Goal: Task Accomplishment & Management: Contribute content

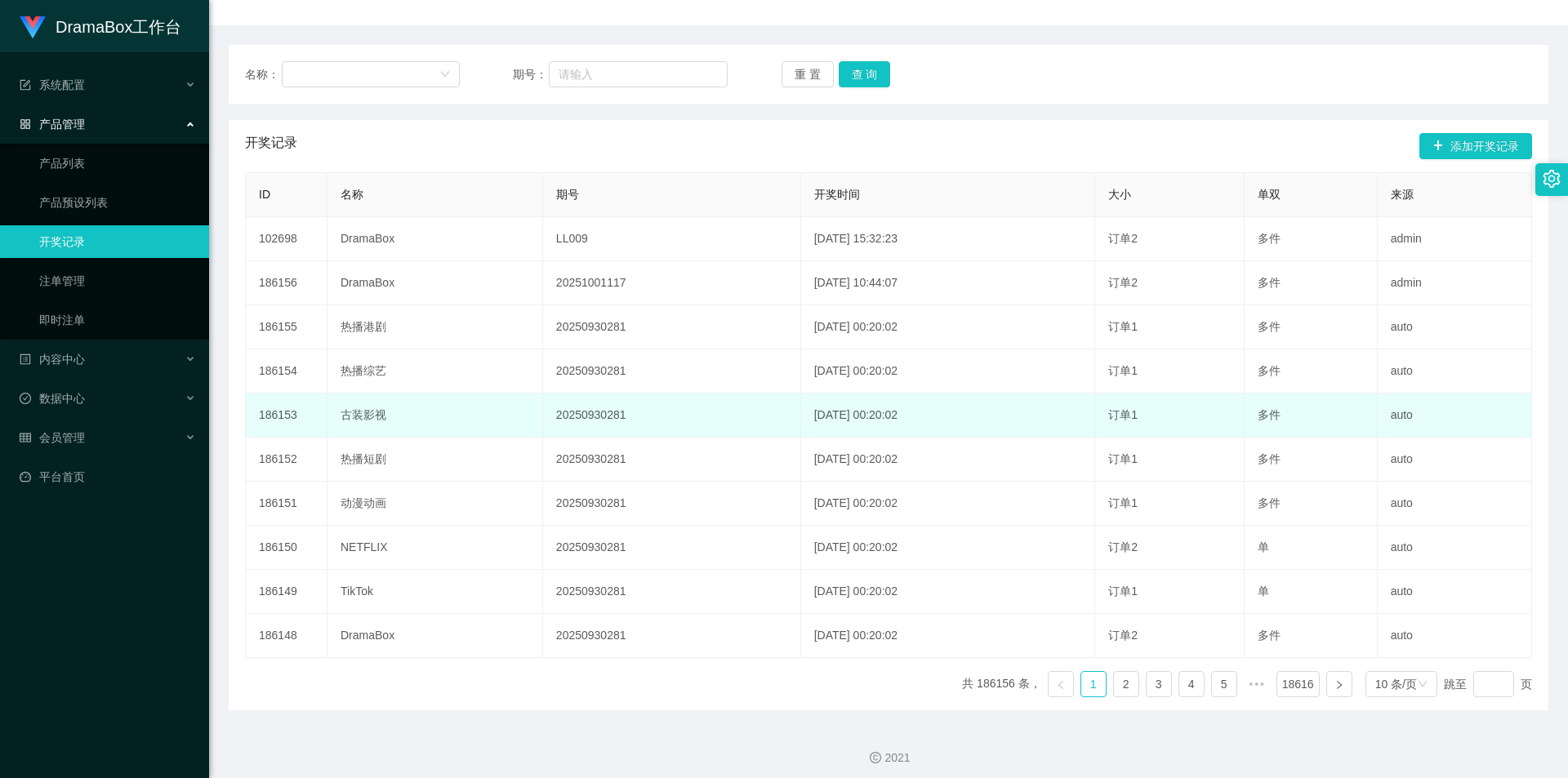
scroll to position [171, 0]
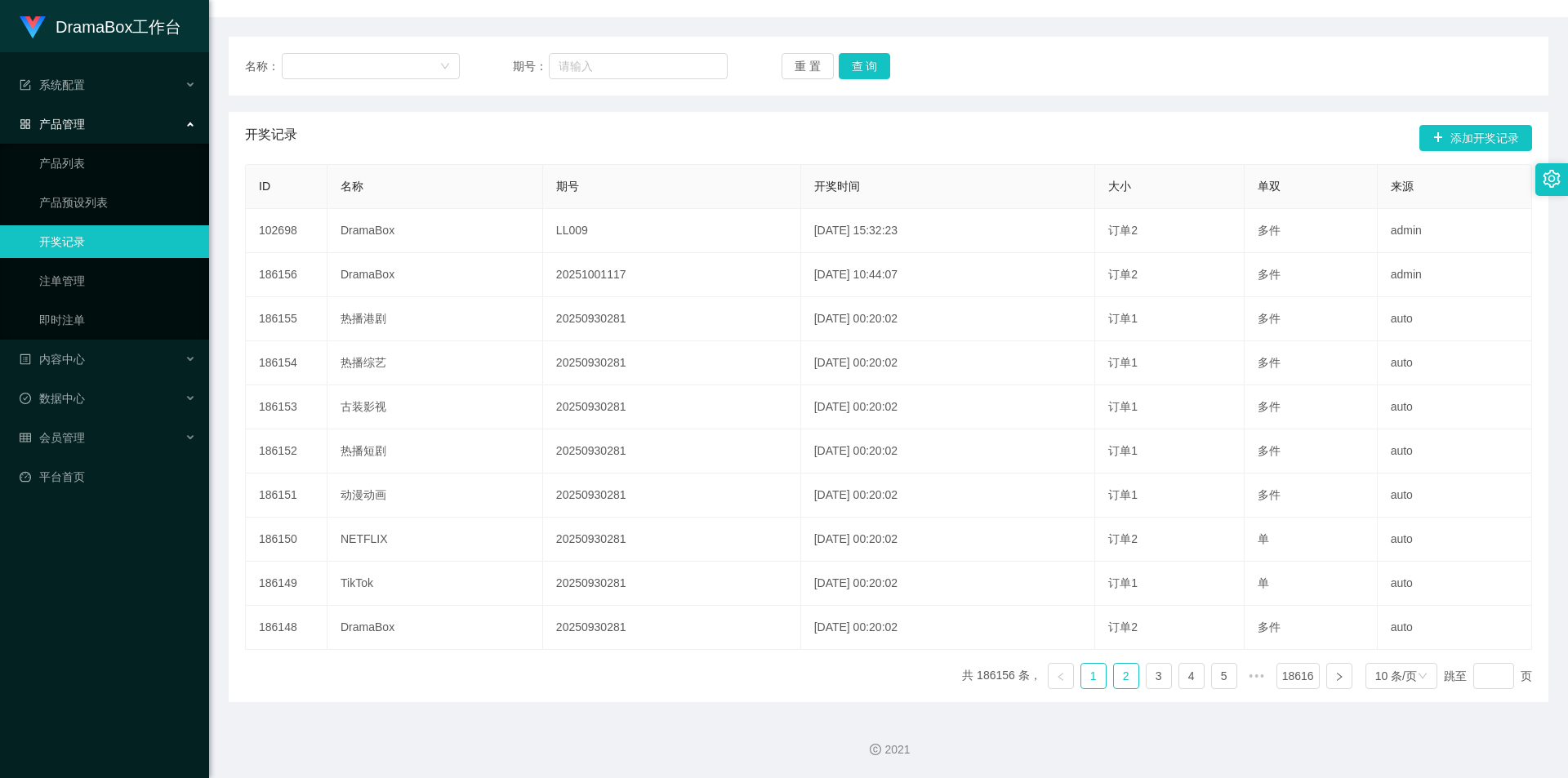
click at [1113, 674] on link "2" at bounding box center [1125, 675] width 24 height 24
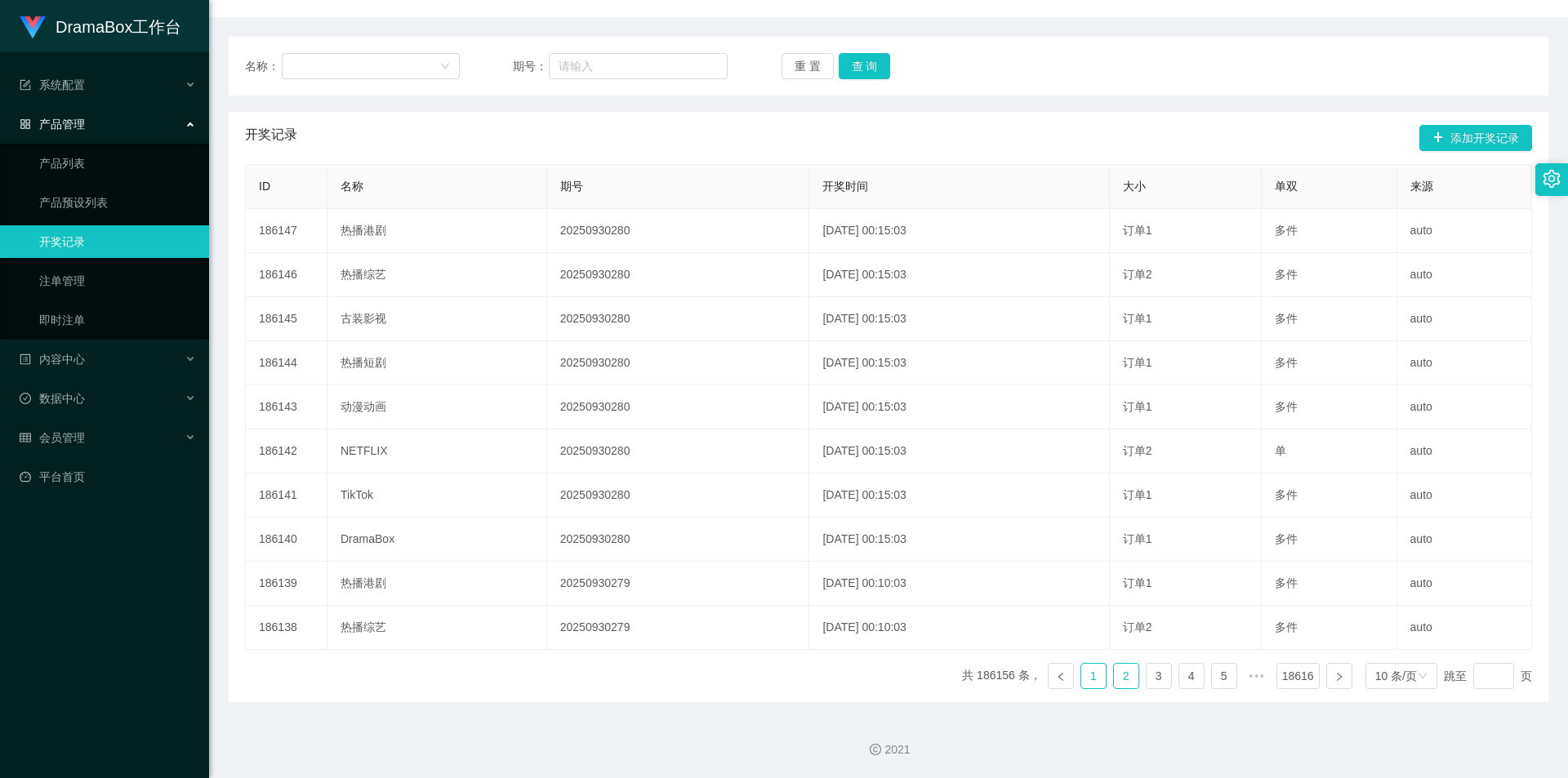
click at [1081, 675] on link "1" at bounding box center [1092, 675] width 24 height 24
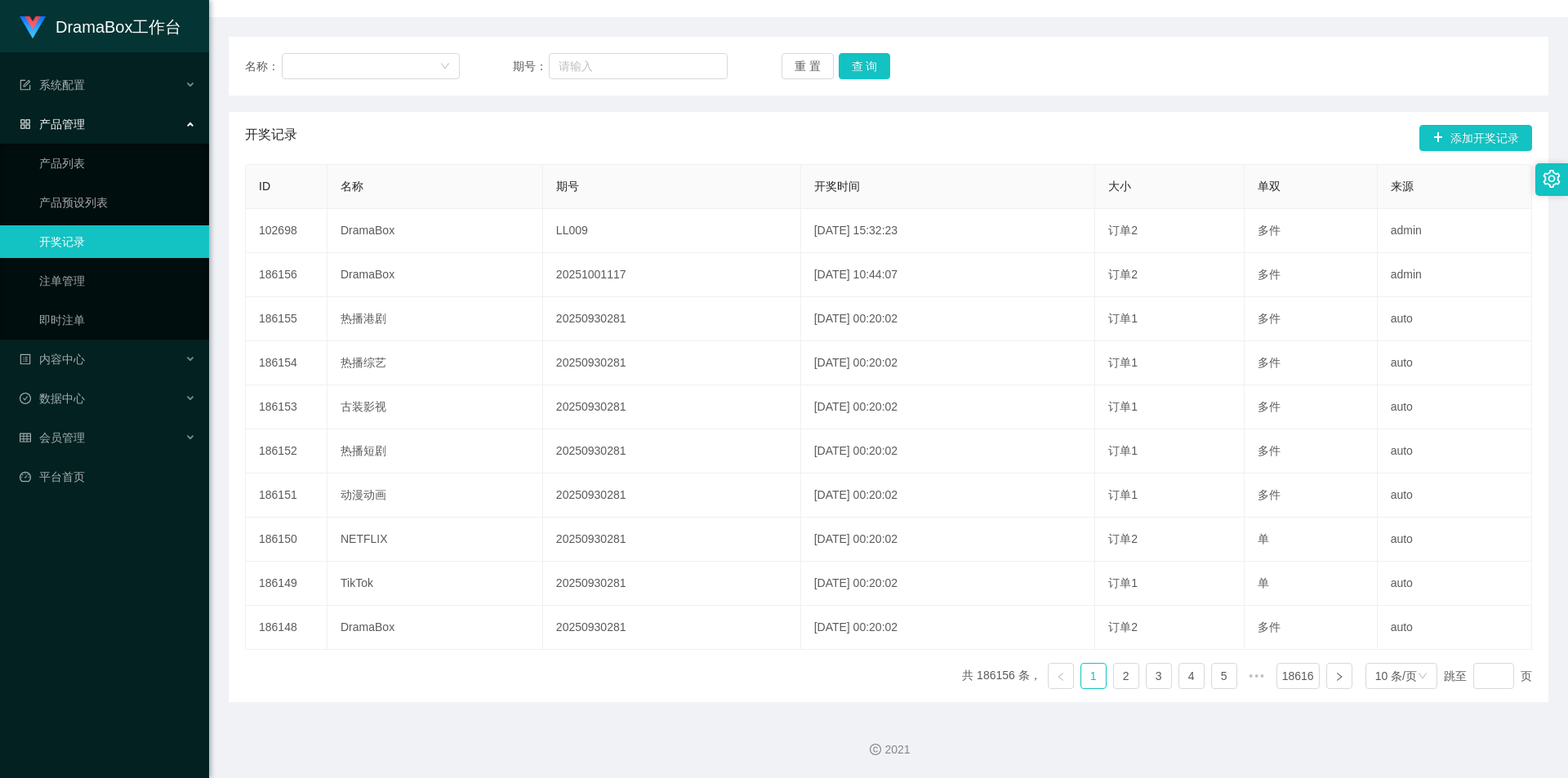
click at [1203, 53] on div "名称： 期号： 重 置 查 询" at bounding box center [888, 65] width 1287 height 26
click at [78, 282] on link "注单管理" at bounding box center [118, 281] width 157 height 33
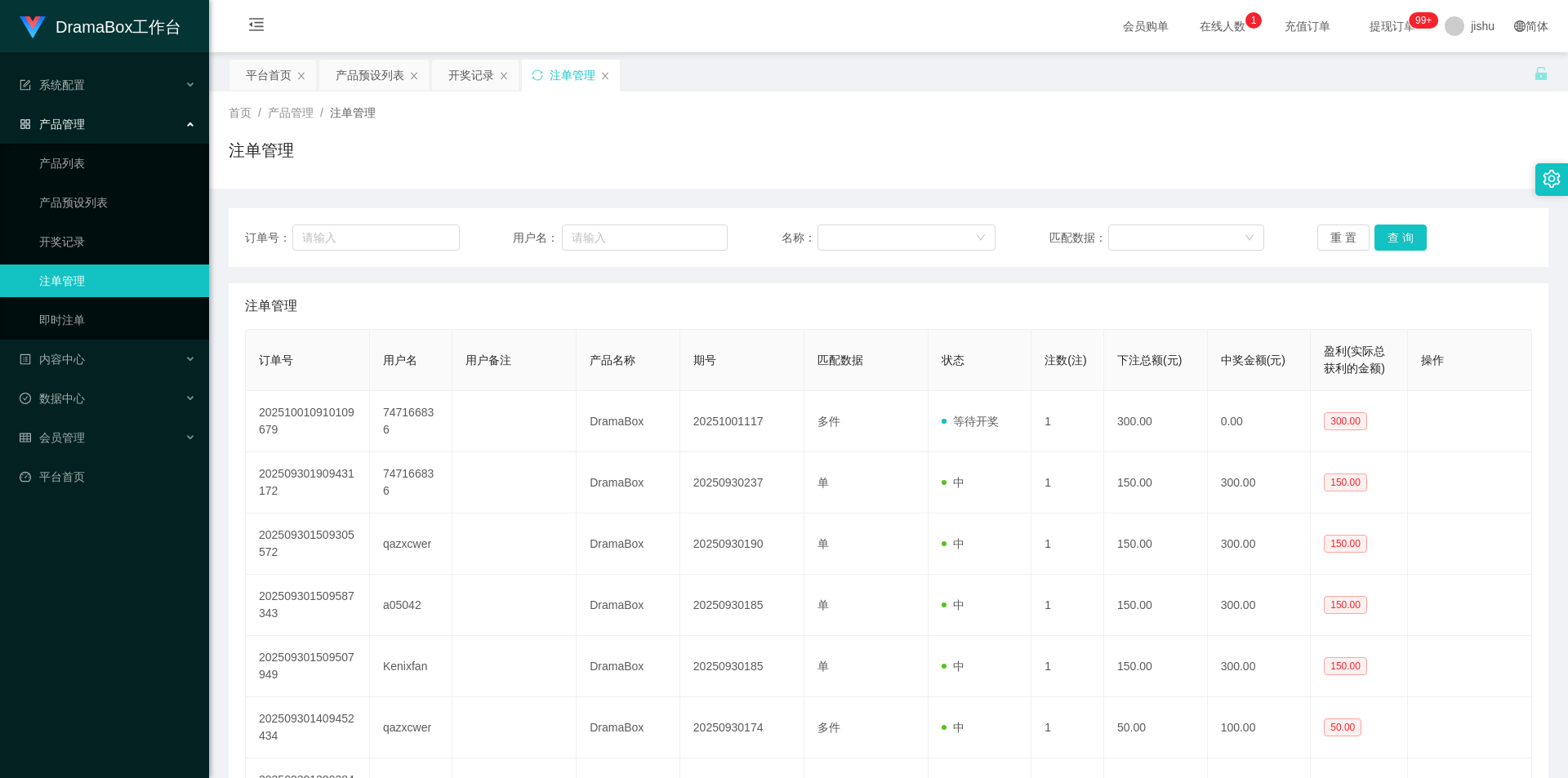
scroll to position [82, 0]
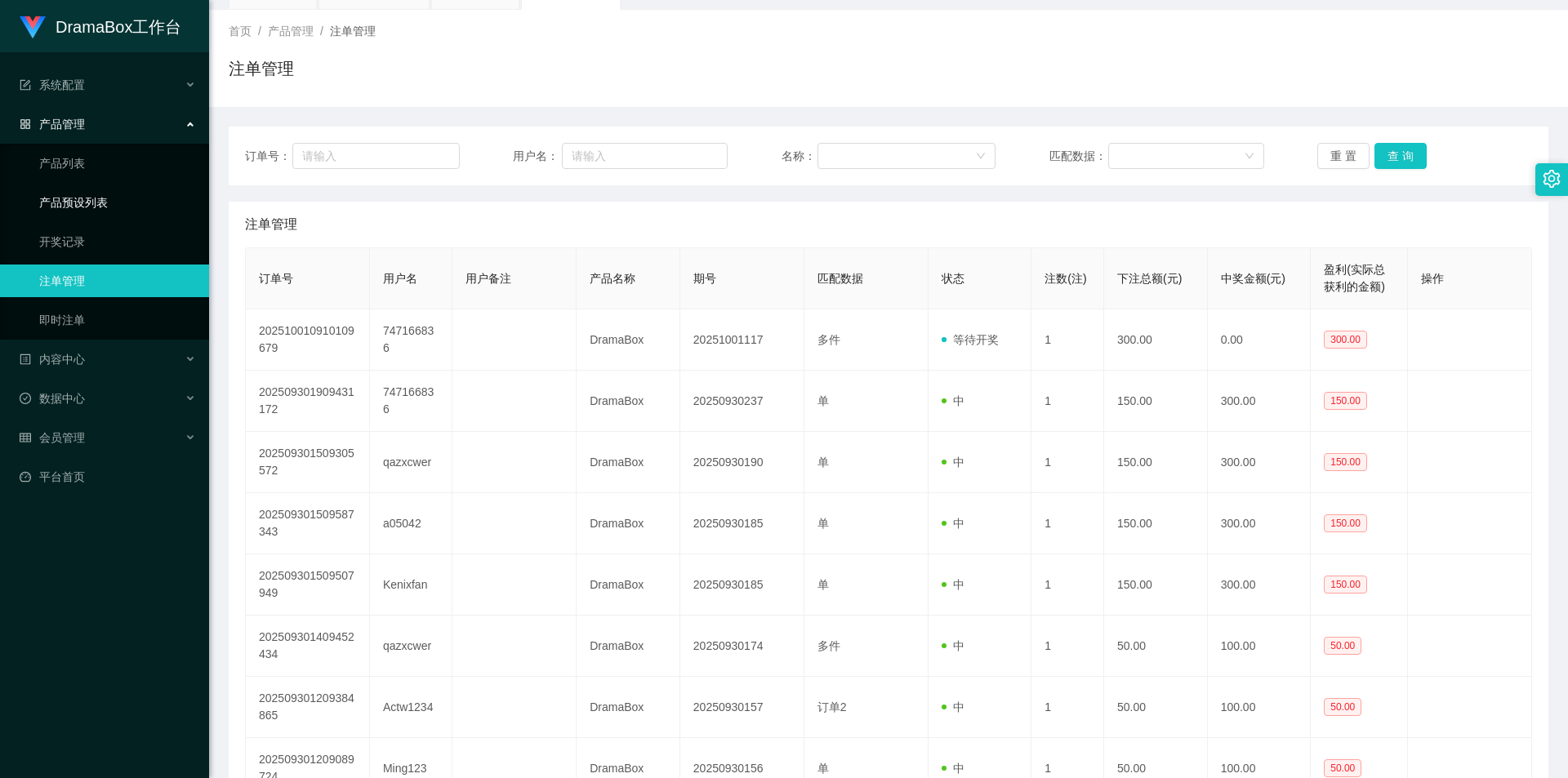
click at [88, 194] on link "产品预设列表" at bounding box center [118, 202] width 157 height 33
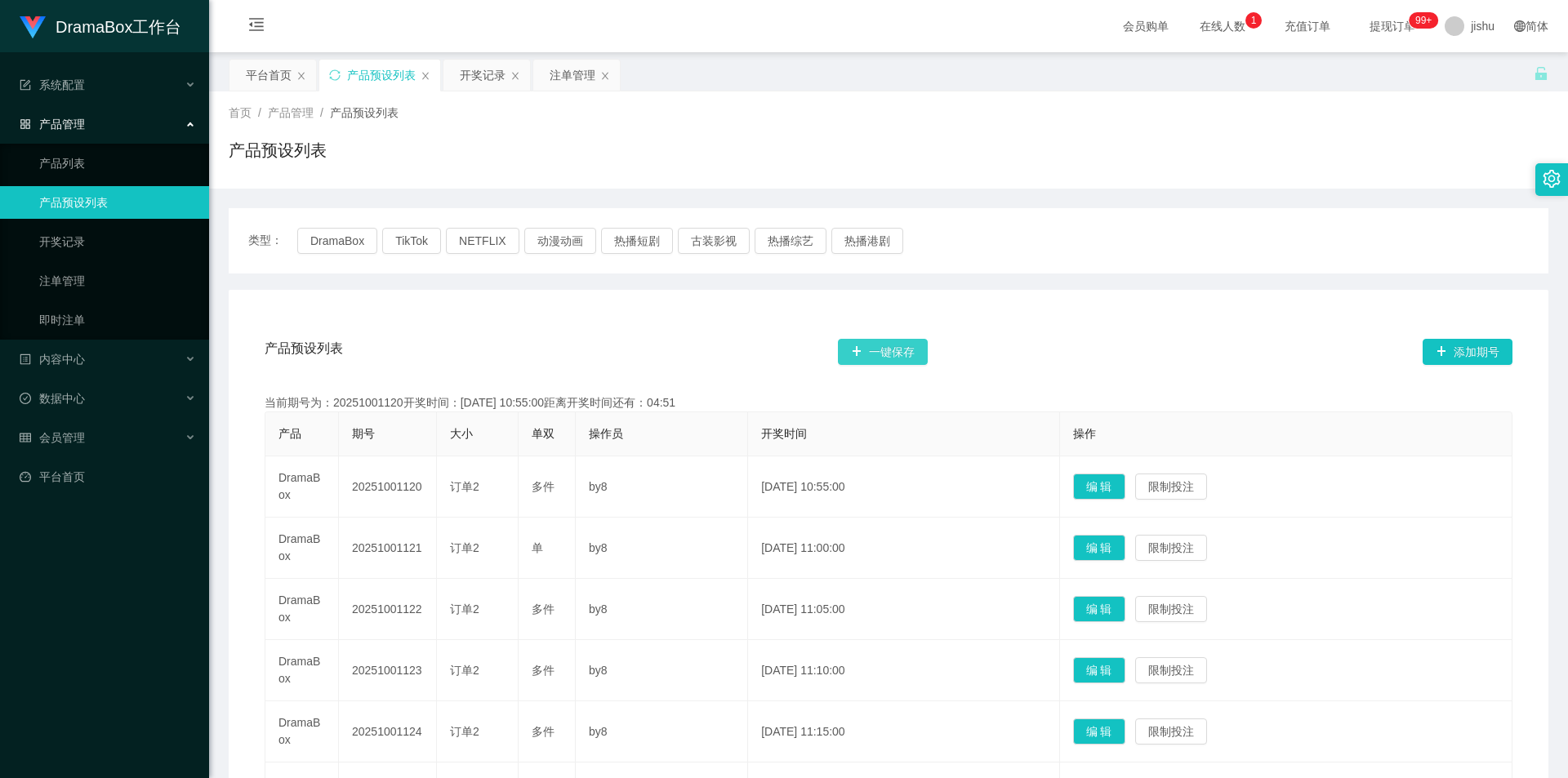
click at [885, 356] on button "一键保存" at bounding box center [882, 351] width 90 height 26
click at [362, 243] on button "DramaBox" at bounding box center [337, 240] width 80 height 26
click at [881, 346] on button "一键保存" at bounding box center [882, 351] width 90 height 26
click at [72, 284] on link "注单管理" at bounding box center [118, 281] width 157 height 33
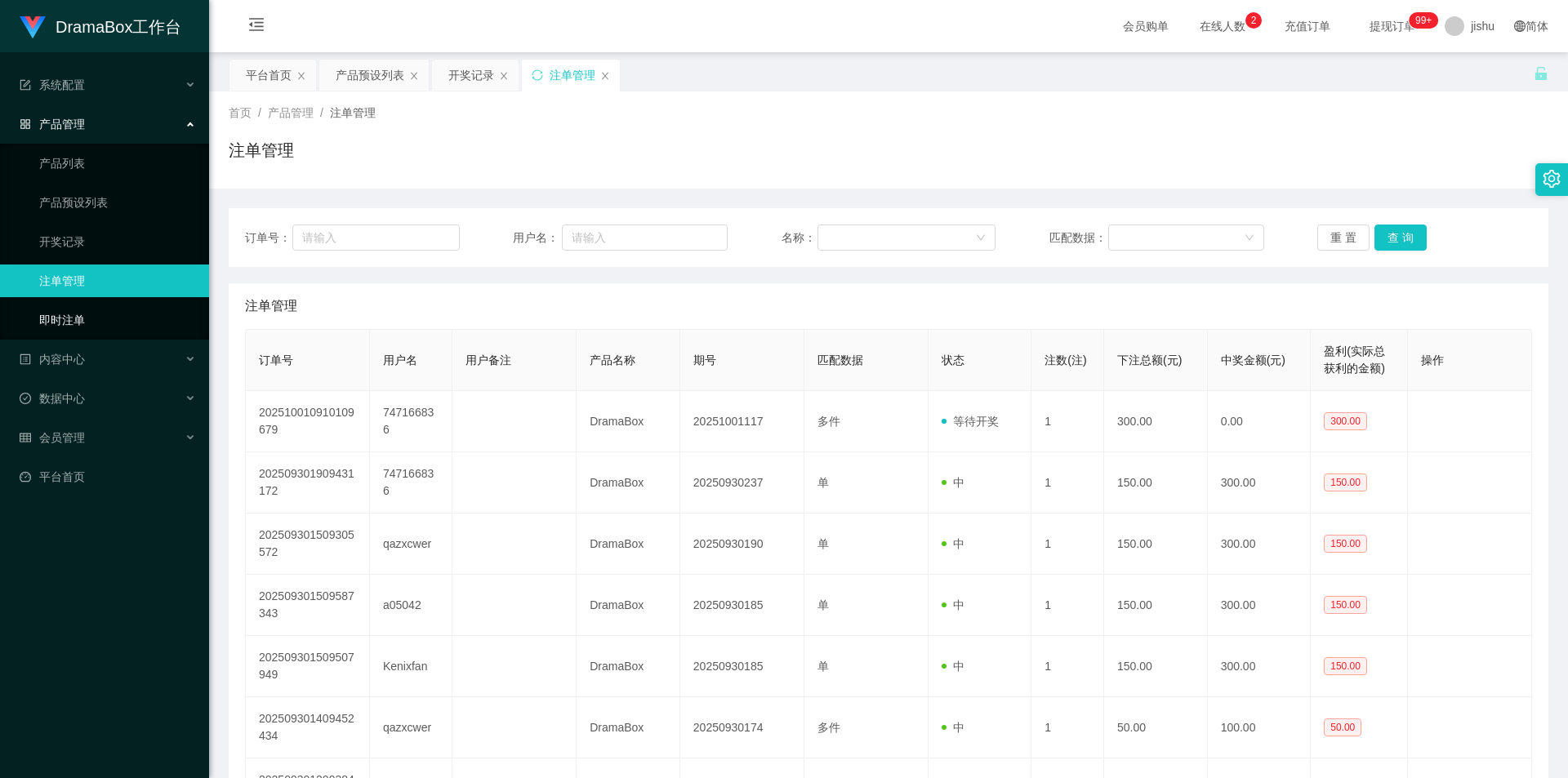
click at [97, 317] on link "即时注单" at bounding box center [118, 320] width 157 height 33
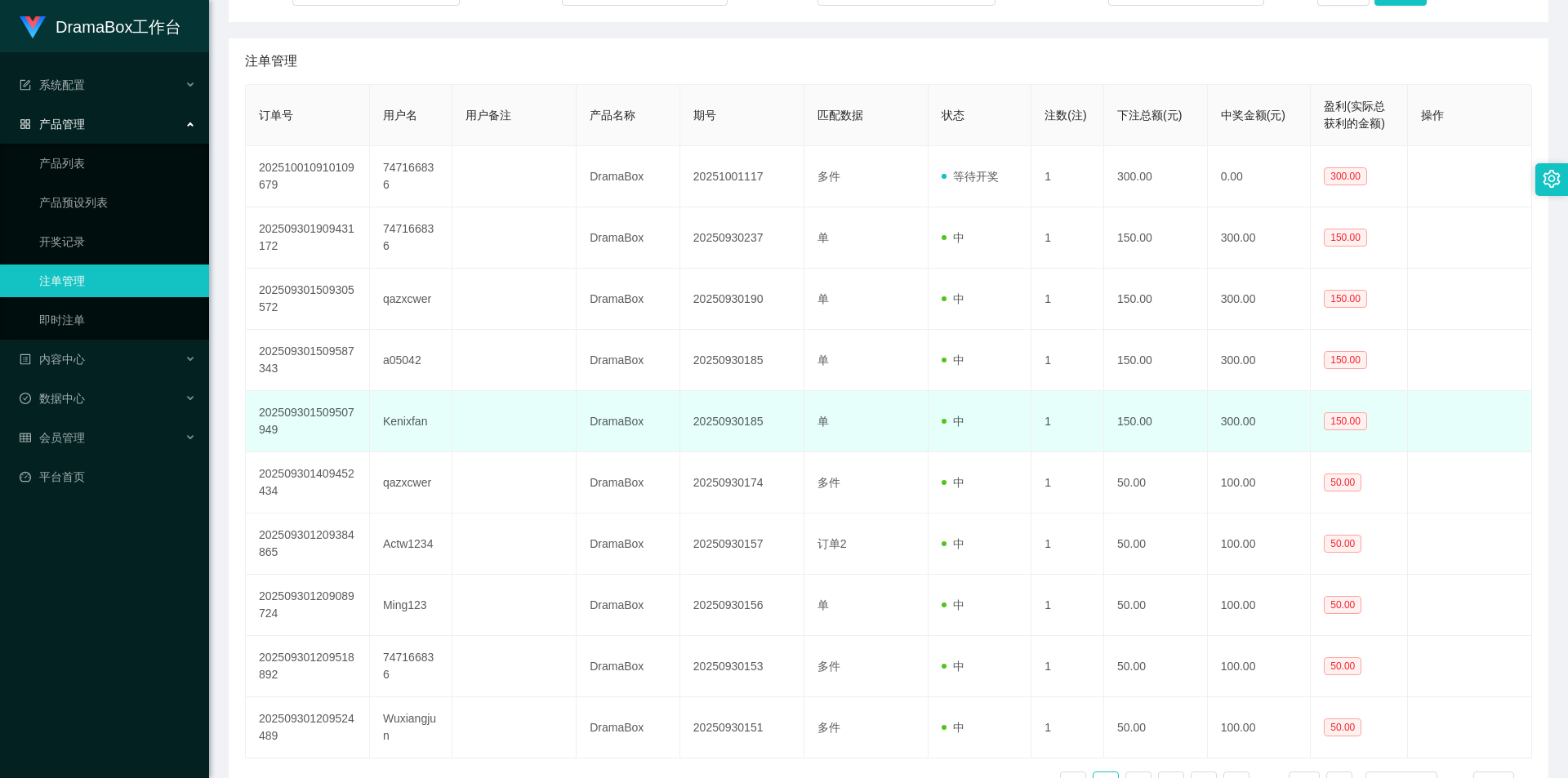
scroll to position [82, 0]
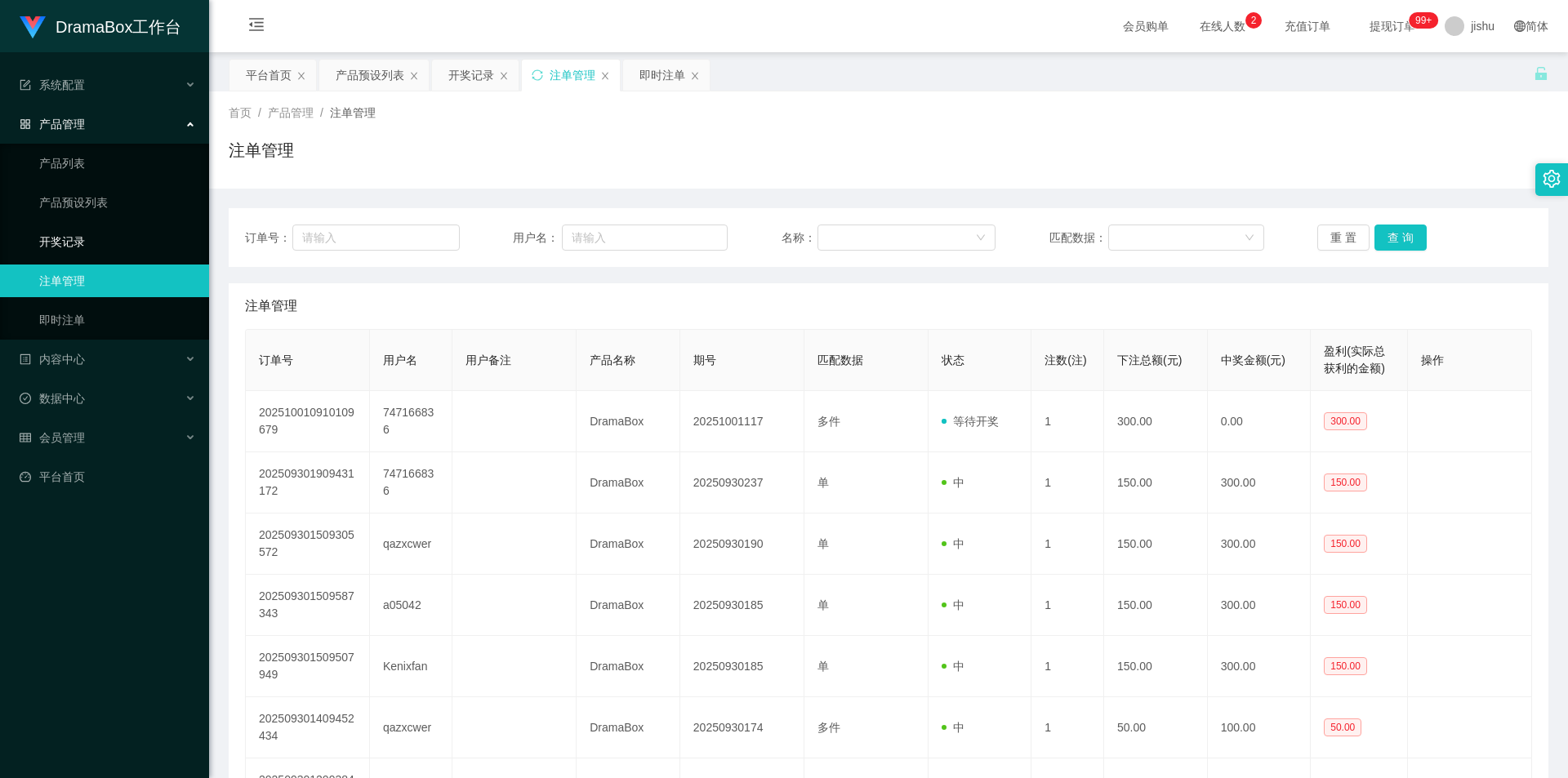
click at [83, 239] on link "开奖记录" at bounding box center [118, 242] width 157 height 33
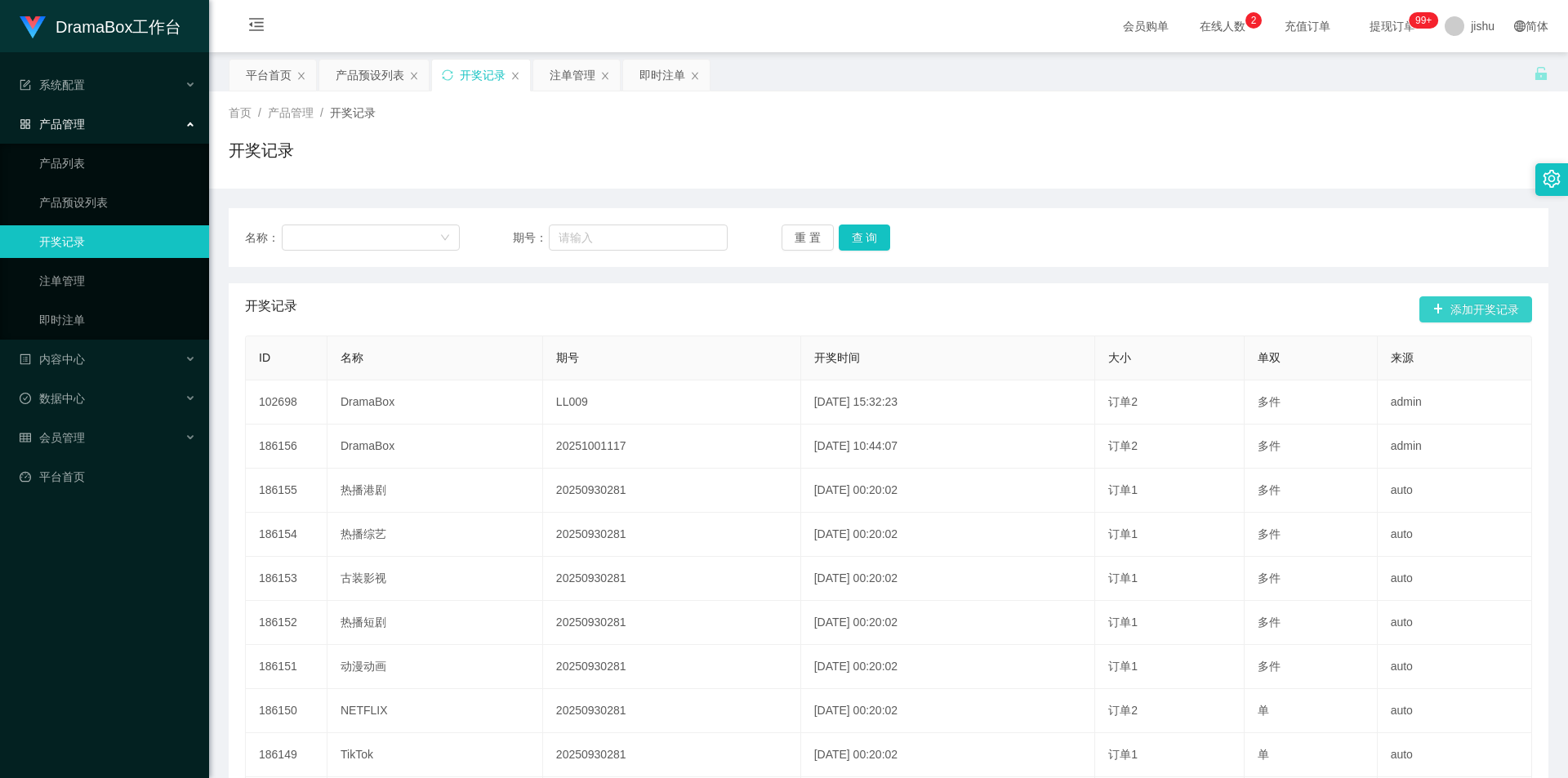
click at [1477, 311] on button "添加开奖记录" at bounding box center [1475, 309] width 113 height 26
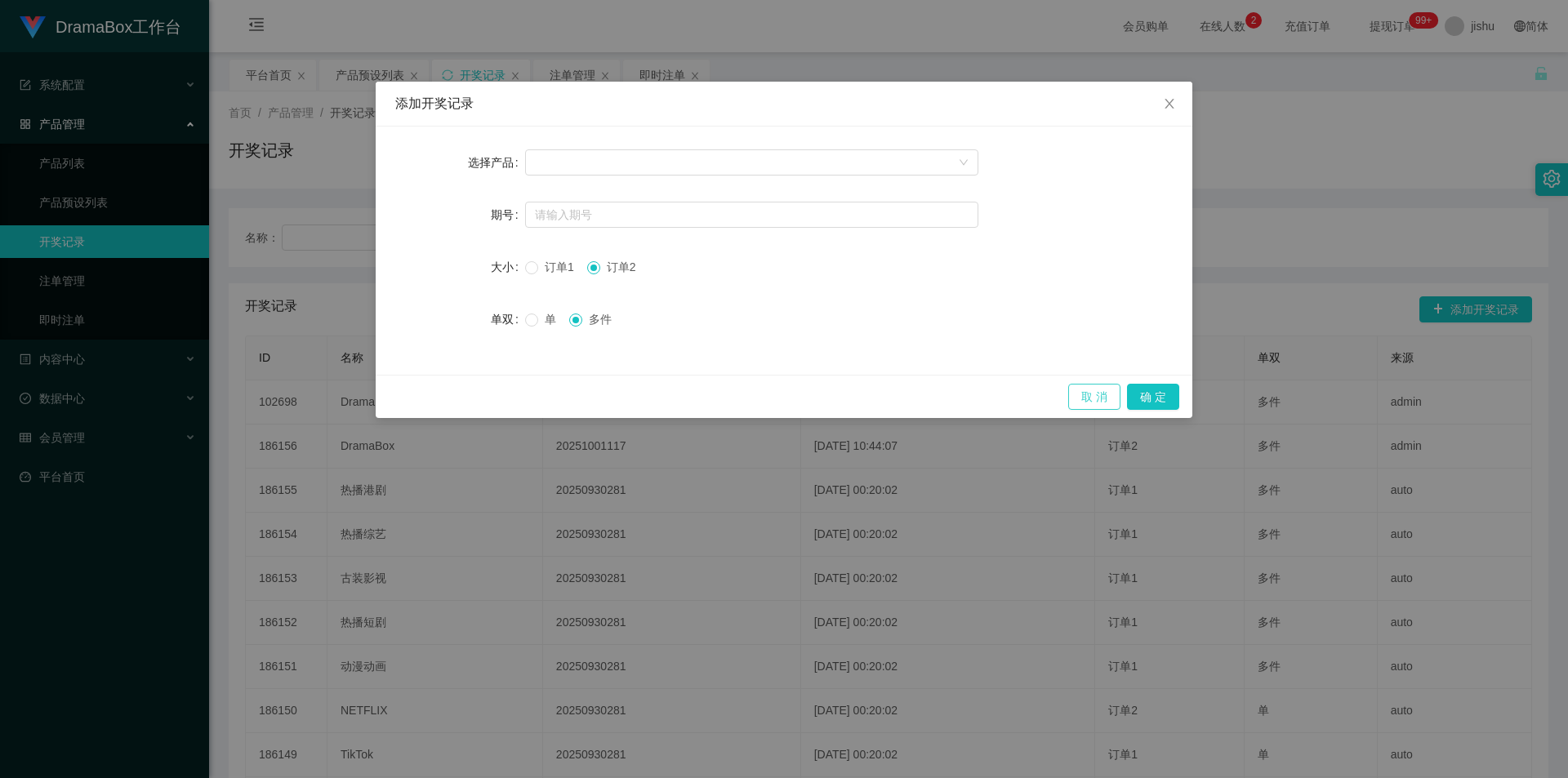
click at [1088, 399] on button "取 消" at bounding box center [1094, 396] width 52 height 26
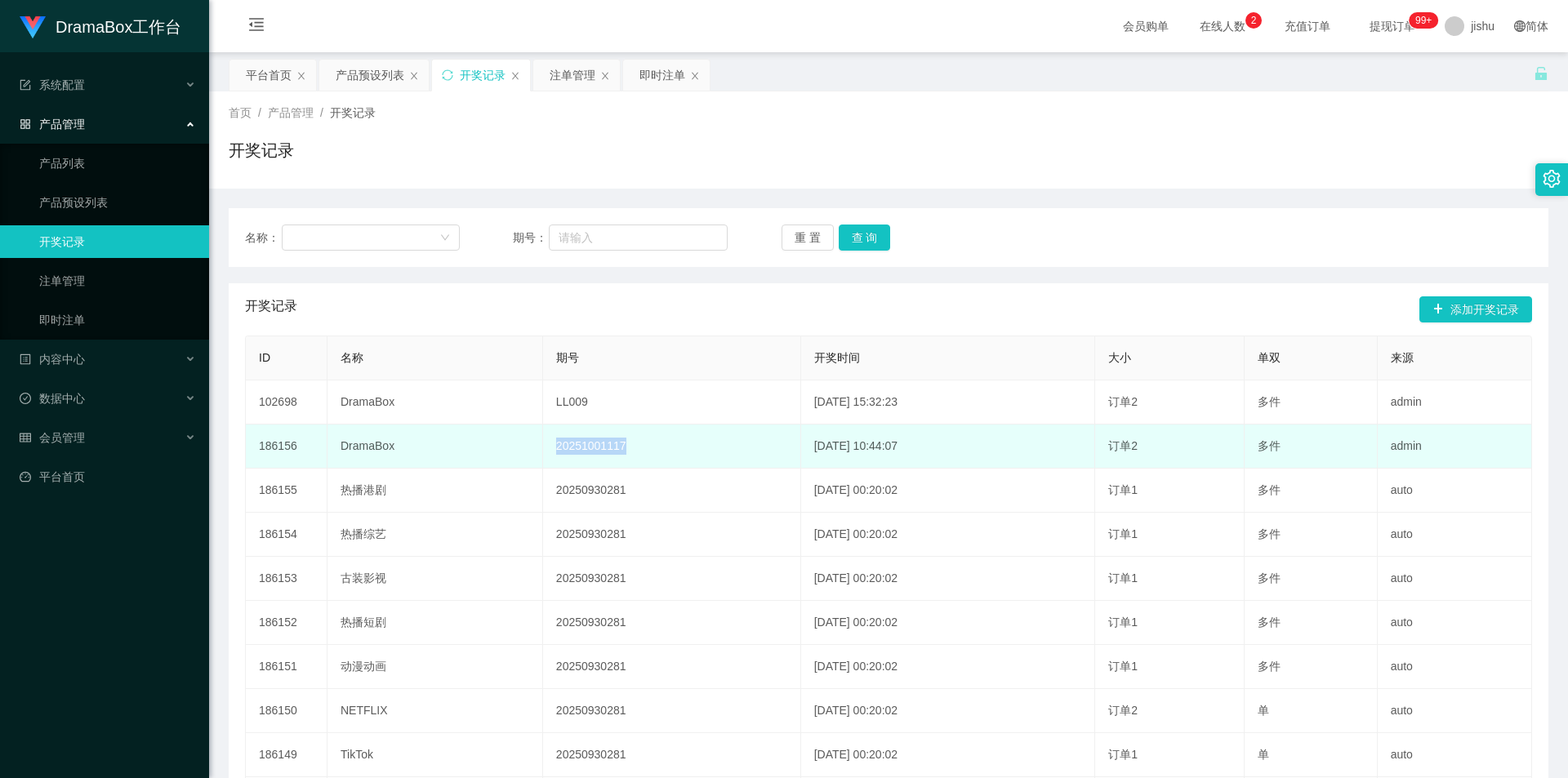
drag, startPoint x: 661, startPoint y: 447, endPoint x: 536, endPoint y: 447, distance: 125.0
click at [543, 447] on td "20251001117" at bounding box center [672, 447] width 258 height 44
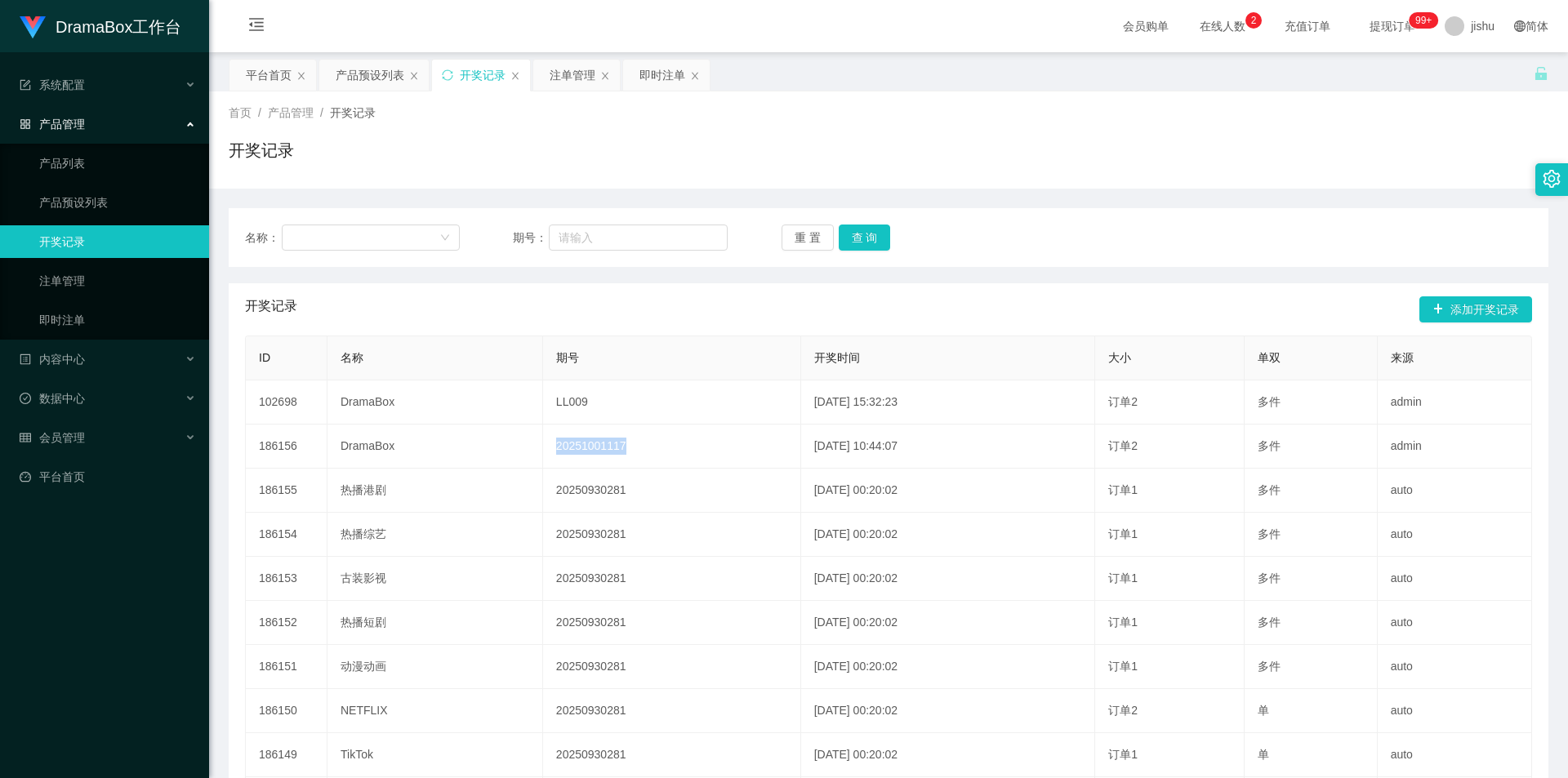
copy td "20251001117"
click at [1467, 313] on button "添加开奖记录" at bounding box center [1475, 309] width 113 height 26
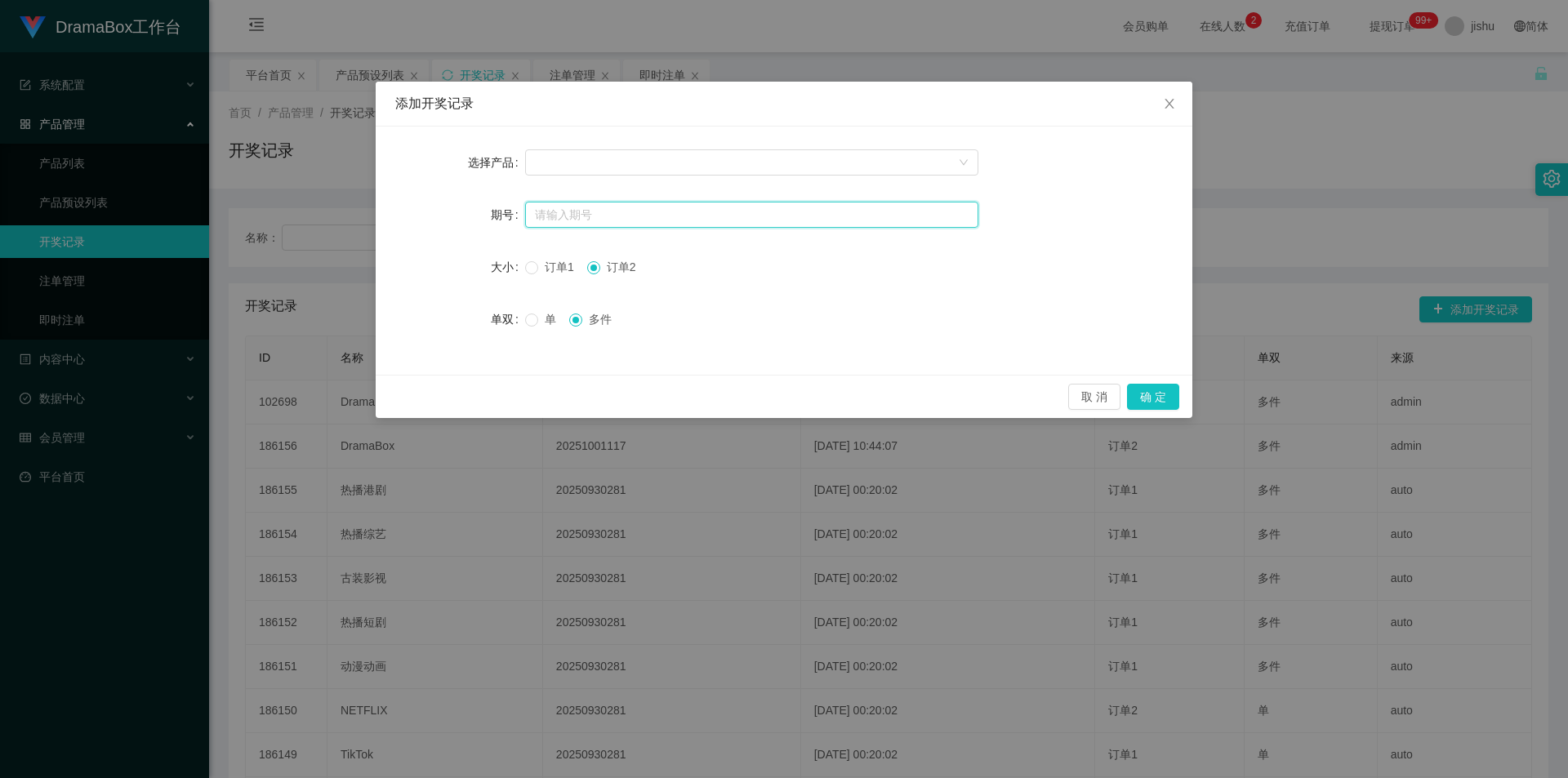
click at [651, 212] on input "text" at bounding box center [751, 214] width 453 height 26
paste input "20251001117"
type input "20251001117"
click at [874, 159] on div at bounding box center [745, 162] width 423 height 24
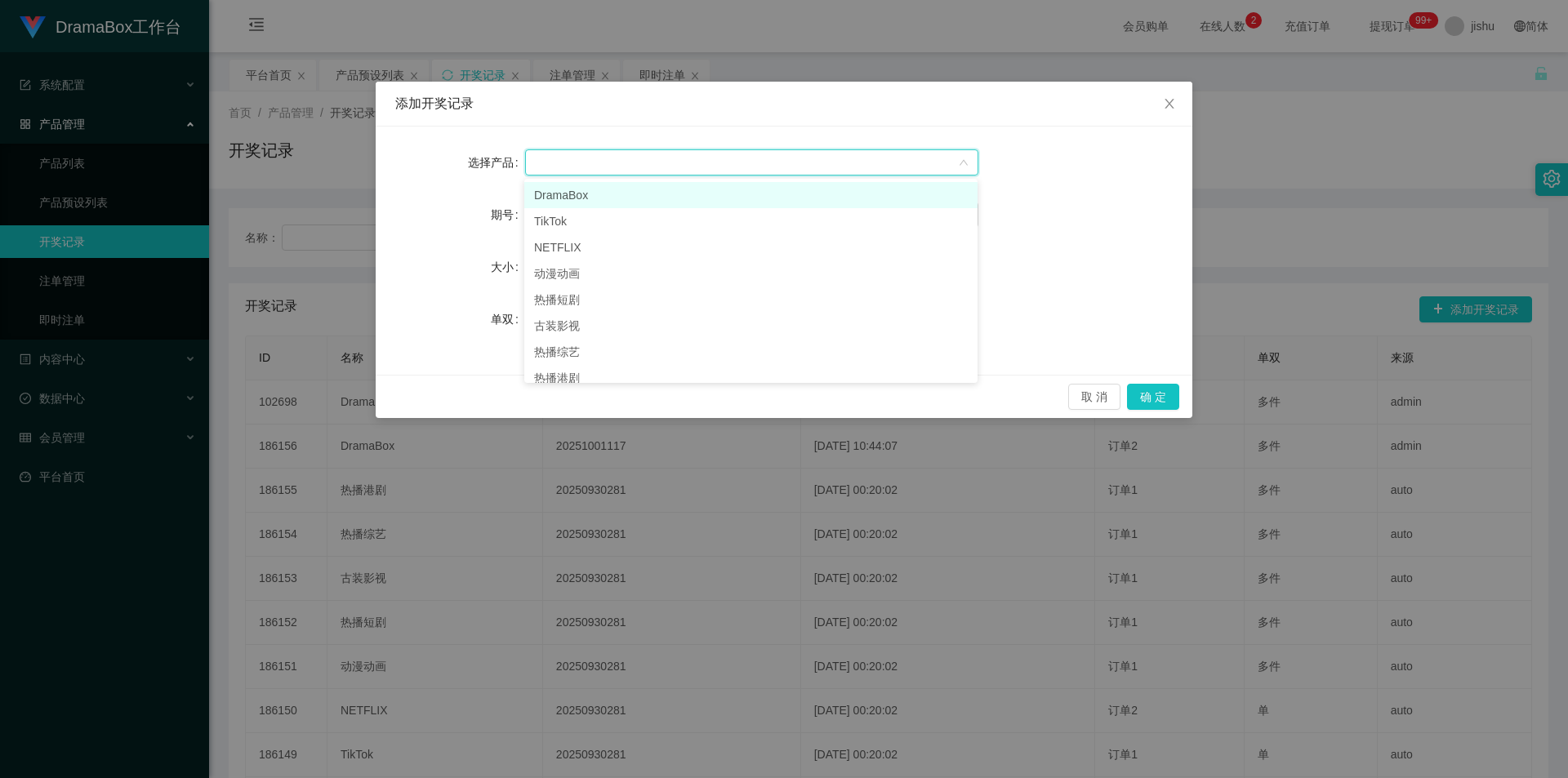
click at [580, 193] on li "DramaBox" at bounding box center [750, 194] width 453 height 26
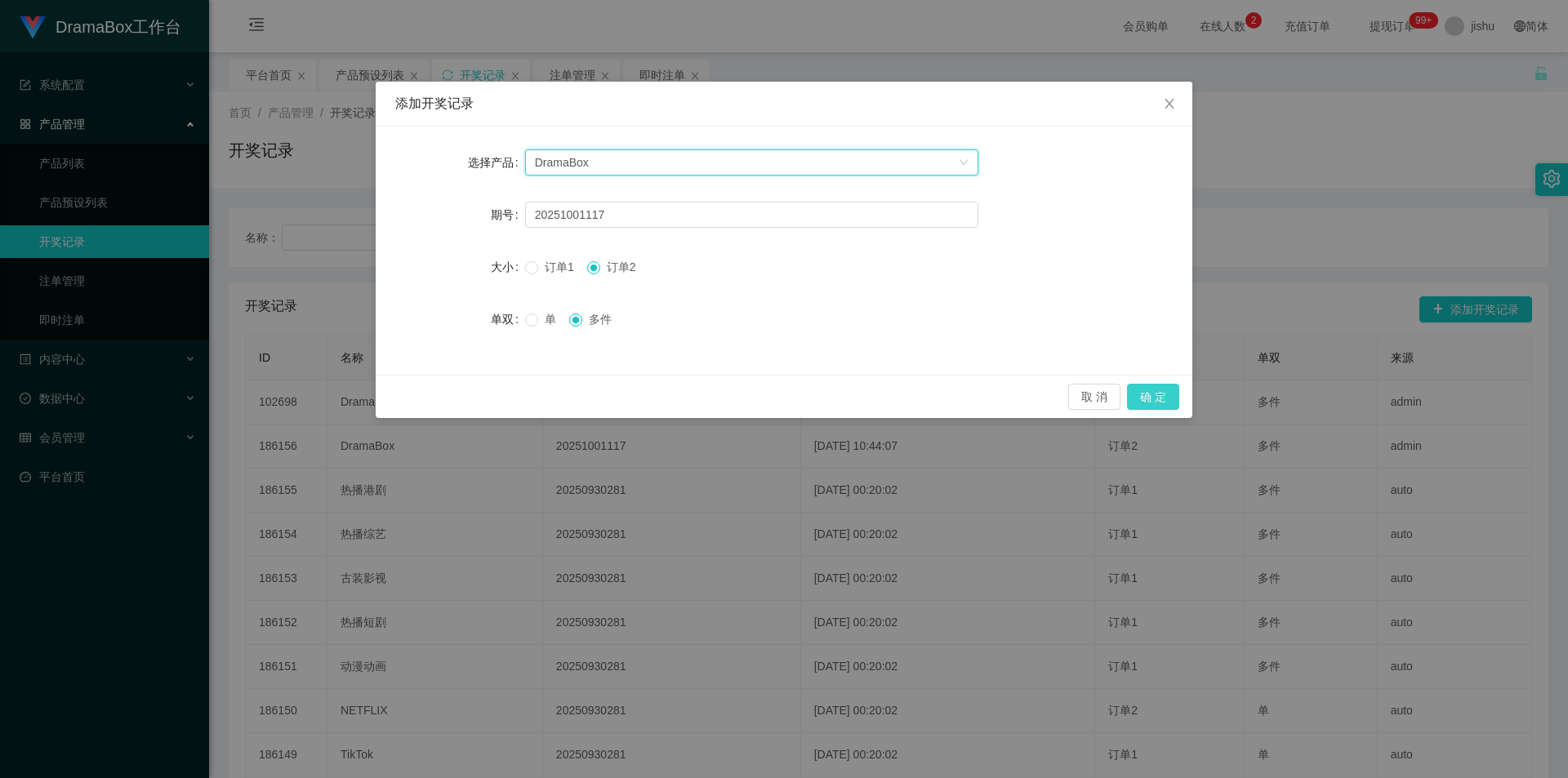
click at [1156, 395] on button "确 定" at bounding box center [1153, 396] width 52 height 26
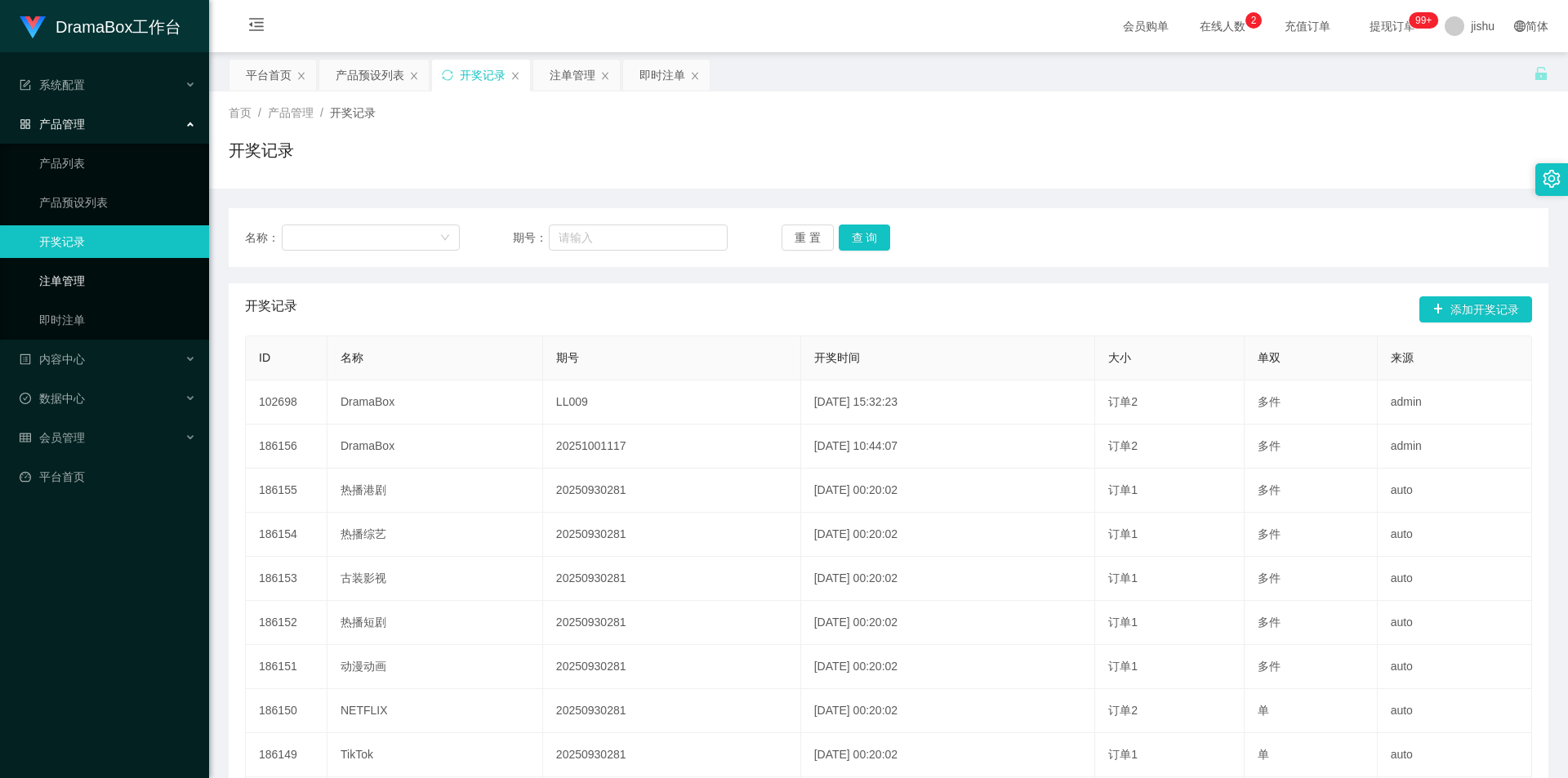
click at [80, 274] on link "注单管理" at bounding box center [118, 281] width 157 height 33
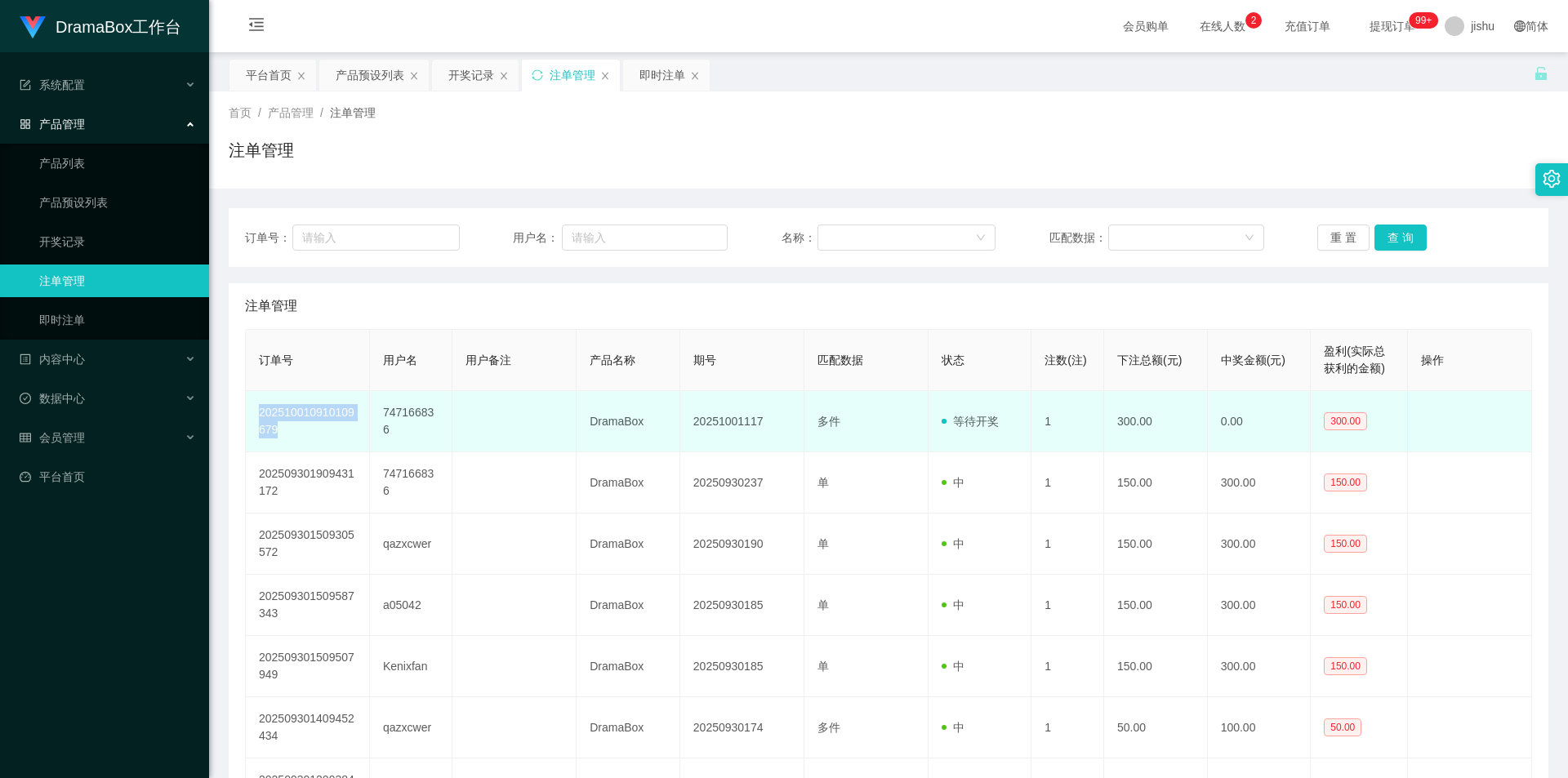
drag, startPoint x: 302, startPoint y: 437, endPoint x: 254, endPoint y: 419, distance: 51.3
click at [254, 419] on td "202510010910109679" at bounding box center [307, 422] width 124 height 62
copy td "202510010910109679"
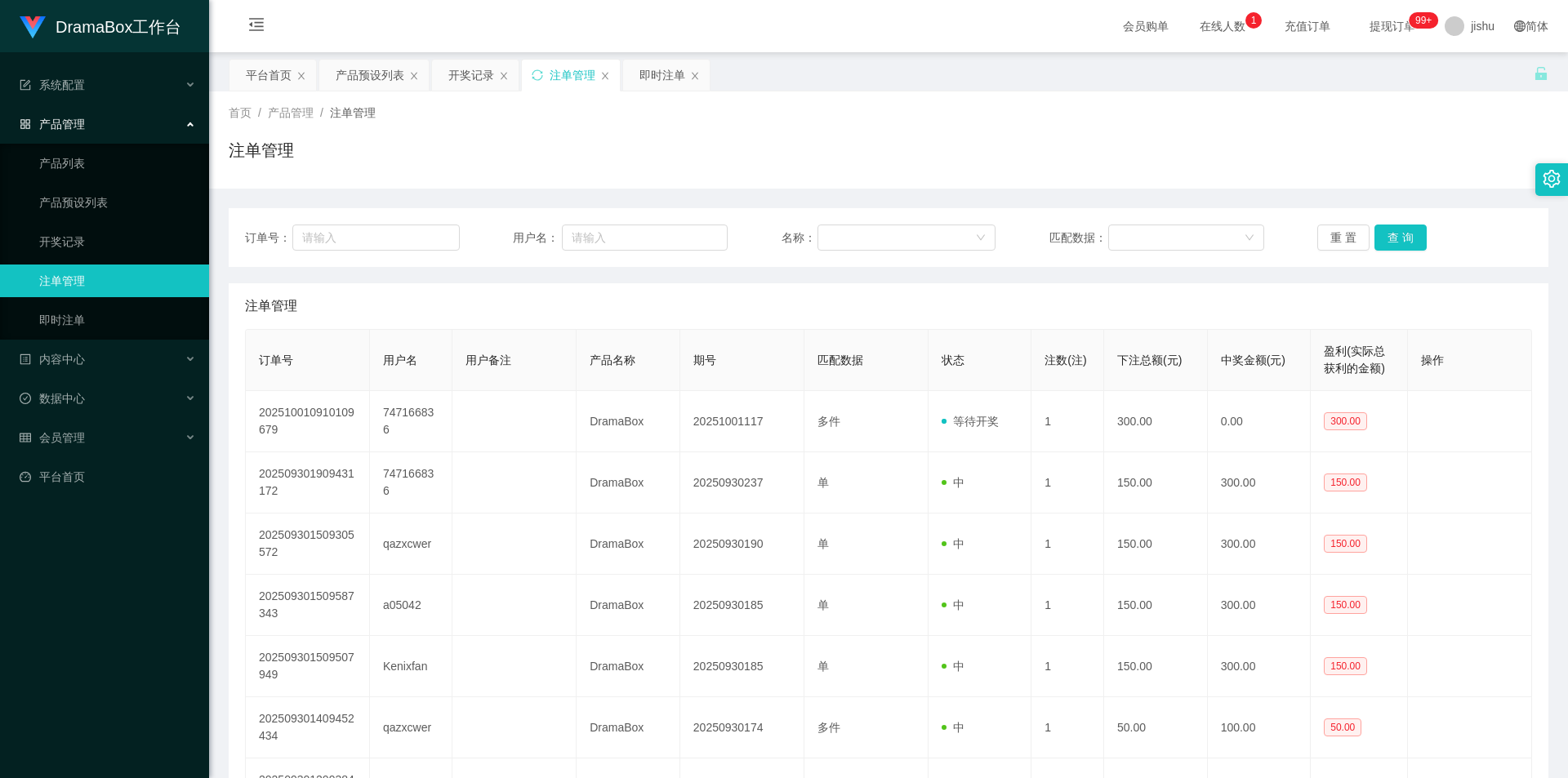
click at [732, 295] on div "注单管理" at bounding box center [888, 305] width 1287 height 45
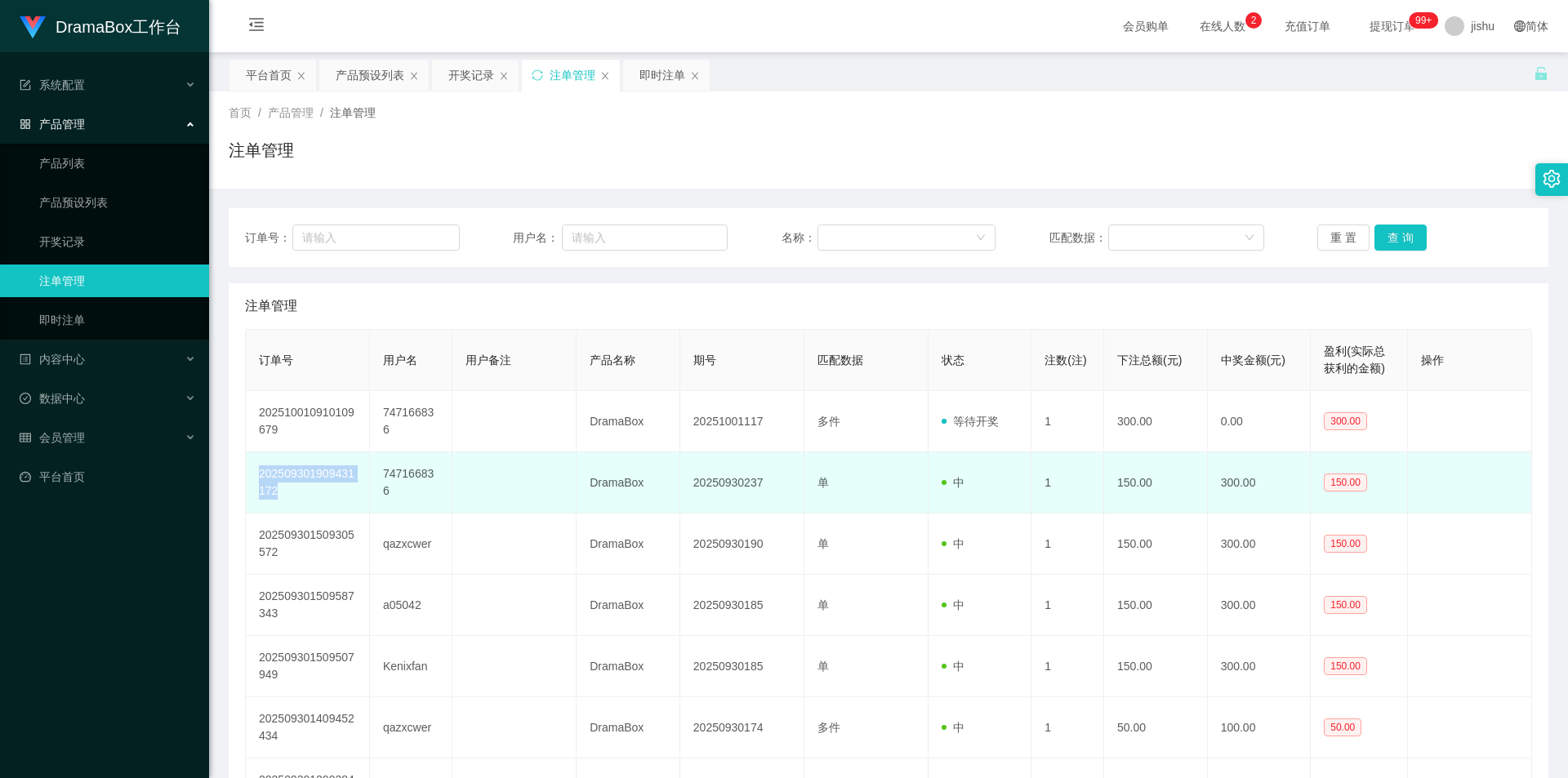
drag, startPoint x: 284, startPoint y: 484, endPoint x: 260, endPoint y: 473, distance: 26.4
click at [260, 473] on td "202509301909431172" at bounding box center [307, 483] width 124 height 62
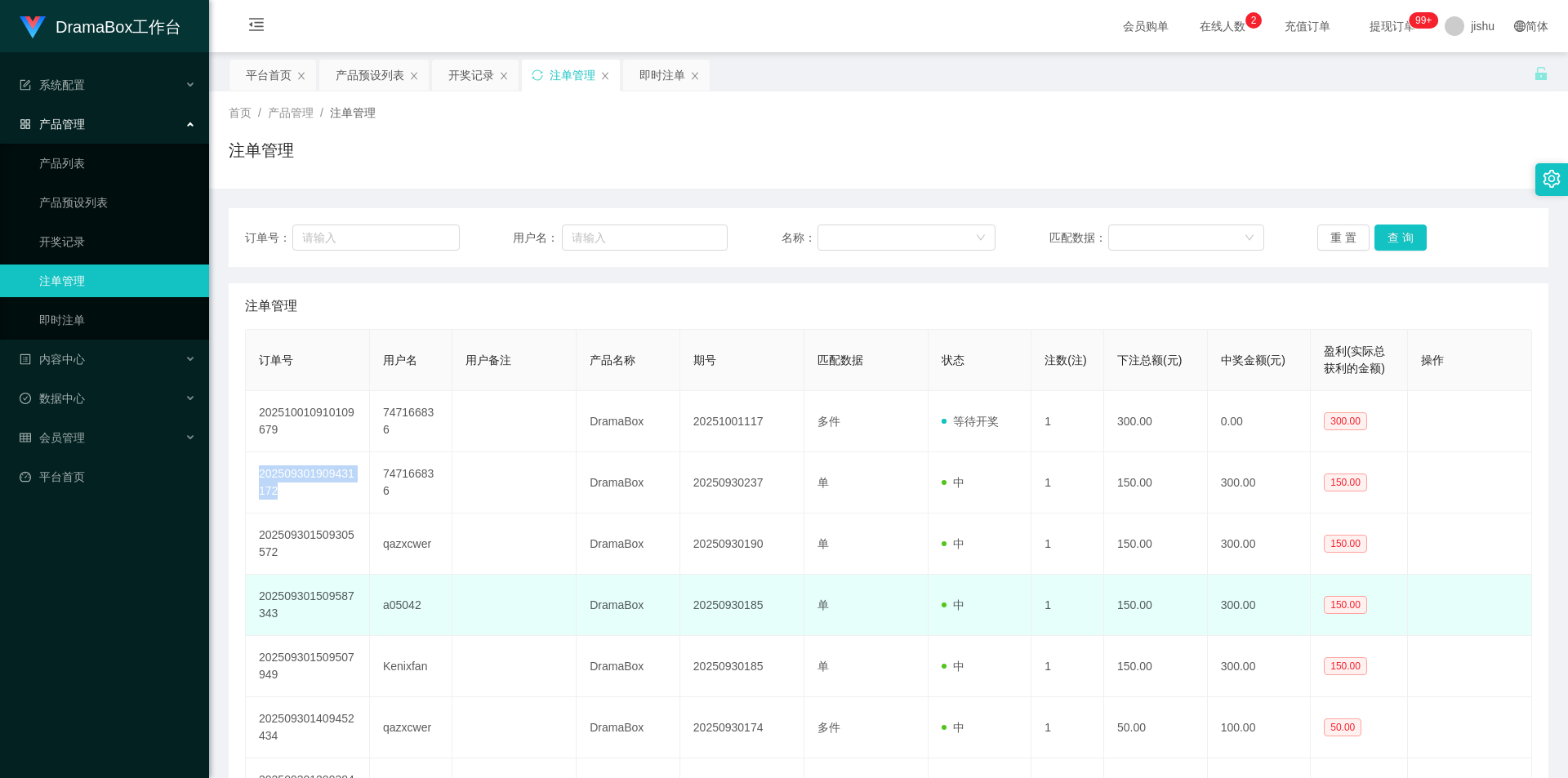
copy td "202509301909431172"
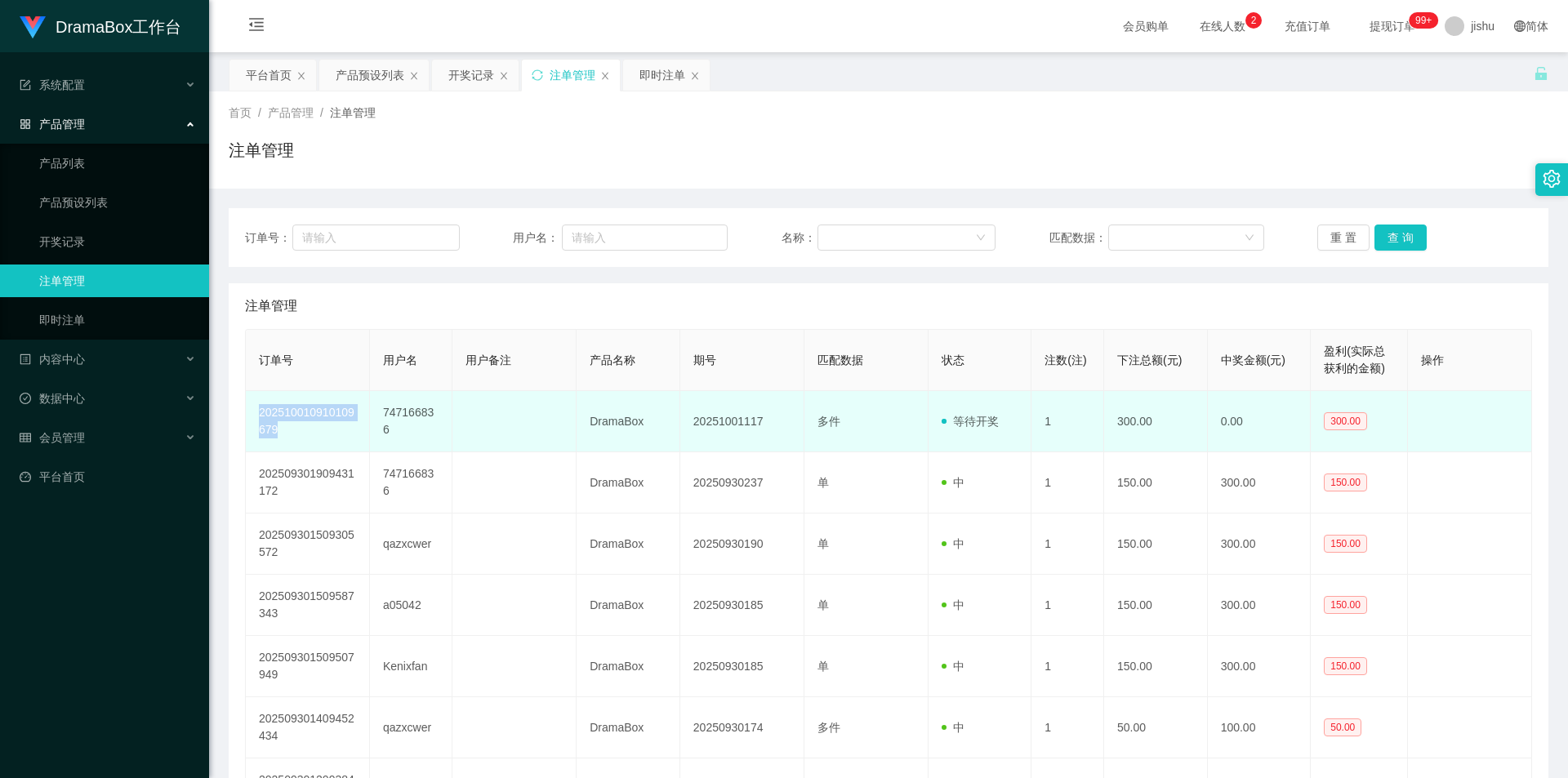
drag, startPoint x: 301, startPoint y: 427, endPoint x: 256, endPoint y: 414, distance: 46.8
click at [256, 414] on td "202510010910109679" at bounding box center [307, 422] width 124 height 62
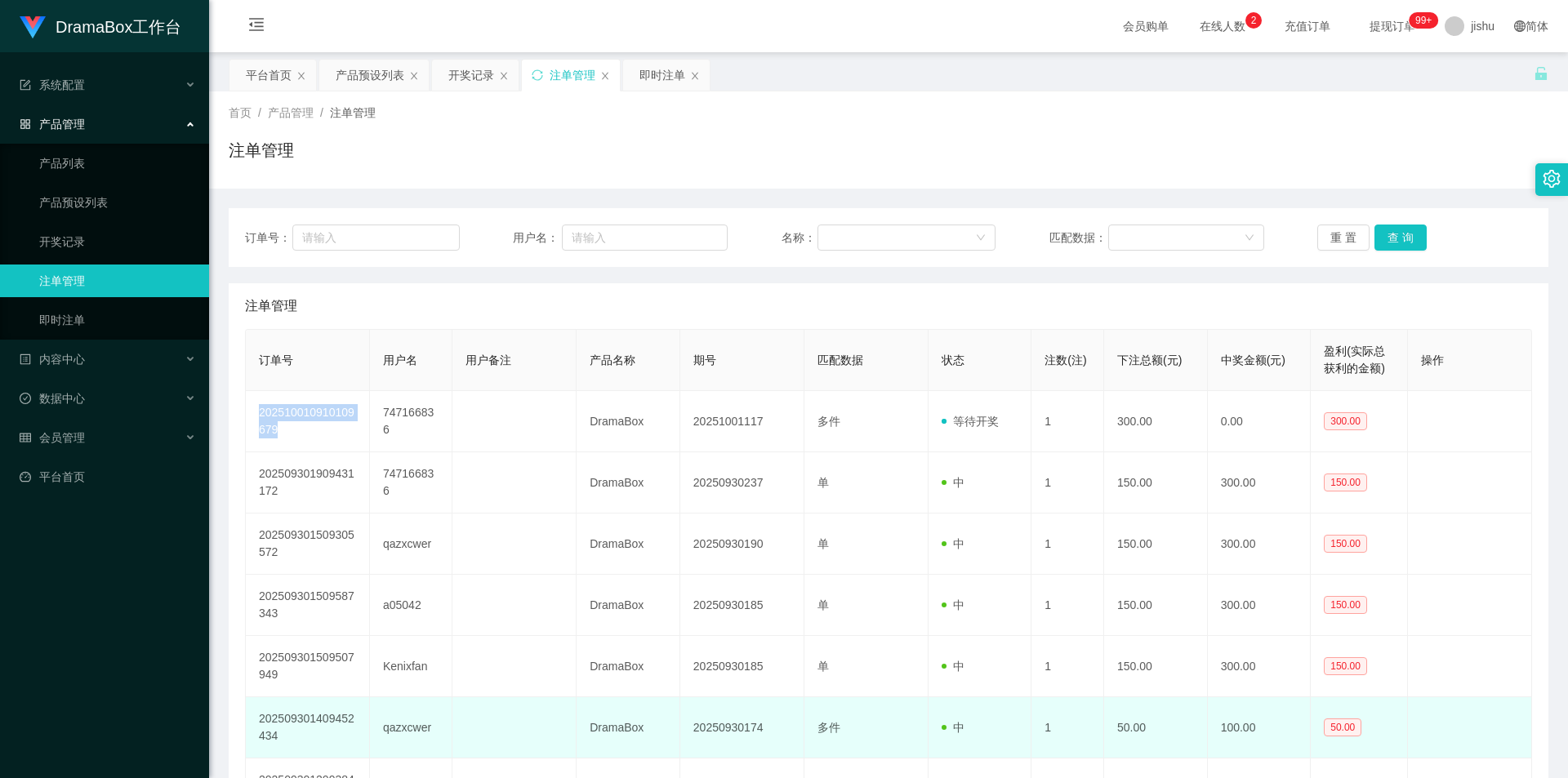
copy td "202510010910109679"
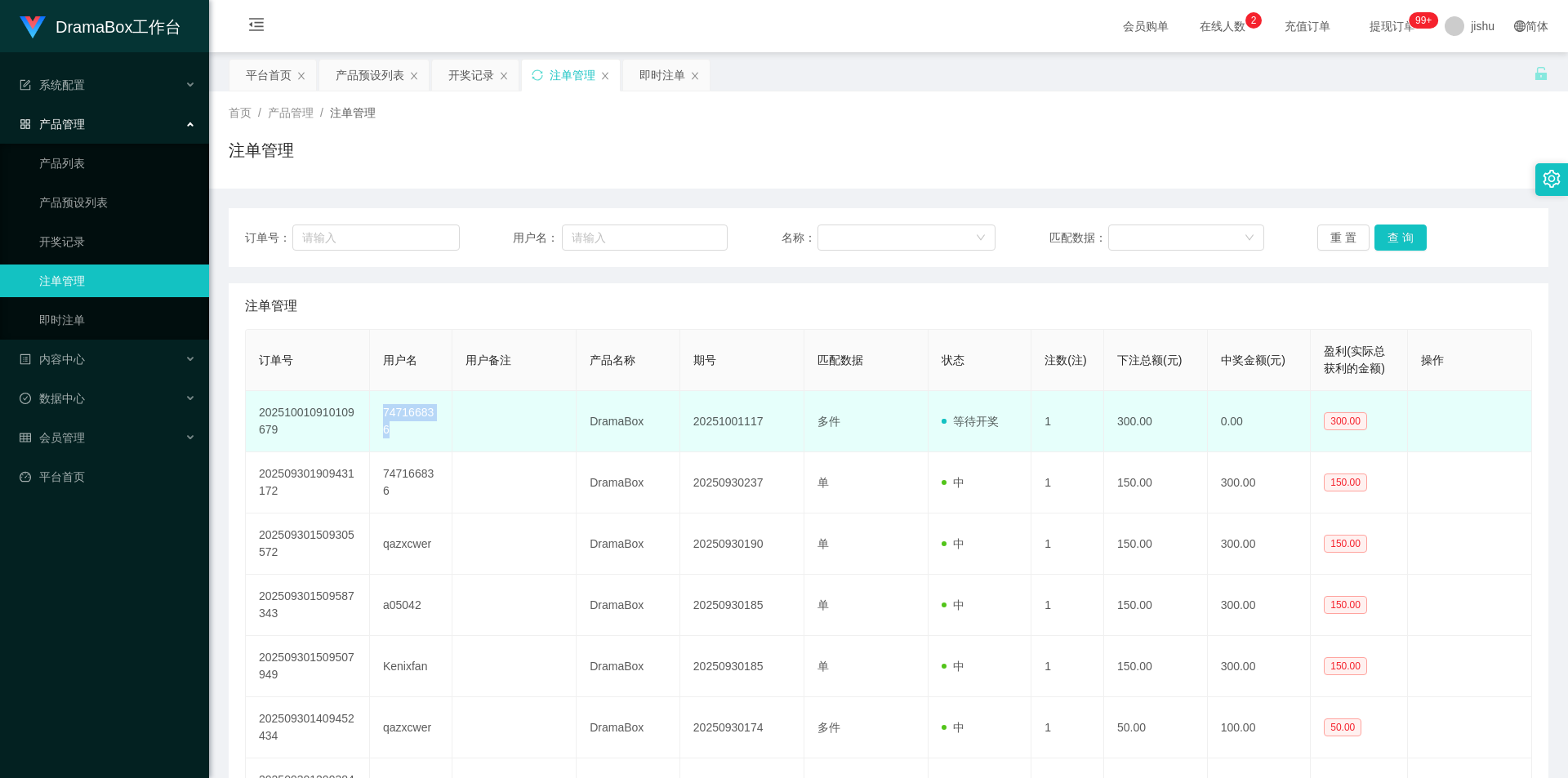
drag, startPoint x: 426, startPoint y: 438, endPoint x: 374, endPoint y: 410, distance: 59.1
click at [374, 410] on td "747166836" at bounding box center [411, 422] width 83 height 62
copy td "747166836"
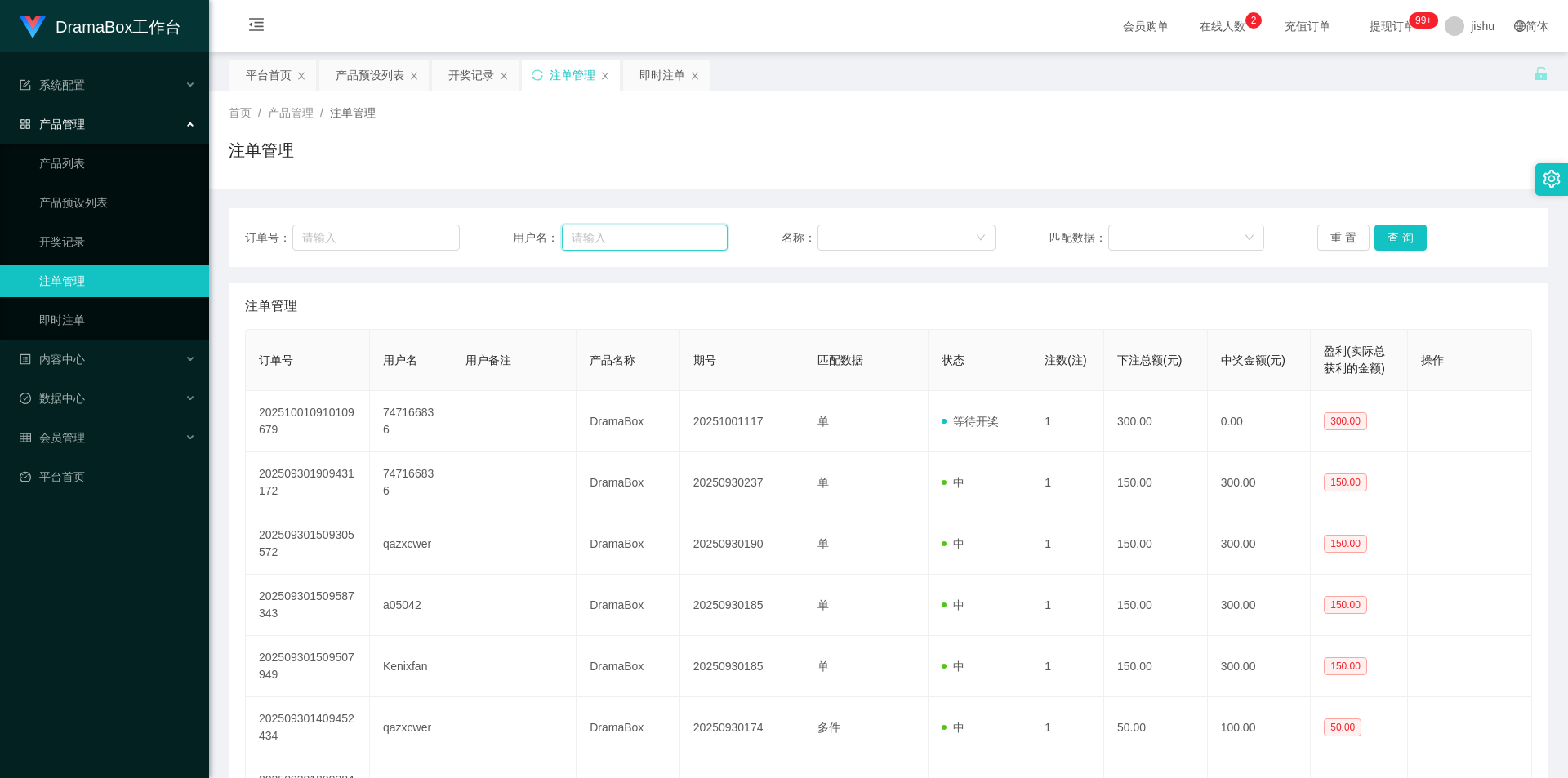
click at [599, 234] on input "text" at bounding box center [644, 237] width 166 height 26
paste input "747166836"
type input "747166836"
click at [1387, 237] on button "查 询" at bounding box center [1400, 237] width 52 height 26
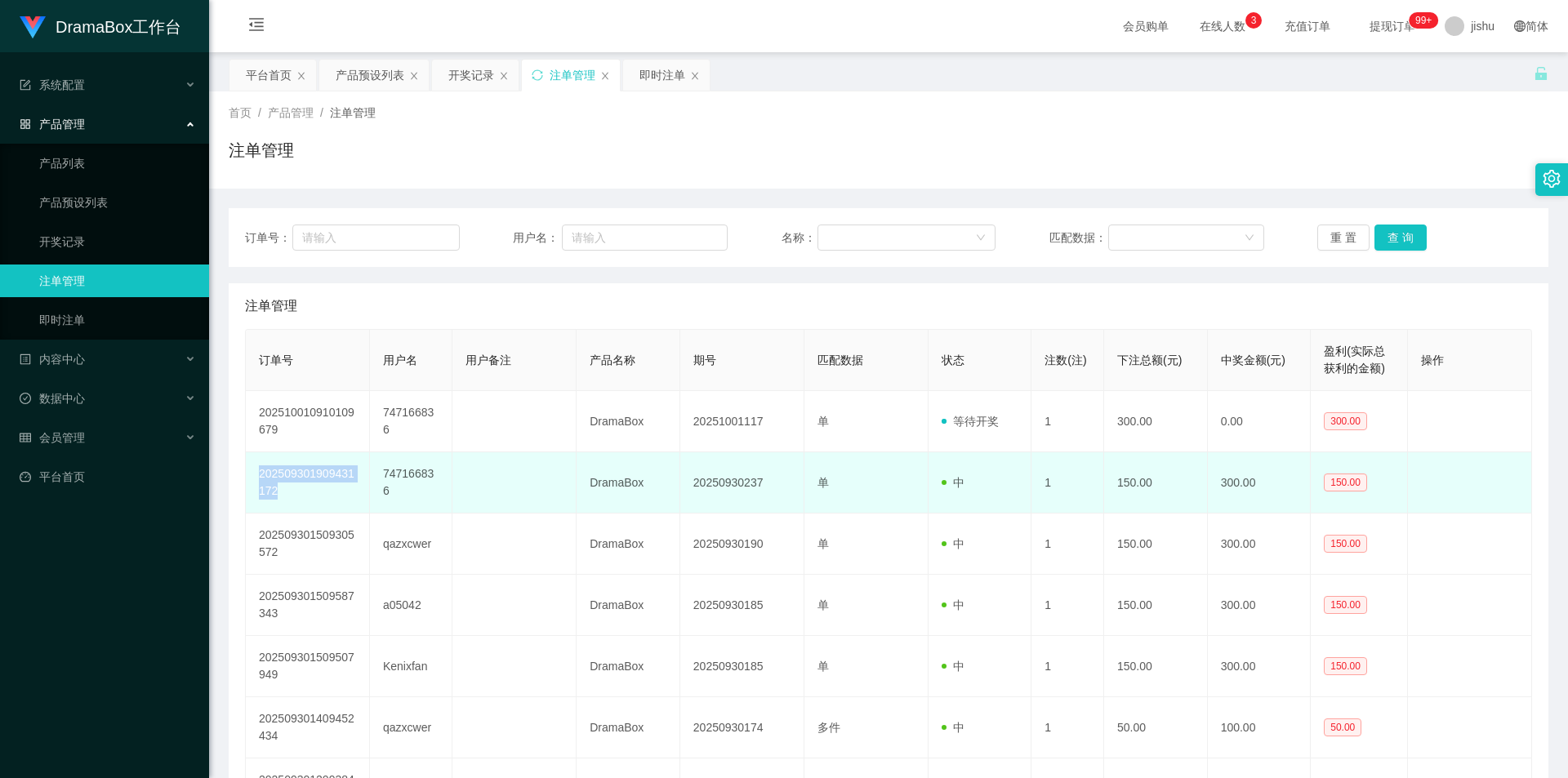
drag, startPoint x: 317, startPoint y: 487, endPoint x: 256, endPoint y: 467, distance: 64.2
click at [256, 467] on td "202509301909431172" at bounding box center [307, 483] width 124 height 62
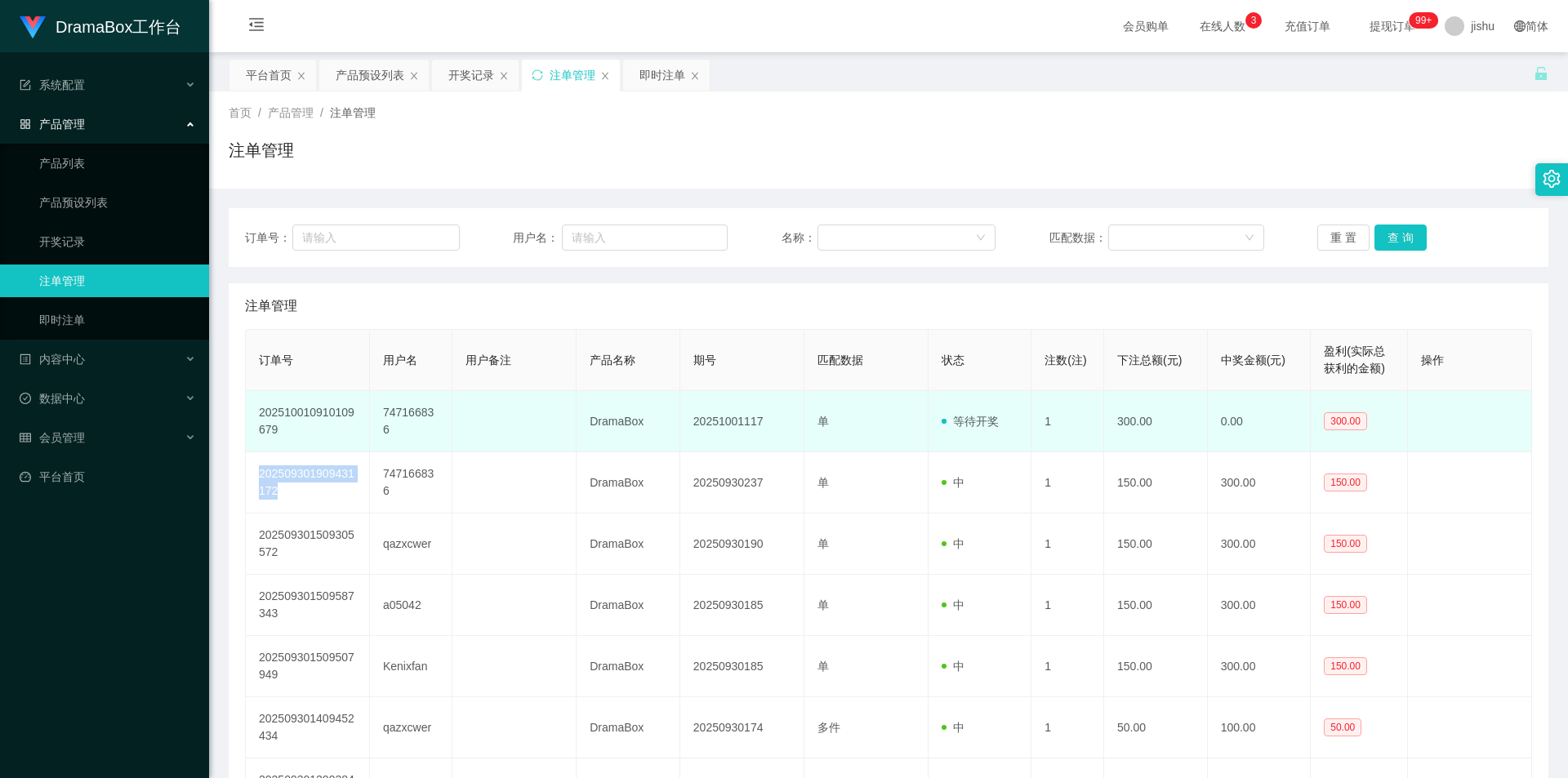
copy td "202509301909431172"
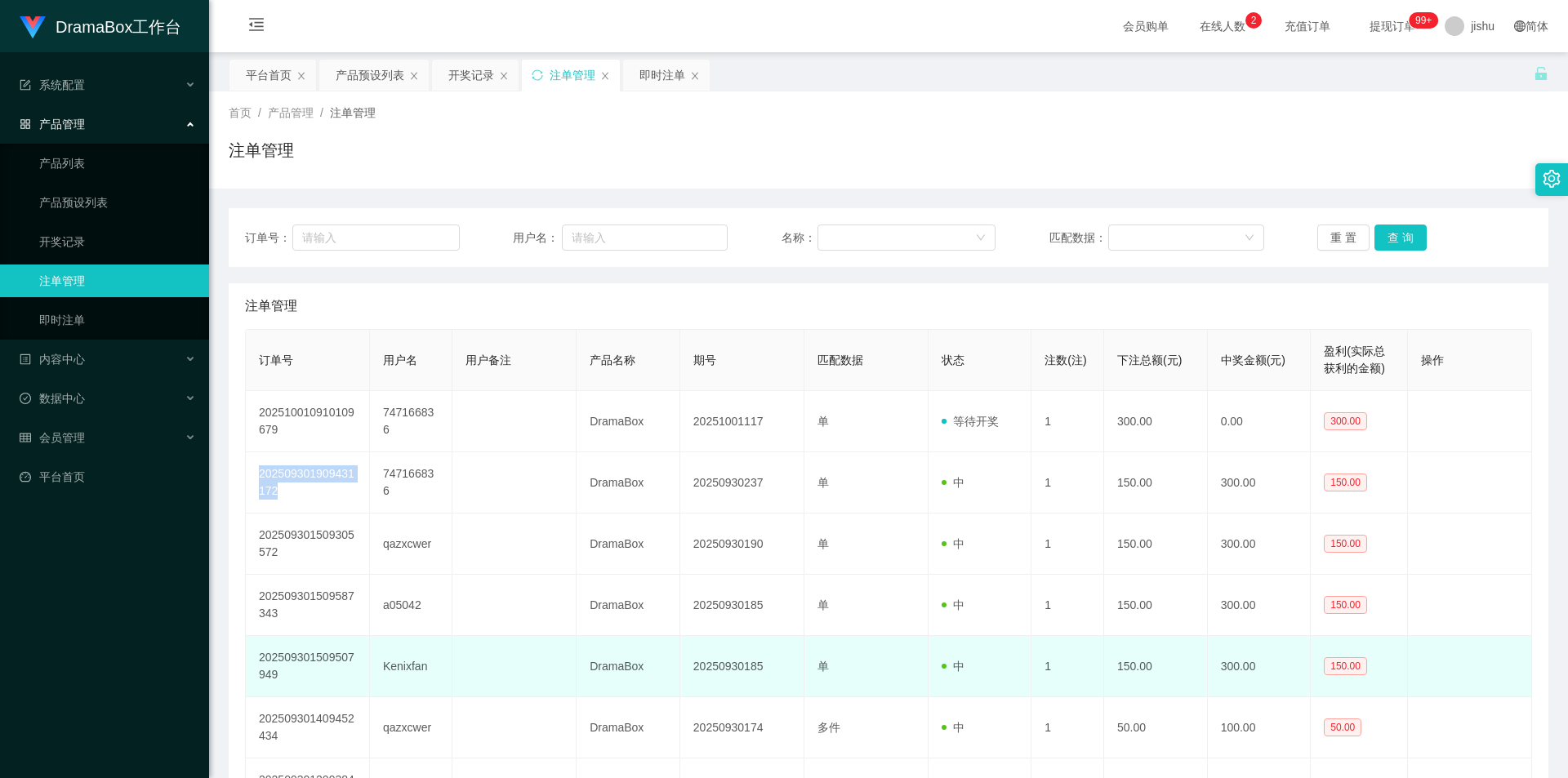
click at [525, 661] on td at bounding box center [514, 666] width 124 height 62
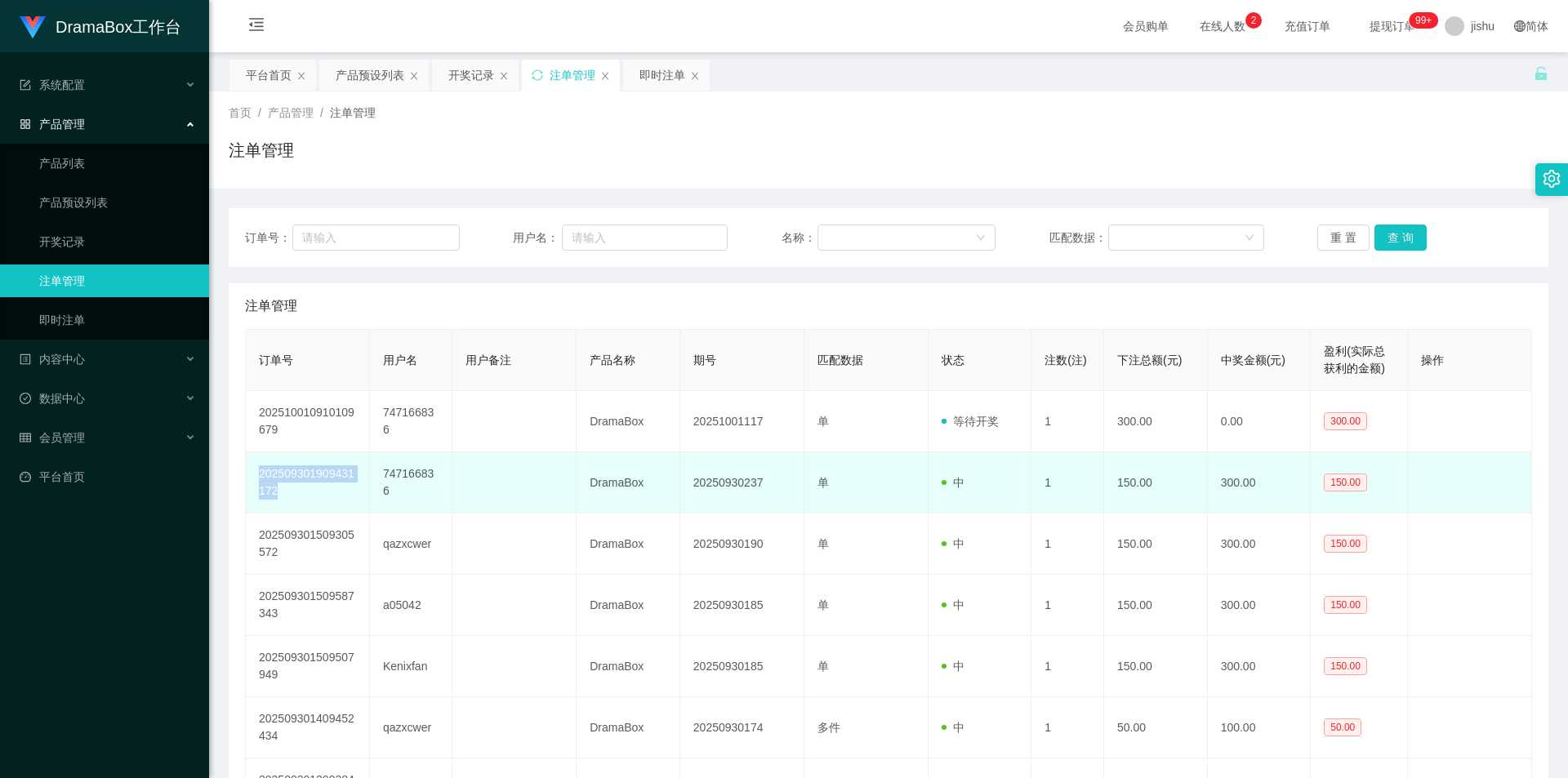
drag, startPoint x: 266, startPoint y: 488, endPoint x: 260, endPoint y: 476, distance: 13.4
click at [260, 476] on td "202509301909431172" at bounding box center [307, 483] width 124 height 62
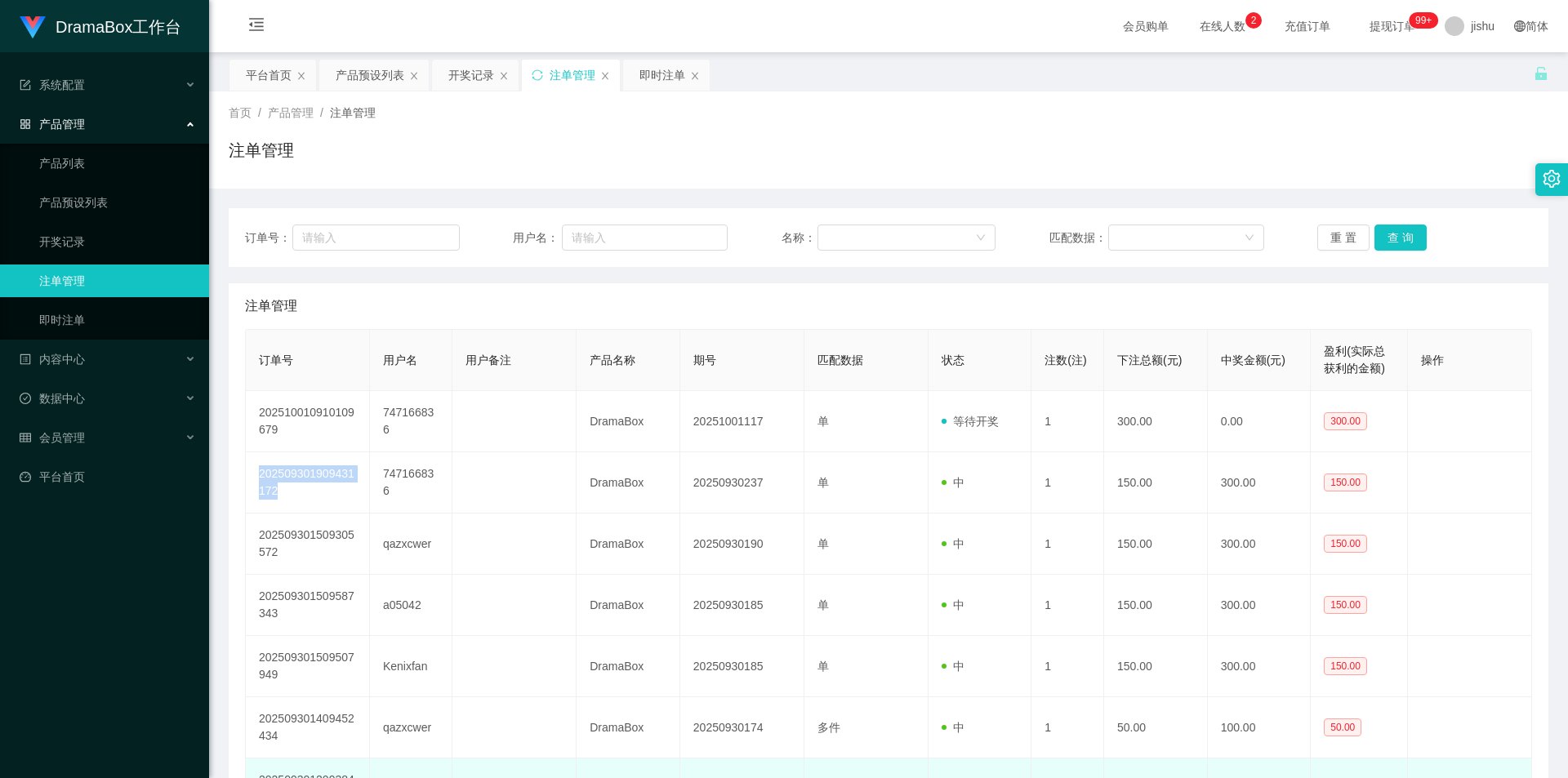
copy td "202509301909431172"
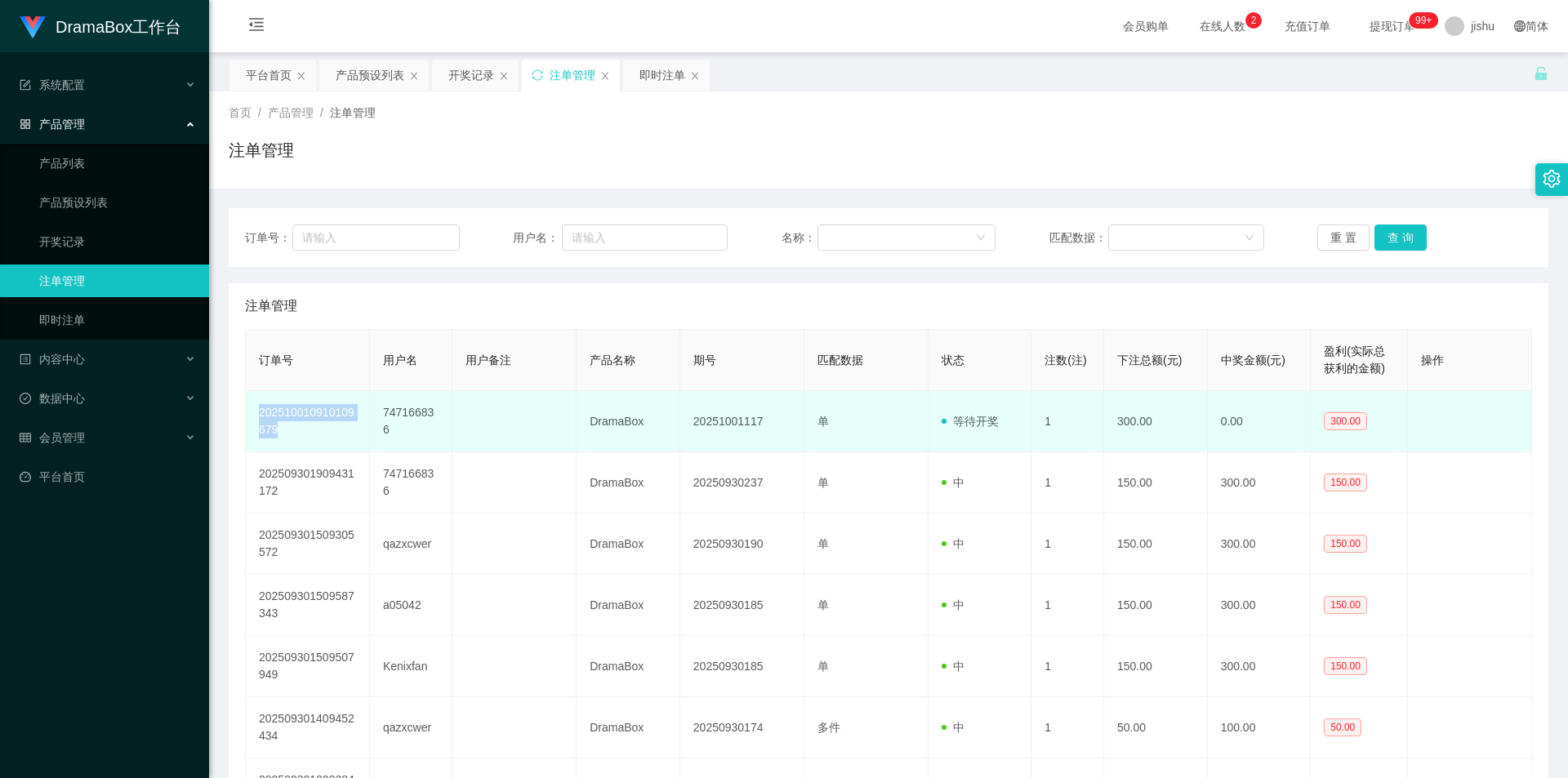
drag, startPoint x: 298, startPoint y: 428, endPoint x: 260, endPoint y: 412, distance: 41.2
click at [260, 412] on td "202510010910109679" at bounding box center [307, 422] width 124 height 62
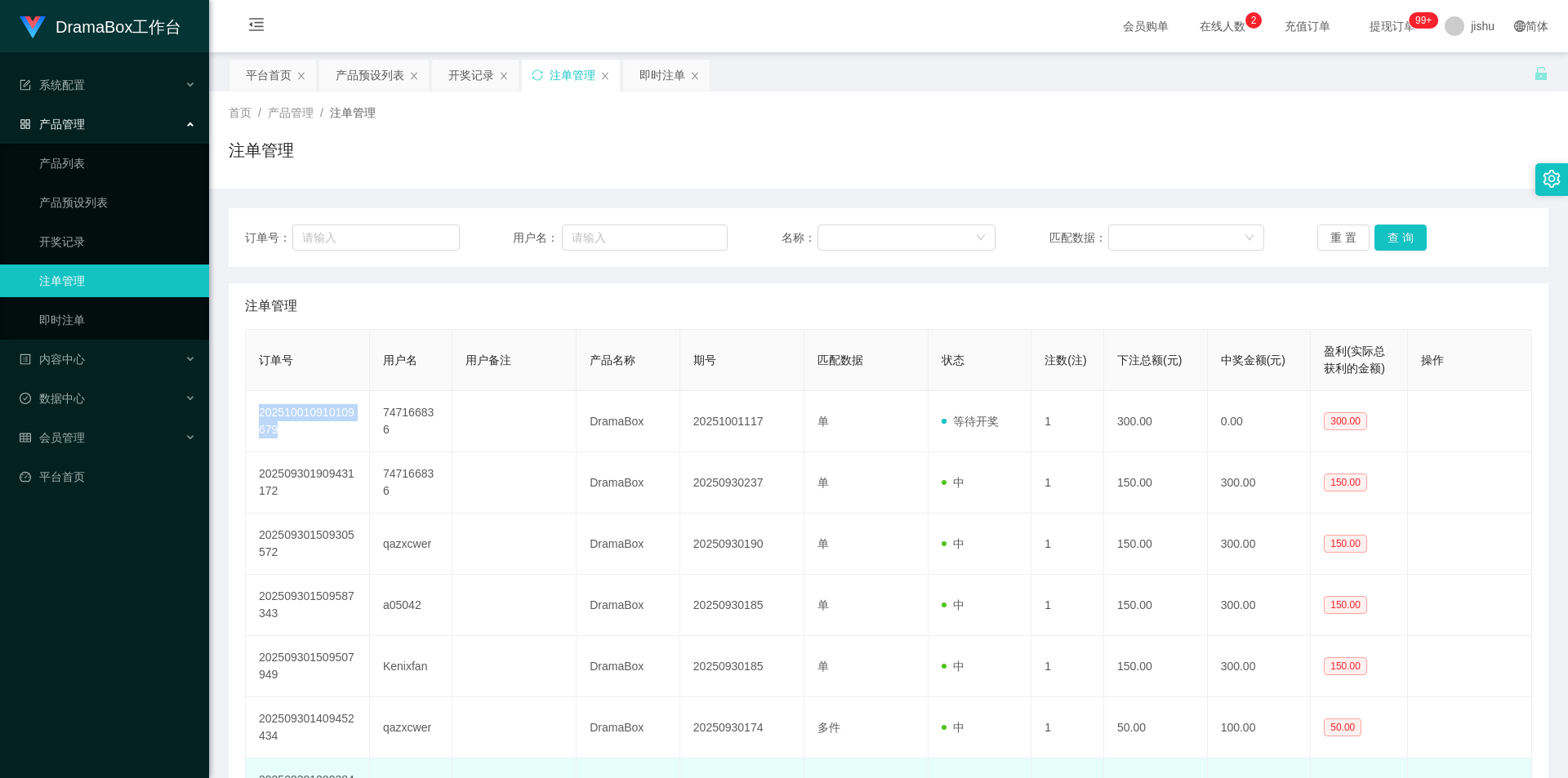
copy td "202510010910109679"
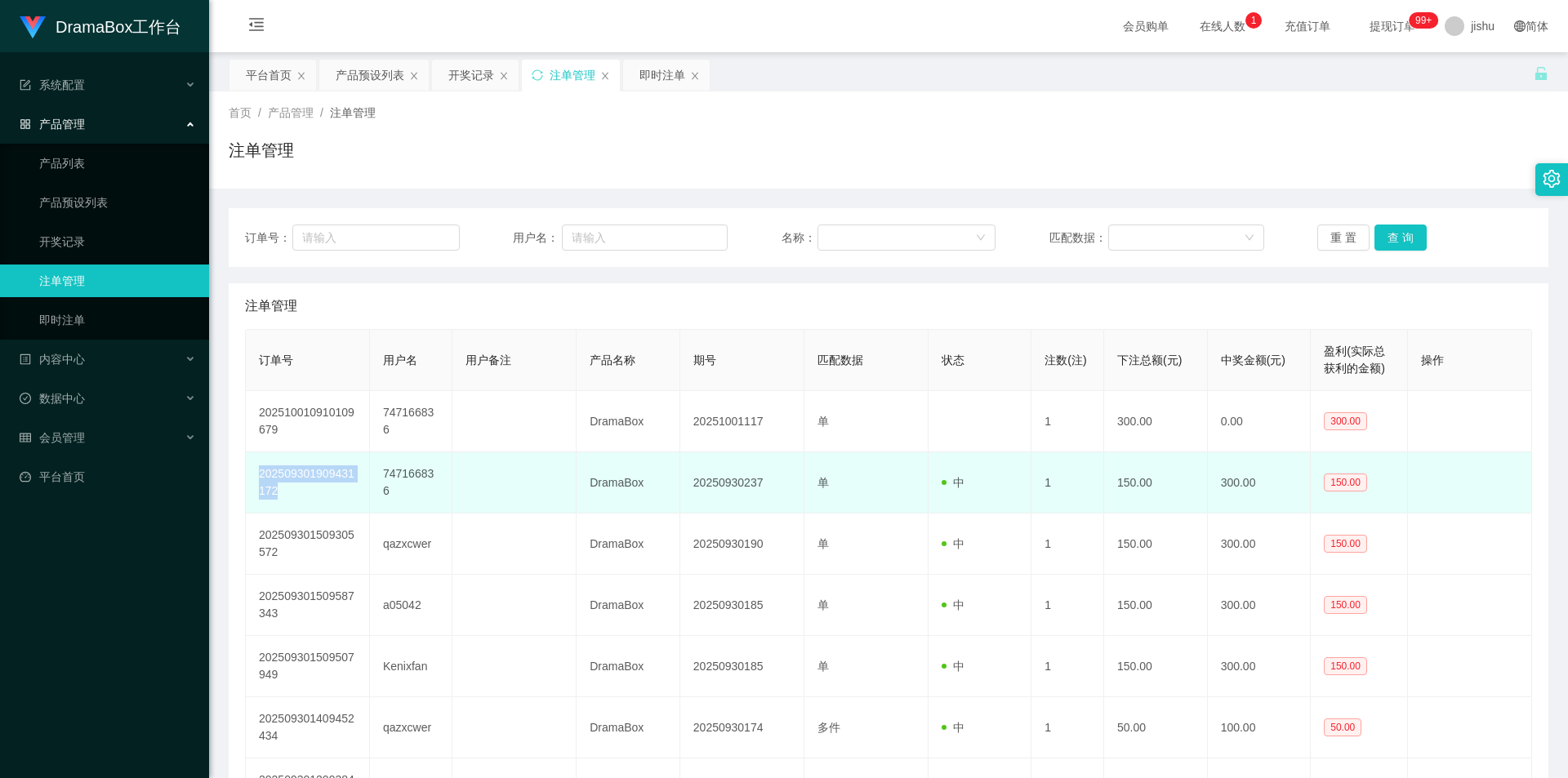
drag, startPoint x: 315, startPoint y: 494, endPoint x: 259, endPoint y: 474, distance: 59.5
click at [259, 474] on td "202509301909431172" at bounding box center [307, 483] width 124 height 62
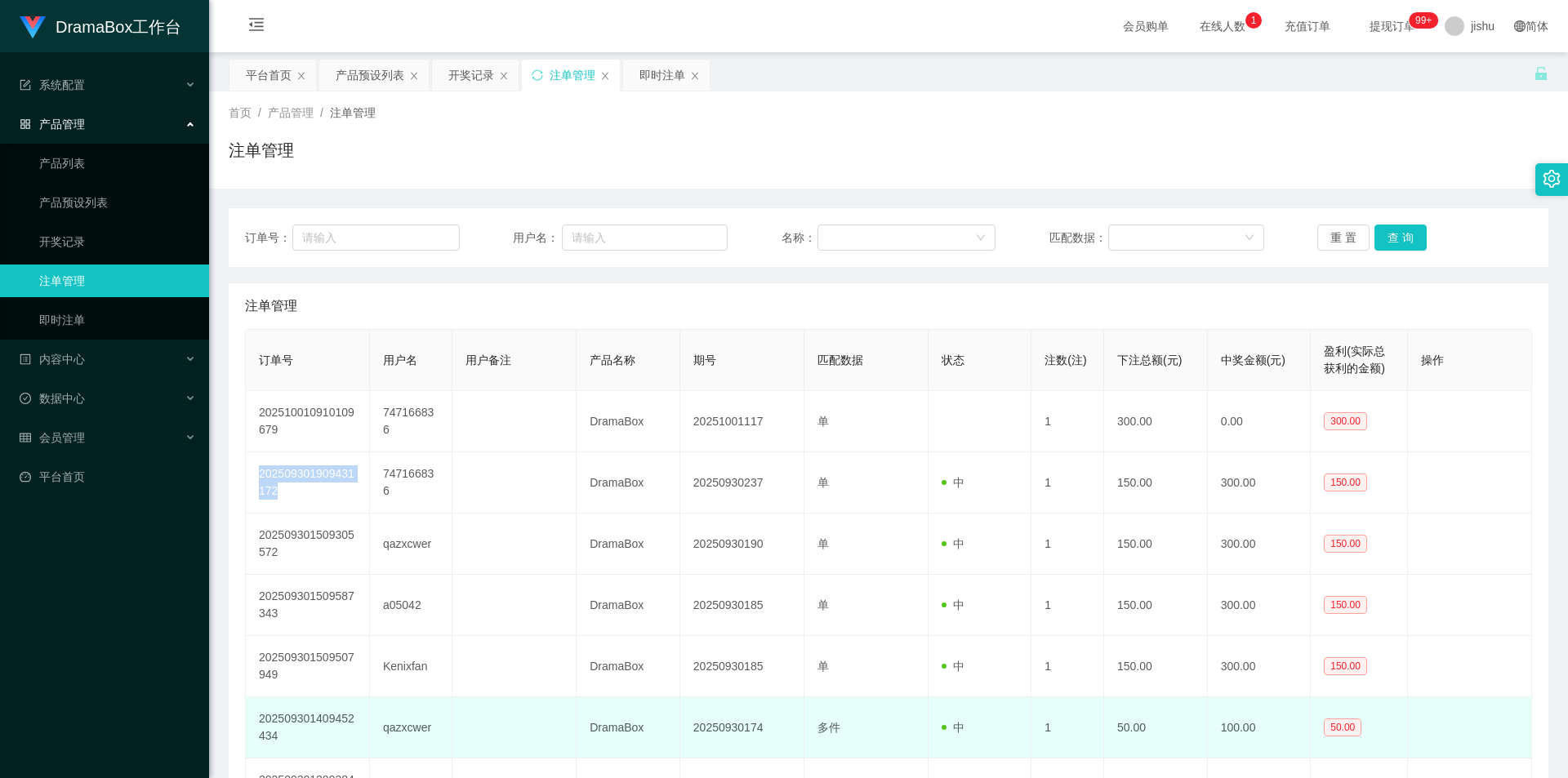
copy td "202509301909431172"
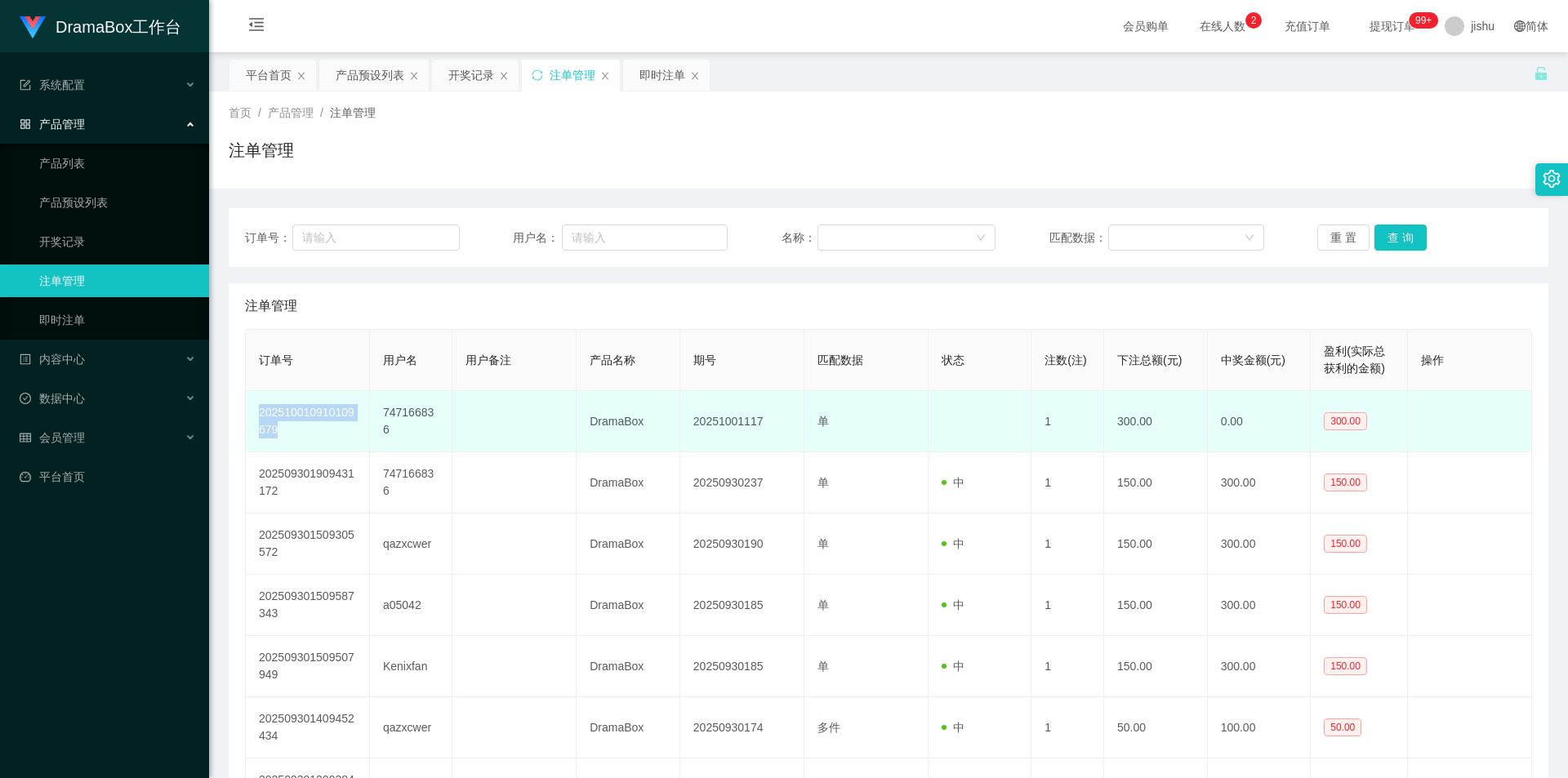
drag, startPoint x: 298, startPoint y: 429, endPoint x: 261, endPoint y: 413, distance: 40.3
click at [261, 413] on td "202510010910109679" at bounding box center [307, 422] width 124 height 62
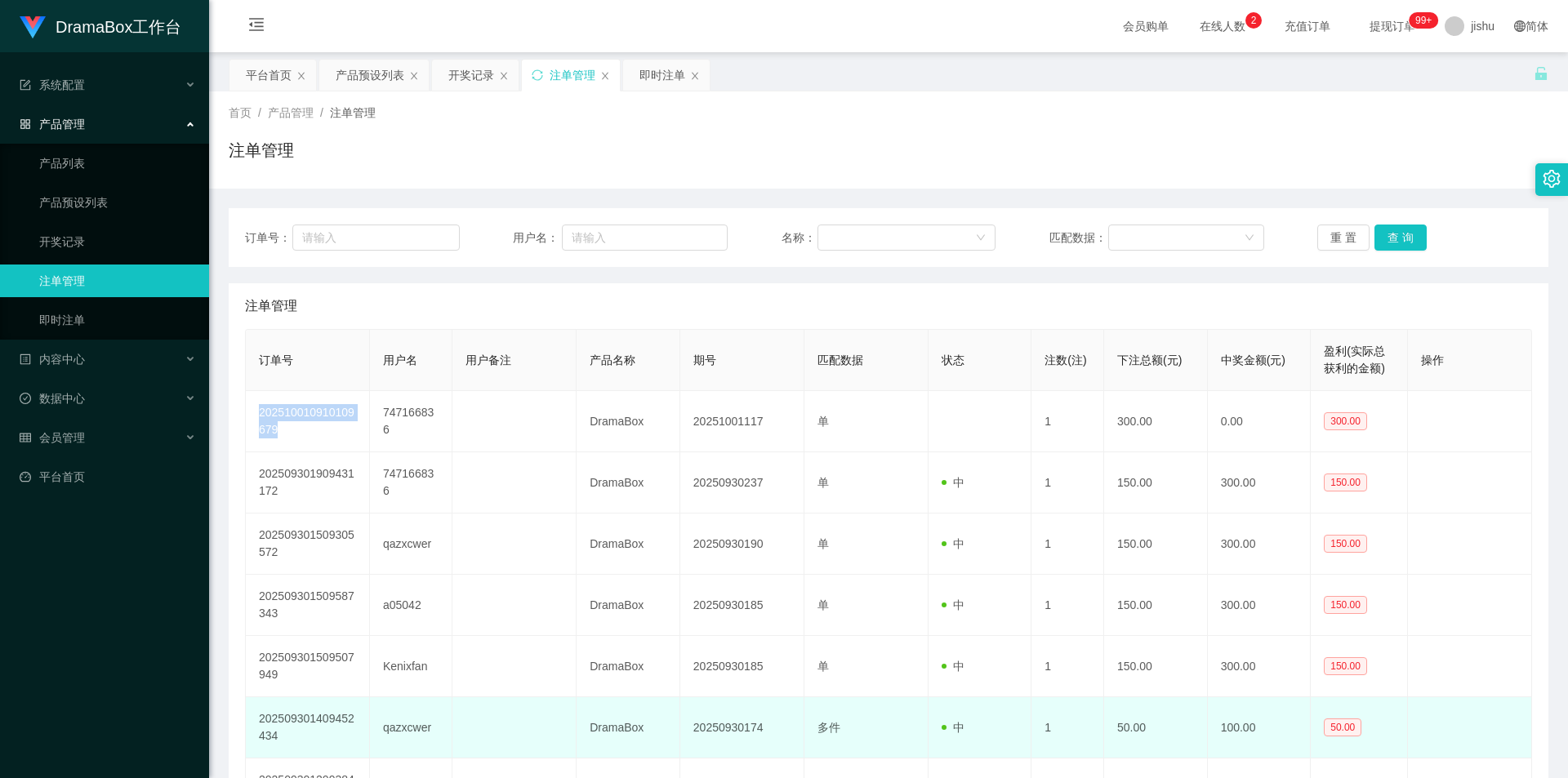
copy td "202510010910109679"
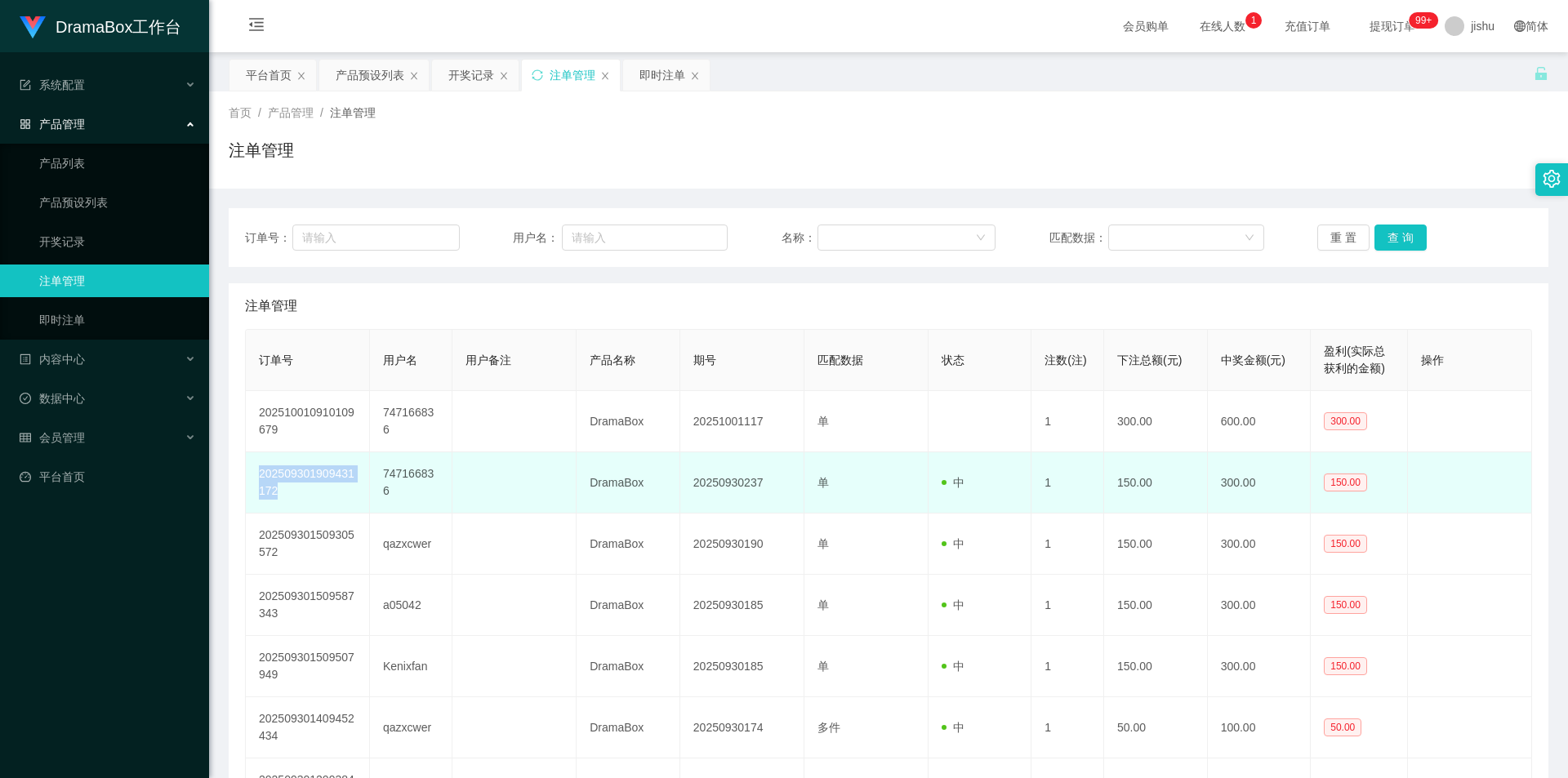
click at [260, 479] on td "202509301909431172" at bounding box center [307, 483] width 124 height 62
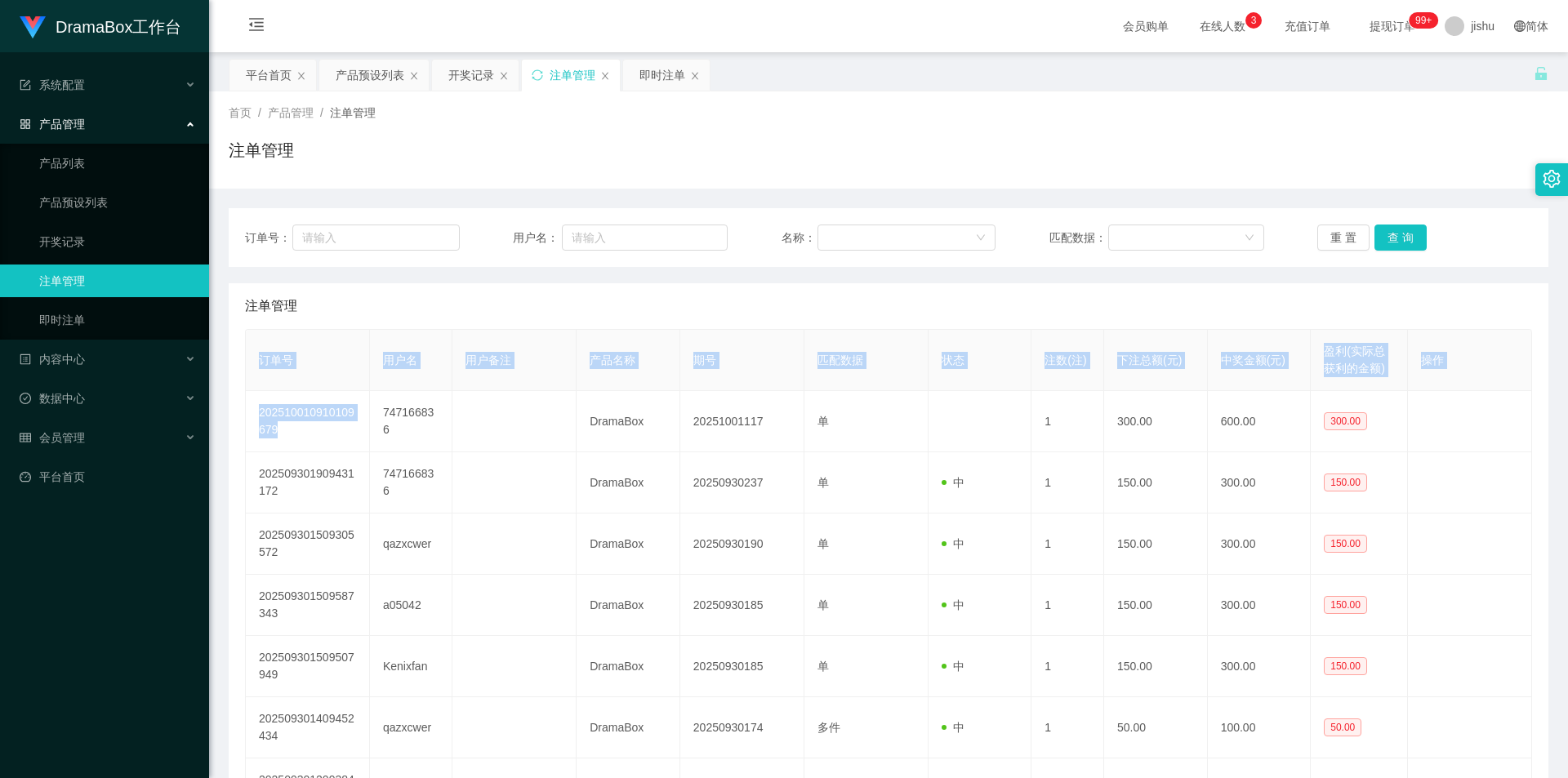
drag, startPoint x: 285, startPoint y: 426, endPoint x: 244, endPoint y: 417, distance: 42.0
click at [244, 417] on div "注单管理 订单号 用户名 用户备注 产品名称 期号 匹配数据 状态 注数(注) 下注总额(元) 中奖金额(元) 盈利(实际总获利的金额) 操作 2025100…" at bounding box center [888, 669] width 1320 height 772
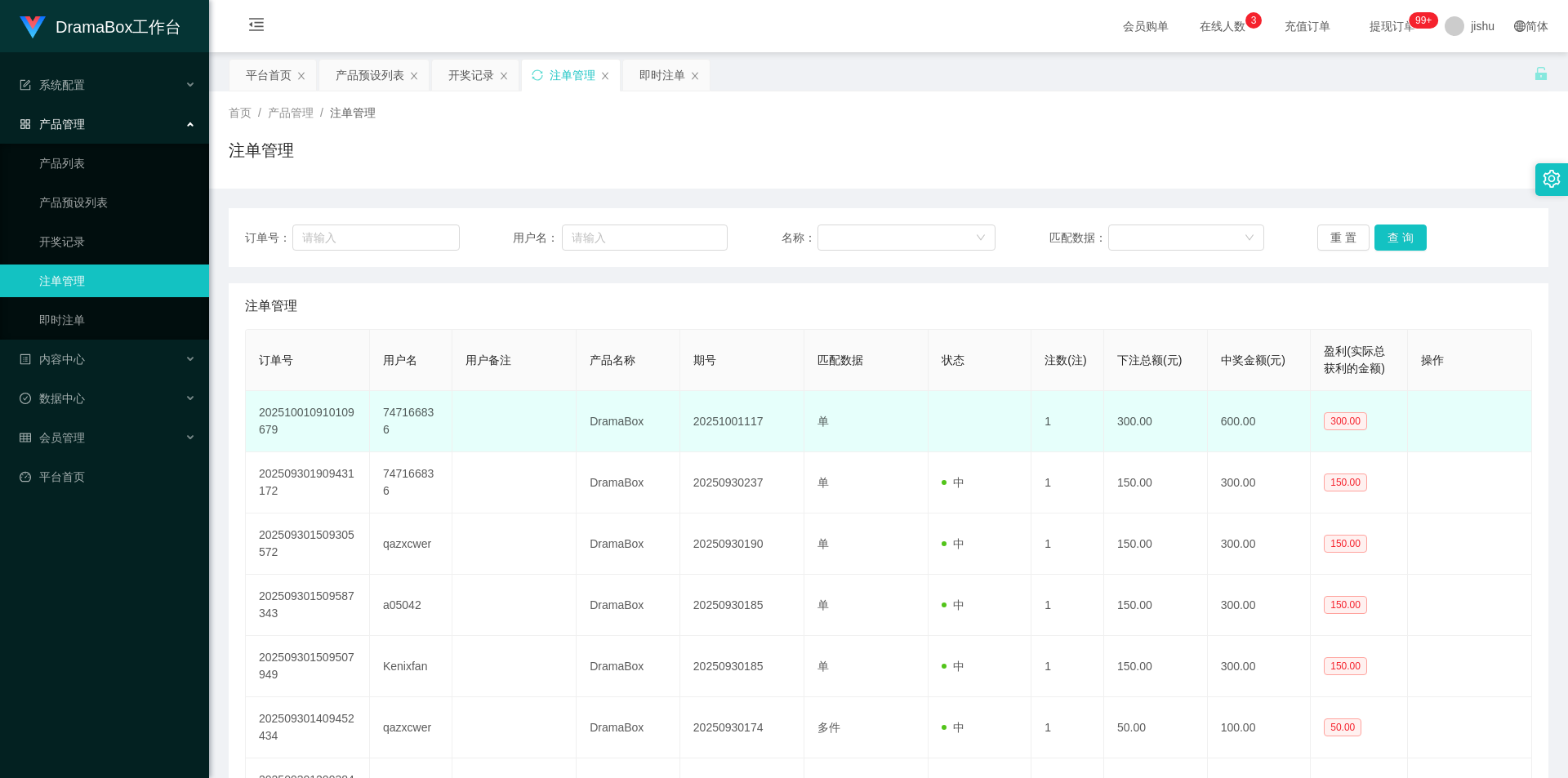
click at [474, 437] on td at bounding box center [514, 422] width 124 height 62
drag, startPoint x: 319, startPoint y: 434, endPoint x: 258, endPoint y: 417, distance: 63.3
click at [258, 417] on td "202510010910109679" at bounding box center [307, 422] width 124 height 62
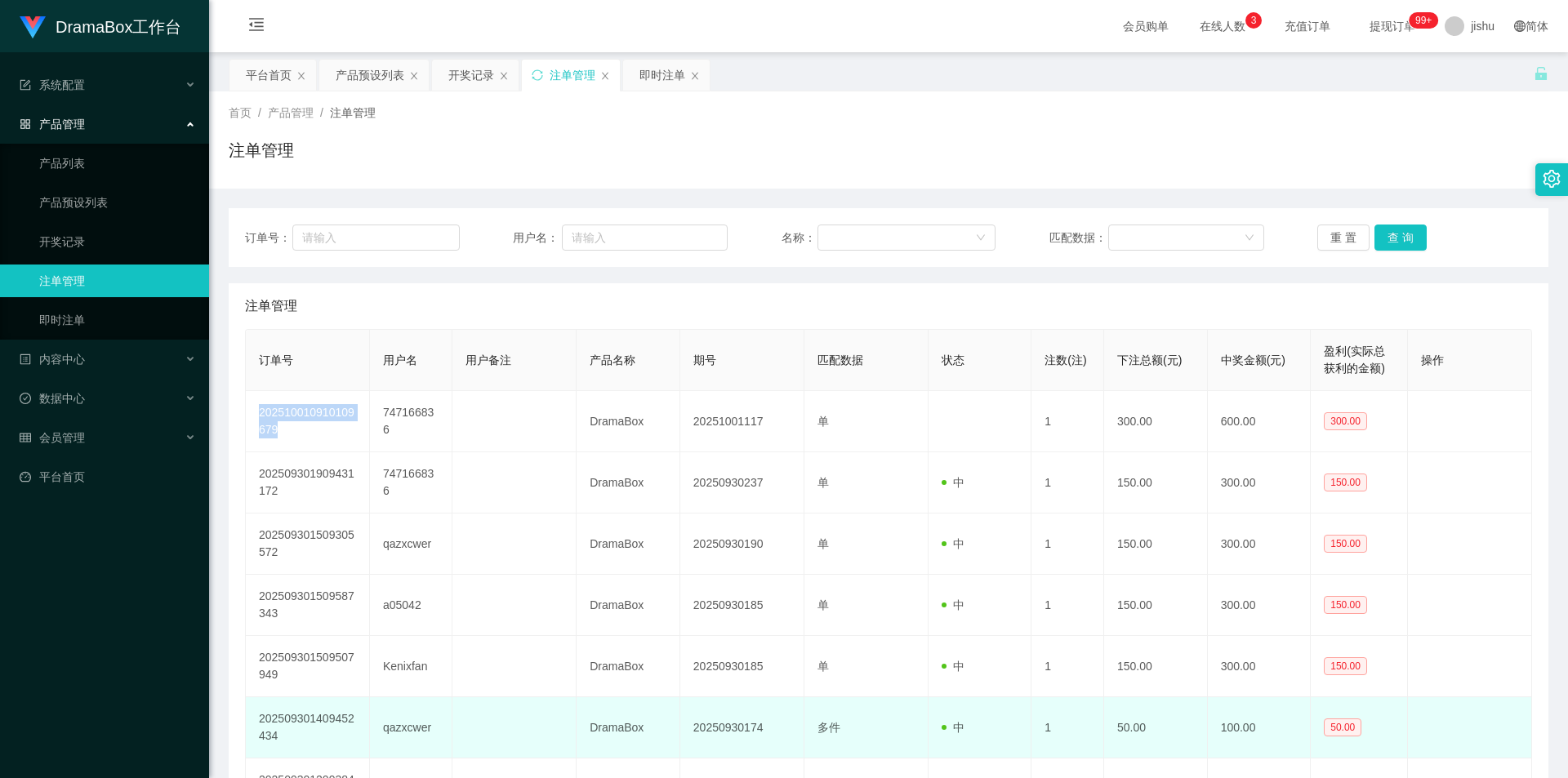
copy td "202510010910109679"
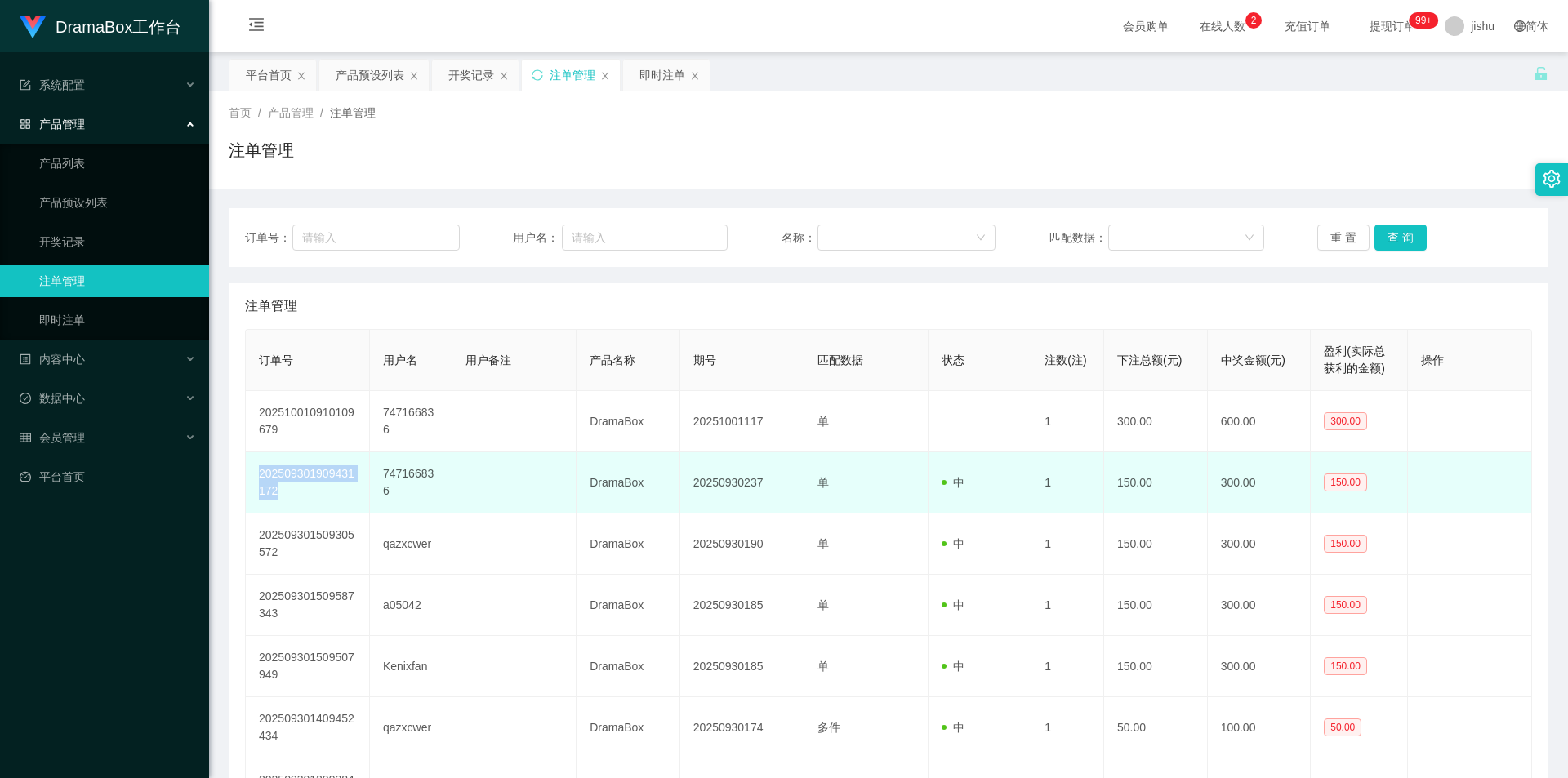
drag, startPoint x: 299, startPoint y: 490, endPoint x: 260, endPoint y: 478, distance: 40.8
click at [260, 478] on td "202509301909431172" at bounding box center [307, 483] width 124 height 62
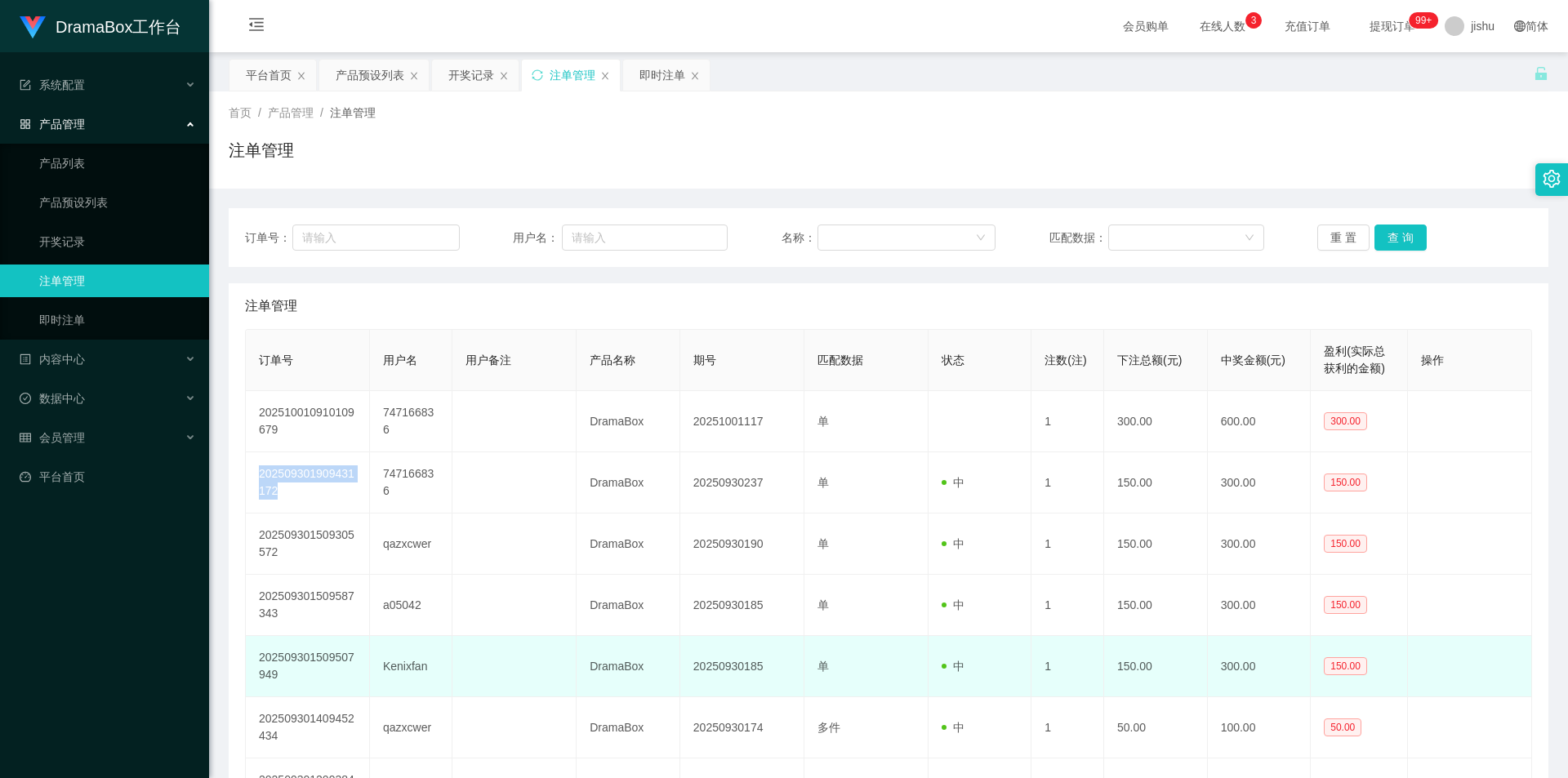
copy td "202509301909431172"
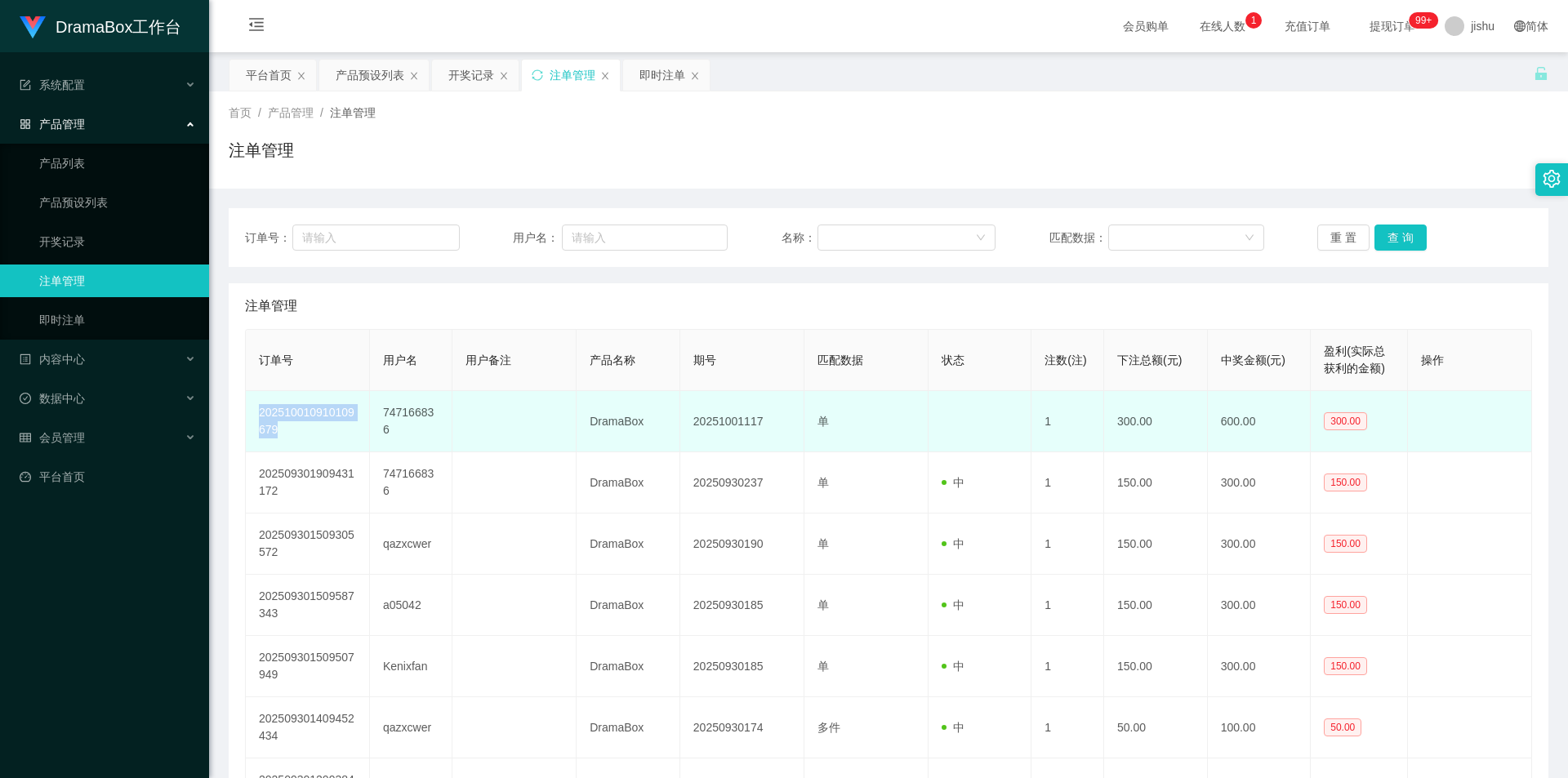
drag, startPoint x: 295, startPoint y: 430, endPoint x: 258, endPoint y: 415, distance: 39.9
click at [258, 415] on td "202510010910109679" at bounding box center [307, 422] width 124 height 62
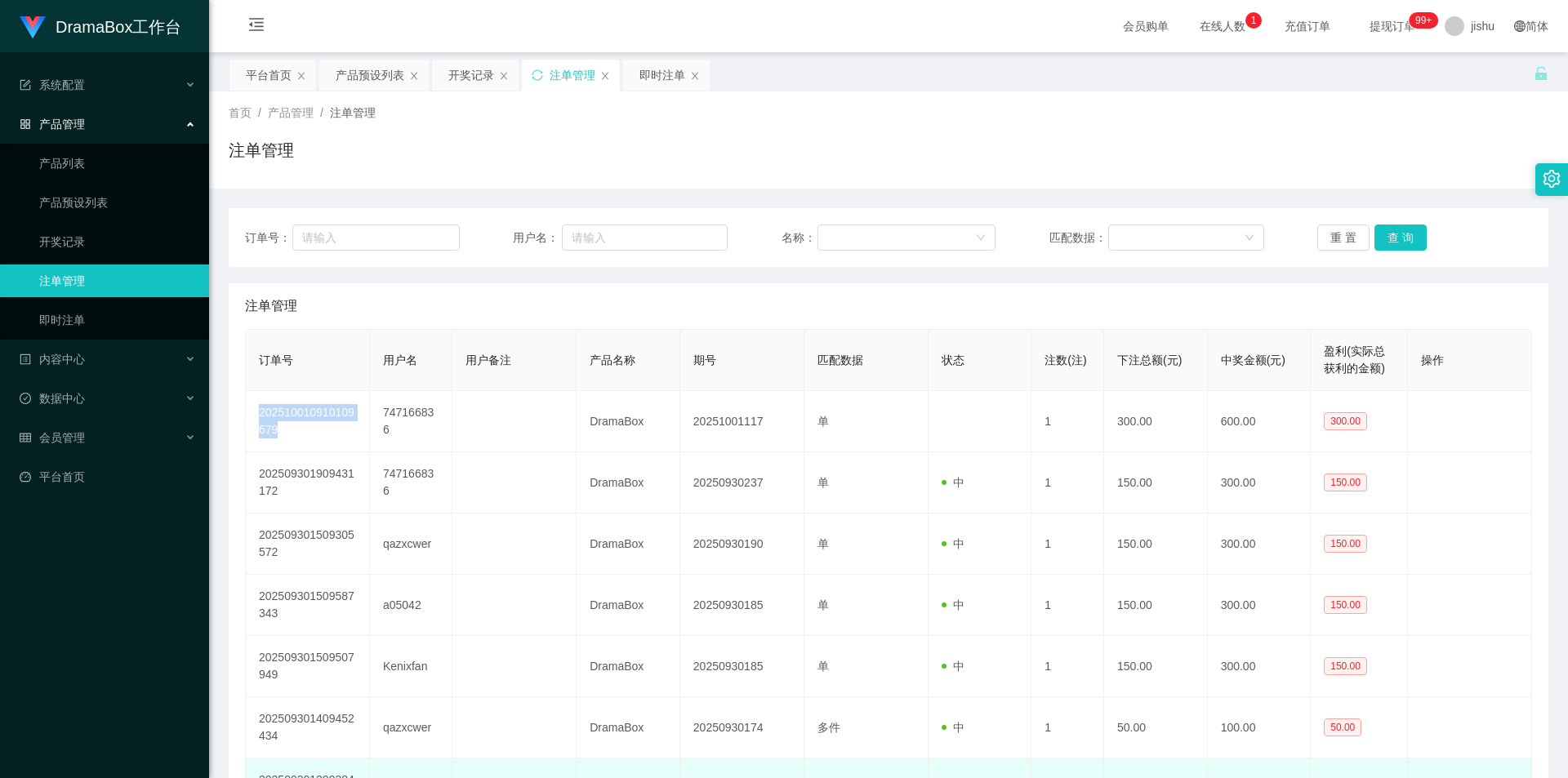
copy td "202510010910109679"
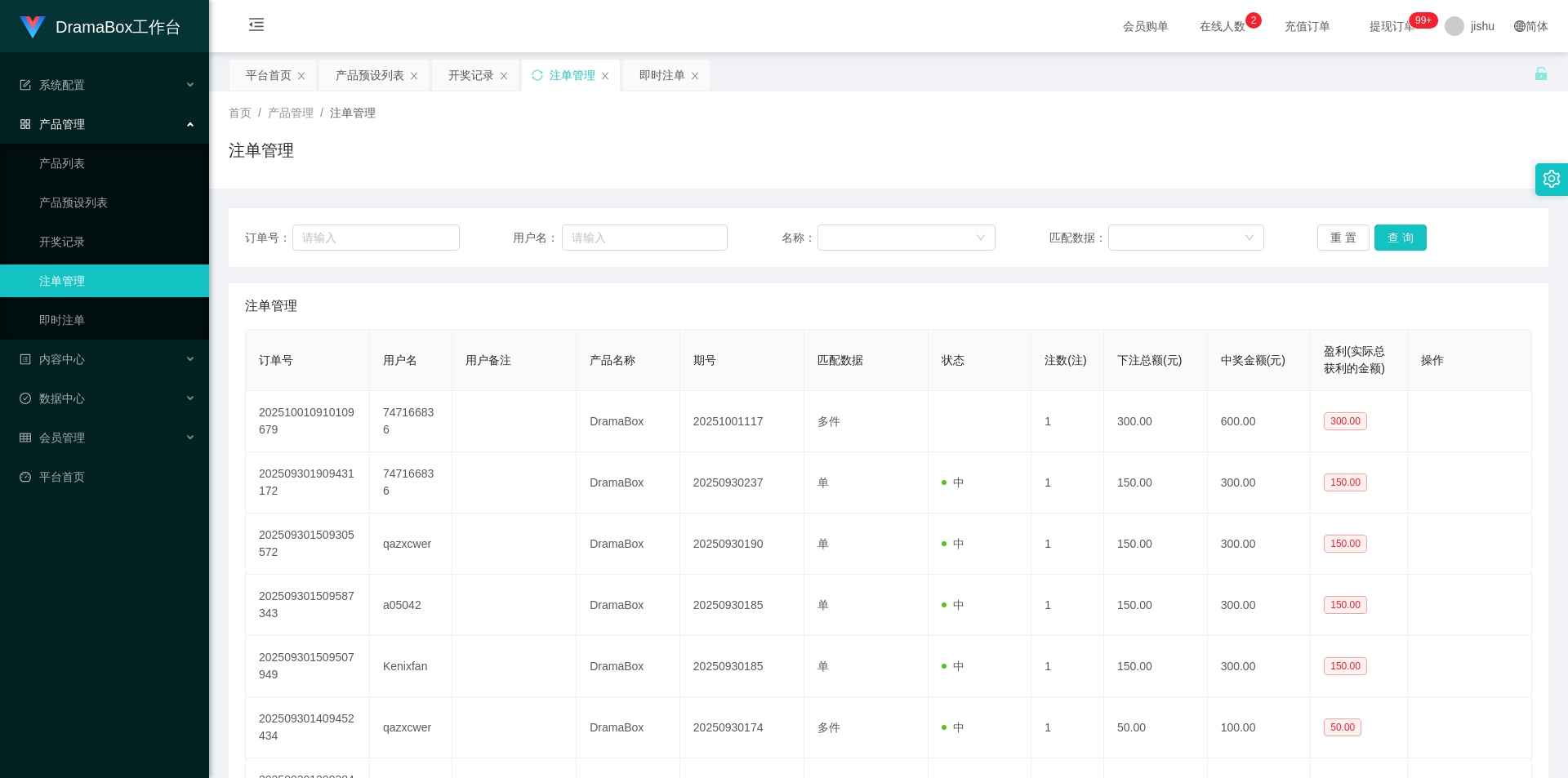
click at [801, 298] on div "注单管理" at bounding box center [888, 305] width 1287 height 45
click at [1036, 155] on div "注单管理" at bounding box center [888, 156] width 1320 height 38
click at [1033, 162] on div "注单管理" at bounding box center [888, 156] width 1320 height 38
click at [81, 240] on link "开奖记录" at bounding box center [118, 242] width 157 height 33
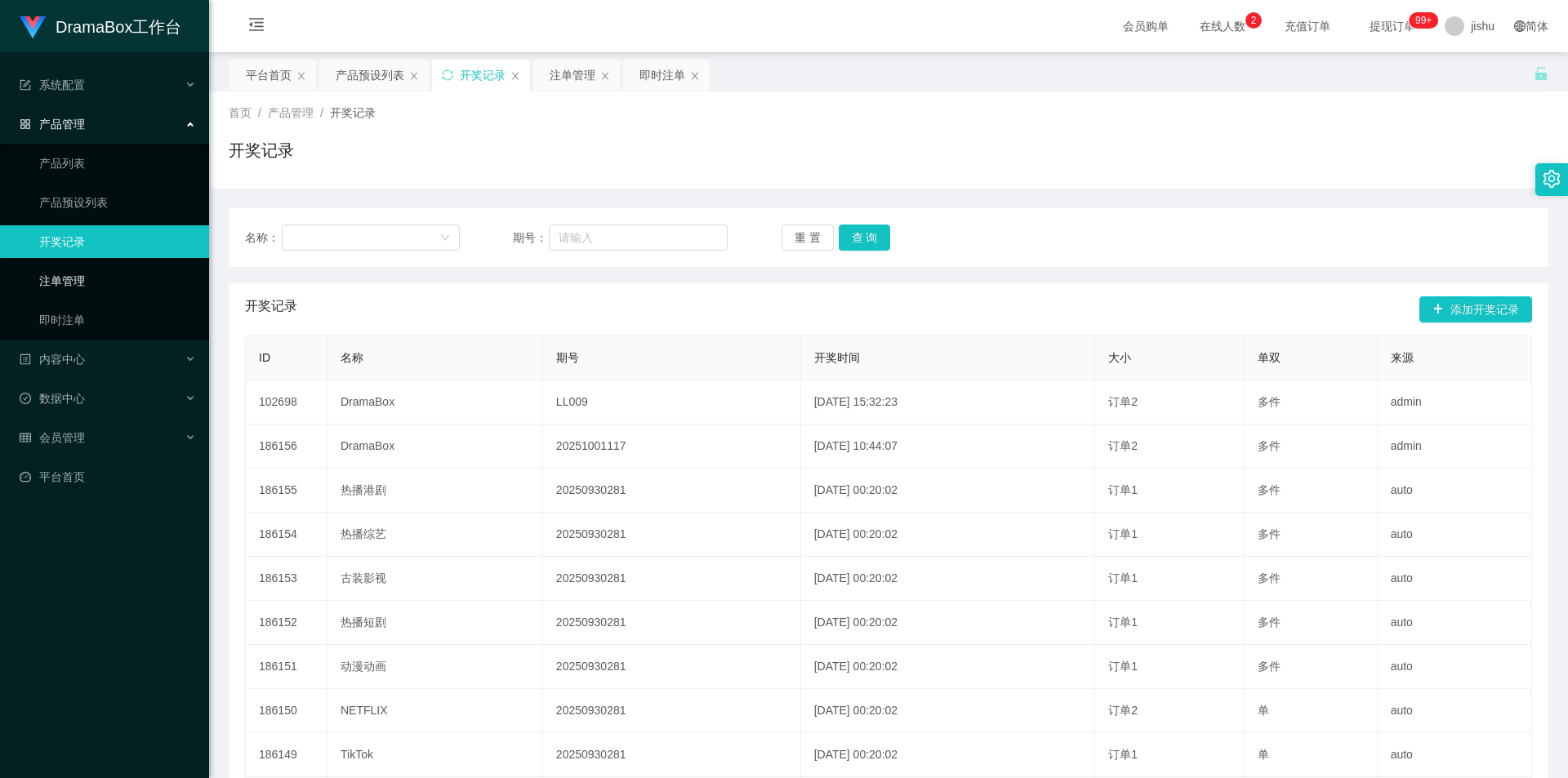
click at [72, 276] on link "注单管理" at bounding box center [118, 281] width 157 height 33
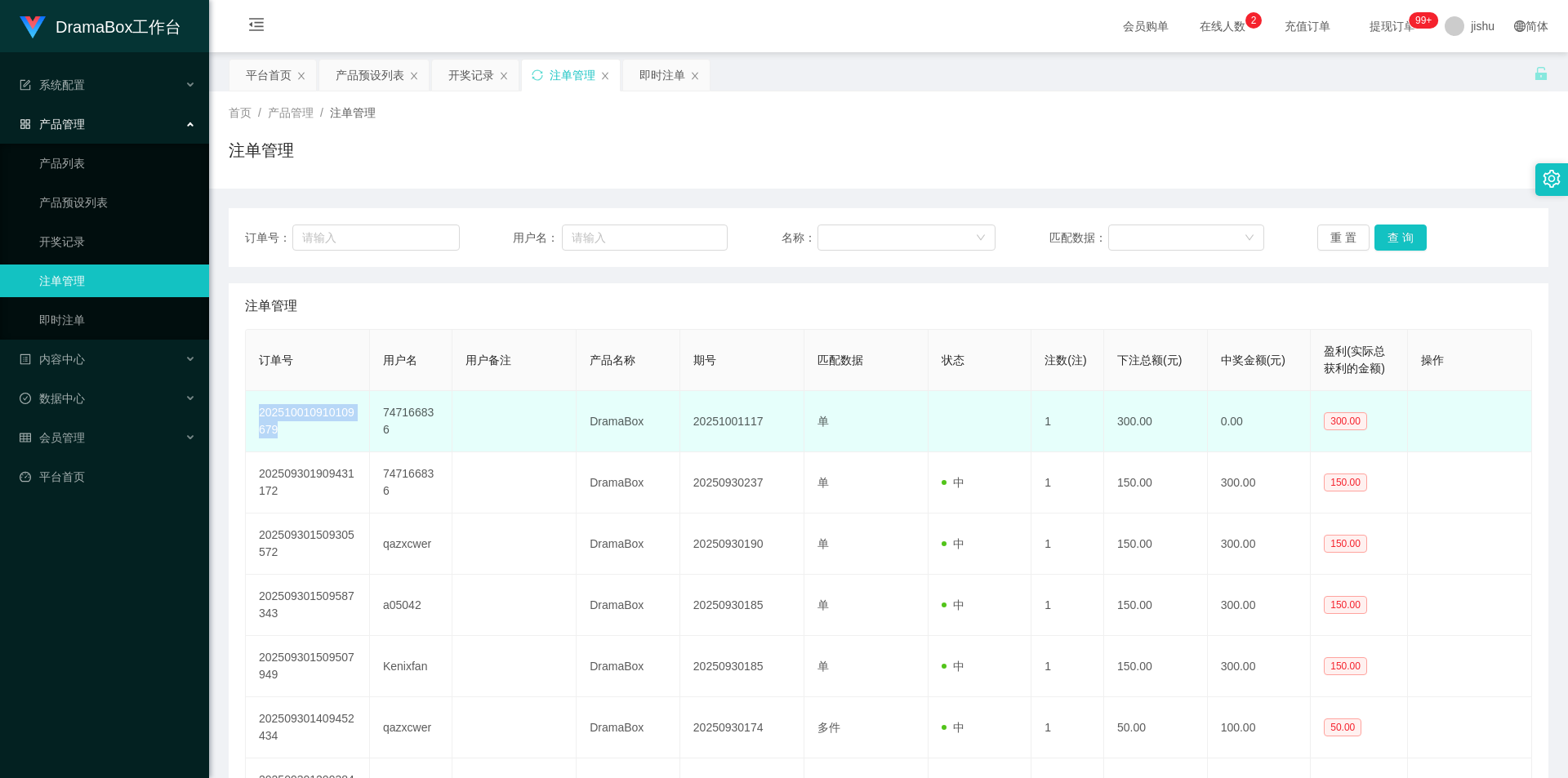
drag, startPoint x: 308, startPoint y: 430, endPoint x: 252, endPoint y: 418, distance: 57.3
click at [252, 418] on td "202510010910109679" at bounding box center [307, 422] width 124 height 62
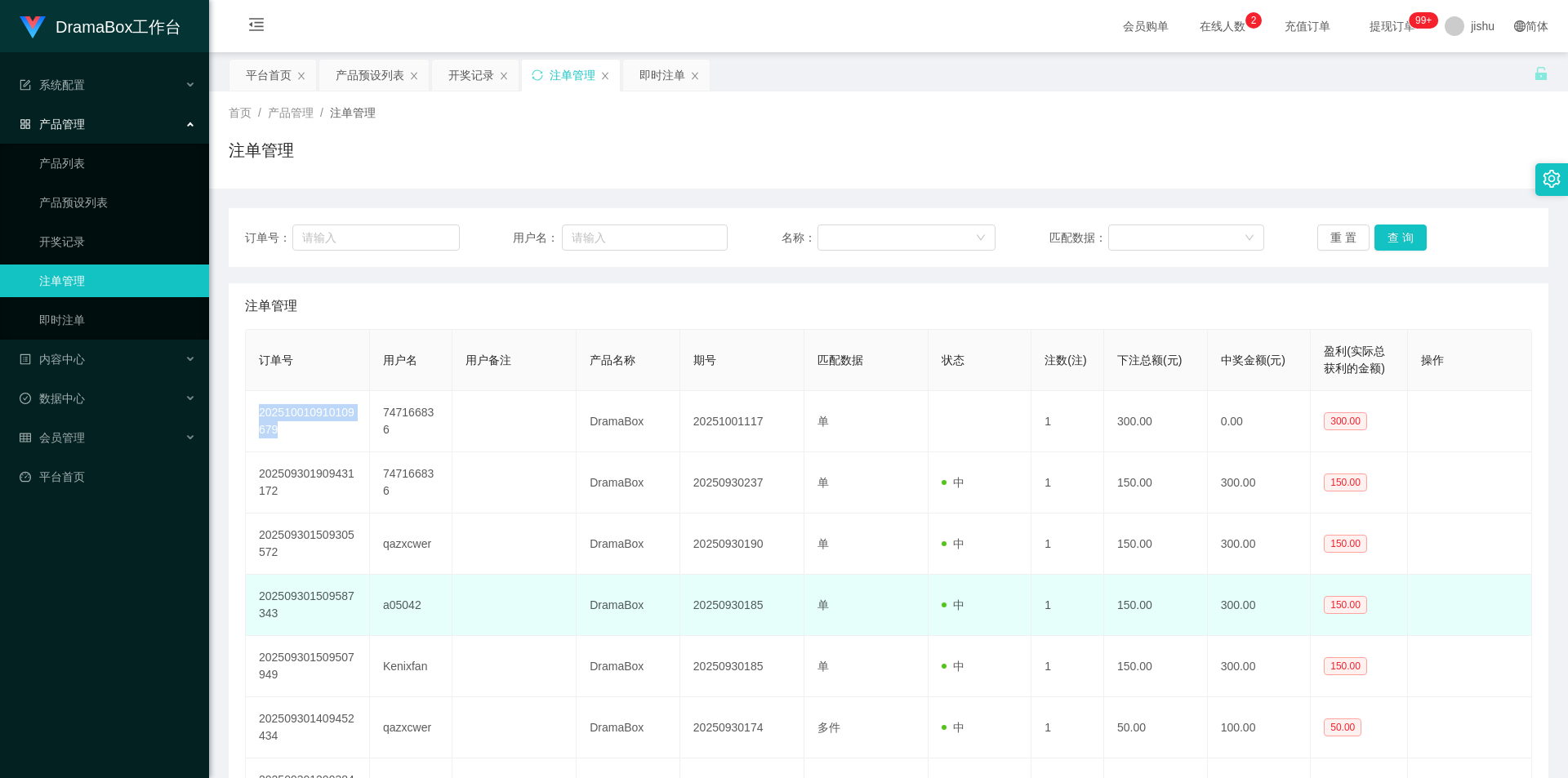
copy td "202510010910109679"
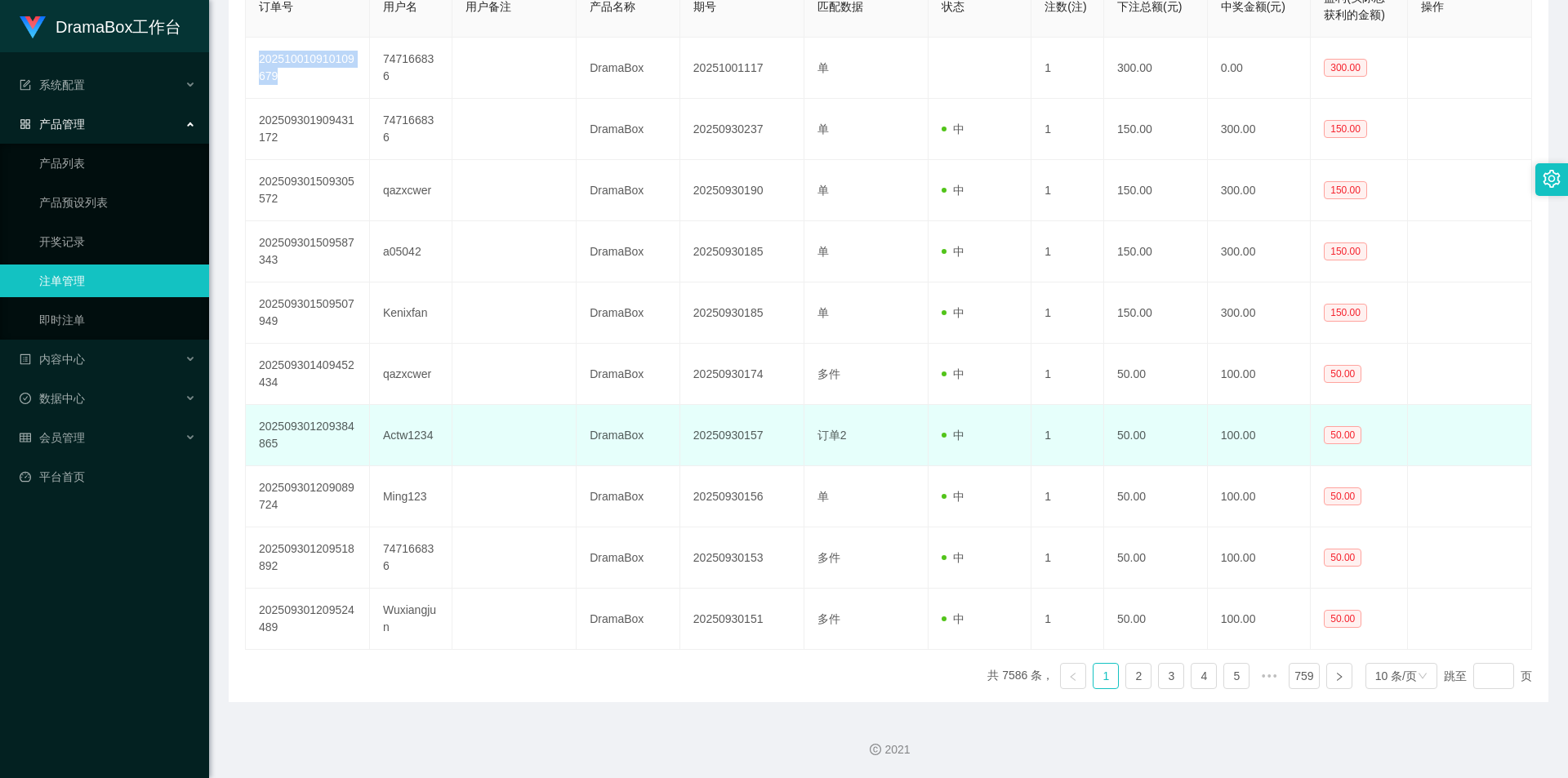
scroll to position [27, 0]
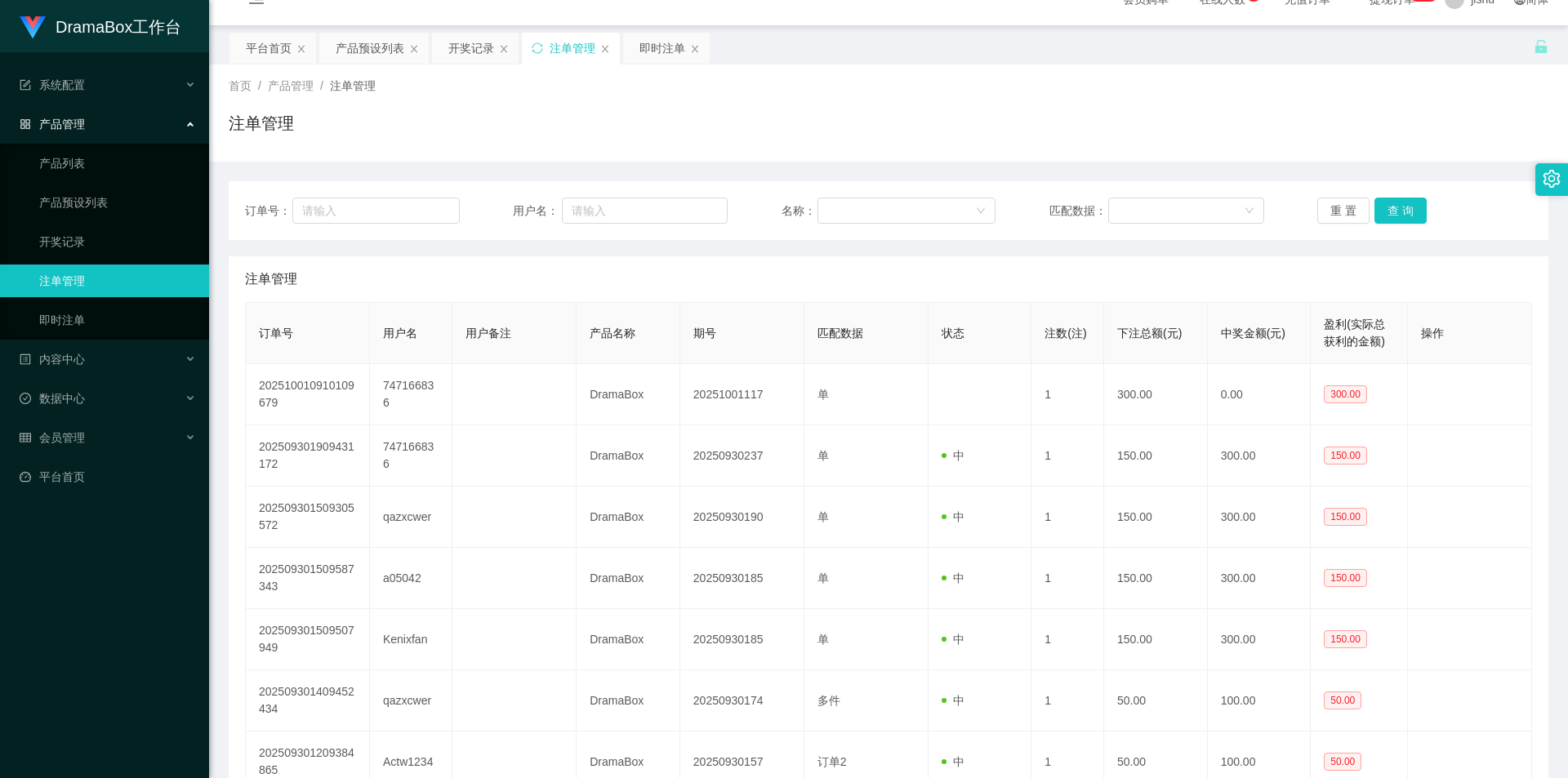
click at [739, 266] on div "注单管理" at bounding box center [888, 278] width 1287 height 45
click at [81, 250] on link "开奖记录" at bounding box center [118, 242] width 157 height 33
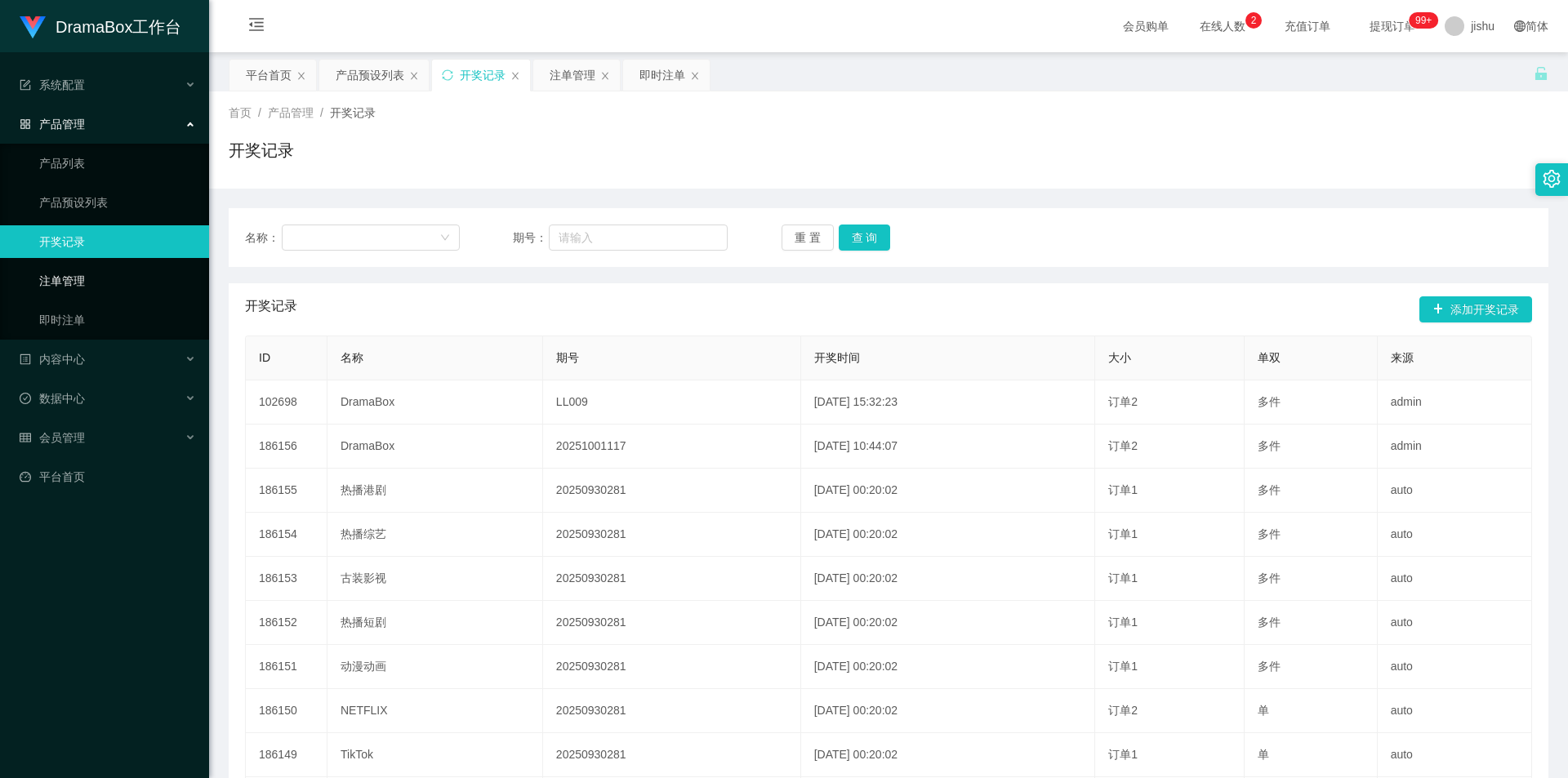
click at [70, 285] on link "注单管理" at bounding box center [118, 281] width 157 height 33
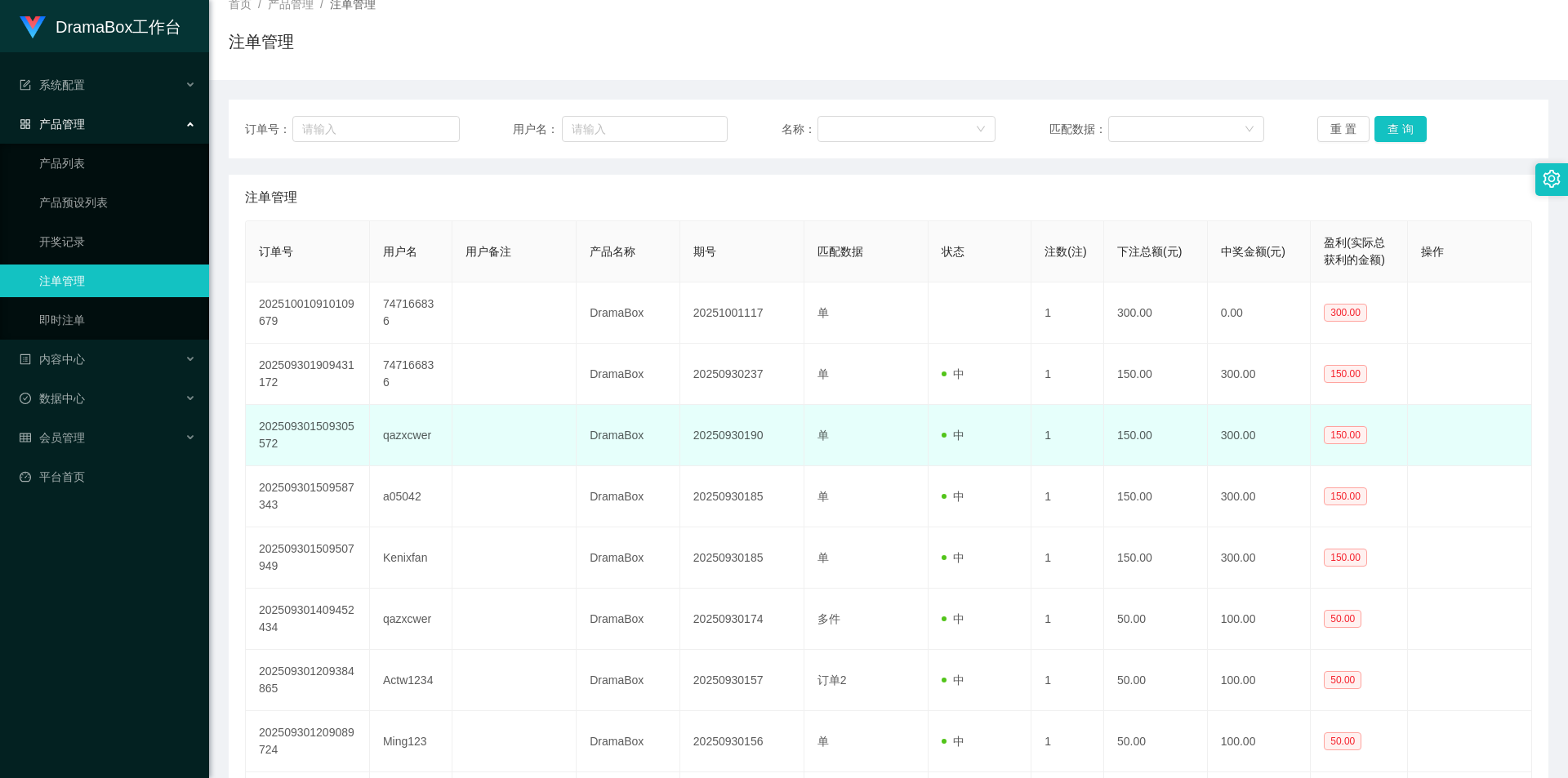
scroll to position [27, 0]
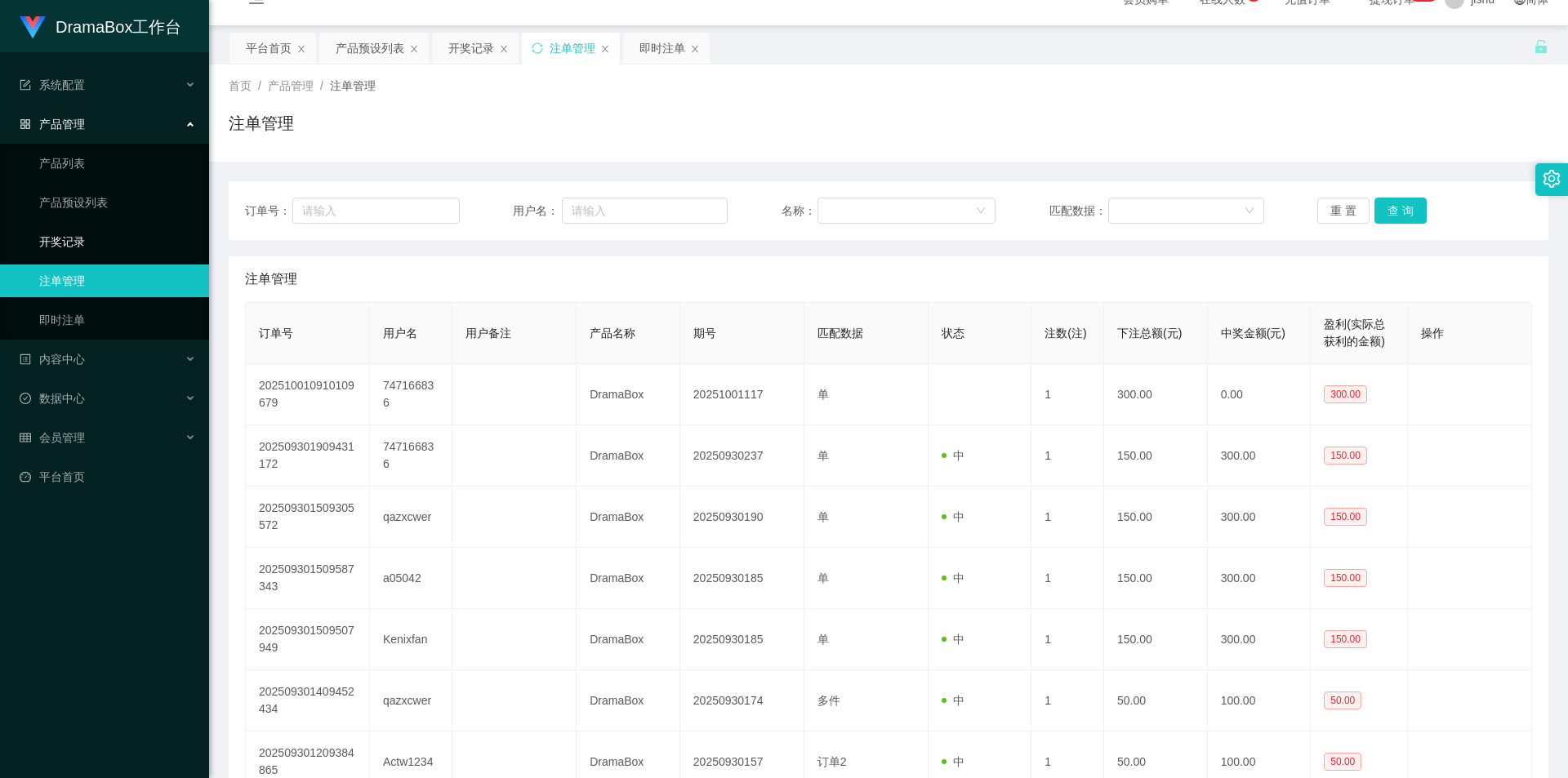
click at [71, 238] on link "开奖记录" at bounding box center [118, 242] width 157 height 33
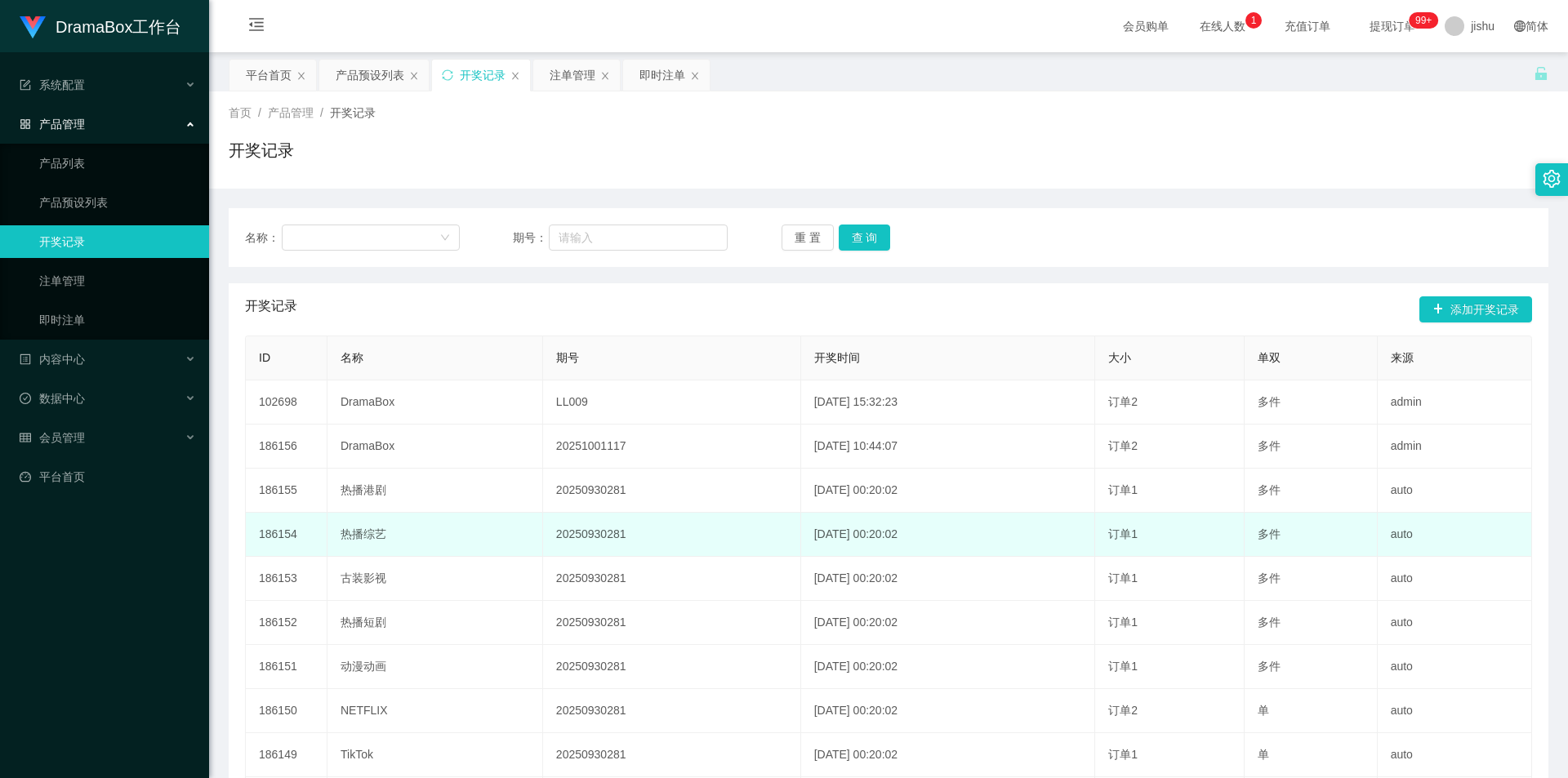
scroll to position [82, 0]
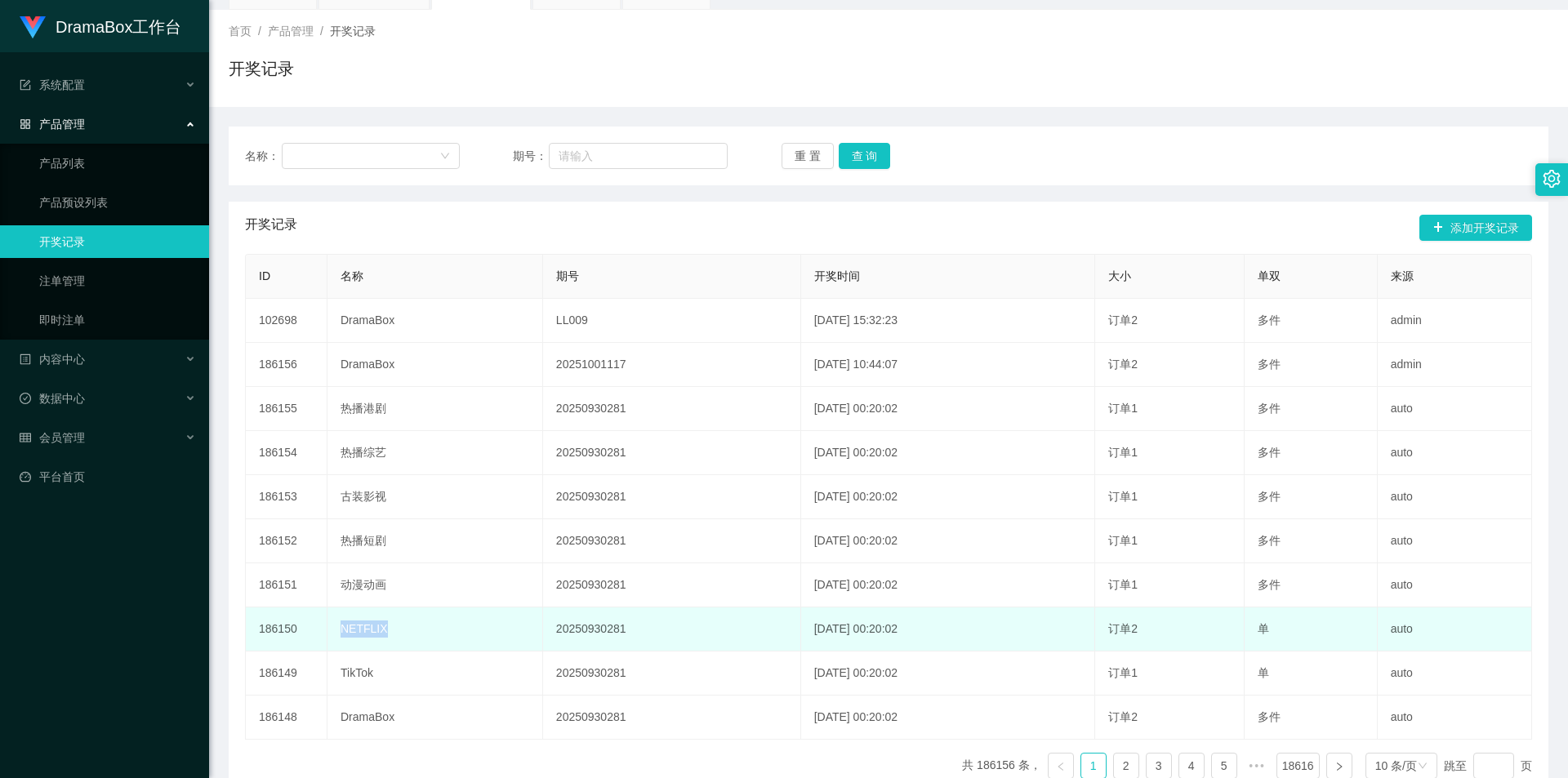
drag, startPoint x: 400, startPoint y: 631, endPoint x: 342, endPoint y: 630, distance: 58.0
click at [342, 630] on td "NETFLIX" at bounding box center [435, 630] width 216 height 44
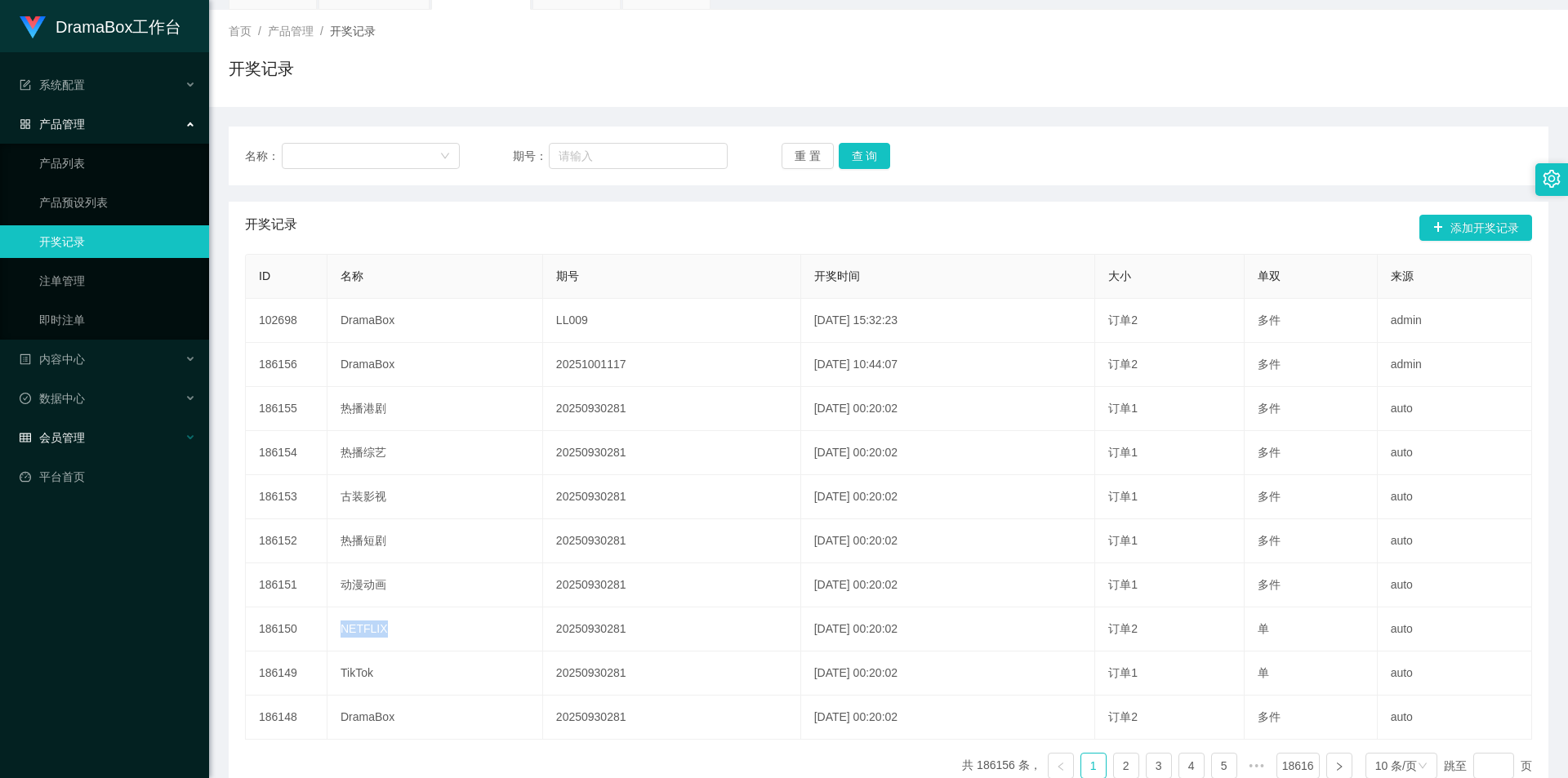
copy td "NETFLIX"
click at [74, 280] on link "注单管理" at bounding box center [118, 281] width 157 height 33
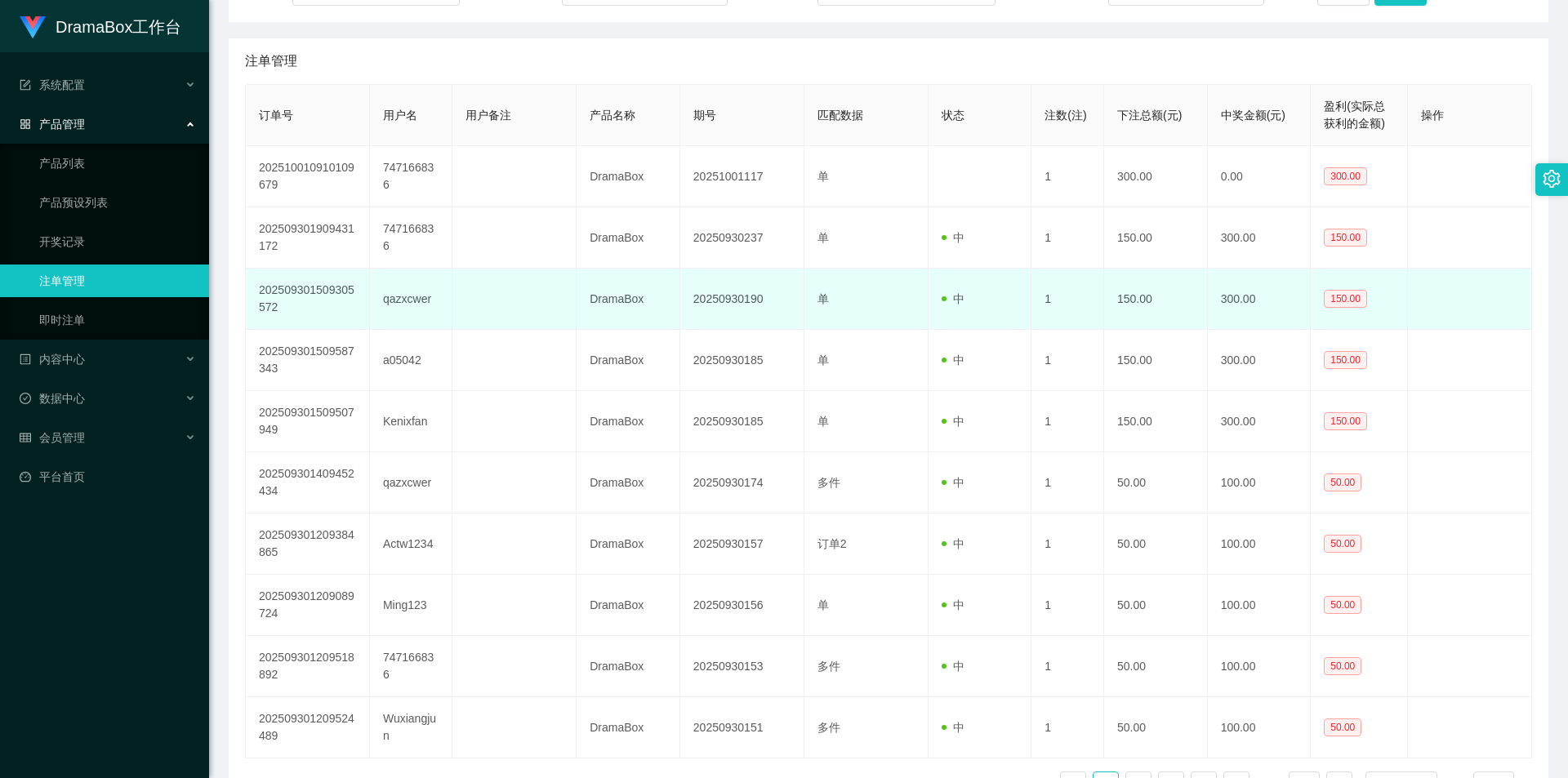
scroll to position [326, 0]
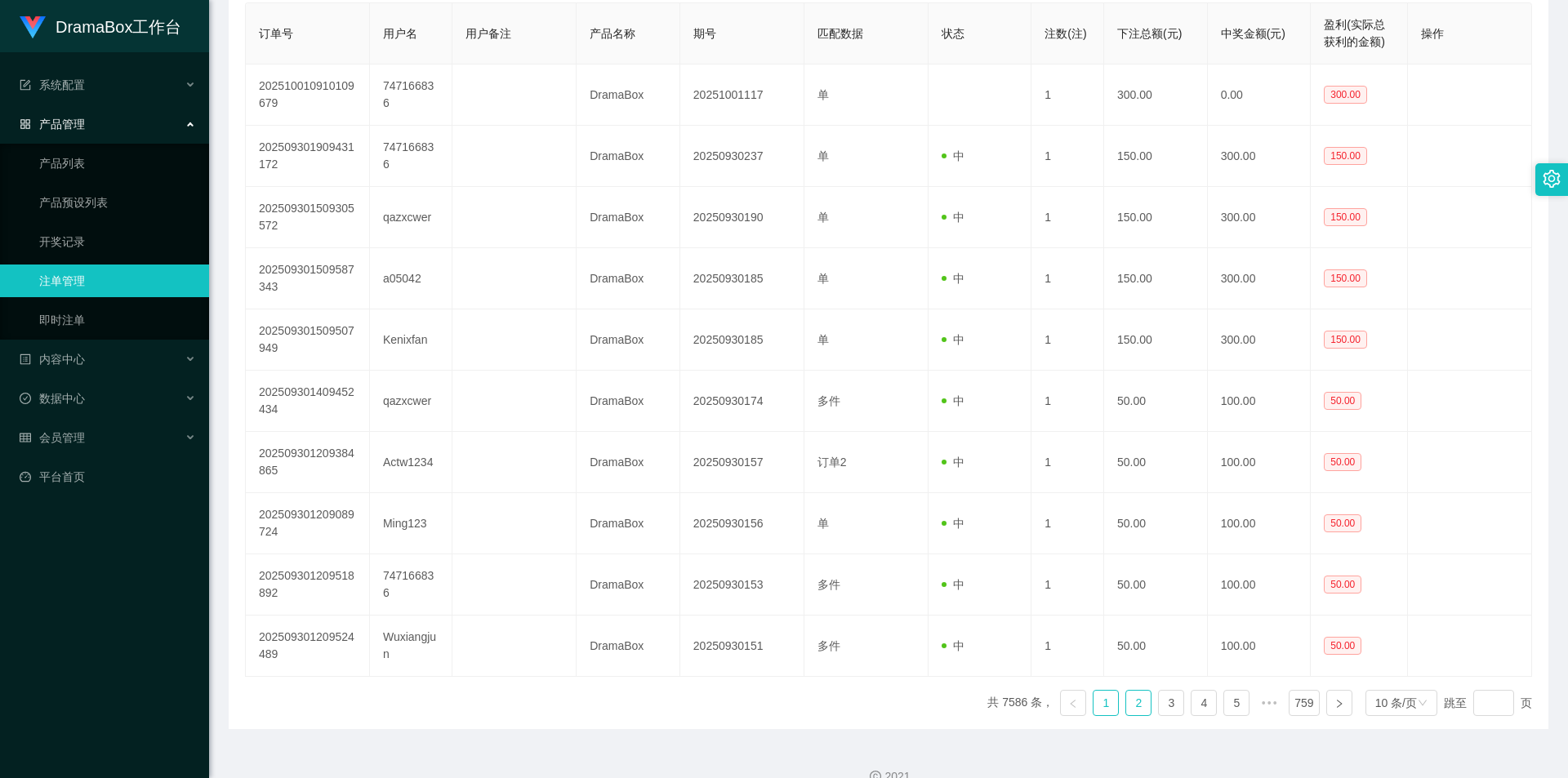
click at [1127, 707] on link "2" at bounding box center [1137, 702] width 24 height 24
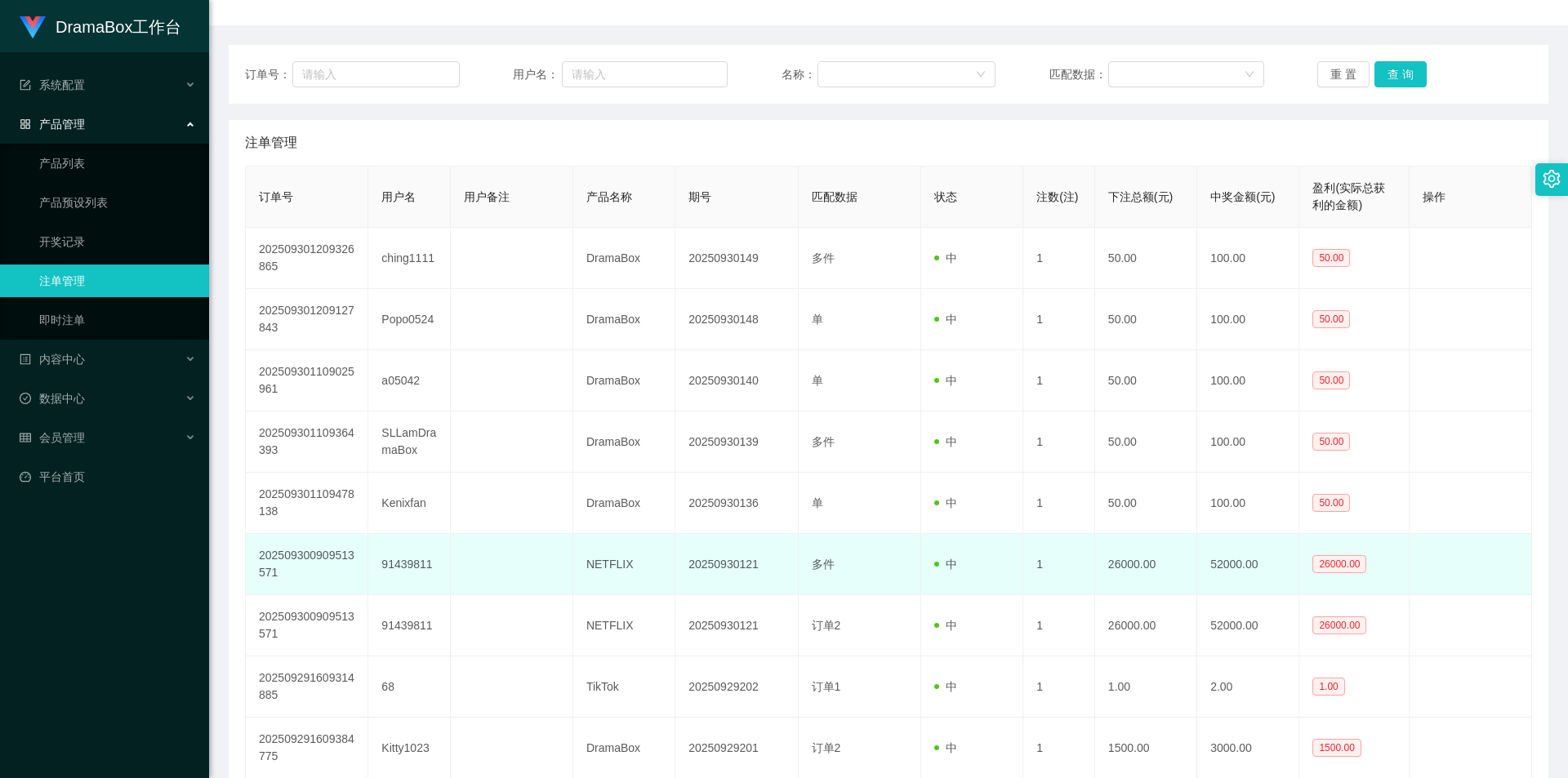
scroll to position [245, 0]
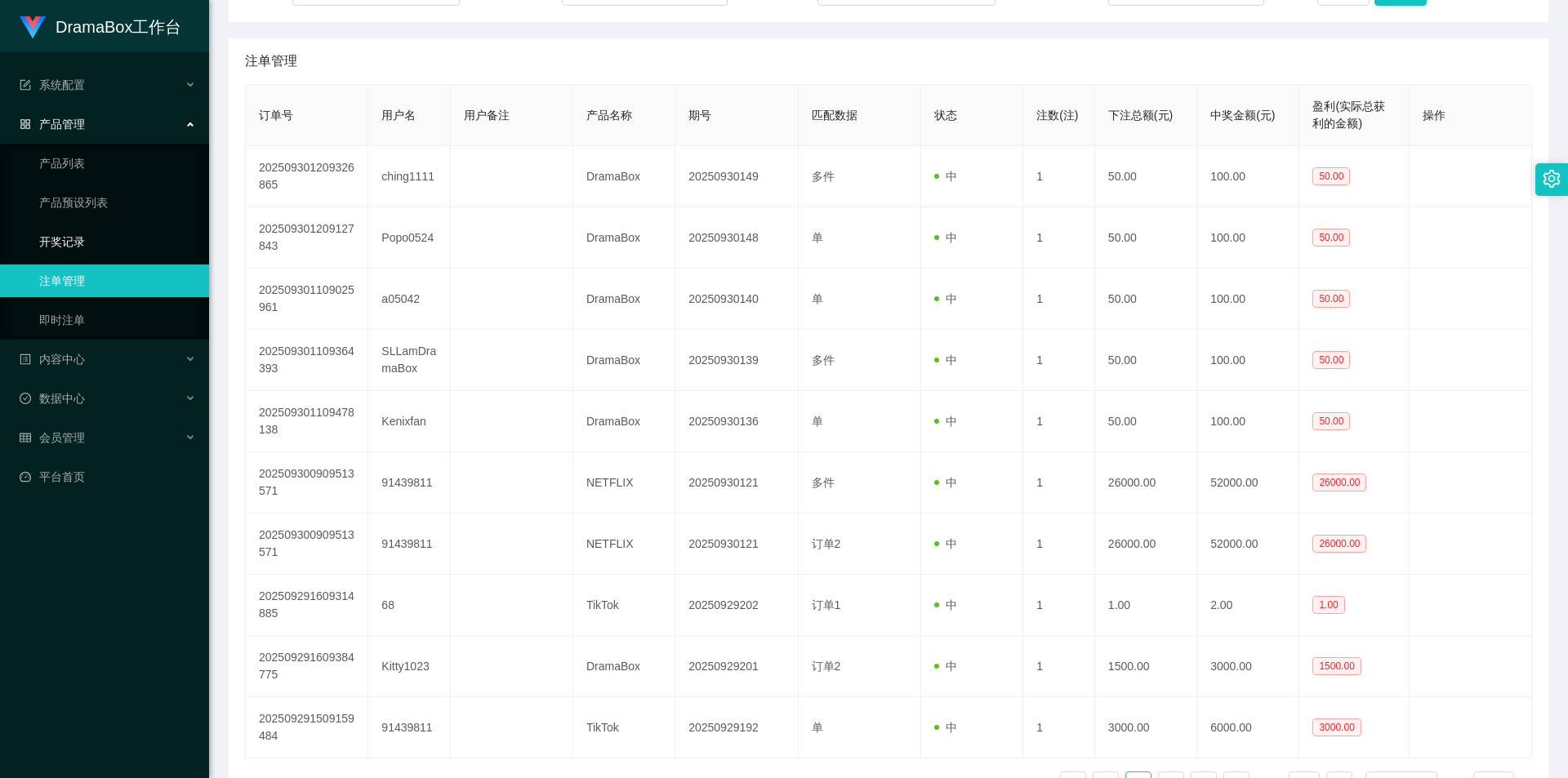
click at [66, 244] on link "开奖记录" at bounding box center [118, 242] width 157 height 33
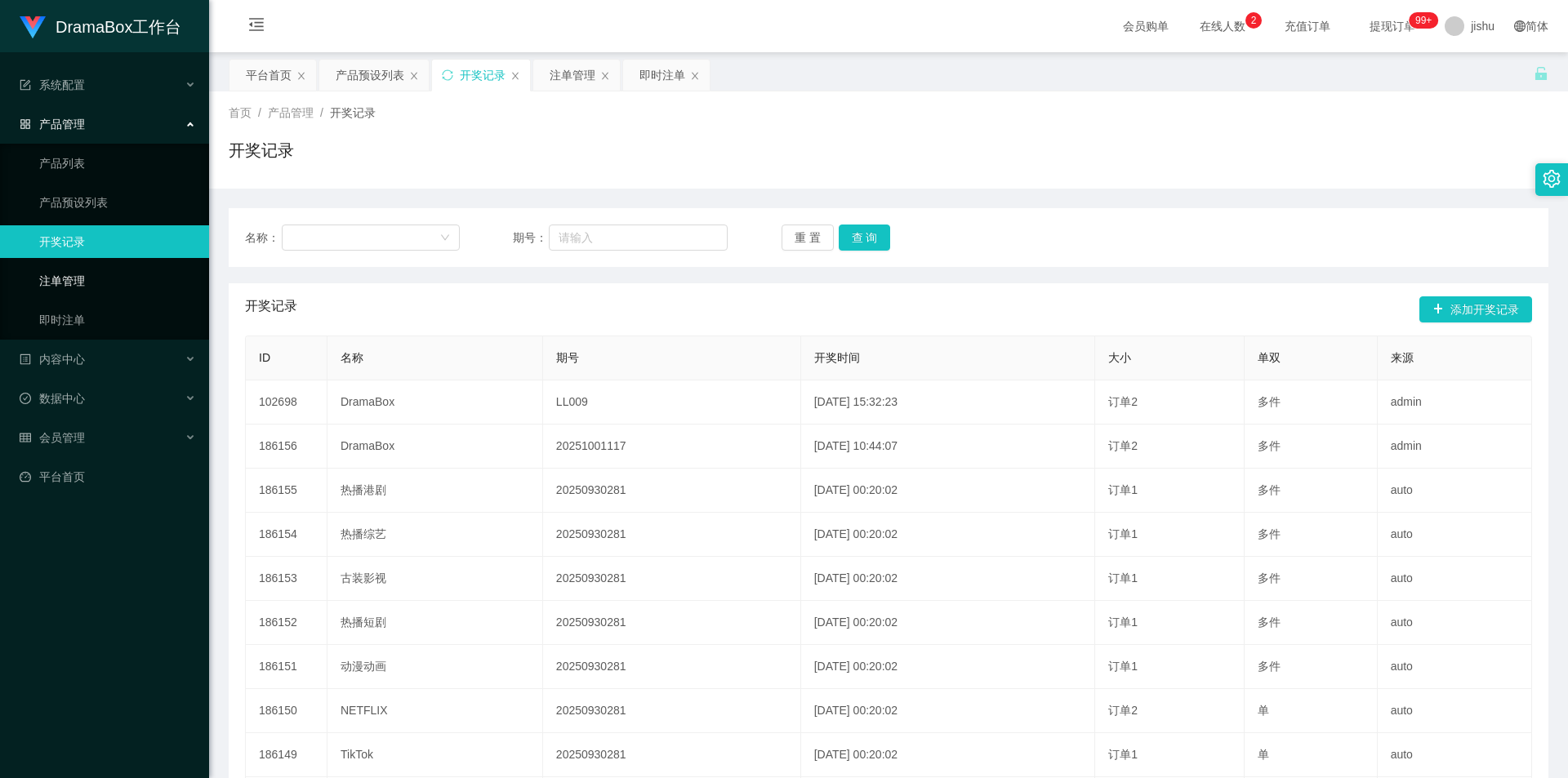
click at [62, 286] on link "注单管理" at bounding box center [118, 281] width 157 height 33
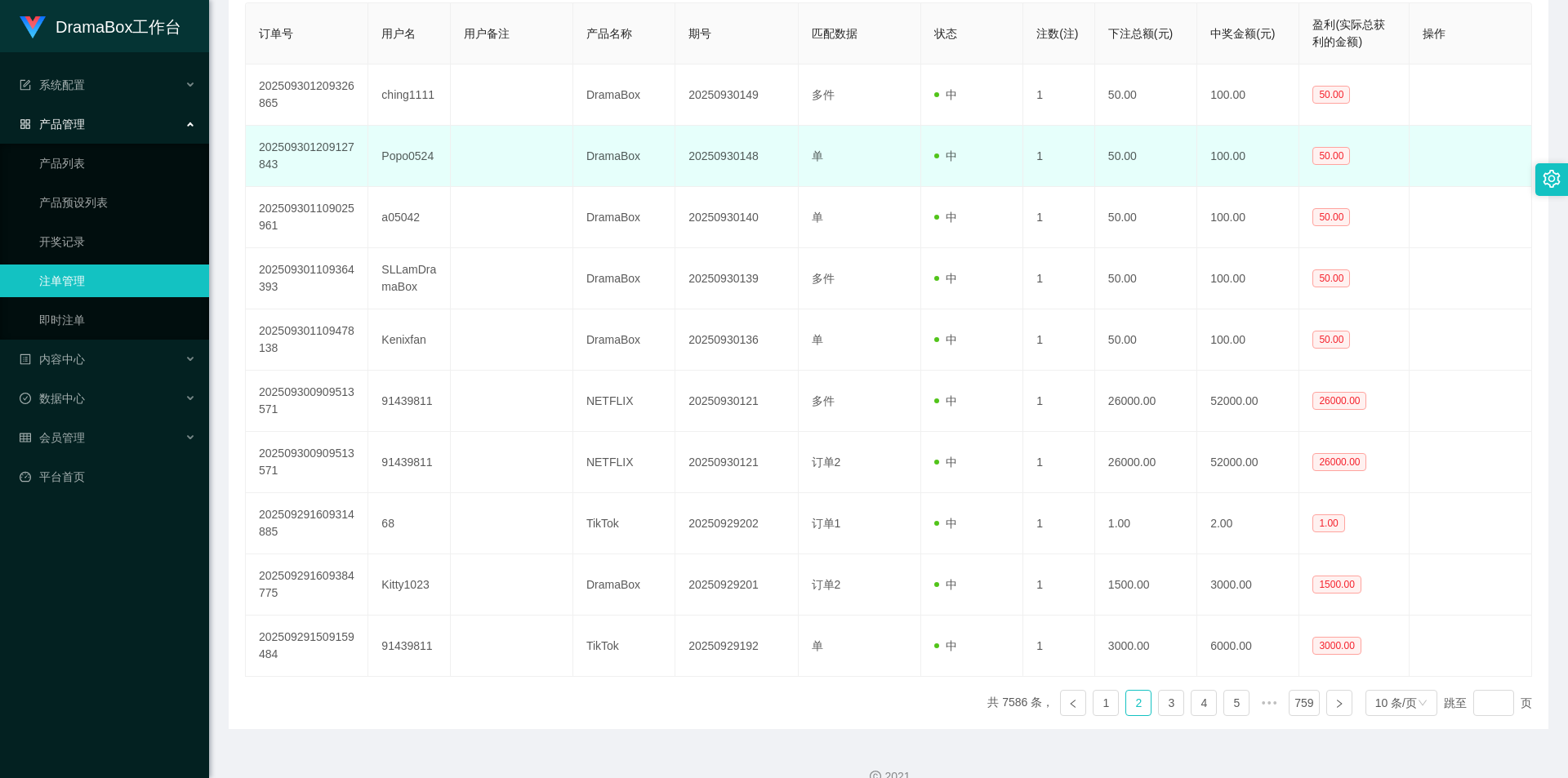
scroll to position [353, 0]
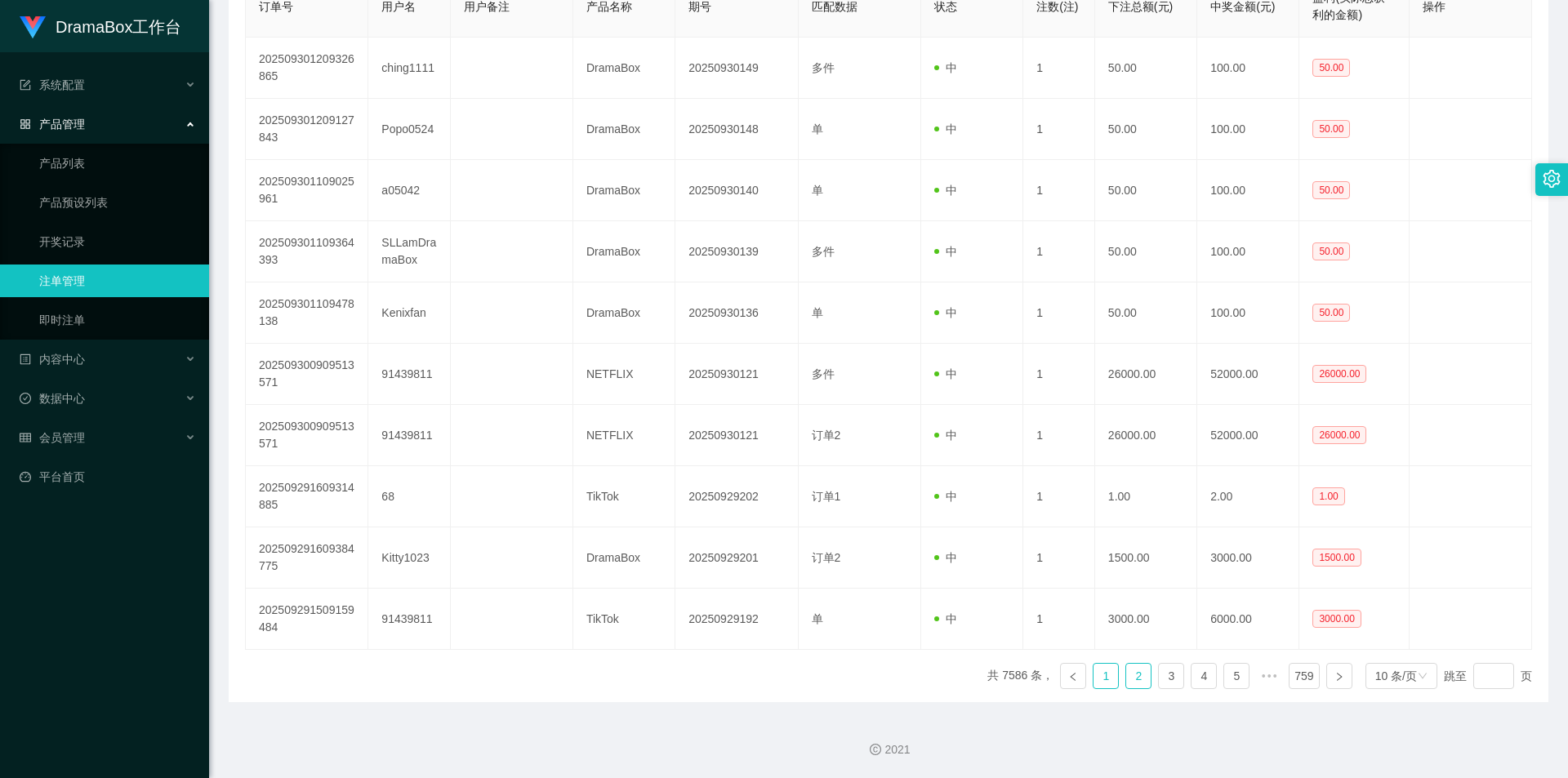
click at [1096, 679] on link "1" at bounding box center [1105, 675] width 24 height 24
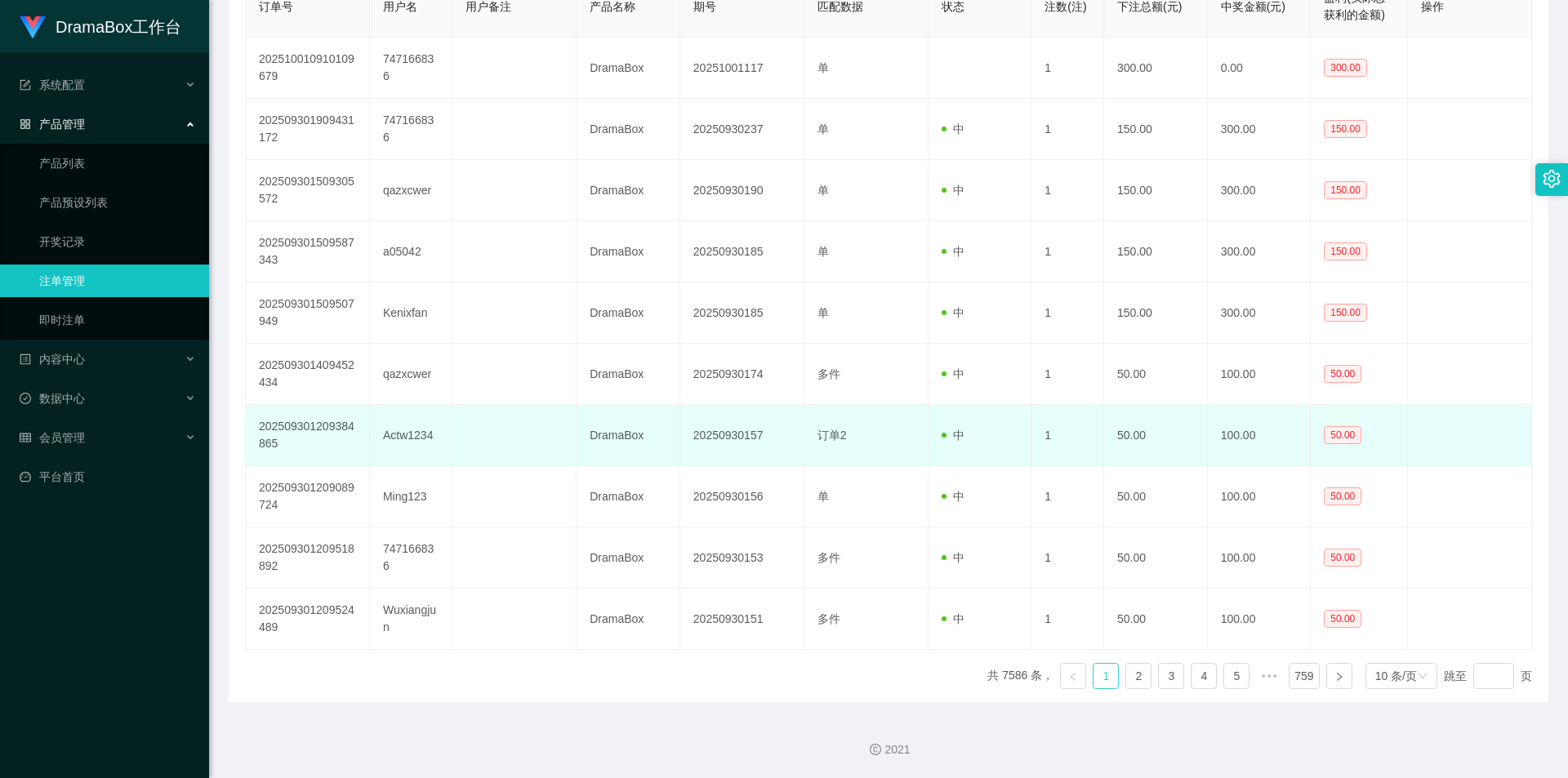
scroll to position [27, 0]
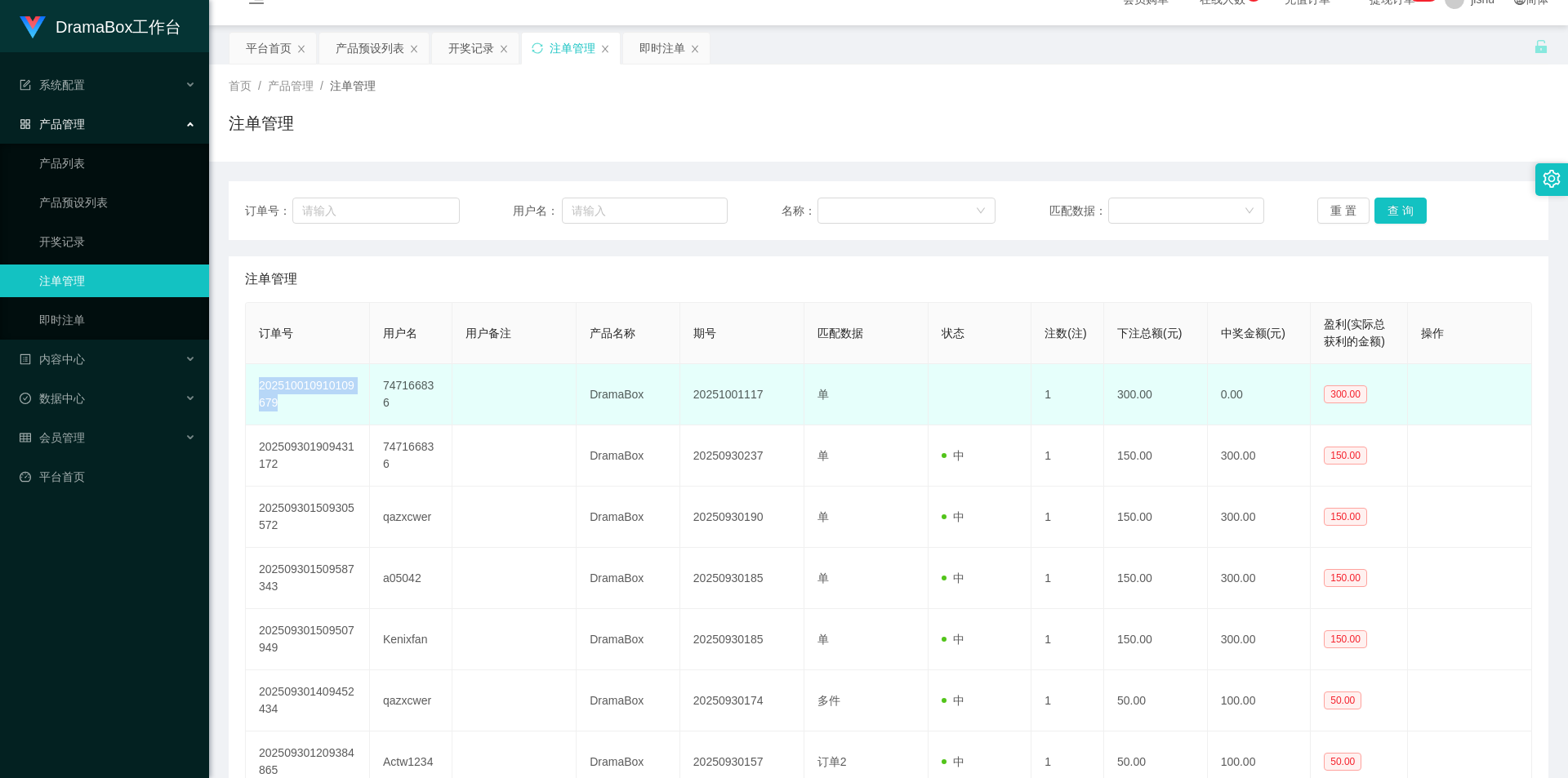
drag, startPoint x: 306, startPoint y: 410, endPoint x: 260, endPoint y: 393, distance: 49.0
click at [260, 393] on td "202510010910109679" at bounding box center [307, 395] width 124 height 62
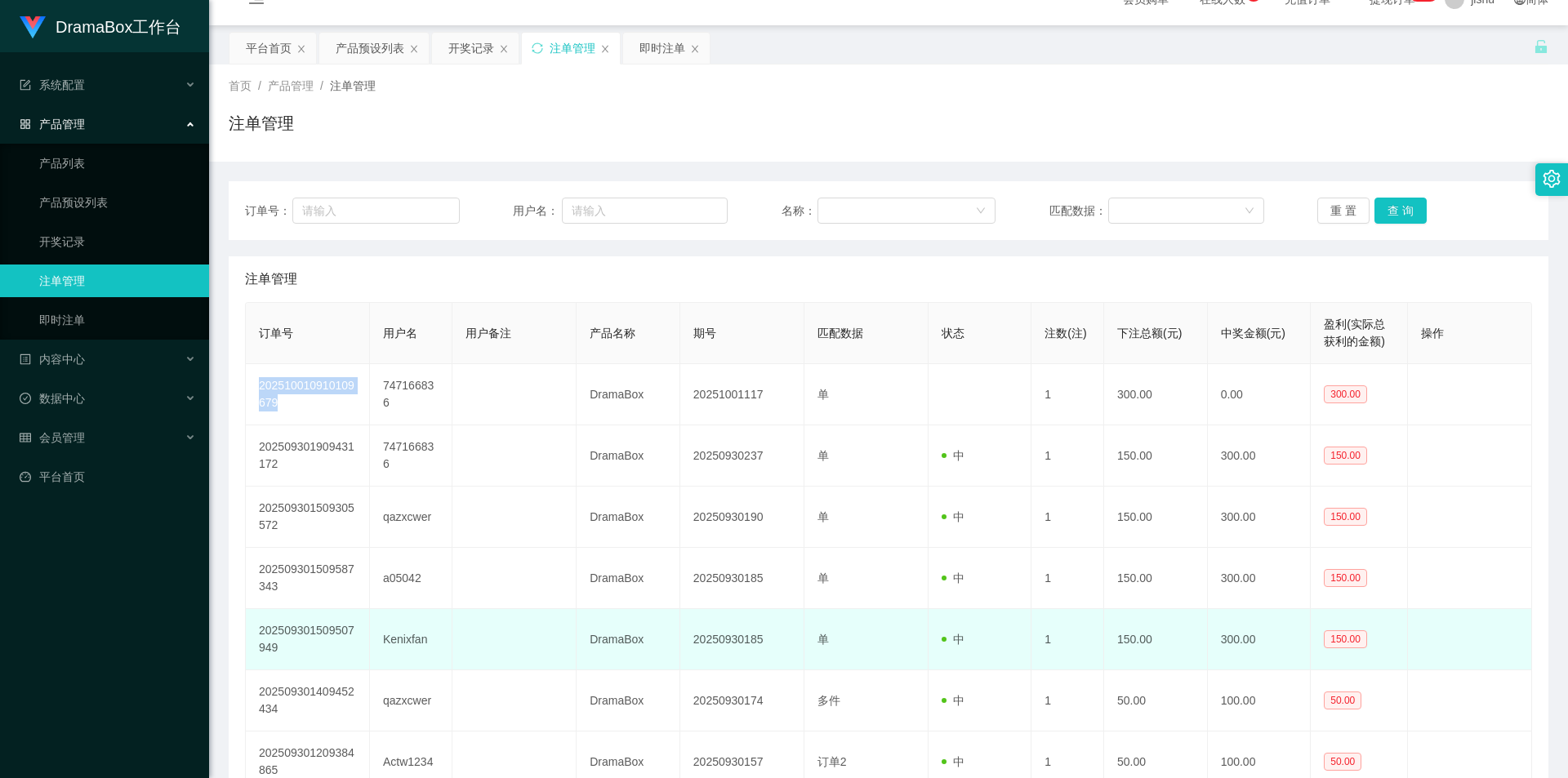
copy td "202510010910109679"
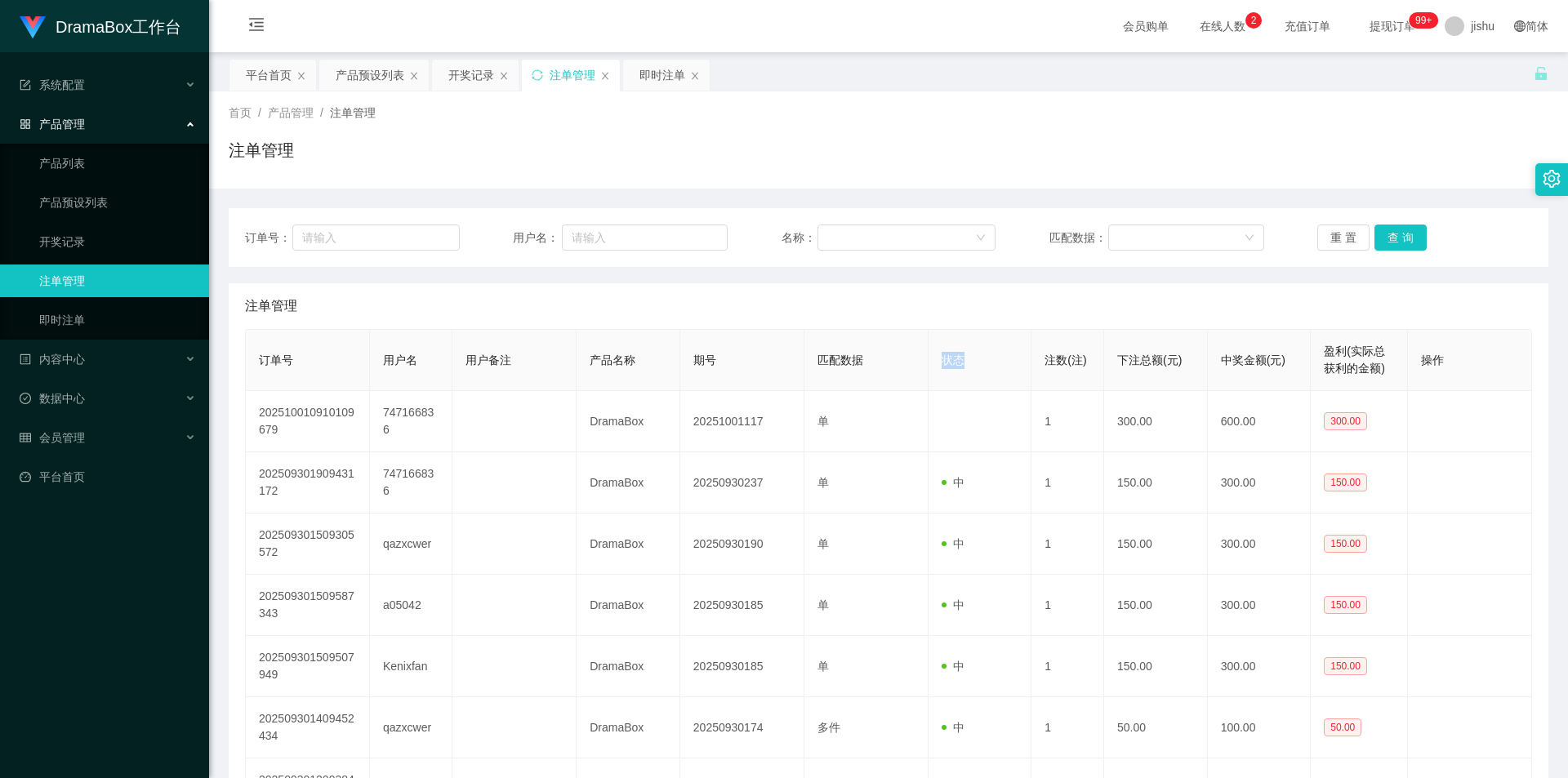
drag, startPoint x: 968, startPoint y: 362, endPoint x: 941, endPoint y: 362, distance: 27.0
click at [941, 362] on th "状态" at bounding box center [980, 360] width 104 height 62
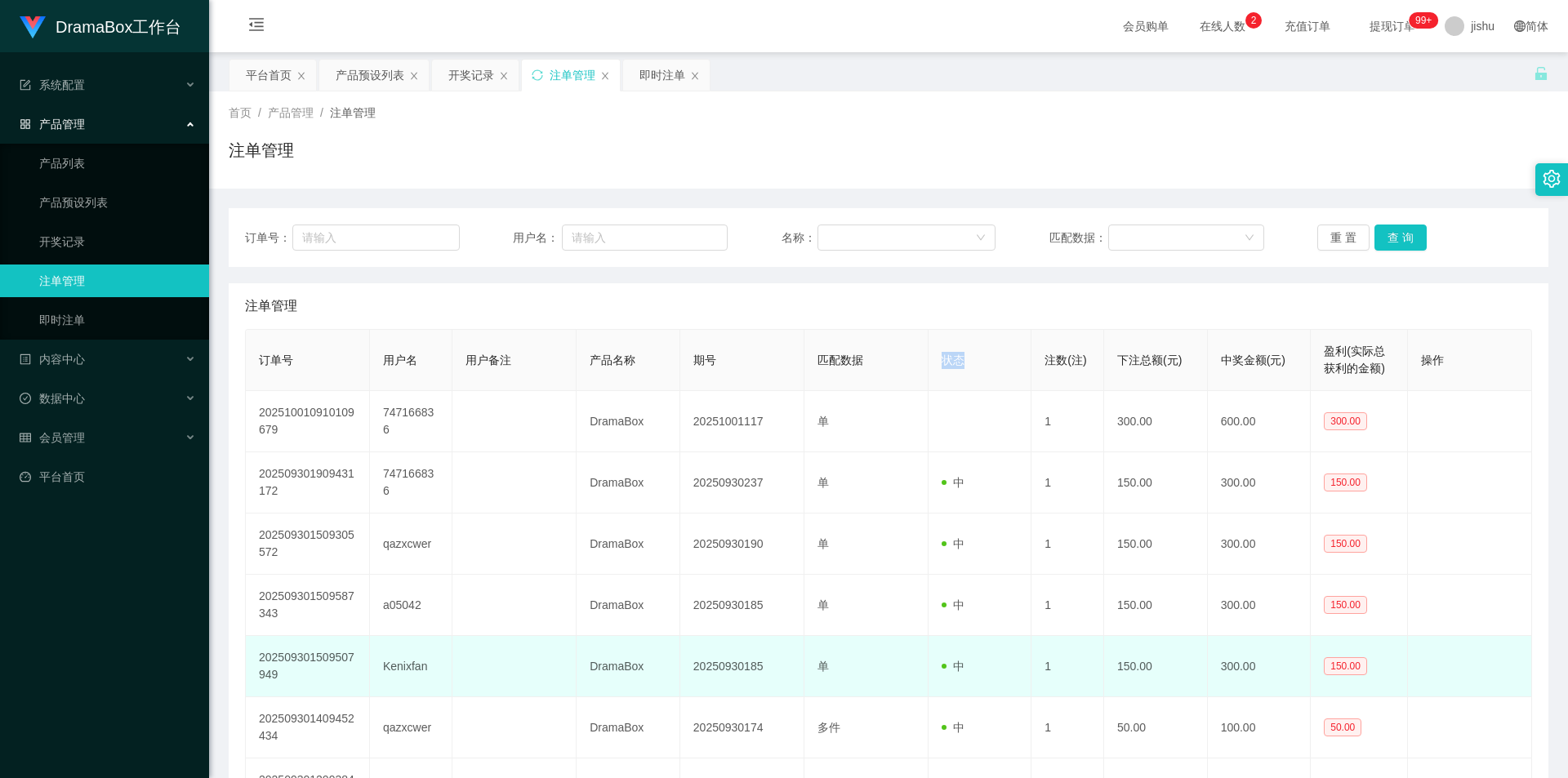
copy span "状态"
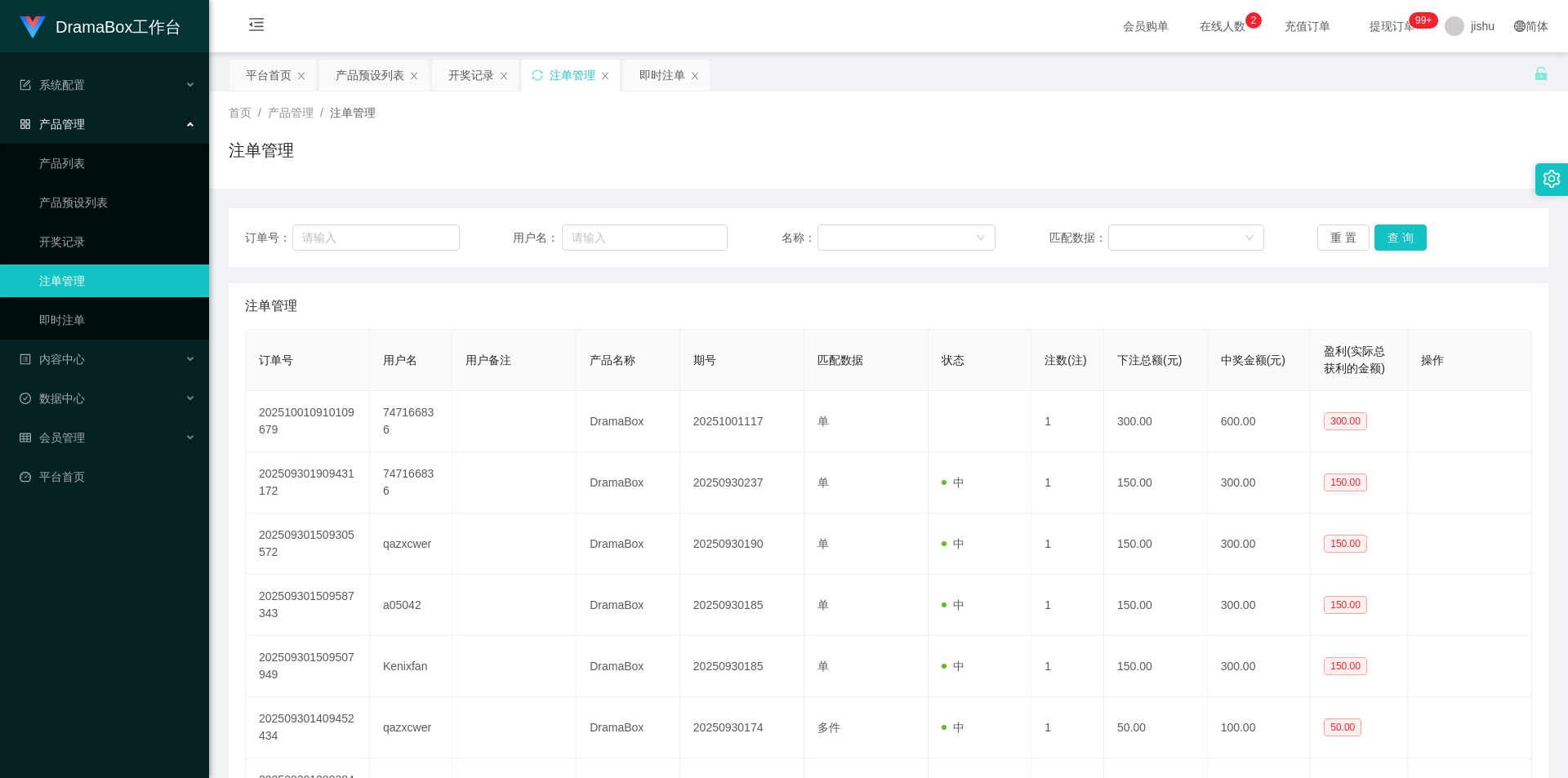
click at [772, 168] on div "注单管理" at bounding box center [888, 156] width 1320 height 38
click at [74, 240] on link "开奖记录" at bounding box center [118, 242] width 157 height 33
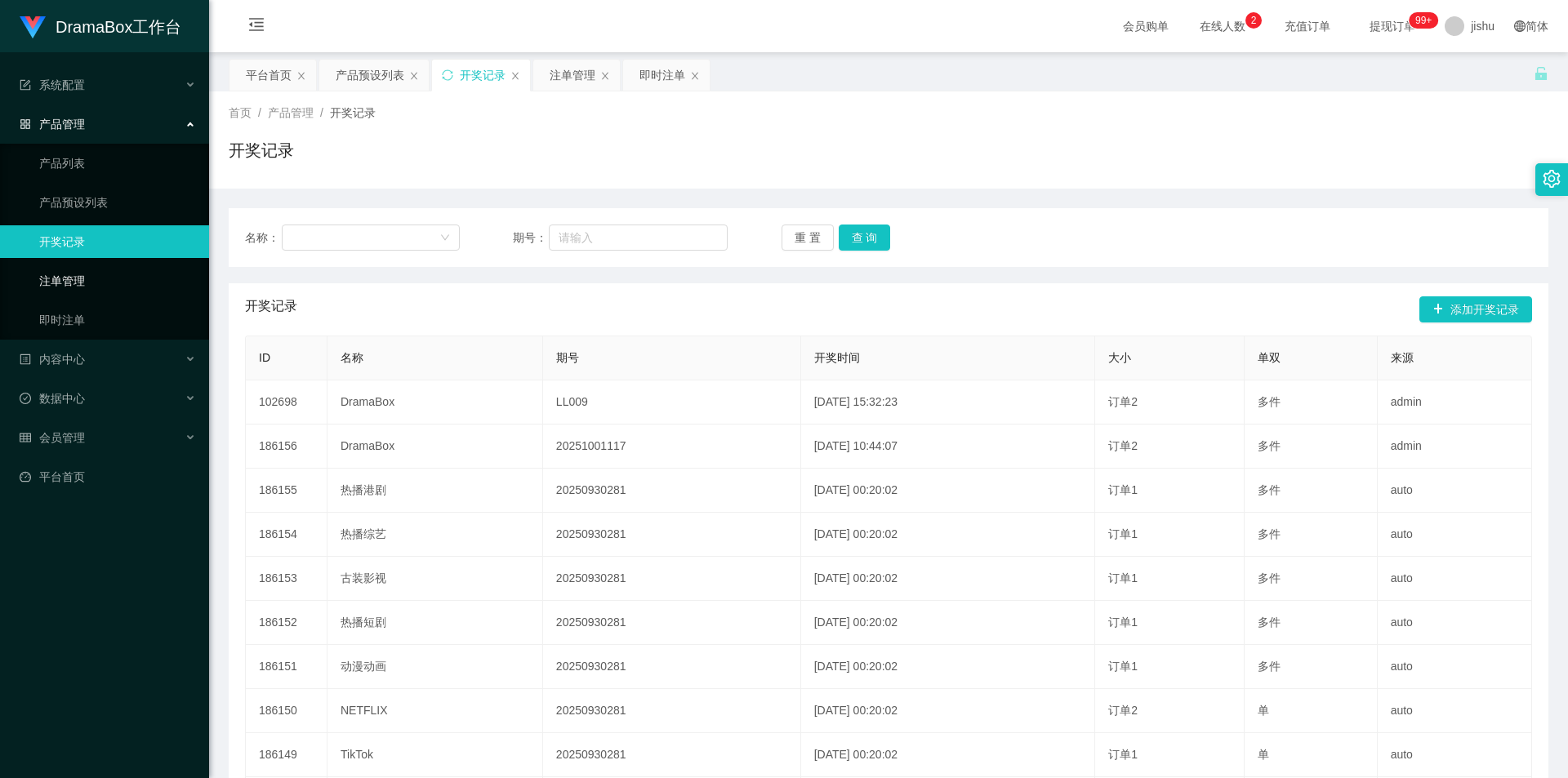
click at [78, 285] on link "注单管理" at bounding box center [118, 281] width 157 height 33
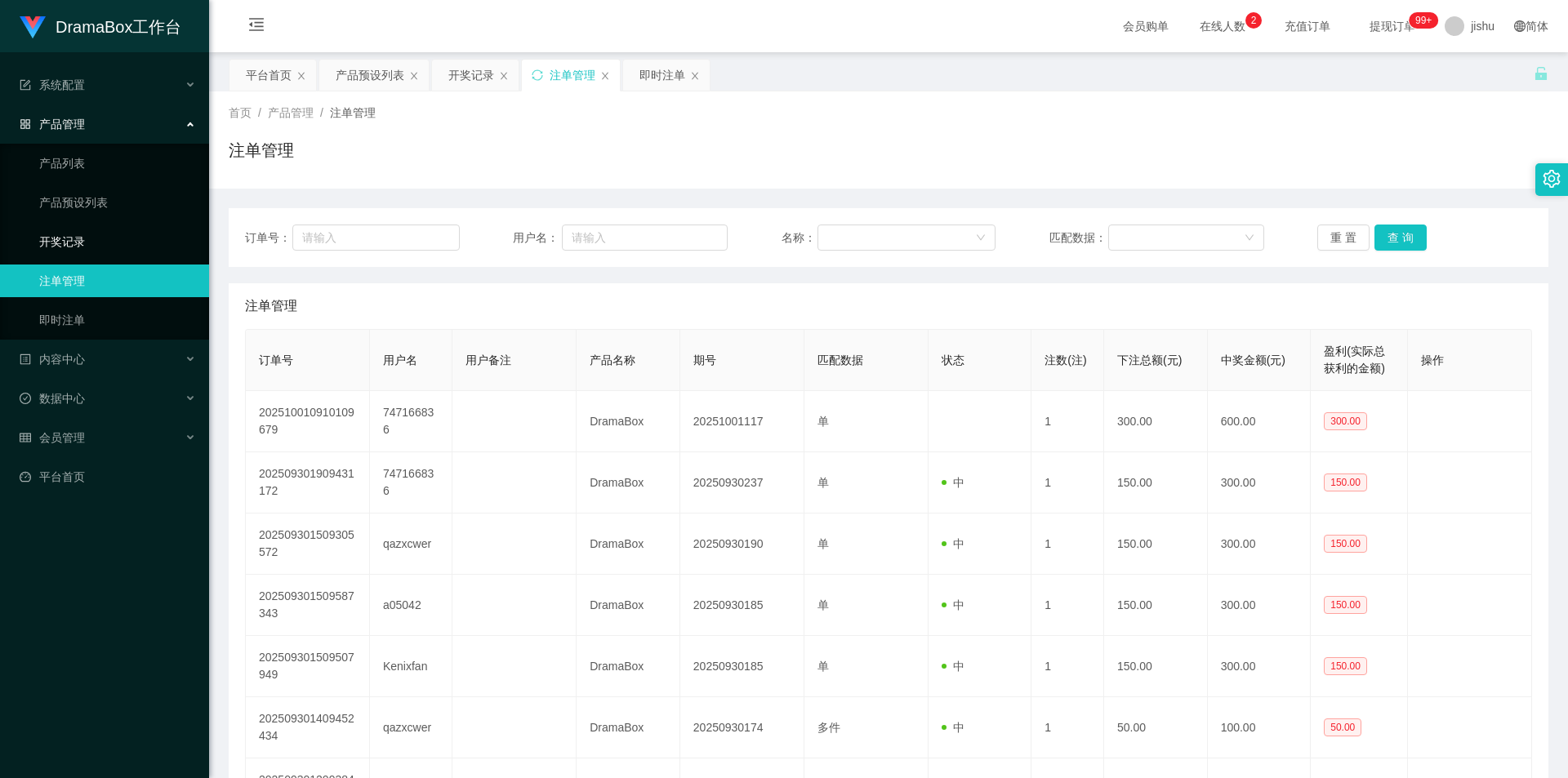
click at [71, 238] on link "开奖记录" at bounding box center [118, 242] width 157 height 33
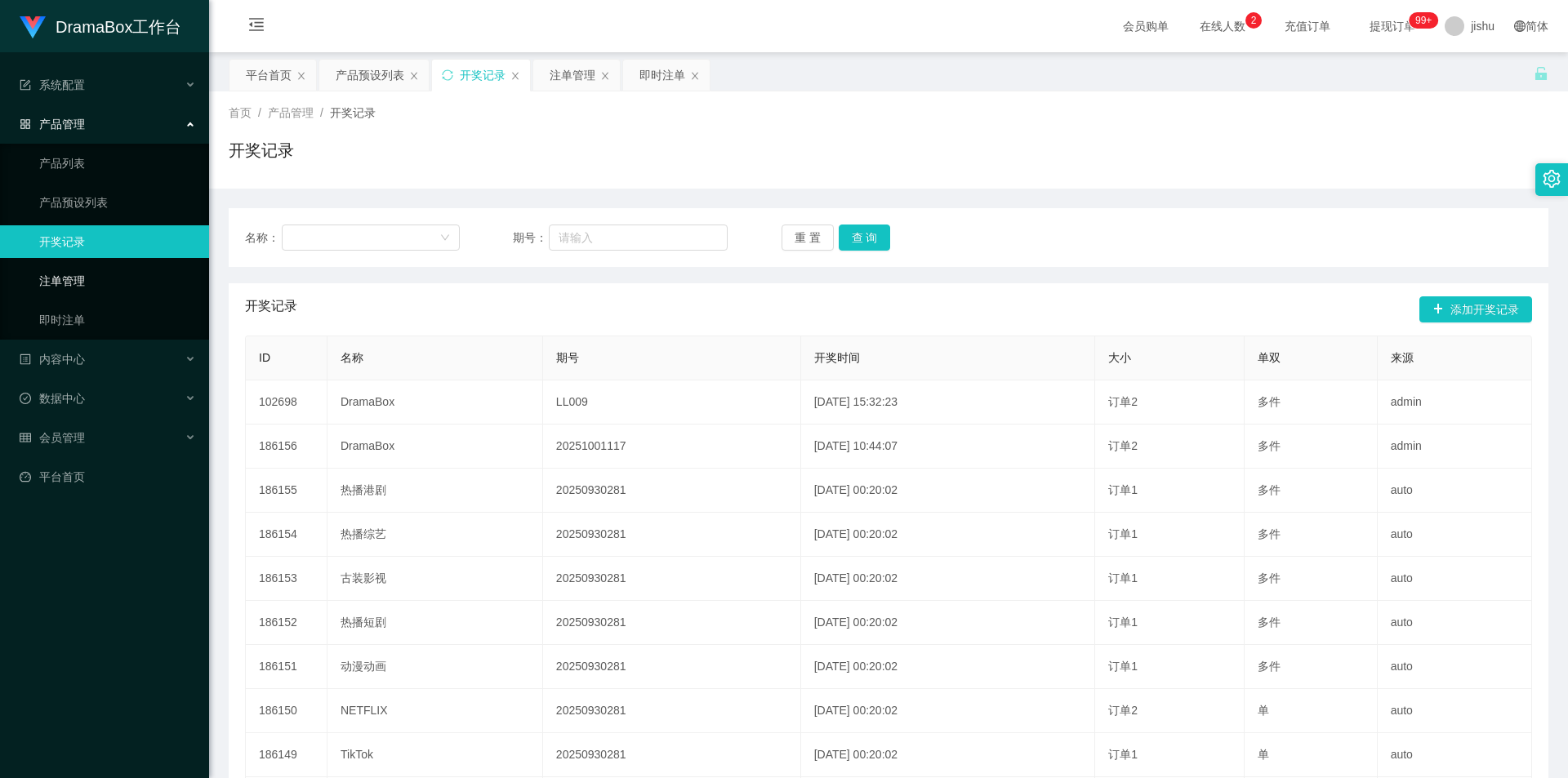
click at [93, 279] on link "注单管理" at bounding box center [118, 281] width 157 height 33
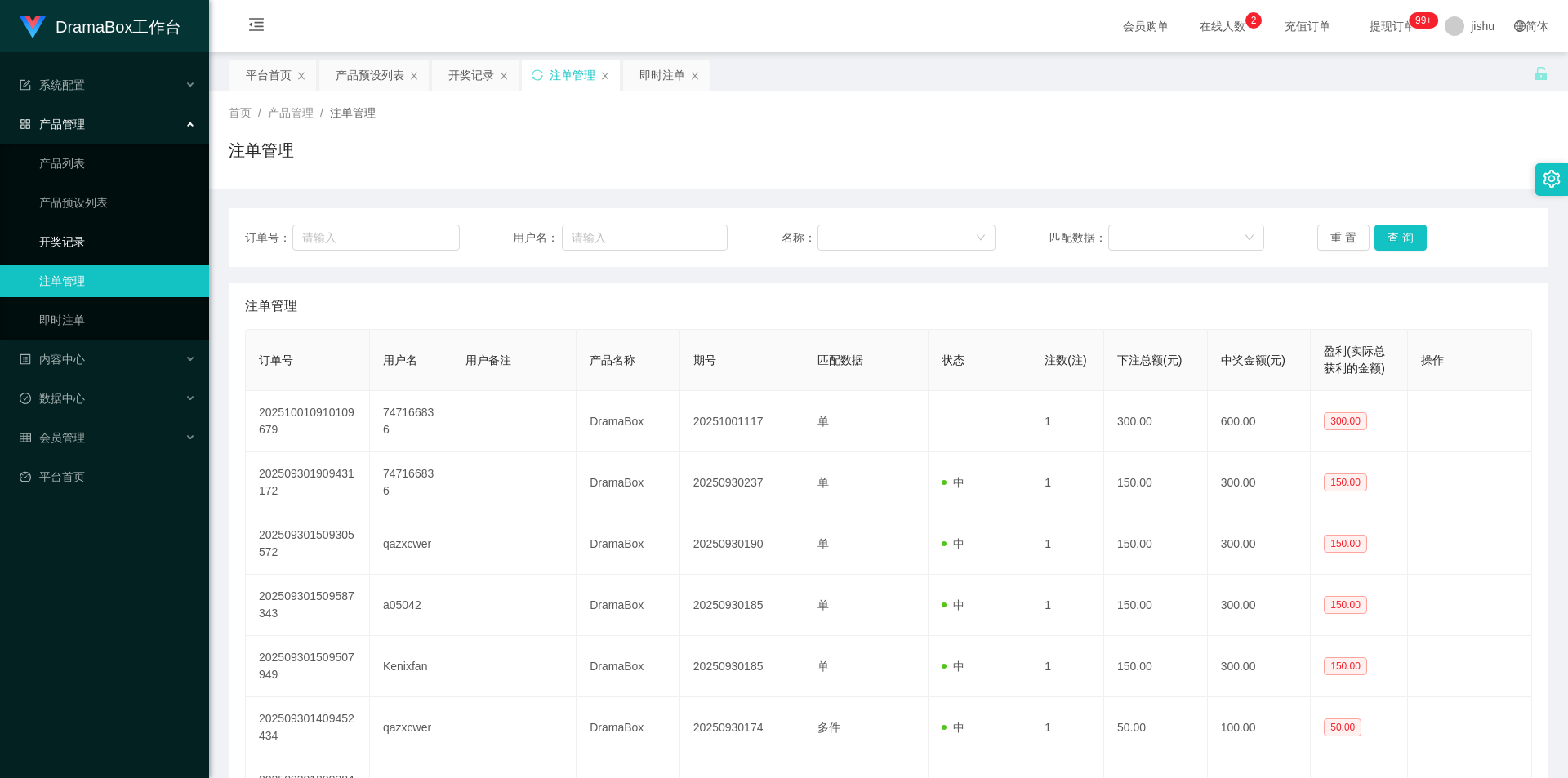
click at [71, 232] on link "开奖记录" at bounding box center [118, 242] width 157 height 33
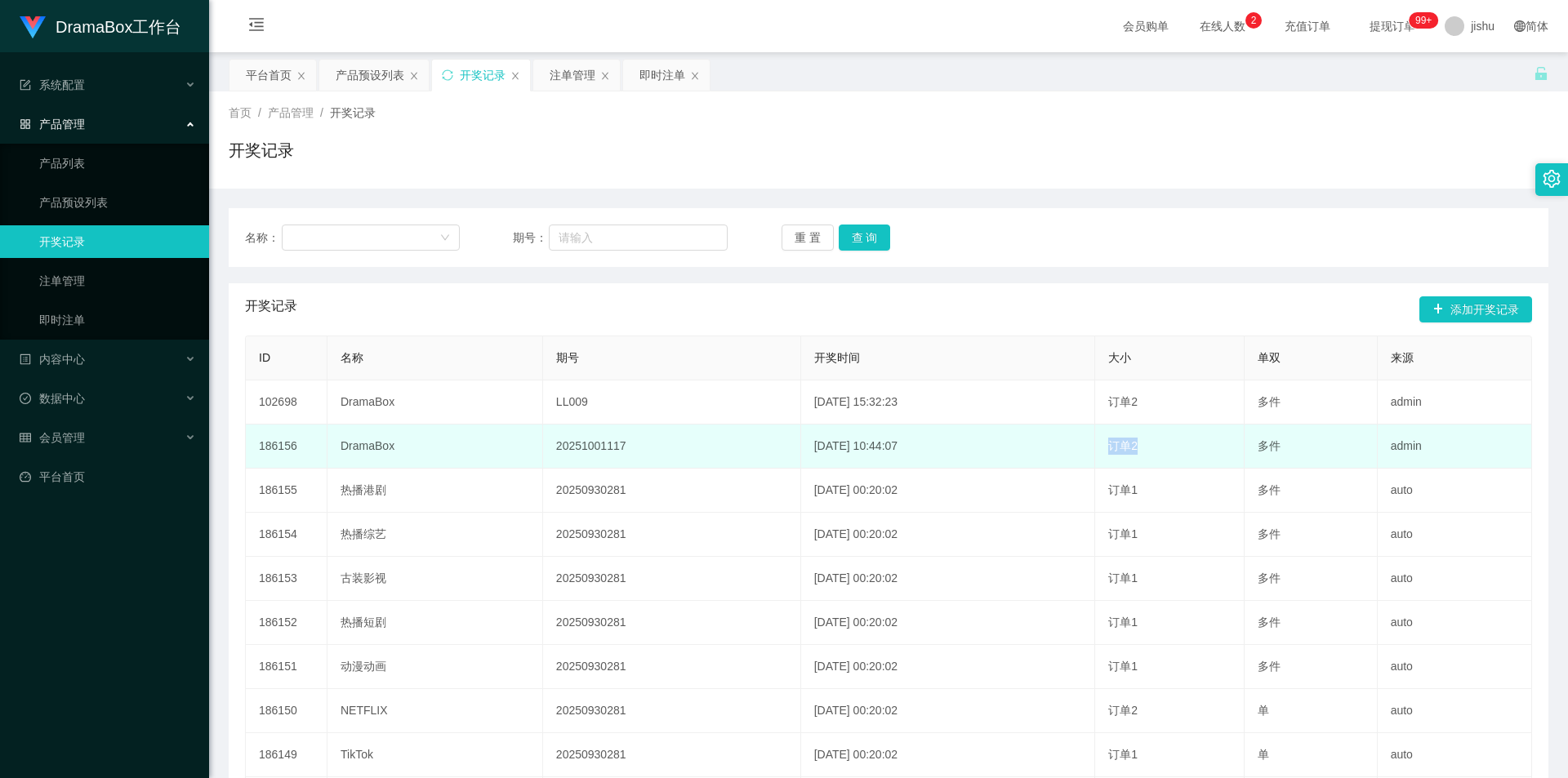
drag, startPoint x: 1174, startPoint y: 453, endPoint x: 1123, endPoint y: 454, distance: 51.0
click at [1123, 454] on td "订单2" at bounding box center [1169, 447] width 149 height 44
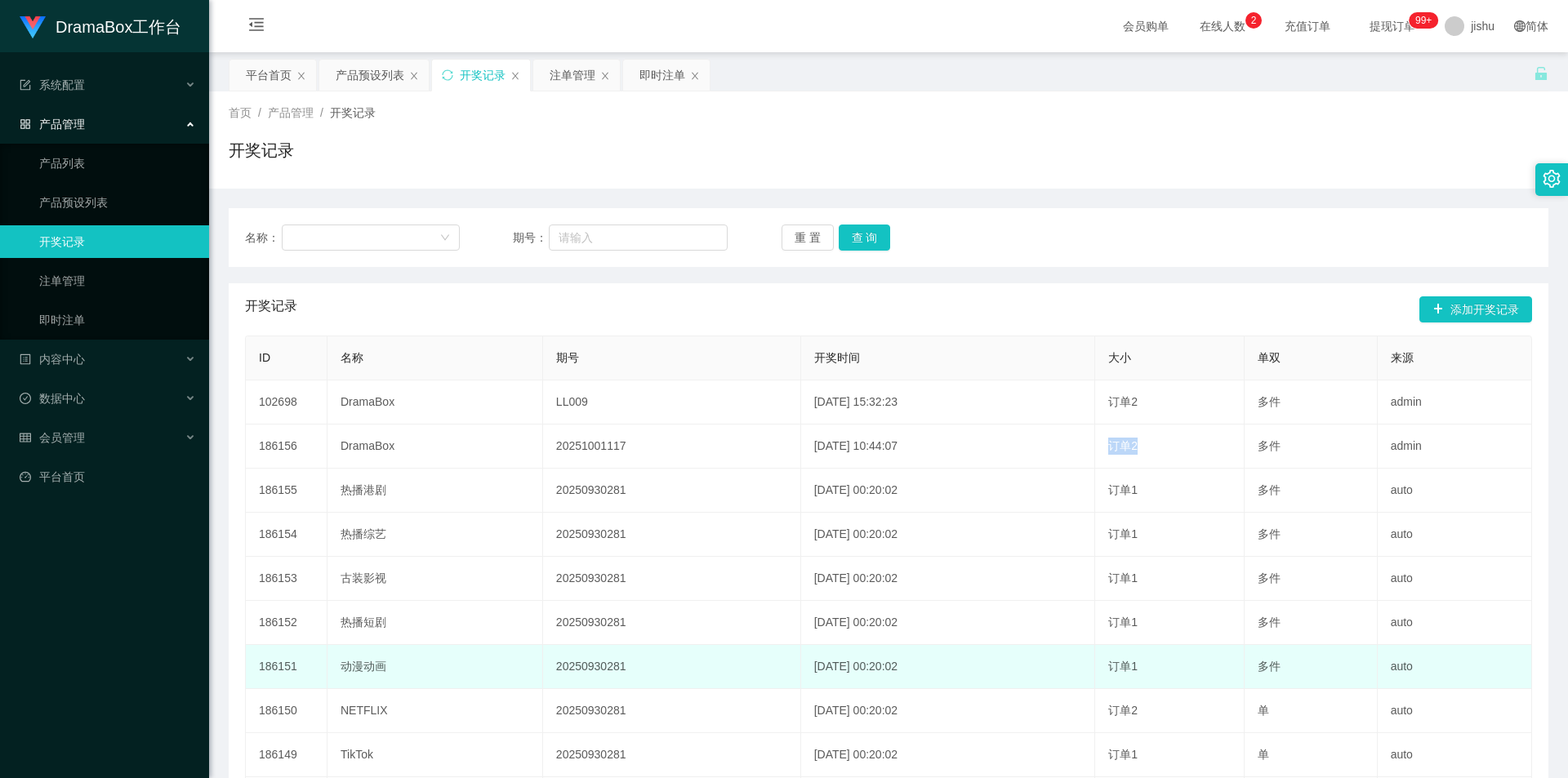
copy span "订单2"
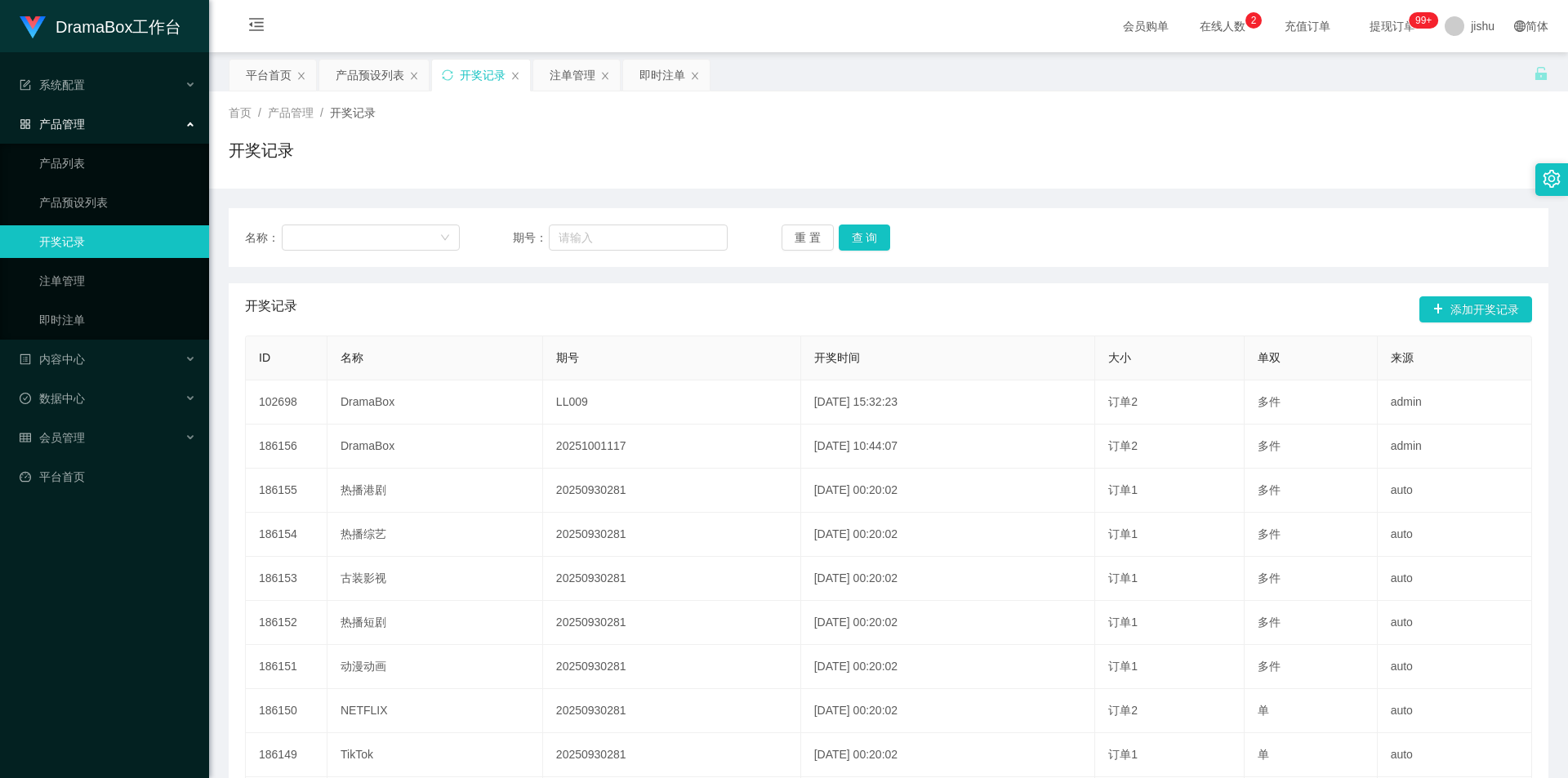
click at [760, 314] on div "开奖记录 添加开奖记录" at bounding box center [888, 309] width 1287 height 52
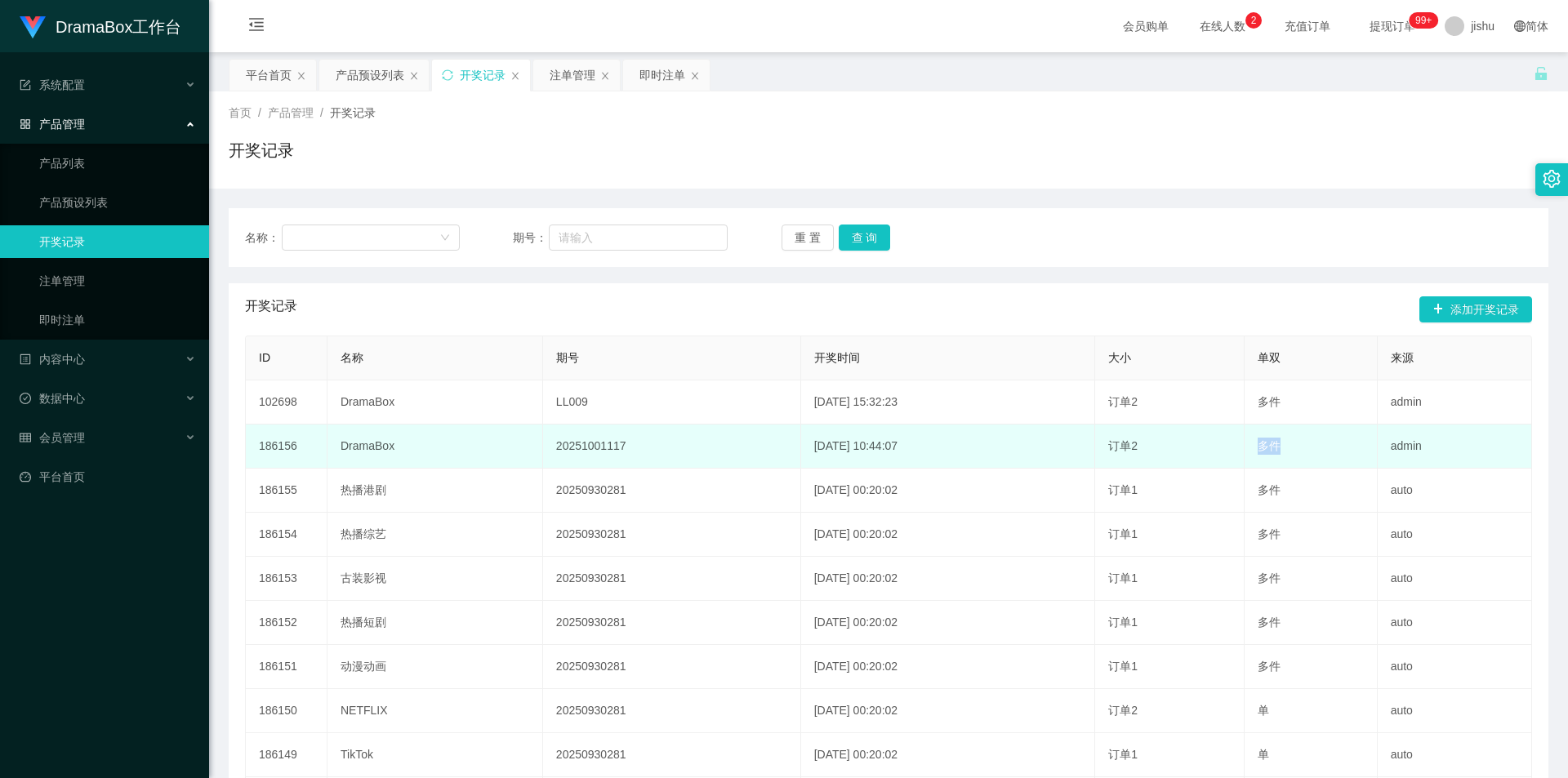
drag, startPoint x: 1297, startPoint y: 449, endPoint x: 1261, endPoint y: 453, distance: 36.2
click at [1261, 453] on td "多件" at bounding box center [1310, 447] width 132 height 44
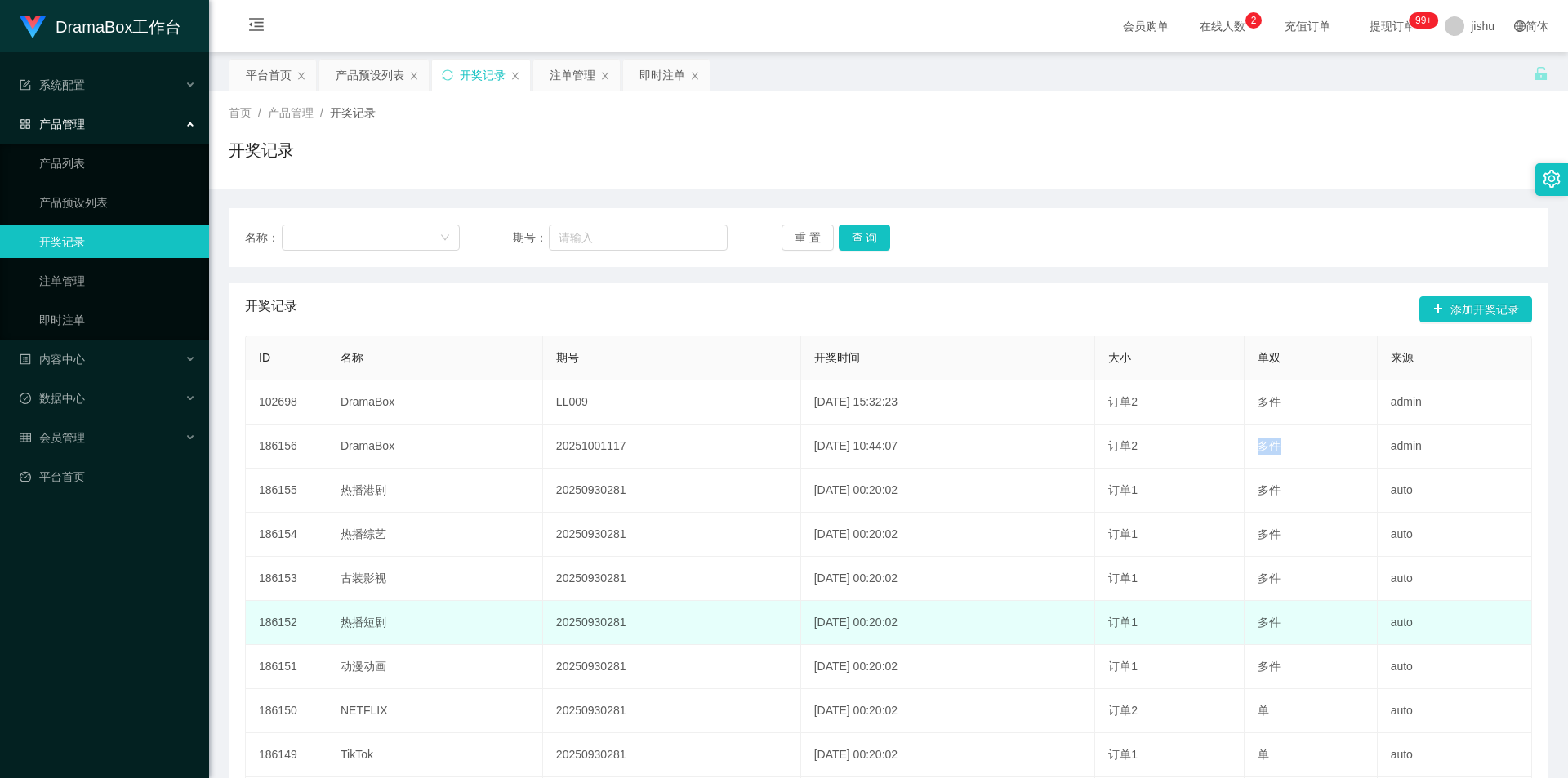
copy span "多件"
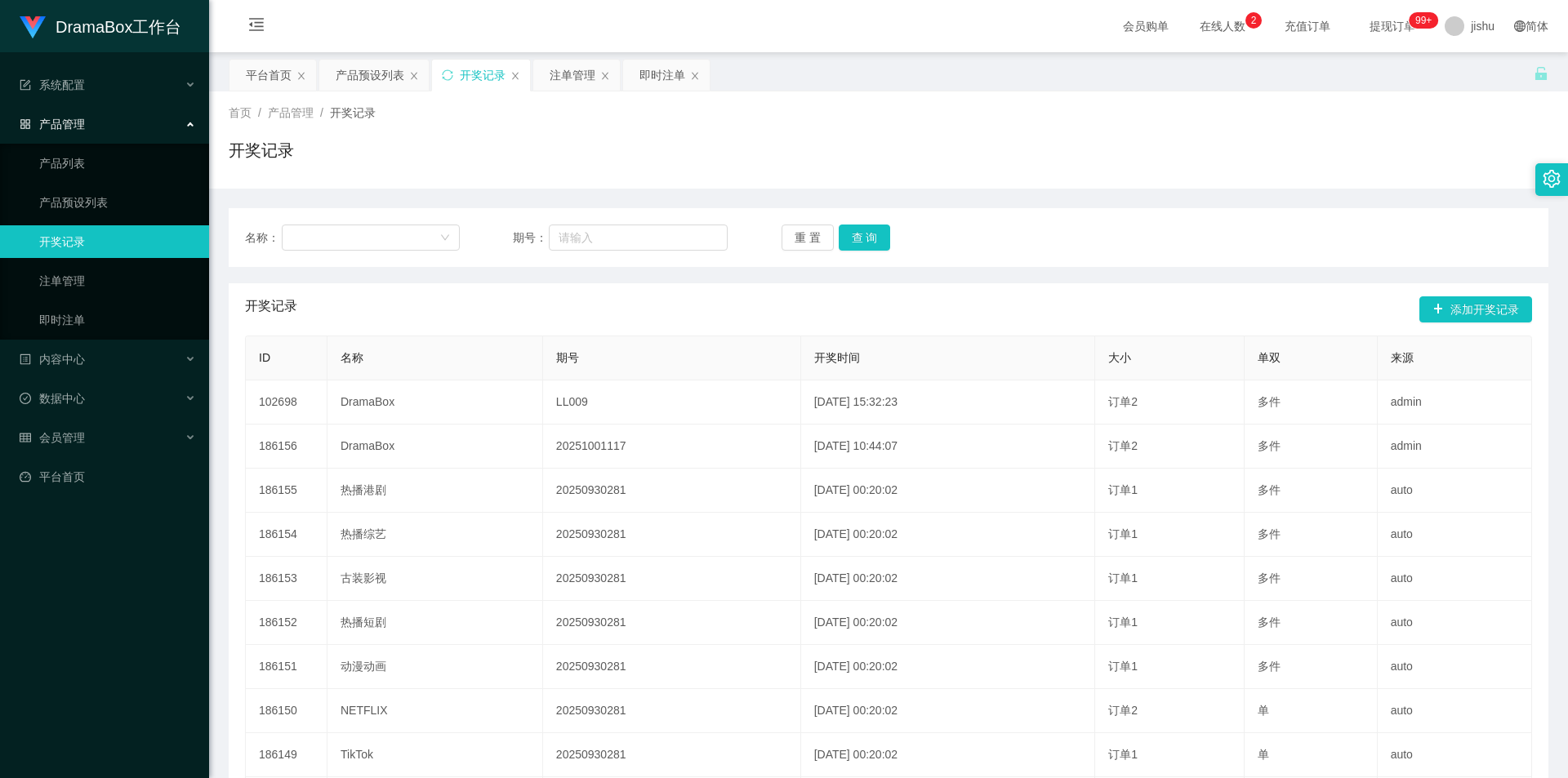
click at [674, 169] on div "开奖记录" at bounding box center [888, 156] width 1320 height 38
click at [65, 239] on link "开奖记录" at bounding box center [118, 242] width 157 height 33
click at [72, 281] on link "注单管理" at bounding box center [118, 281] width 157 height 33
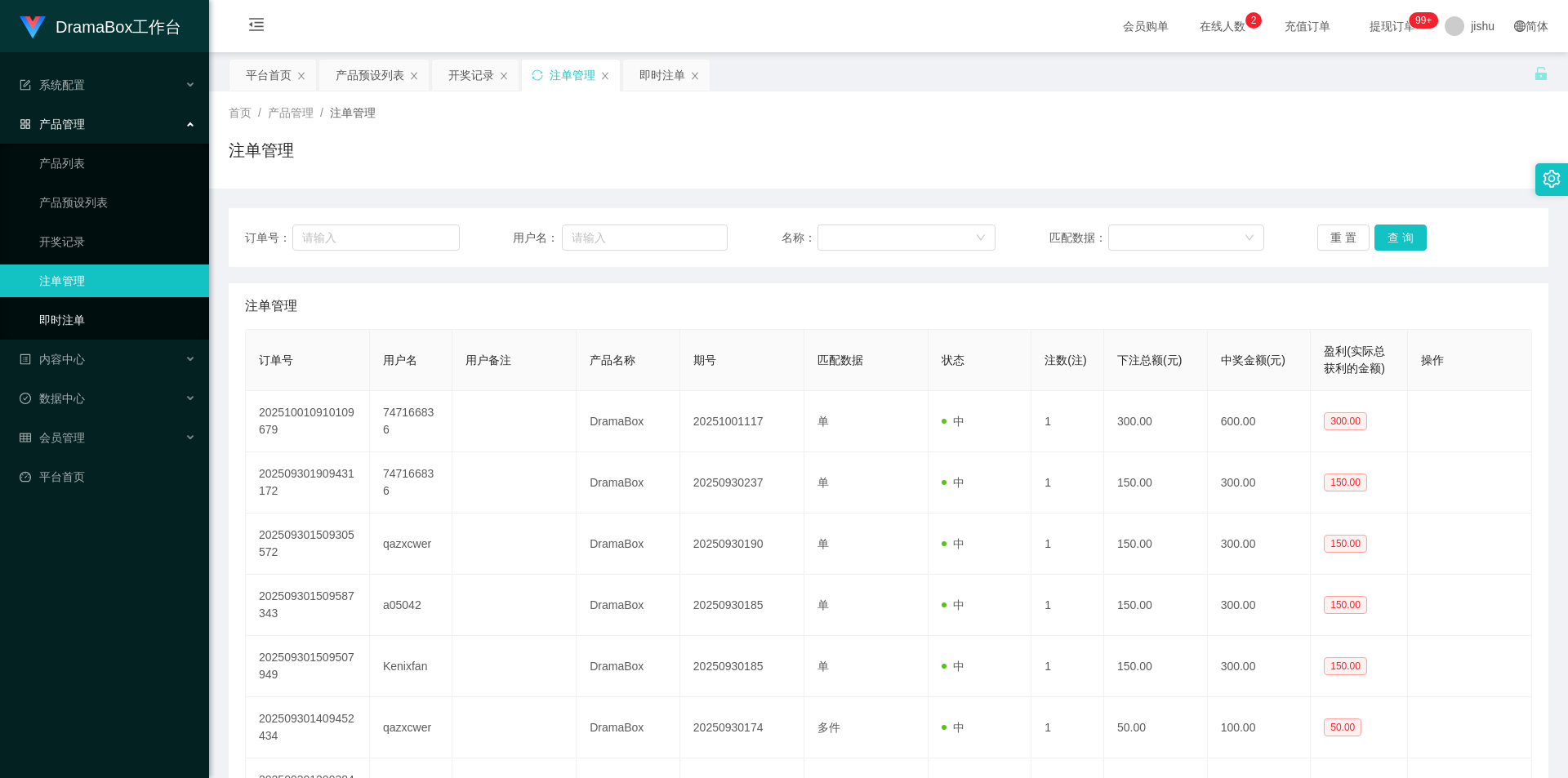
click at [83, 319] on link "即时注单" at bounding box center [118, 320] width 157 height 33
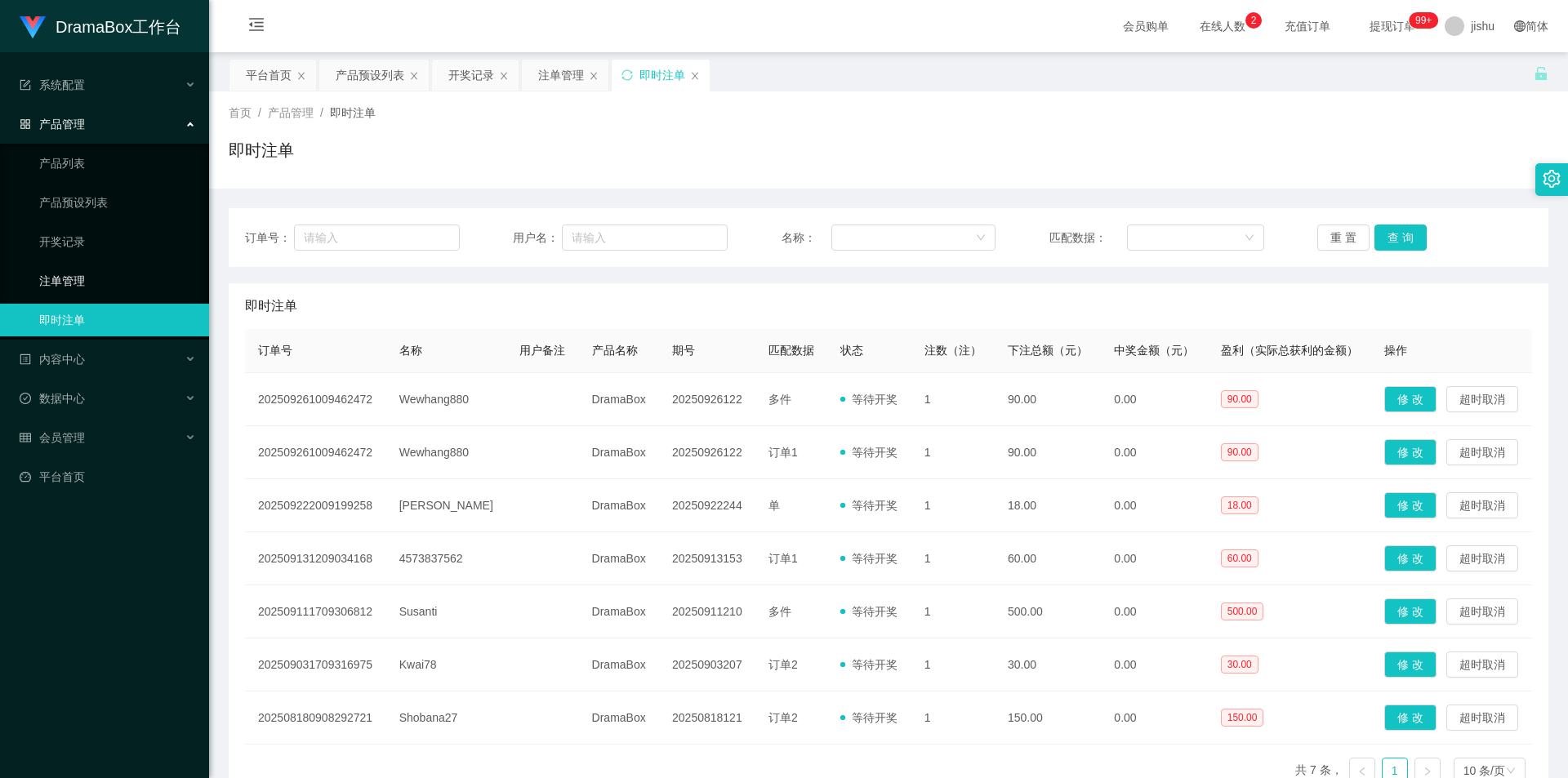
click at [86, 280] on link "注单管理" at bounding box center [118, 281] width 157 height 33
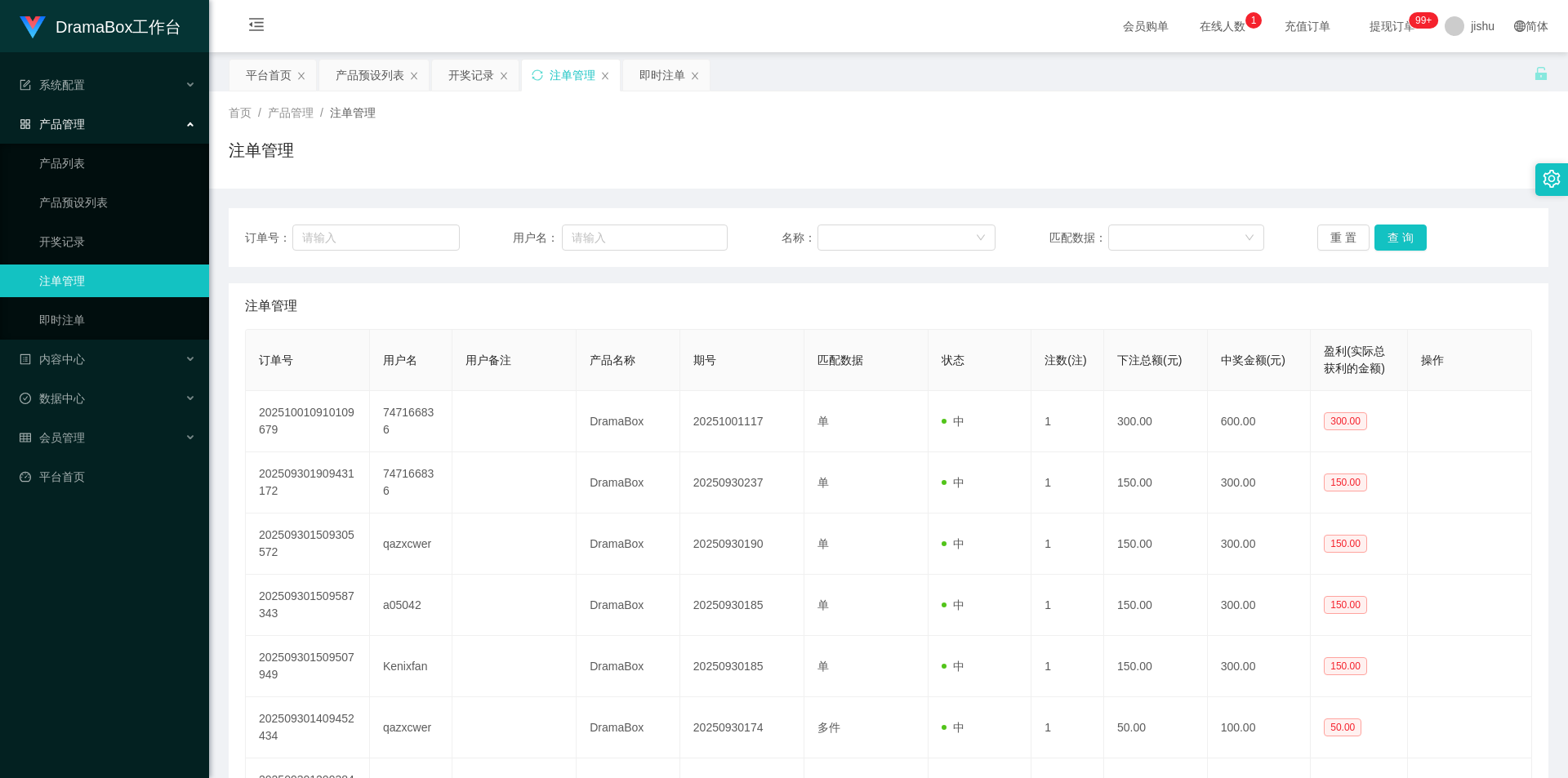
click at [75, 281] on link "注单管理" at bounding box center [118, 281] width 157 height 33
click at [71, 318] on link "即时注单" at bounding box center [118, 320] width 157 height 33
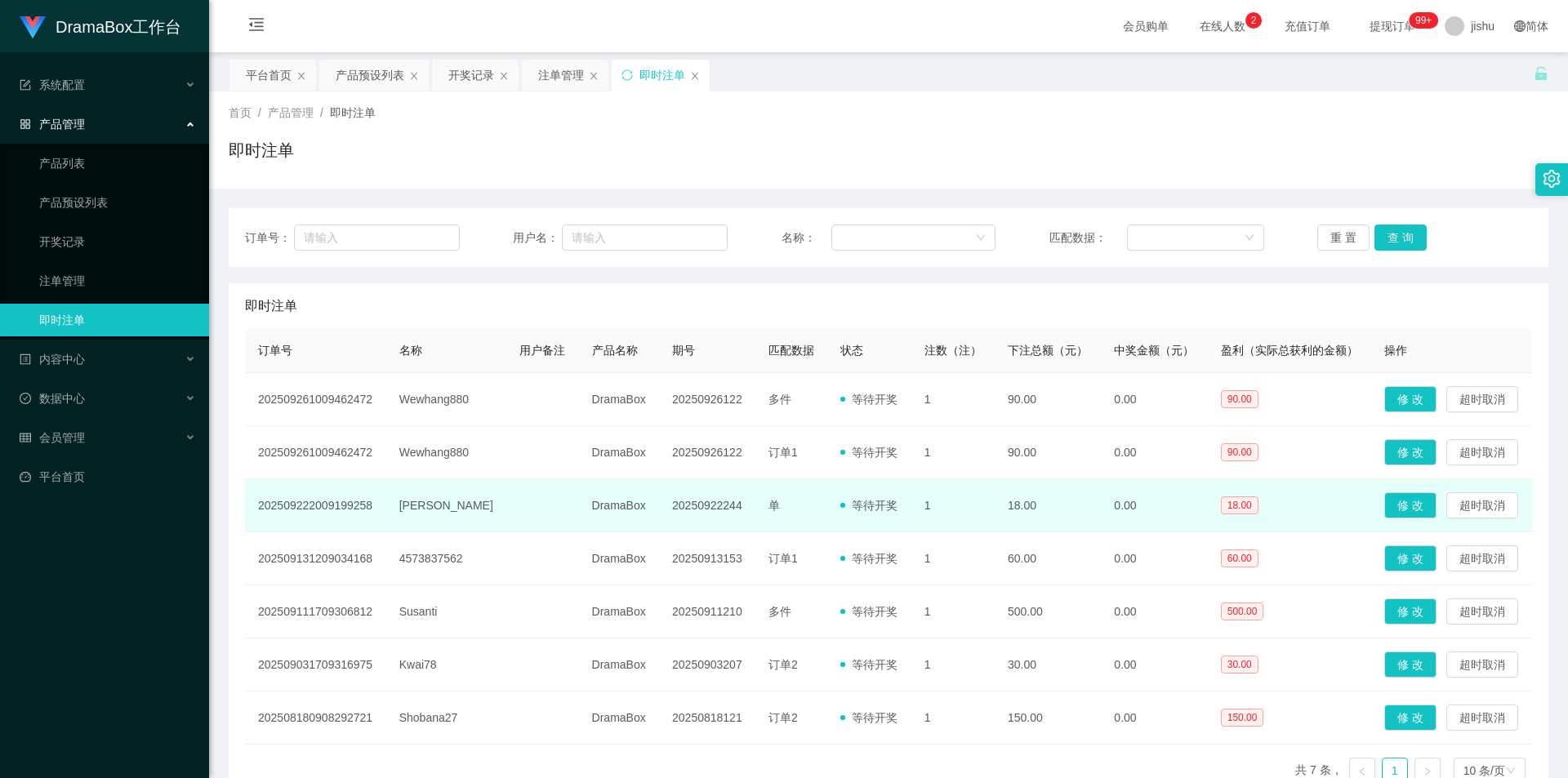
scroll to position [94, 0]
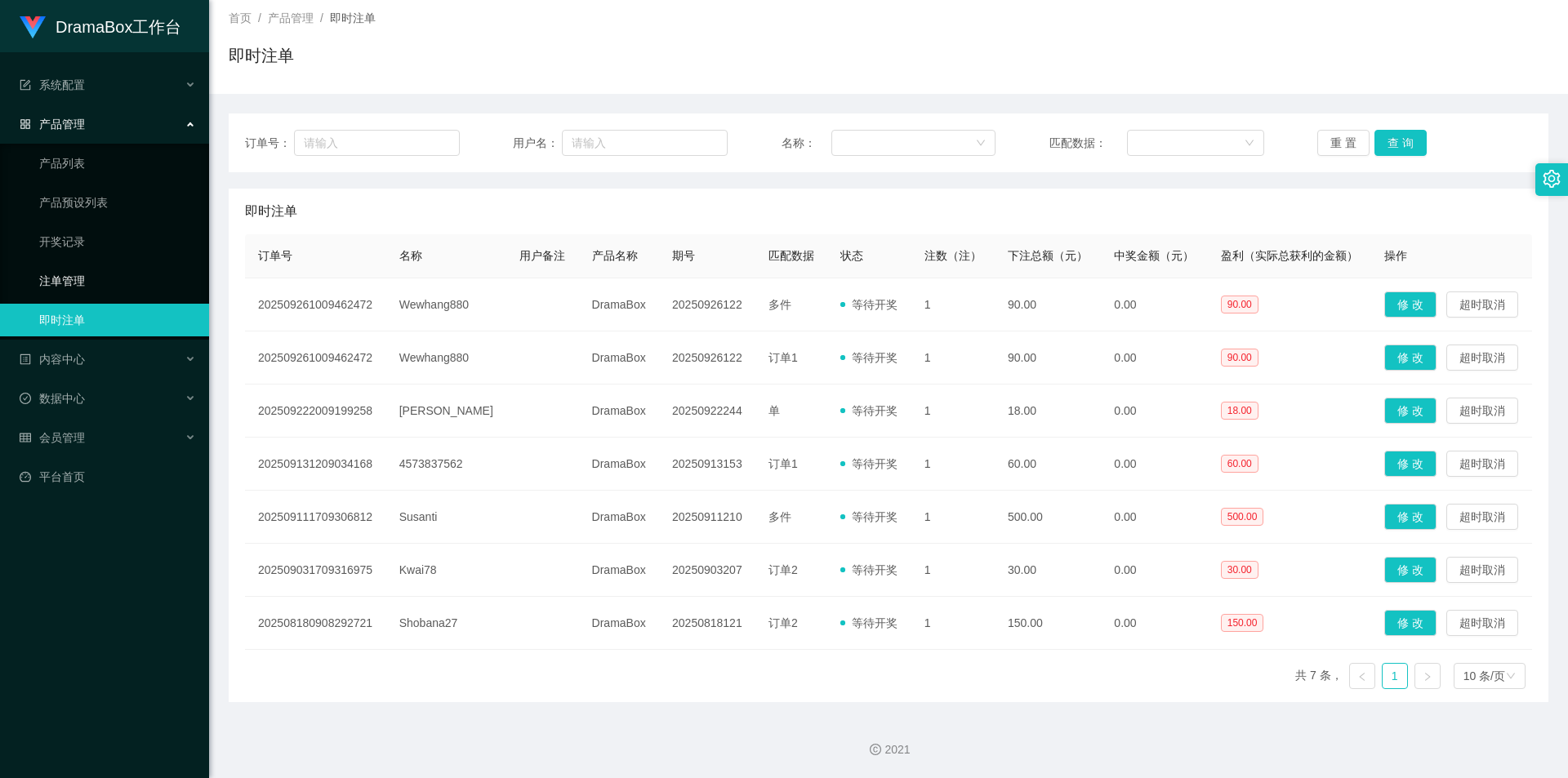
click at [82, 276] on link "注单管理" at bounding box center [118, 281] width 157 height 33
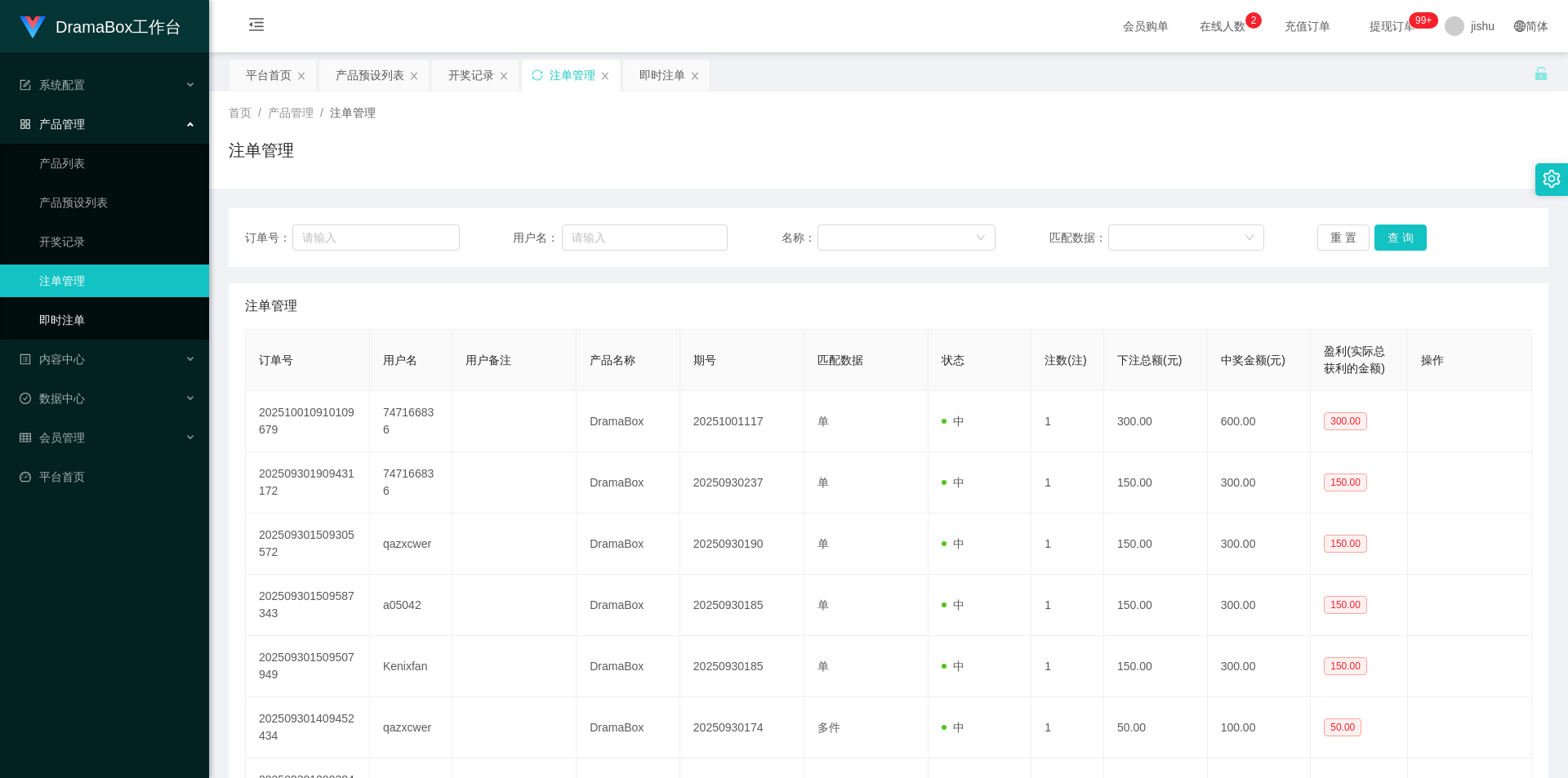
click at [77, 321] on link "即时注单" at bounding box center [118, 320] width 157 height 33
click at [72, 240] on link "开奖记录" at bounding box center [118, 242] width 157 height 33
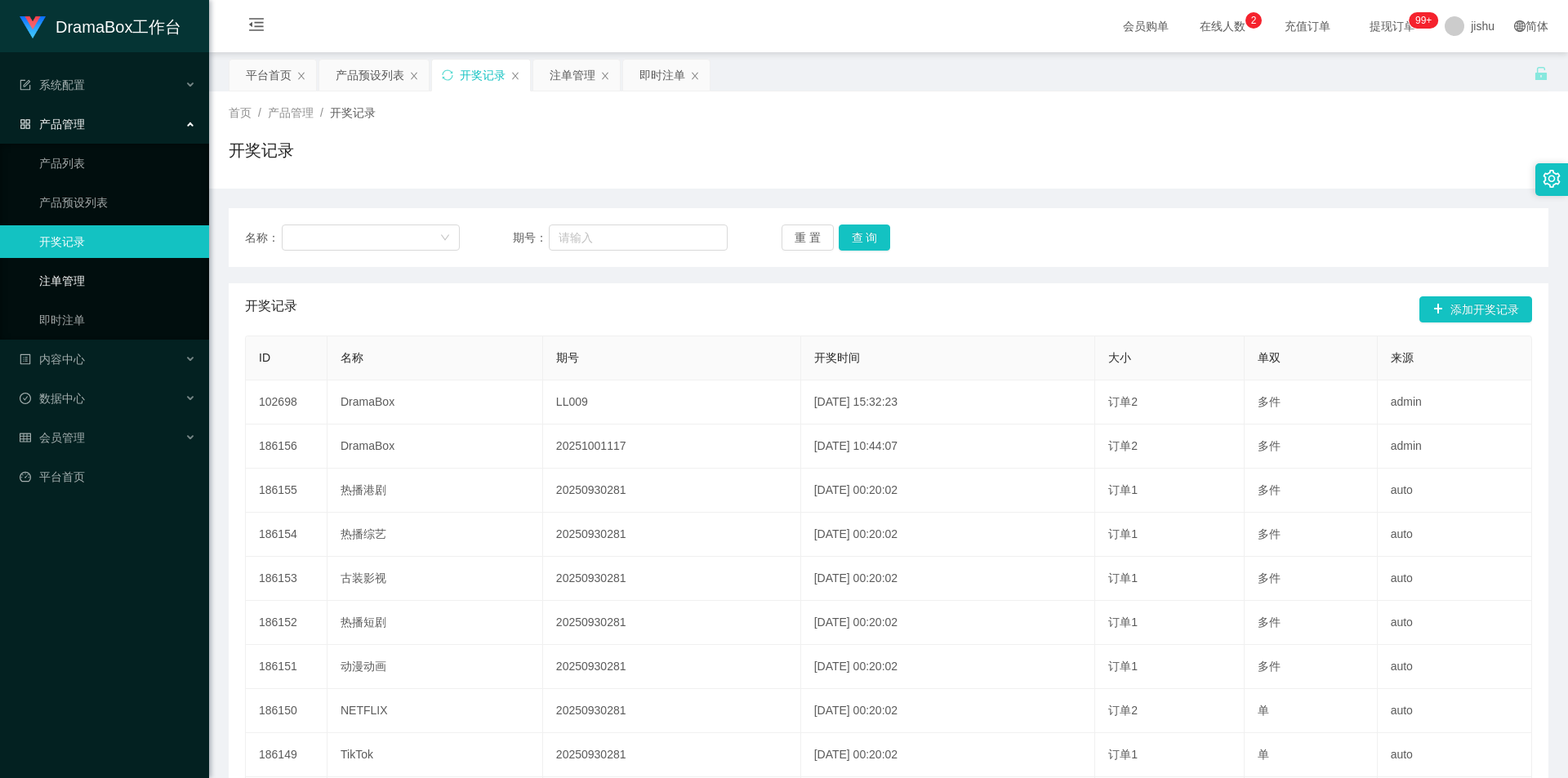
click at [77, 282] on link "注单管理" at bounding box center [118, 281] width 157 height 33
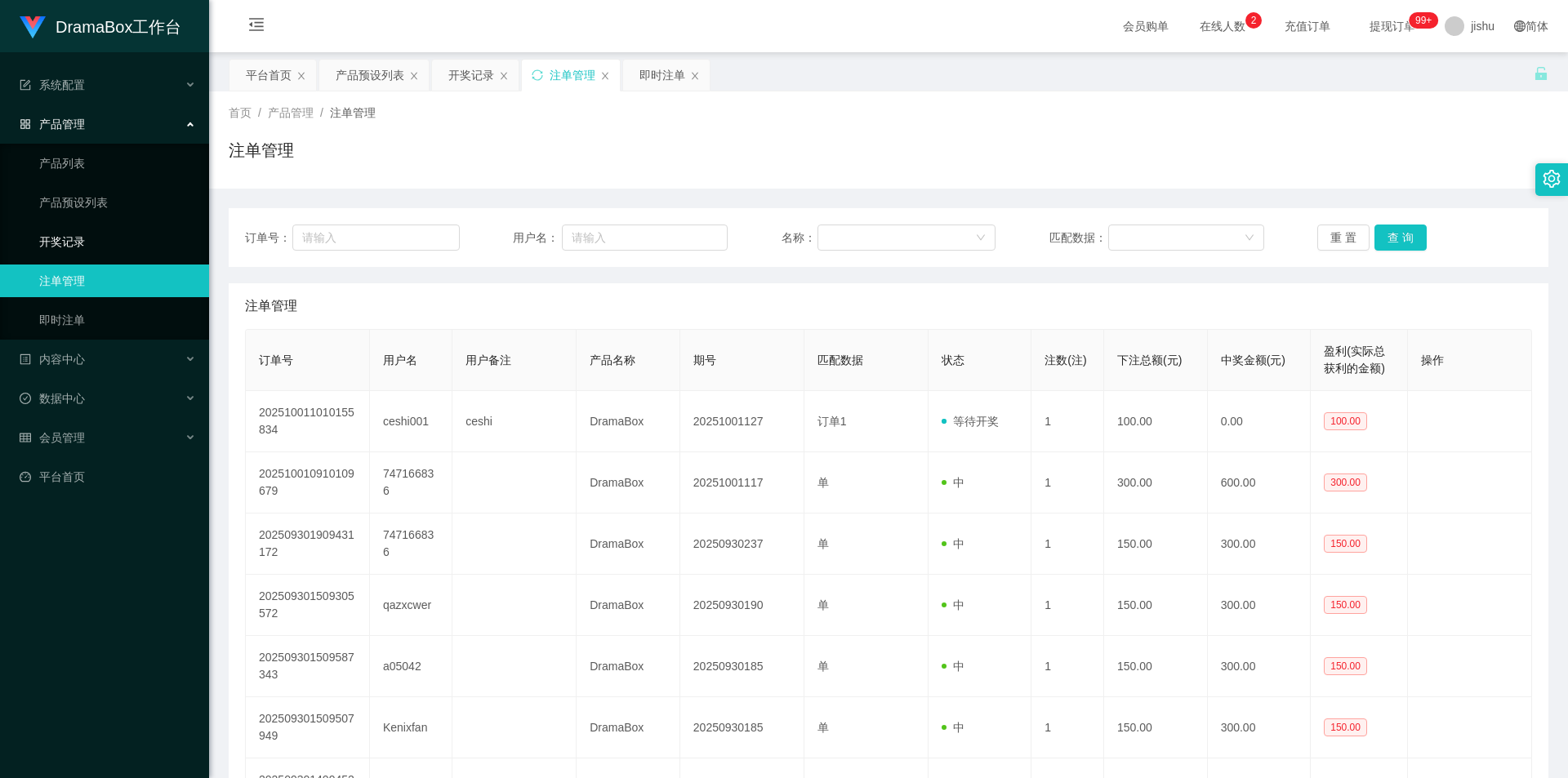
click at [62, 244] on link "开奖记录" at bounding box center [118, 242] width 157 height 33
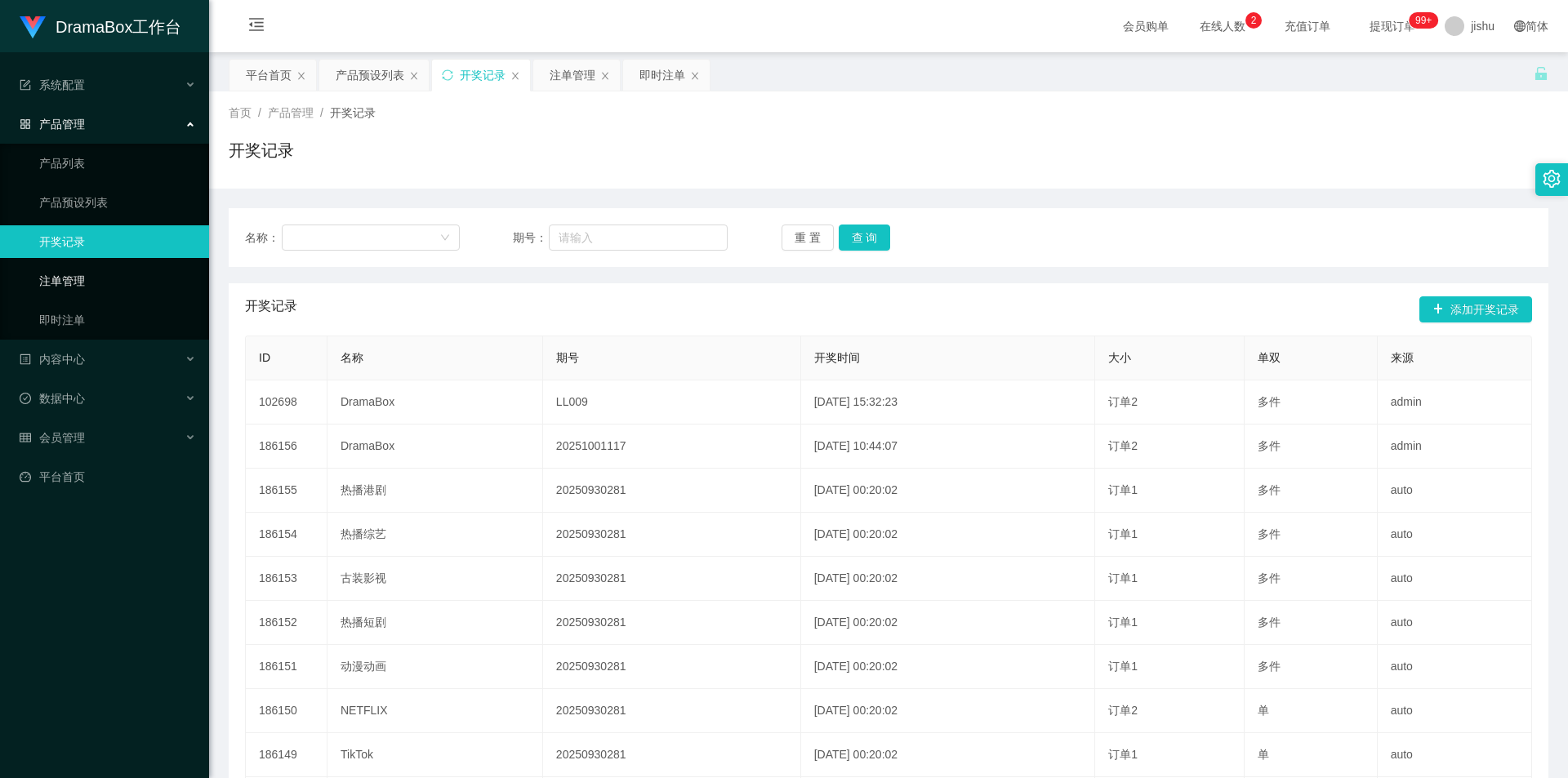
click at [88, 281] on link "注单管理" at bounding box center [118, 281] width 157 height 33
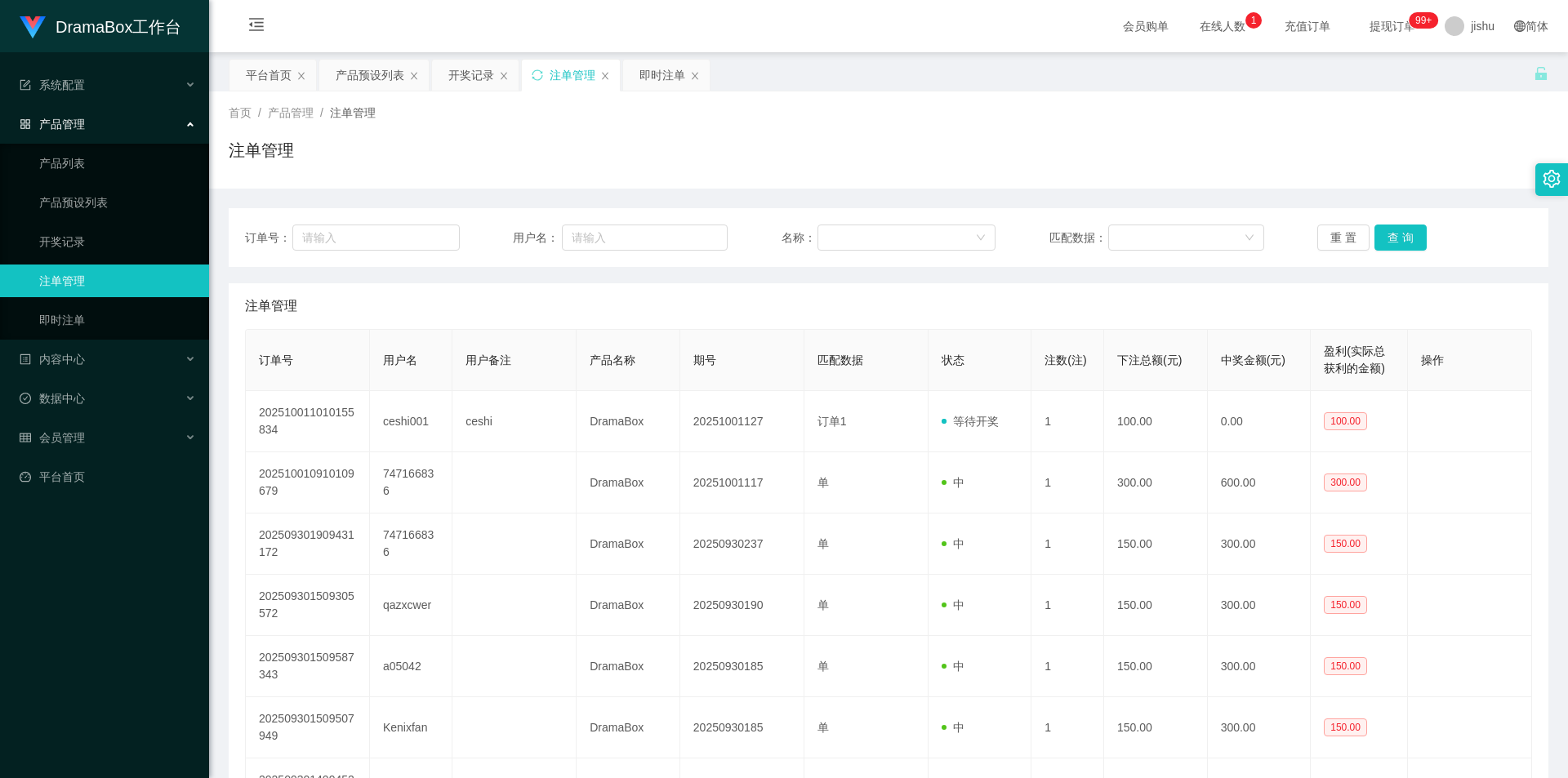
click at [791, 308] on div "注单管理" at bounding box center [888, 305] width 1287 height 45
click at [88, 242] on link "开奖记录" at bounding box center [118, 242] width 157 height 33
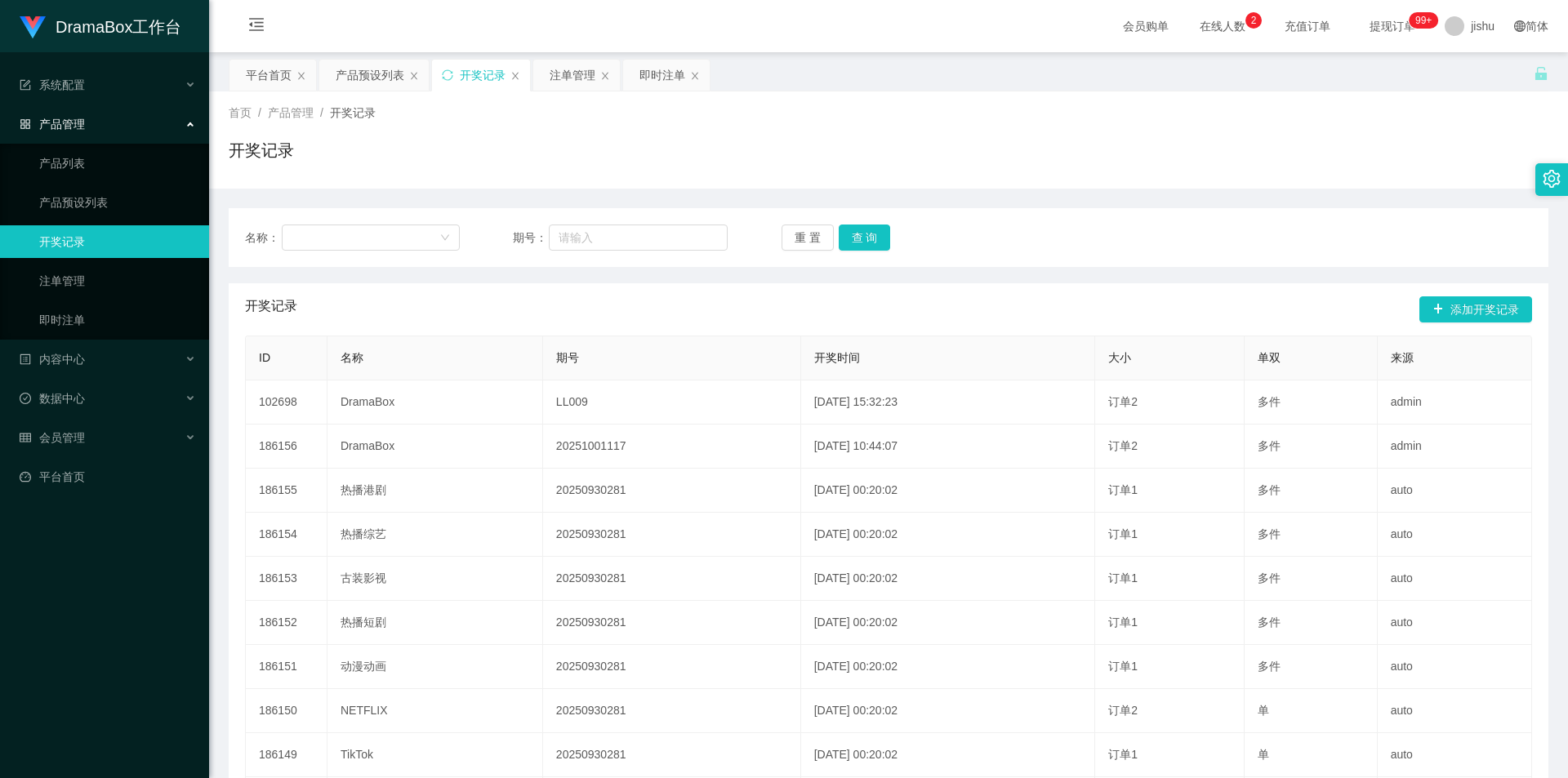
click at [710, 314] on div "开奖记录 添加开奖记录" at bounding box center [888, 309] width 1287 height 52
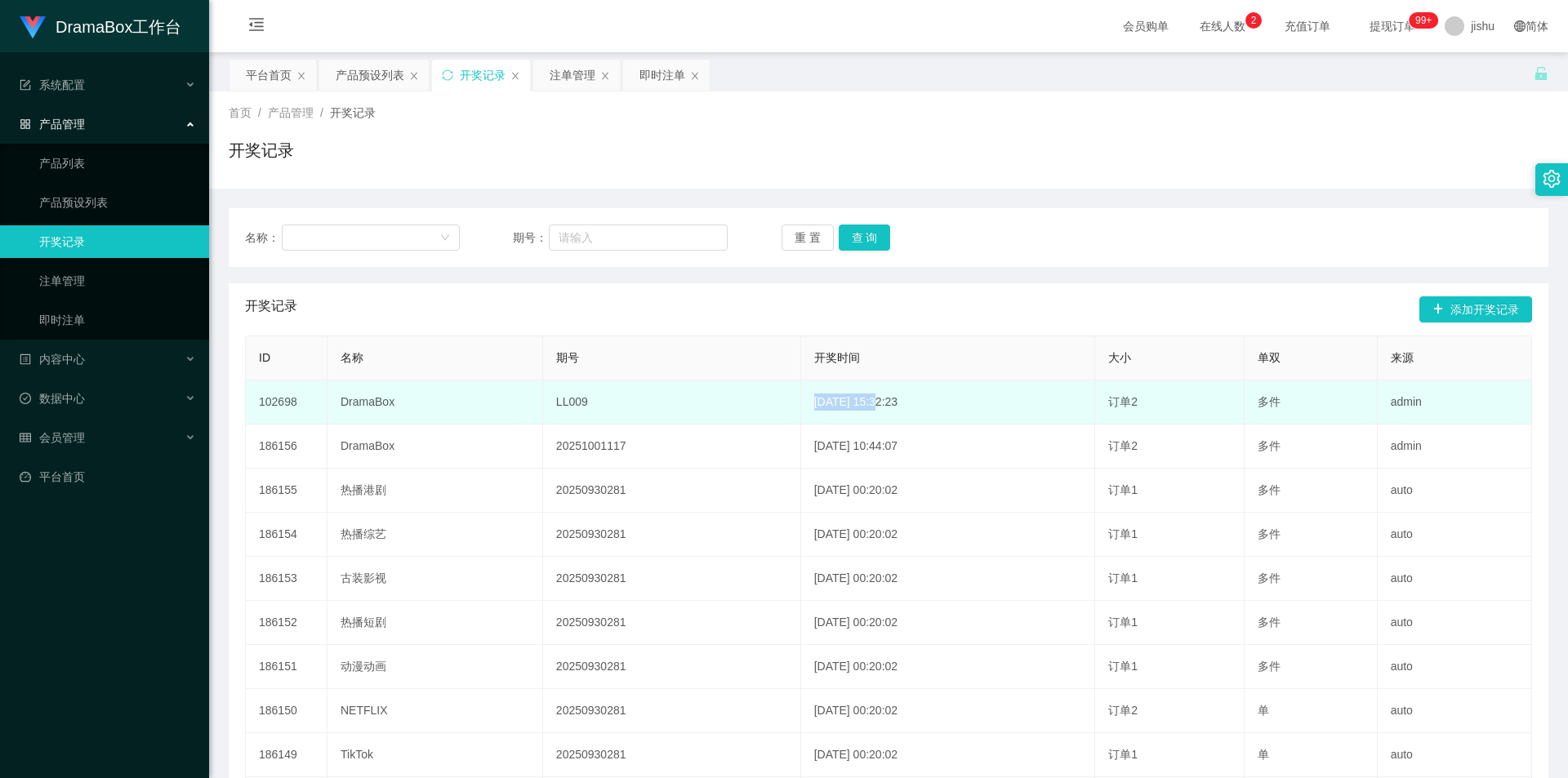
drag, startPoint x: 779, startPoint y: 406, endPoint x: 849, endPoint y: 408, distance: 70.0
click at [849, 408] on td "2025-08-25 15:32:23" at bounding box center [949, 402] width 295 height 44
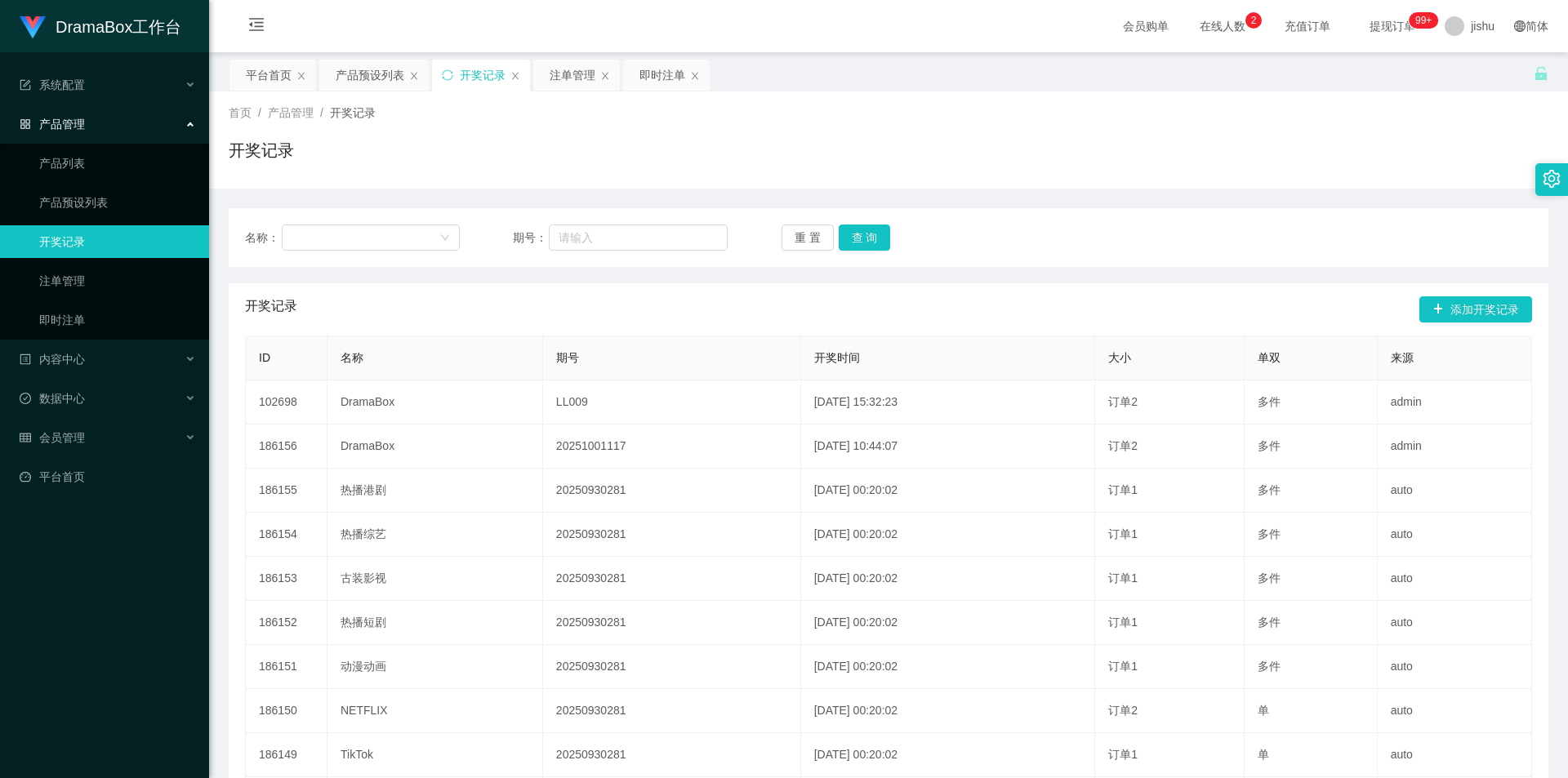
click at [993, 316] on div "开奖记录 添加开奖记录" at bounding box center [888, 309] width 1287 height 52
click at [56, 286] on link "注单管理" at bounding box center [118, 281] width 157 height 33
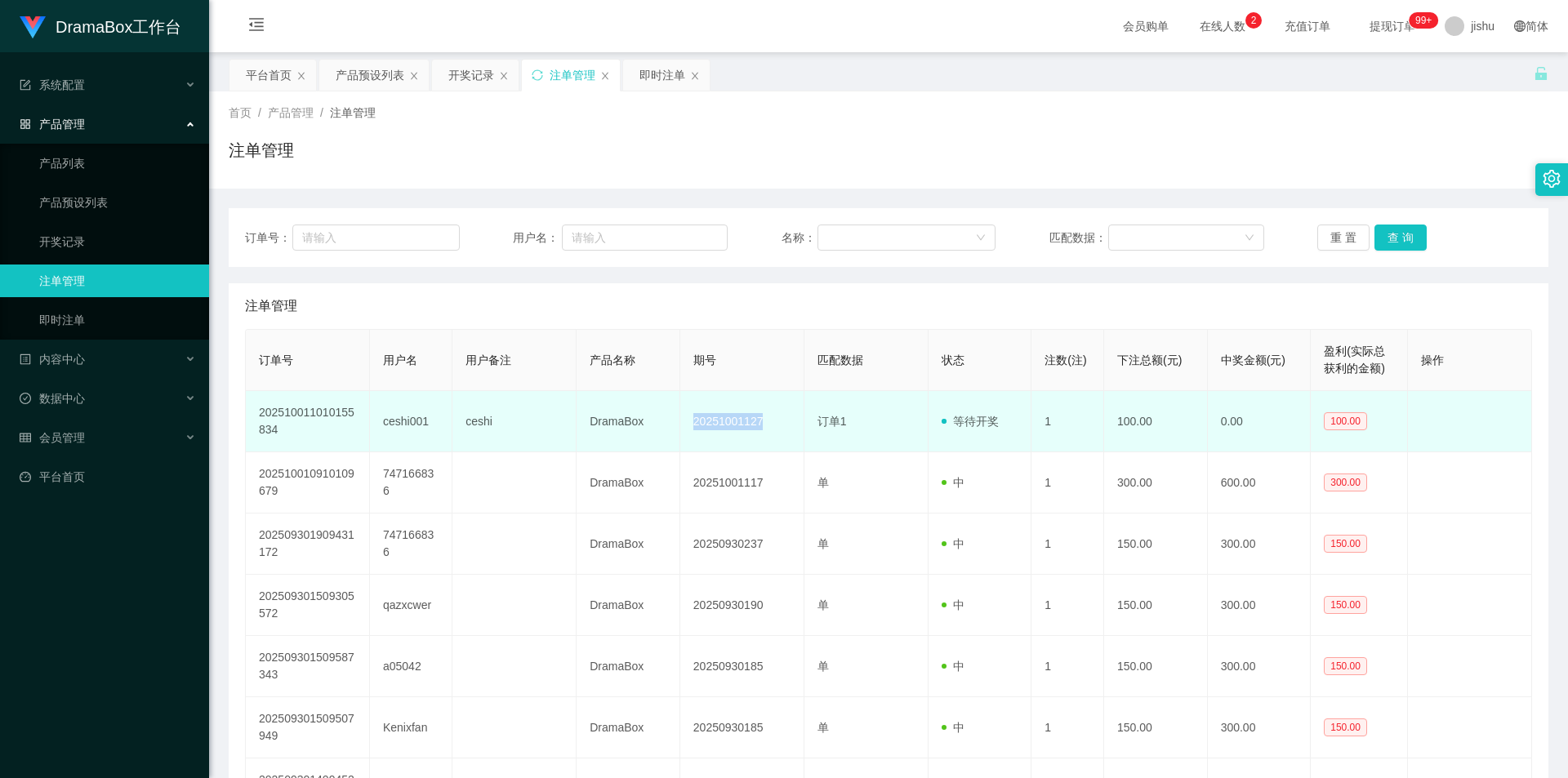
drag, startPoint x: 774, startPoint y: 424, endPoint x: 694, endPoint y: 426, distance: 80.0
click at [694, 426] on td "20251001127" at bounding box center [742, 422] width 124 height 62
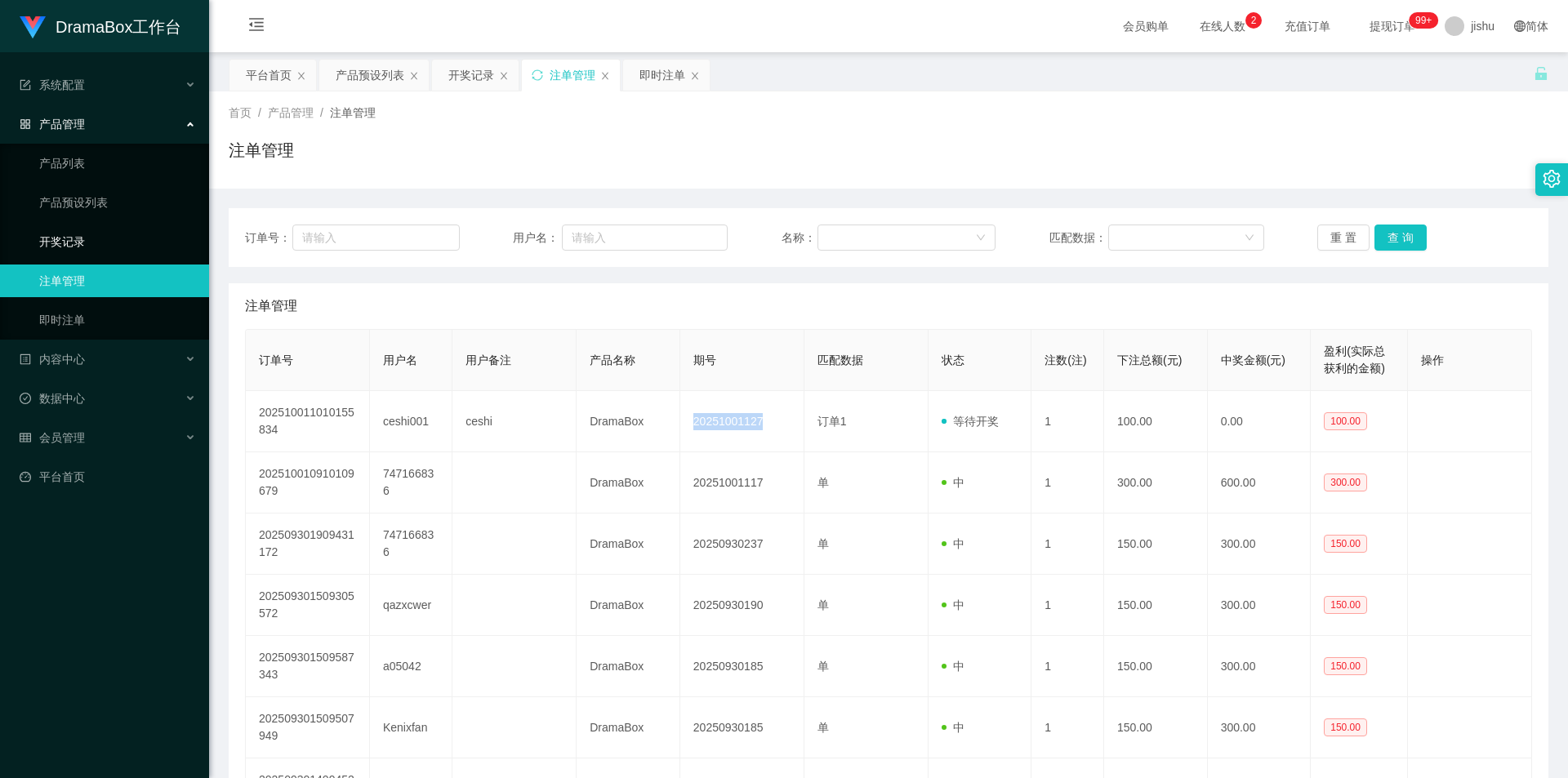
click at [72, 241] on link "开奖记录" at bounding box center [118, 242] width 157 height 33
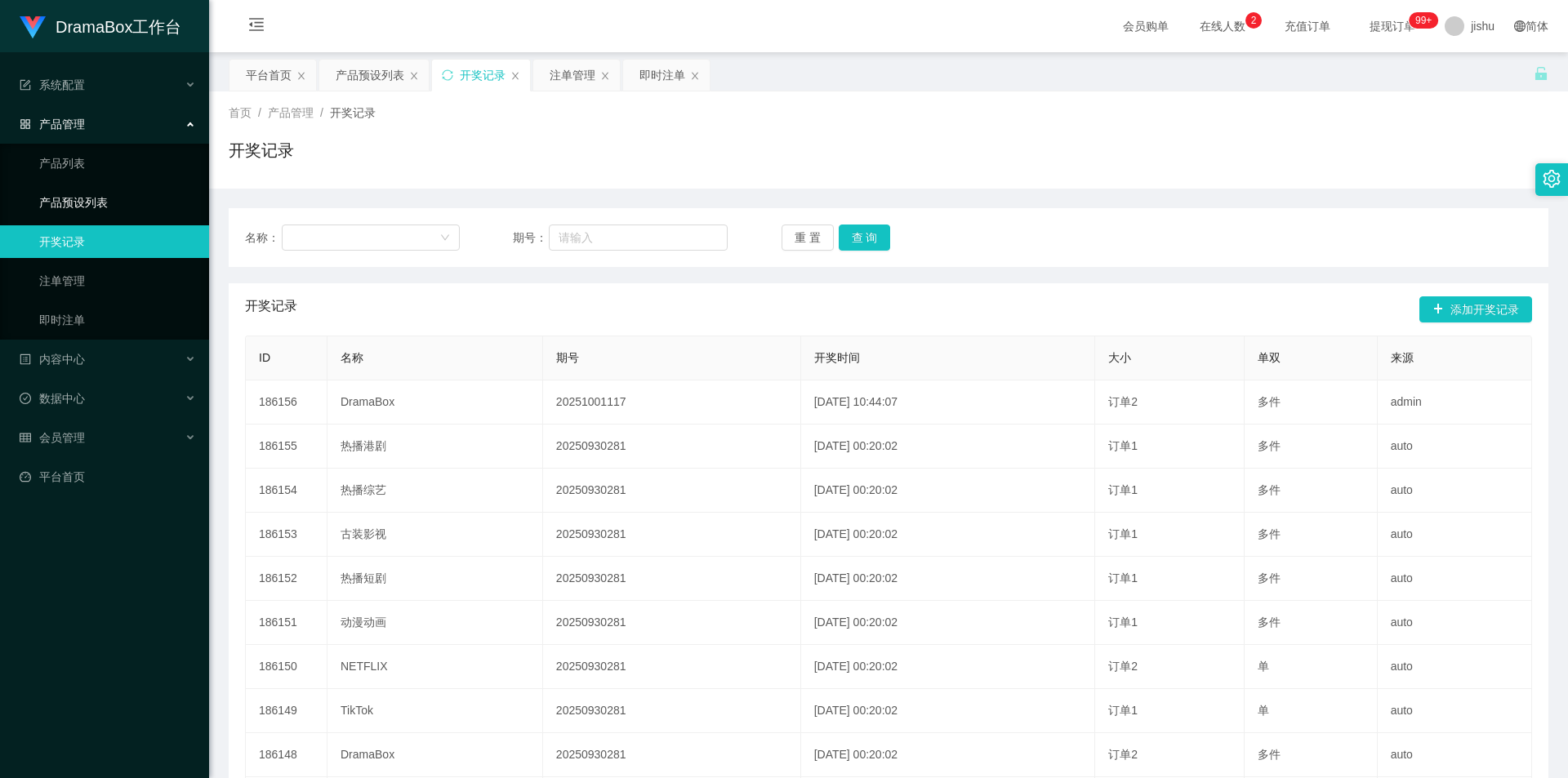
click at [90, 196] on link "产品预设列表" at bounding box center [118, 202] width 157 height 33
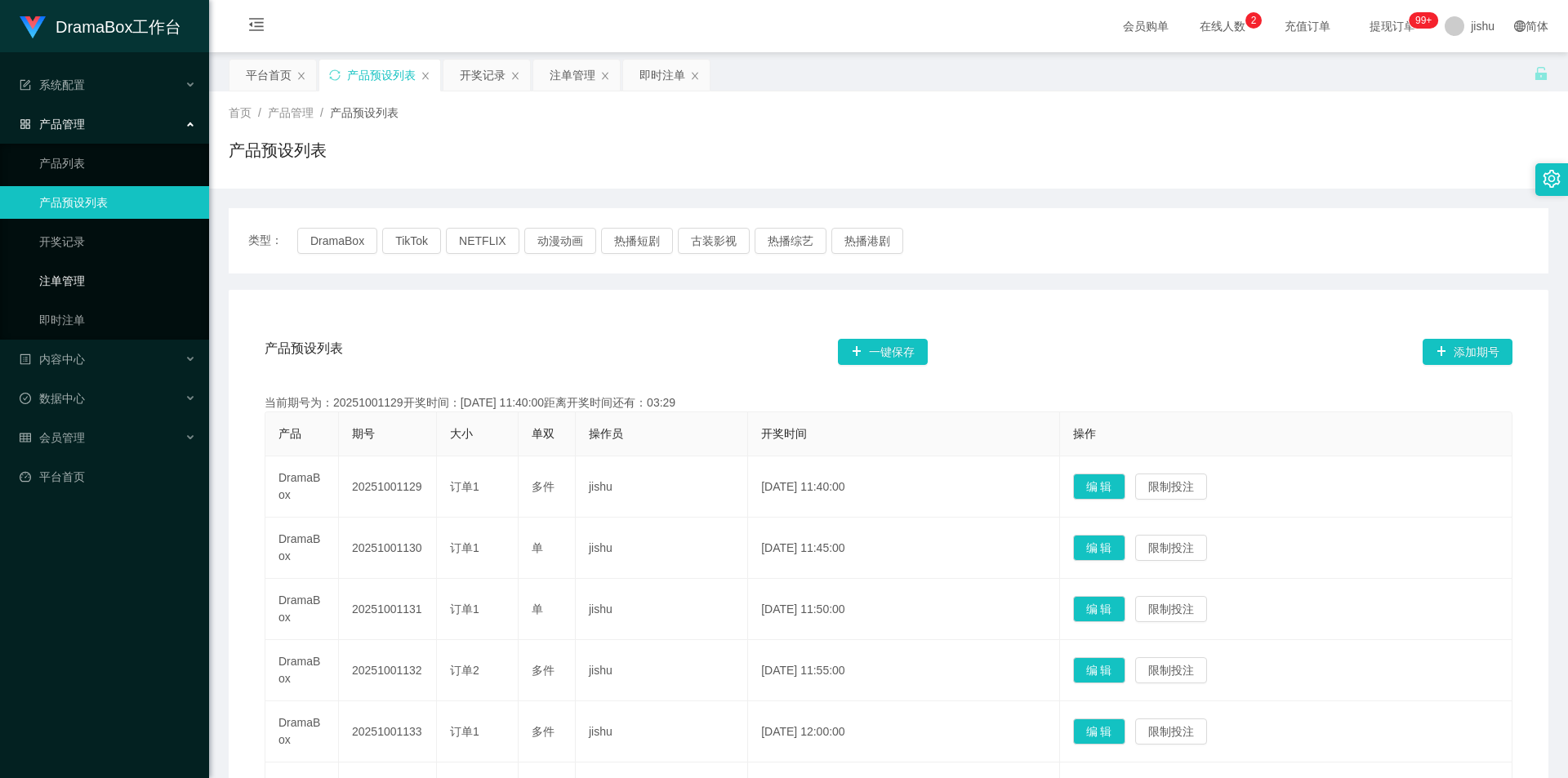
click at [74, 281] on link "注单管理" at bounding box center [118, 281] width 157 height 33
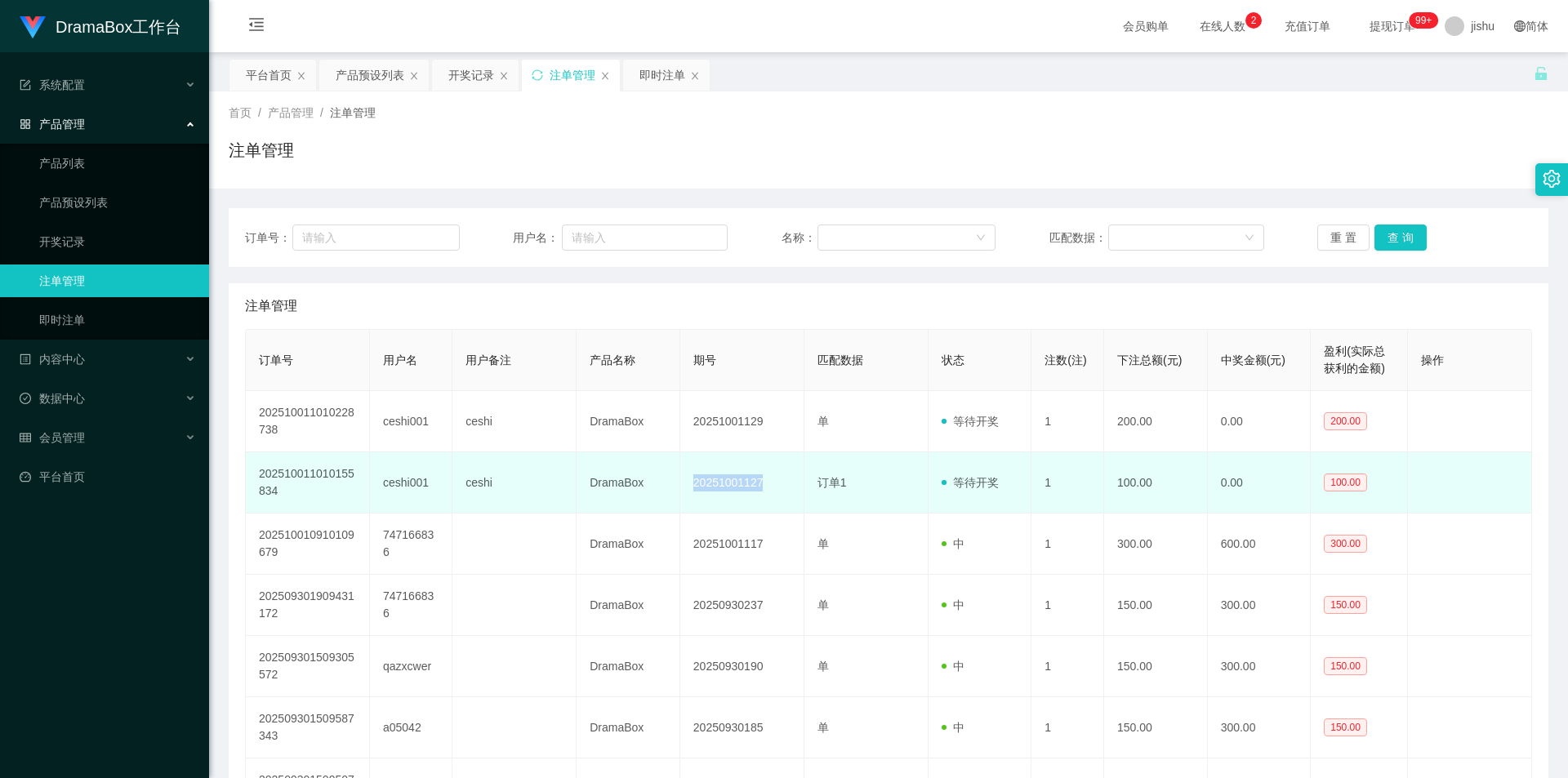
drag, startPoint x: 771, startPoint y: 488, endPoint x: 694, endPoint y: 488, distance: 77.0
click at [694, 488] on td "20251001127" at bounding box center [742, 483] width 124 height 62
copy td "20251001127"
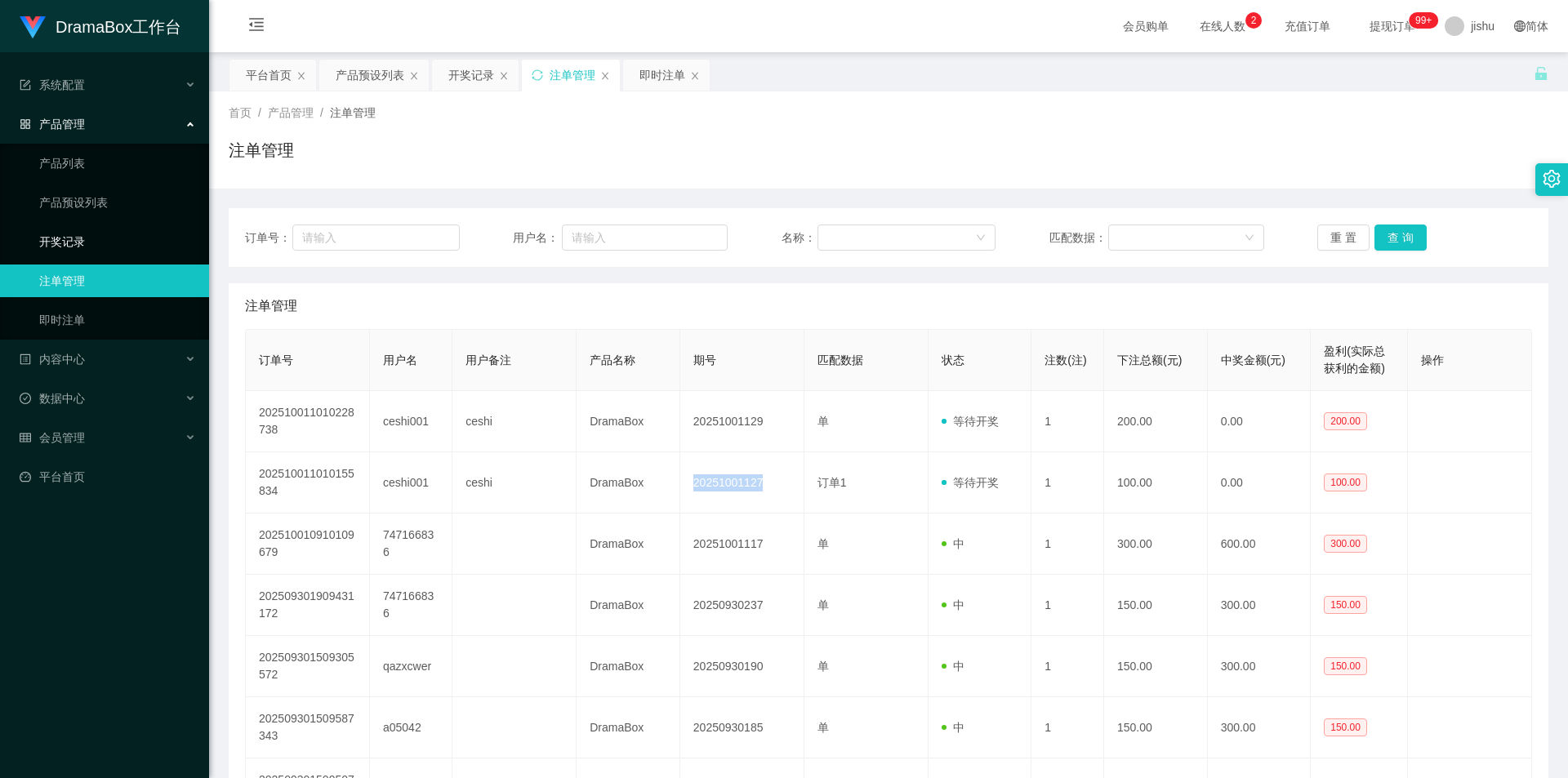
click at [78, 237] on link "开奖记录" at bounding box center [118, 242] width 157 height 33
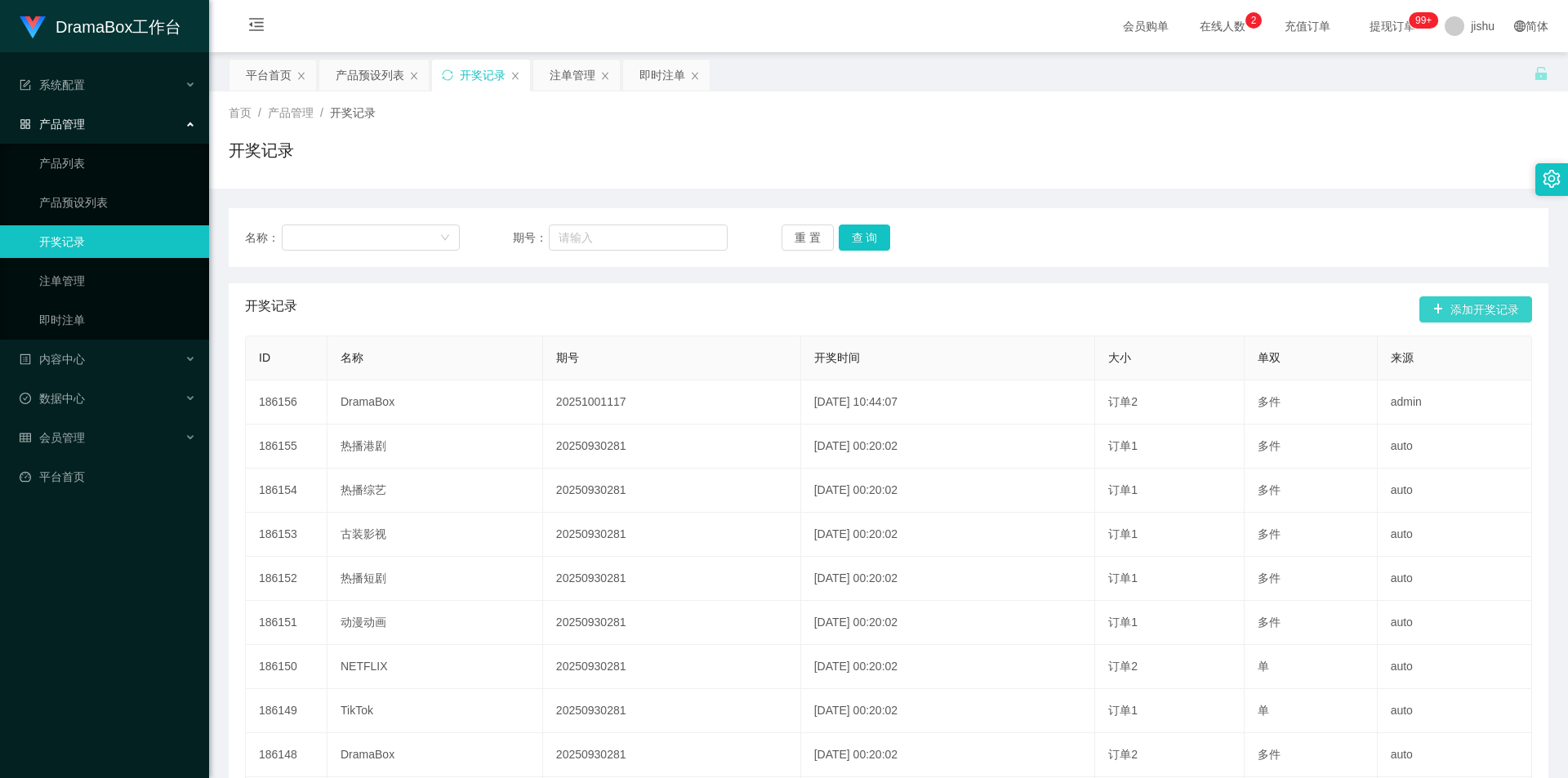
click at [1486, 309] on button "添加开奖记录" at bounding box center [1475, 309] width 113 height 26
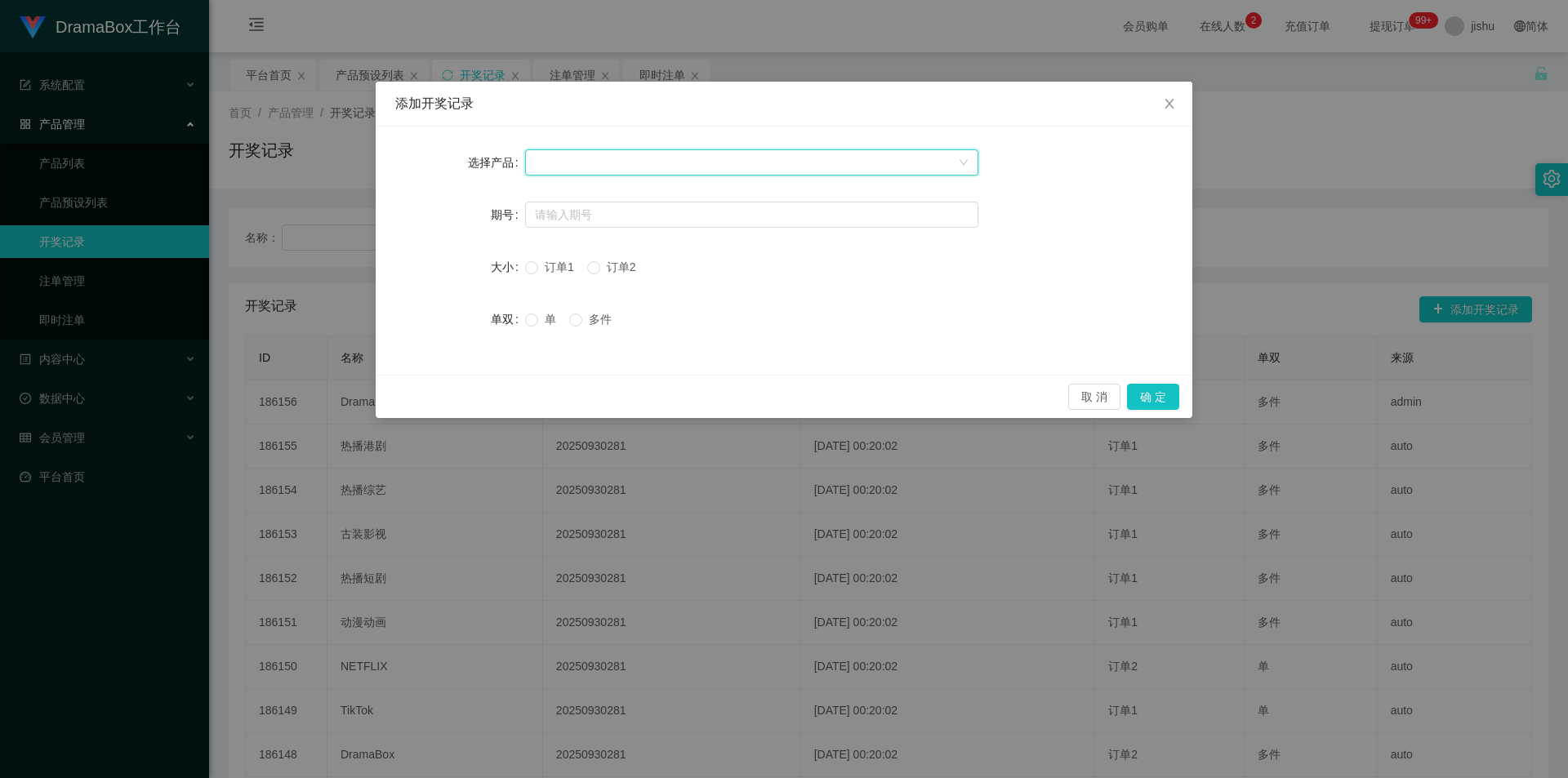
click at [697, 163] on div at bounding box center [745, 162] width 423 height 24
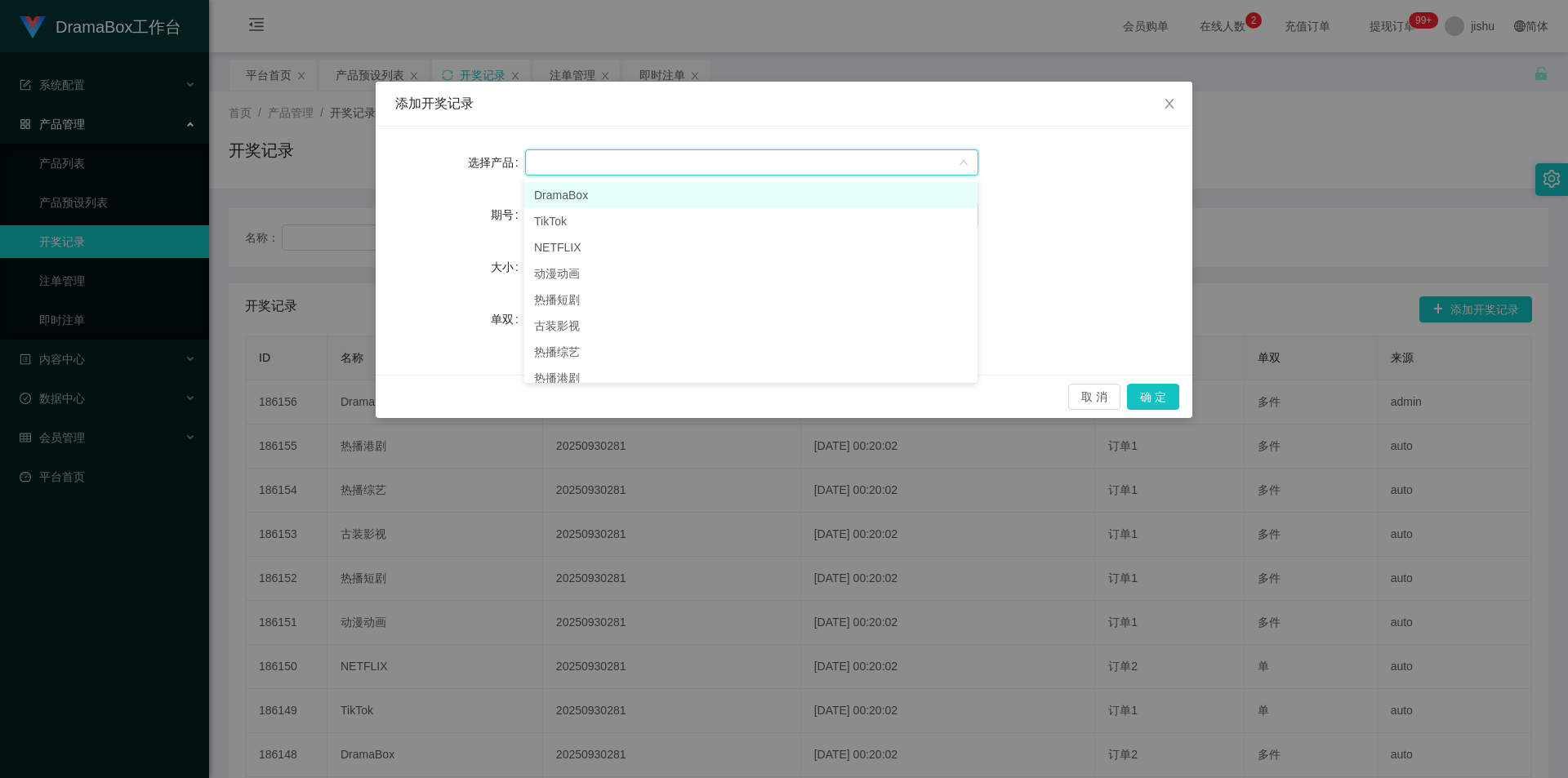
click at [582, 196] on li "DramaBox" at bounding box center [750, 194] width 453 height 26
click at [641, 220] on input "text" at bounding box center [751, 214] width 453 height 26
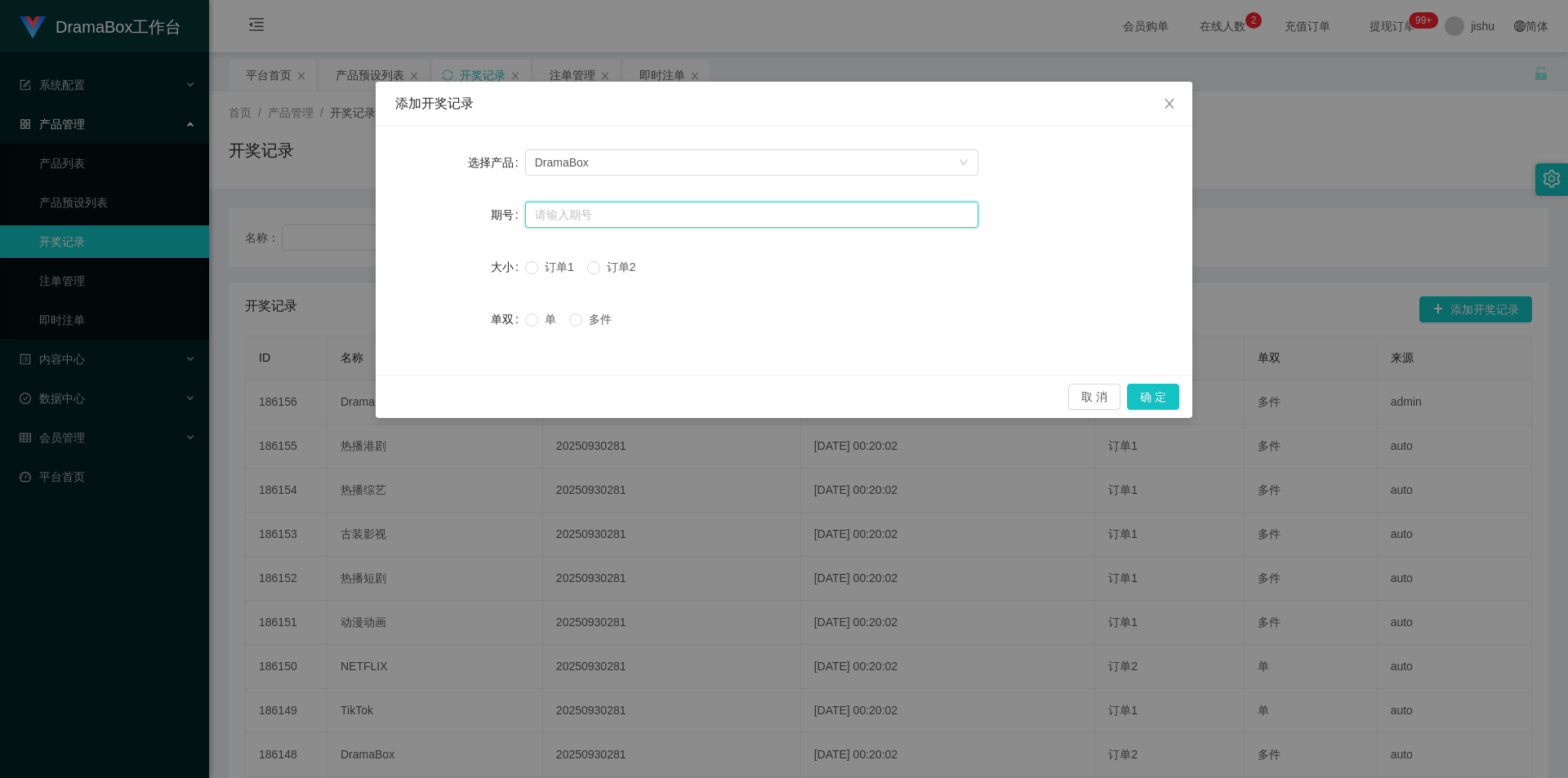
paste input "20251001127"
type input "20251001127"
click at [1161, 393] on button "确 定" at bounding box center [1153, 396] width 52 height 26
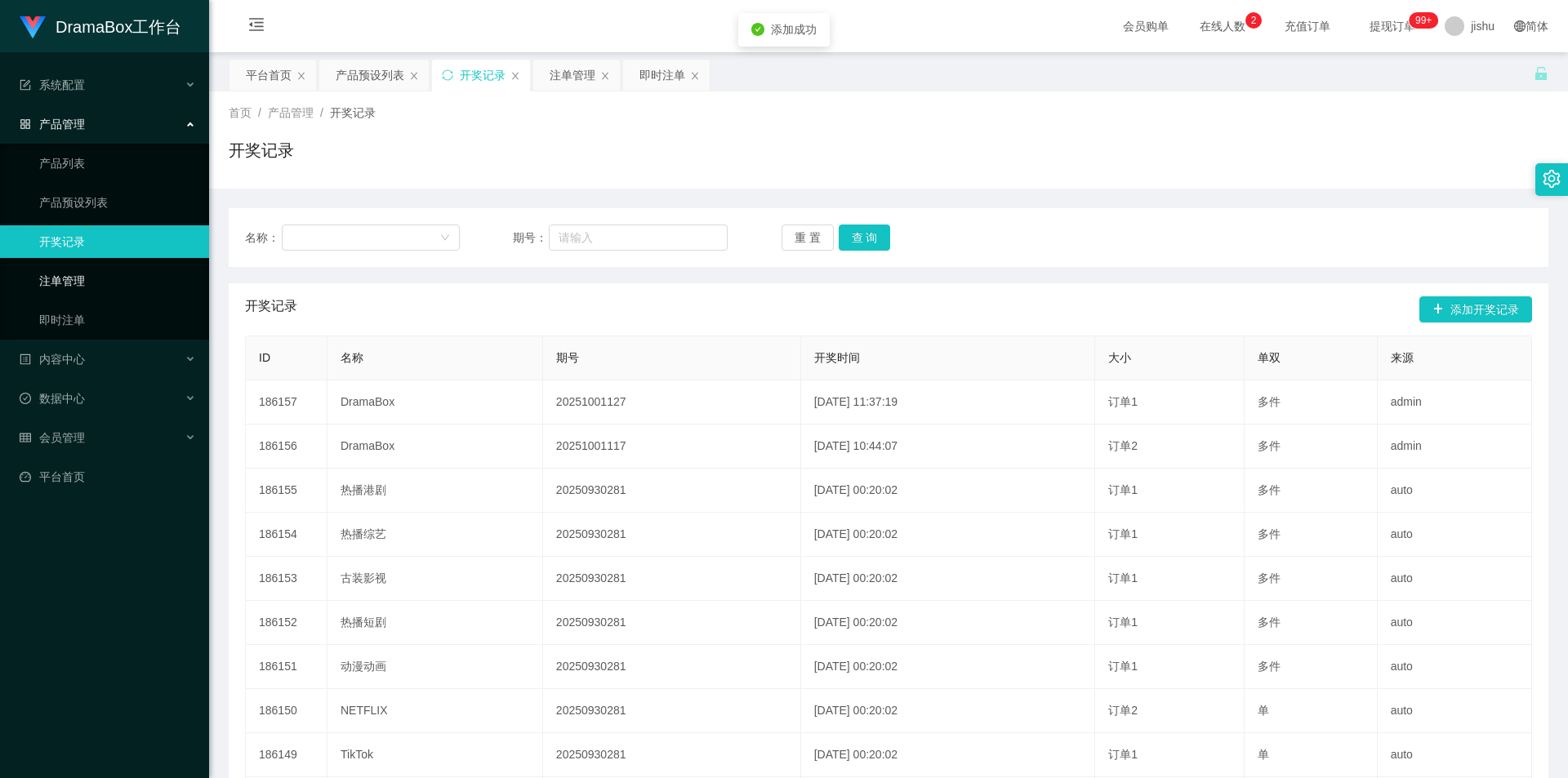
click at [81, 281] on link "注单管理" at bounding box center [118, 281] width 157 height 33
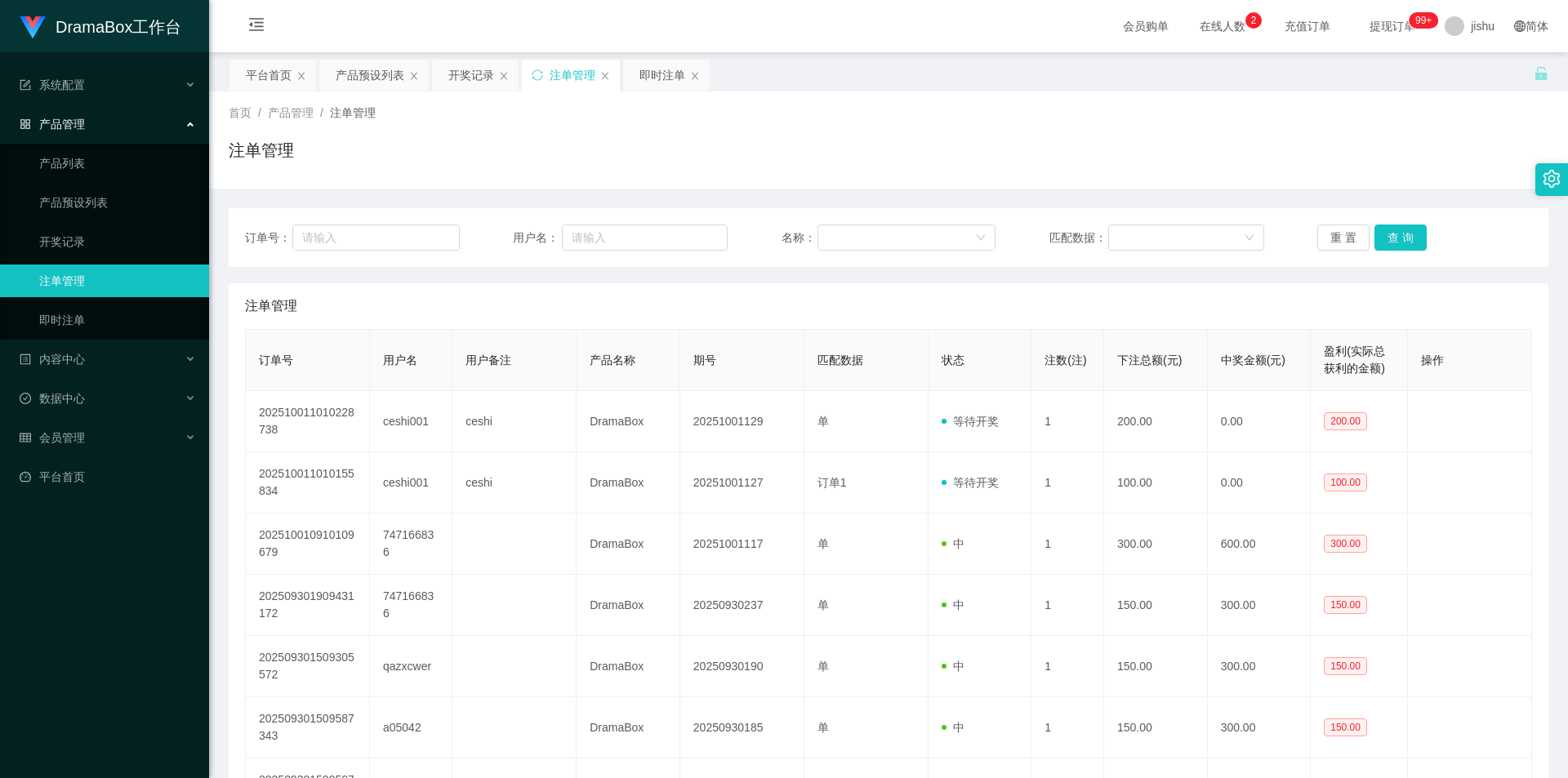
click at [84, 276] on link "注单管理" at bounding box center [118, 281] width 157 height 33
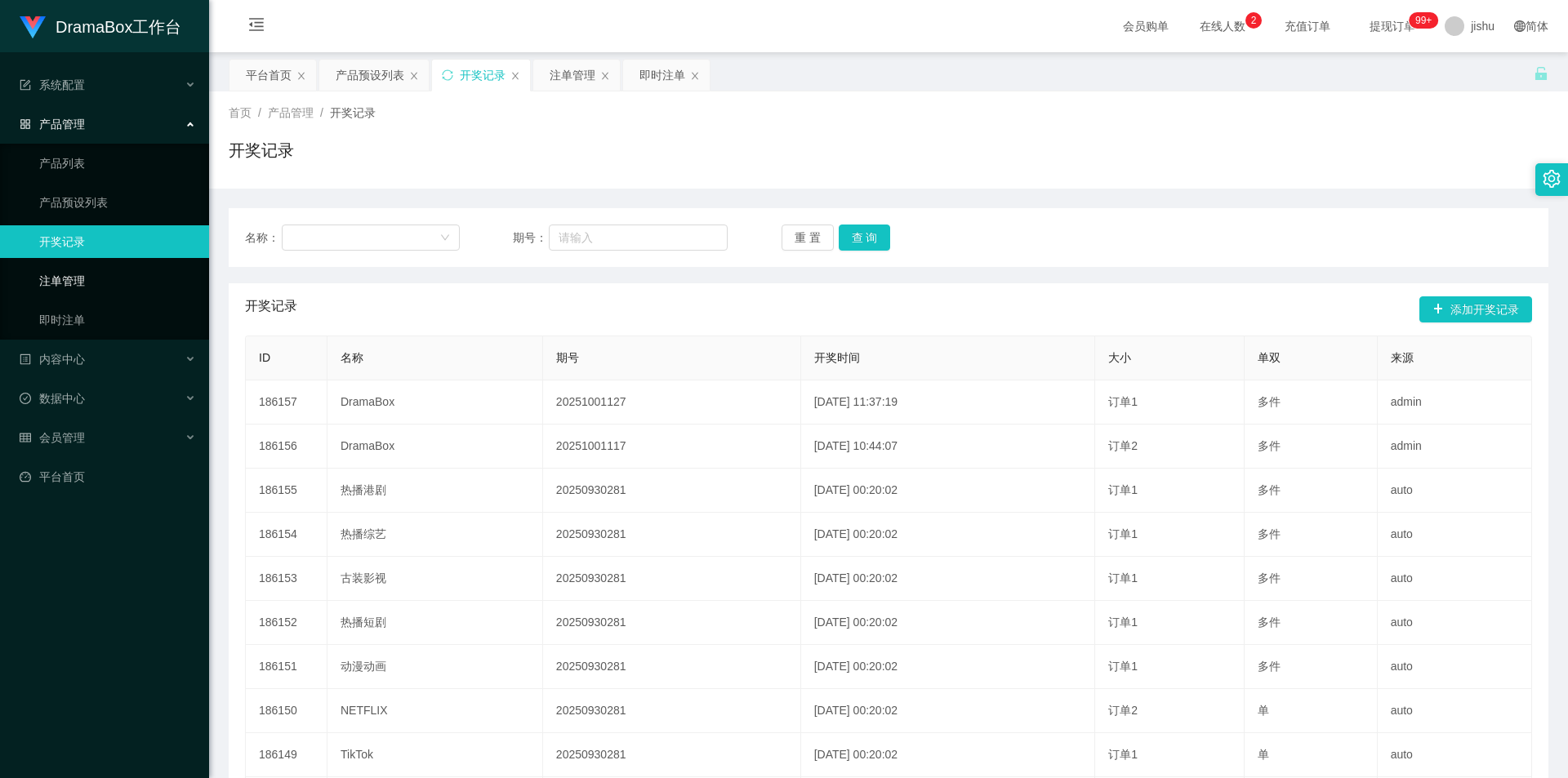
click at [69, 273] on link "注单管理" at bounding box center [118, 281] width 157 height 33
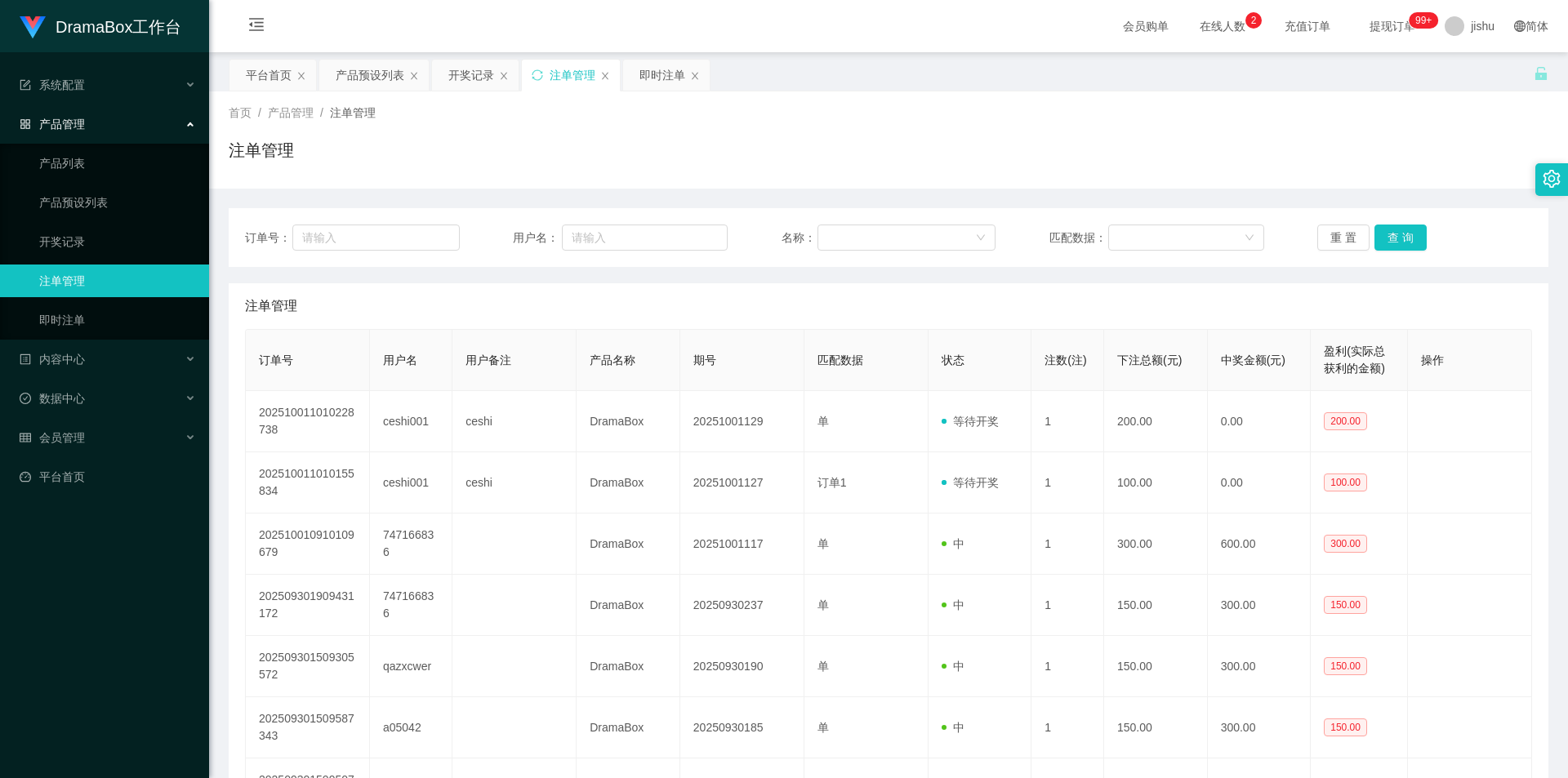
click at [666, 318] on div "注单管理" at bounding box center [888, 305] width 1287 height 45
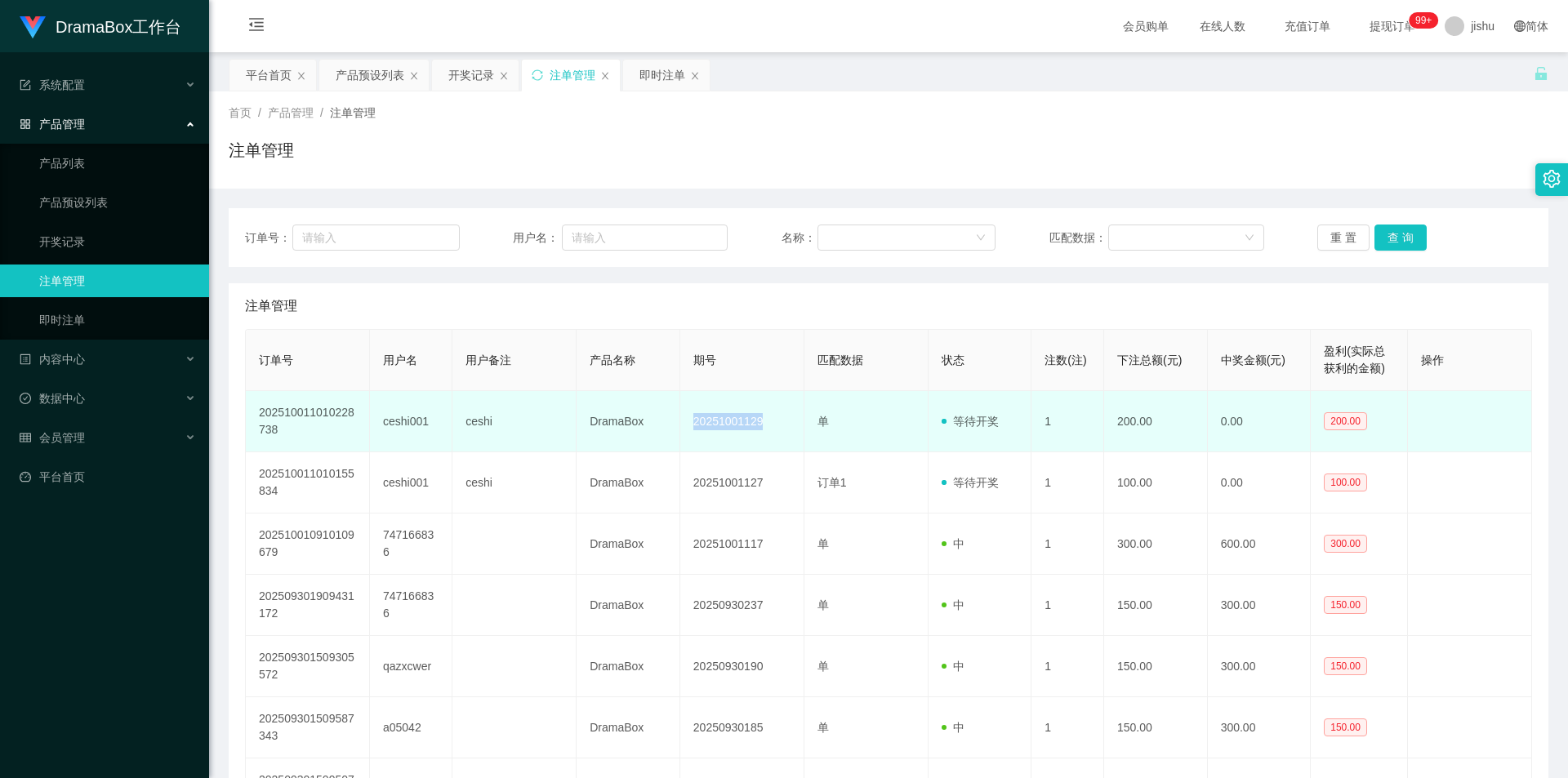
drag, startPoint x: 762, startPoint y: 422, endPoint x: 694, endPoint y: 425, distance: 68.1
click at [694, 425] on td "20251001129" at bounding box center [742, 422] width 124 height 62
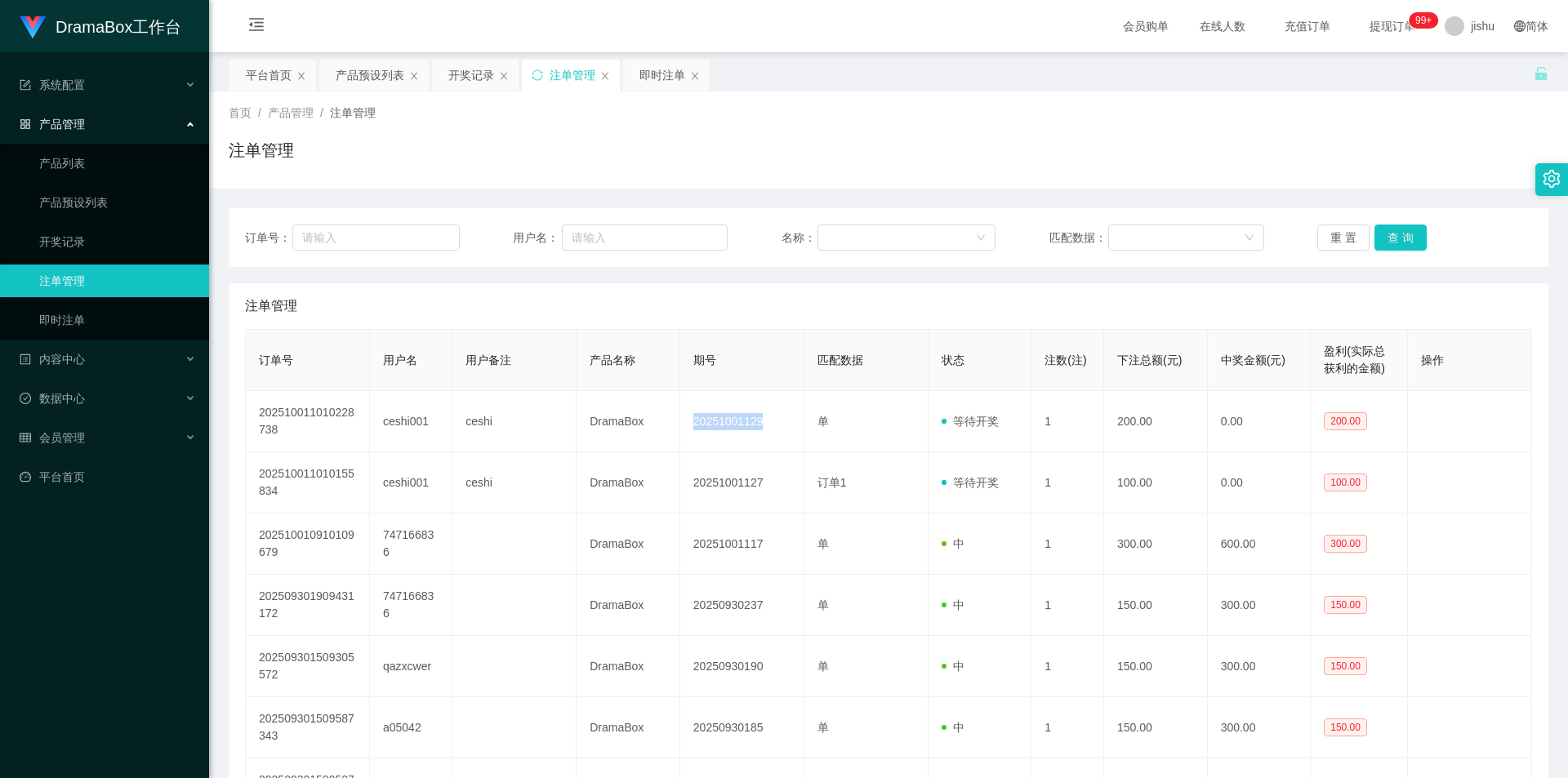
copy td "20251001129"
click at [81, 235] on link "开奖记录" at bounding box center [118, 242] width 157 height 33
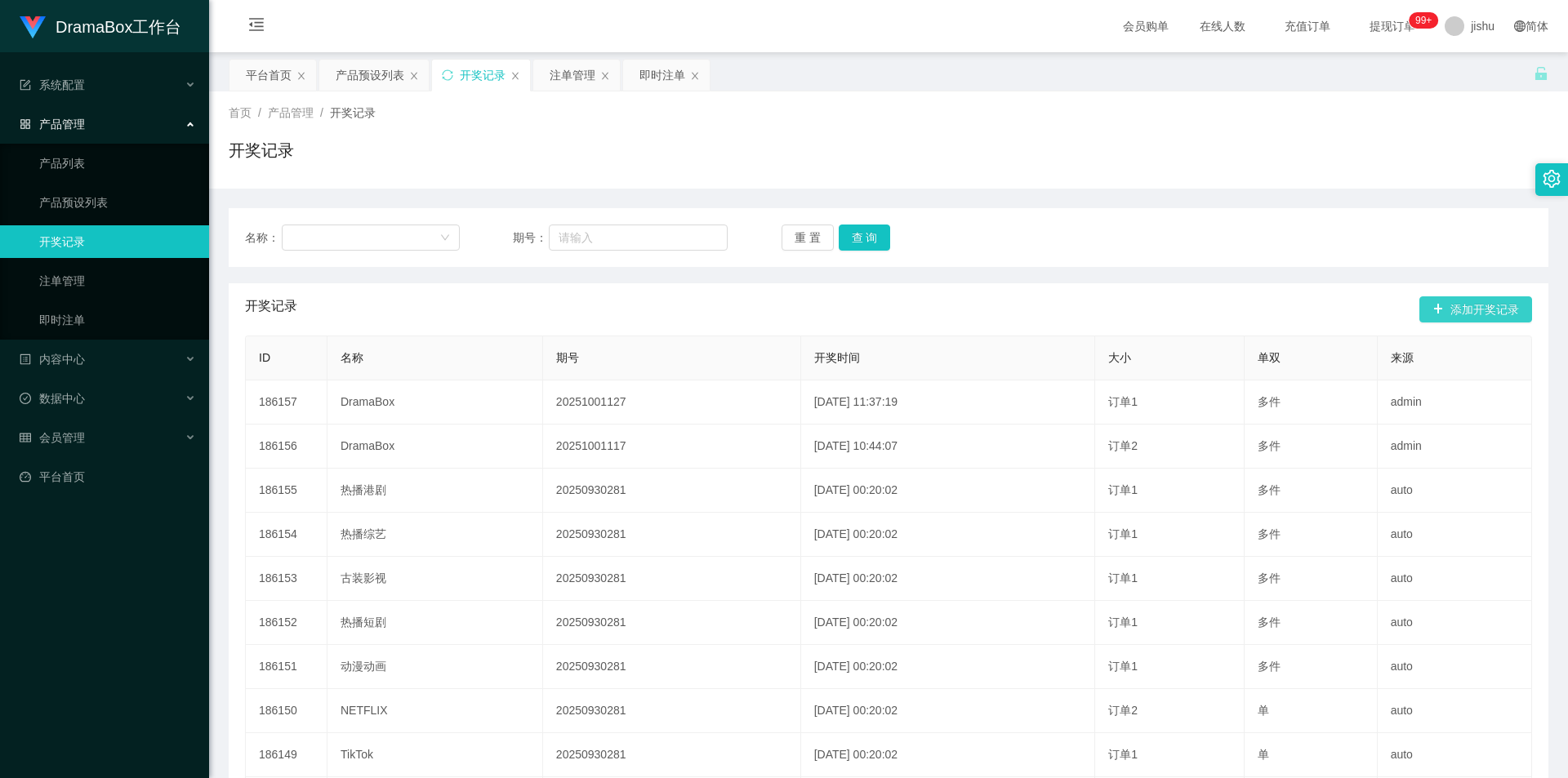
click at [1463, 301] on button "添加开奖记录" at bounding box center [1475, 309] width 113 height 26
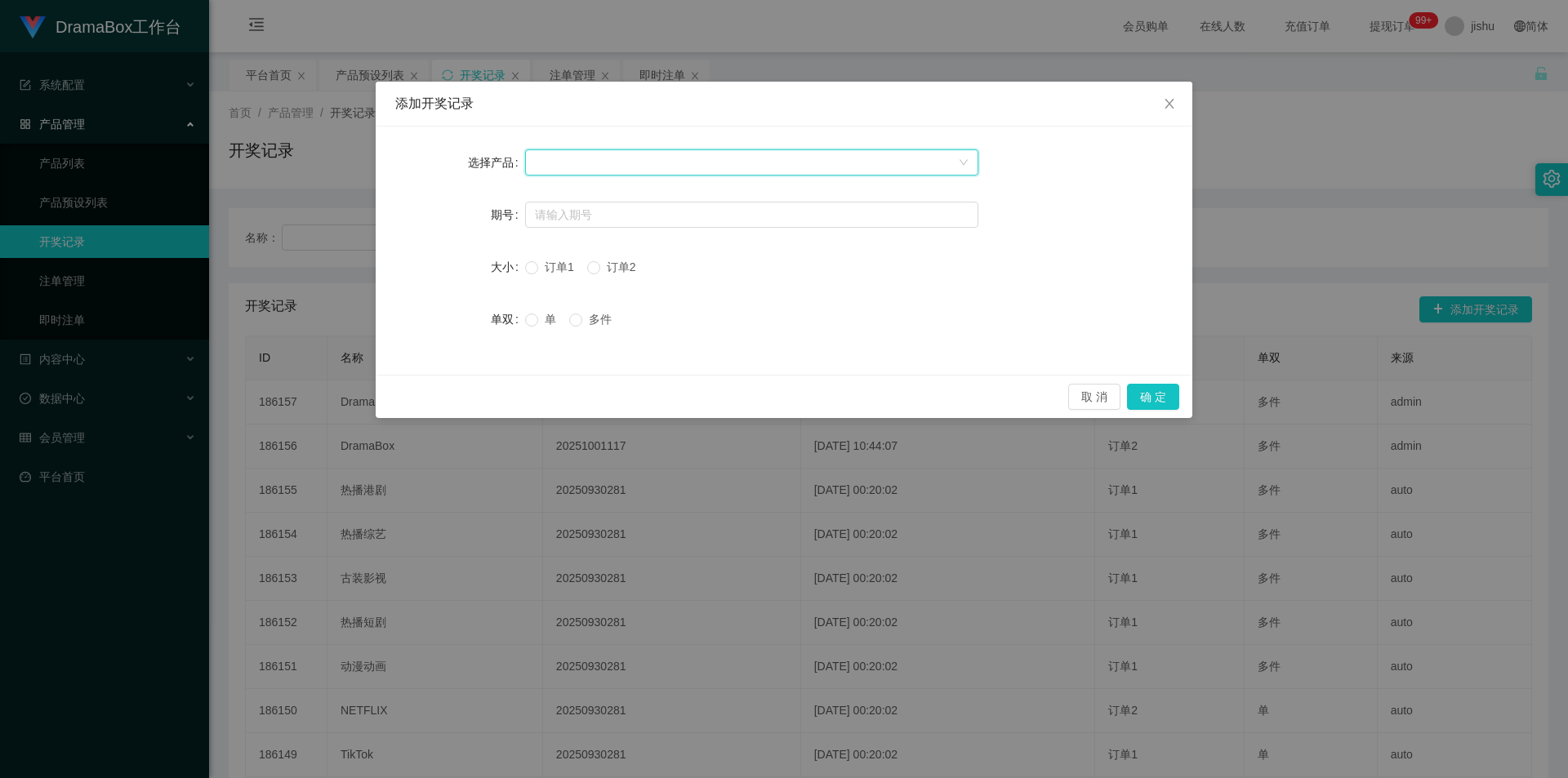
click at [735, 159] on div at bounding box center [745, 162] width 423 height 24
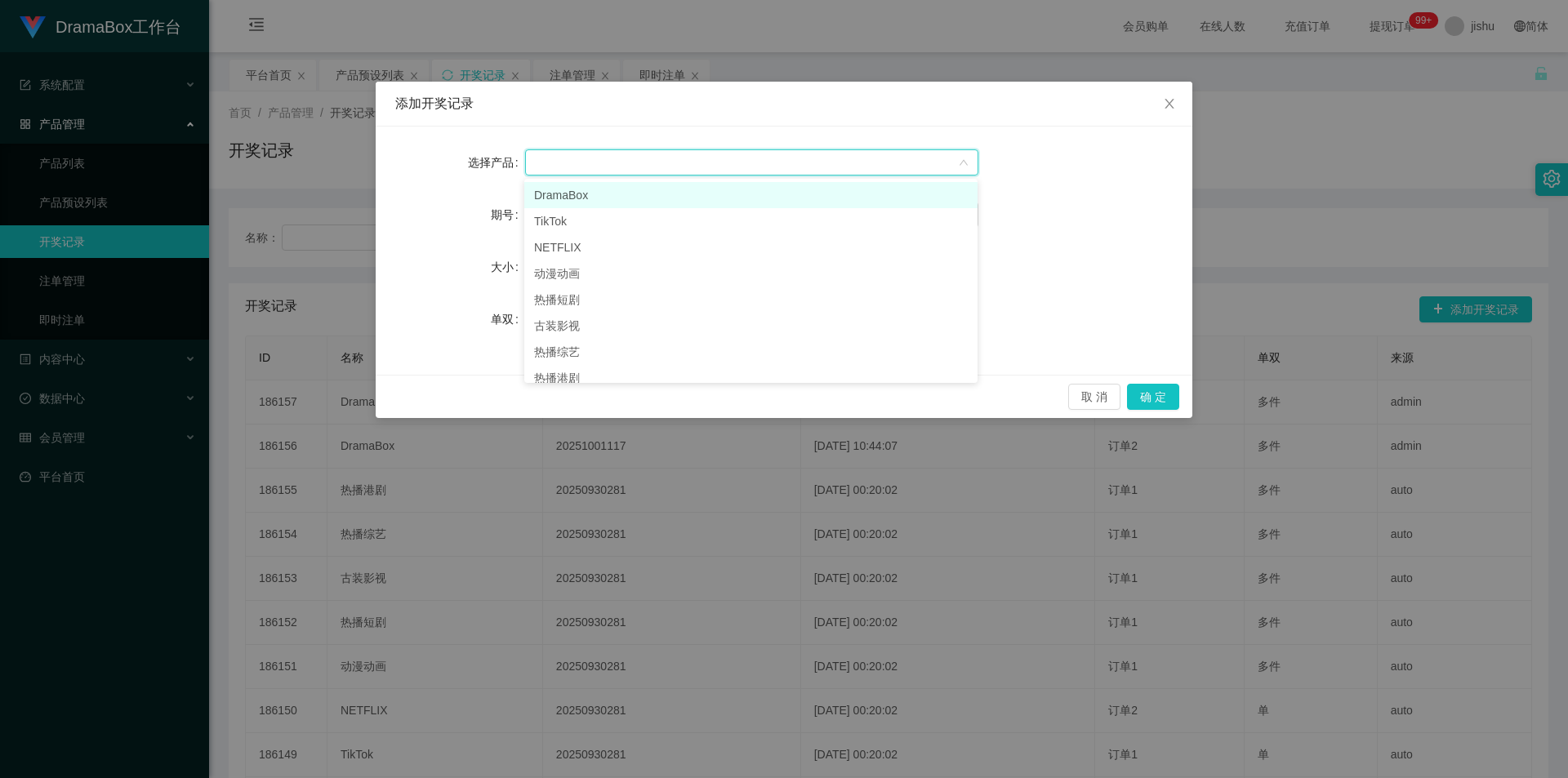
click at [586, 194] on li "DramaBox" at bounding box center [750, 194] width 453 height 26
click at [644, 217] on input "text" at bounding box center [751, 214] width 453 height 26
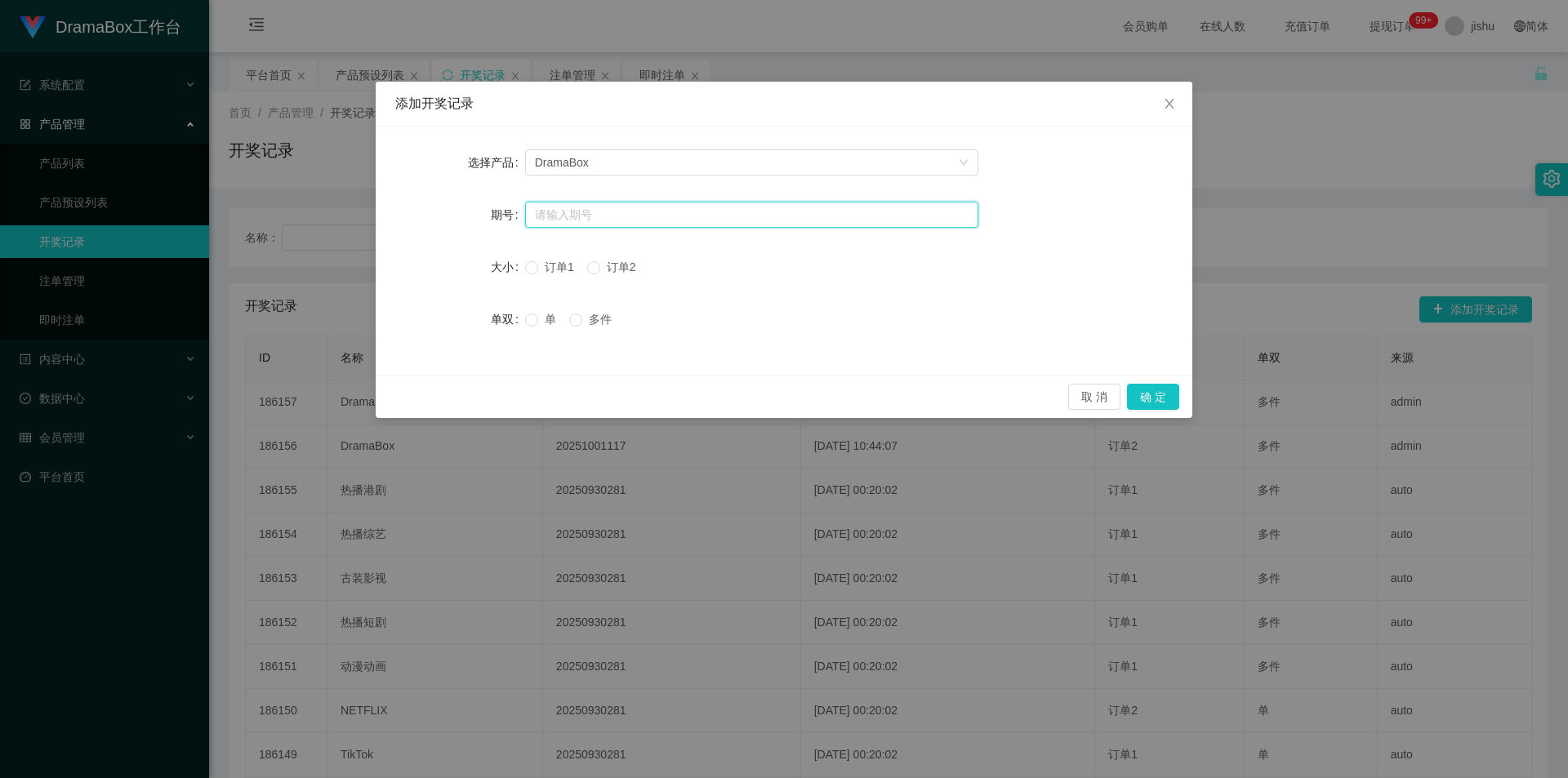
paste input "20251001129"
type input "20251001129"
click at [538, 319] on span "单" at bounding box center [550, 320] width 24 height 13
click at [1147, 397] on button "确 定" at bounding box center [1153, 396] width 52 height 26
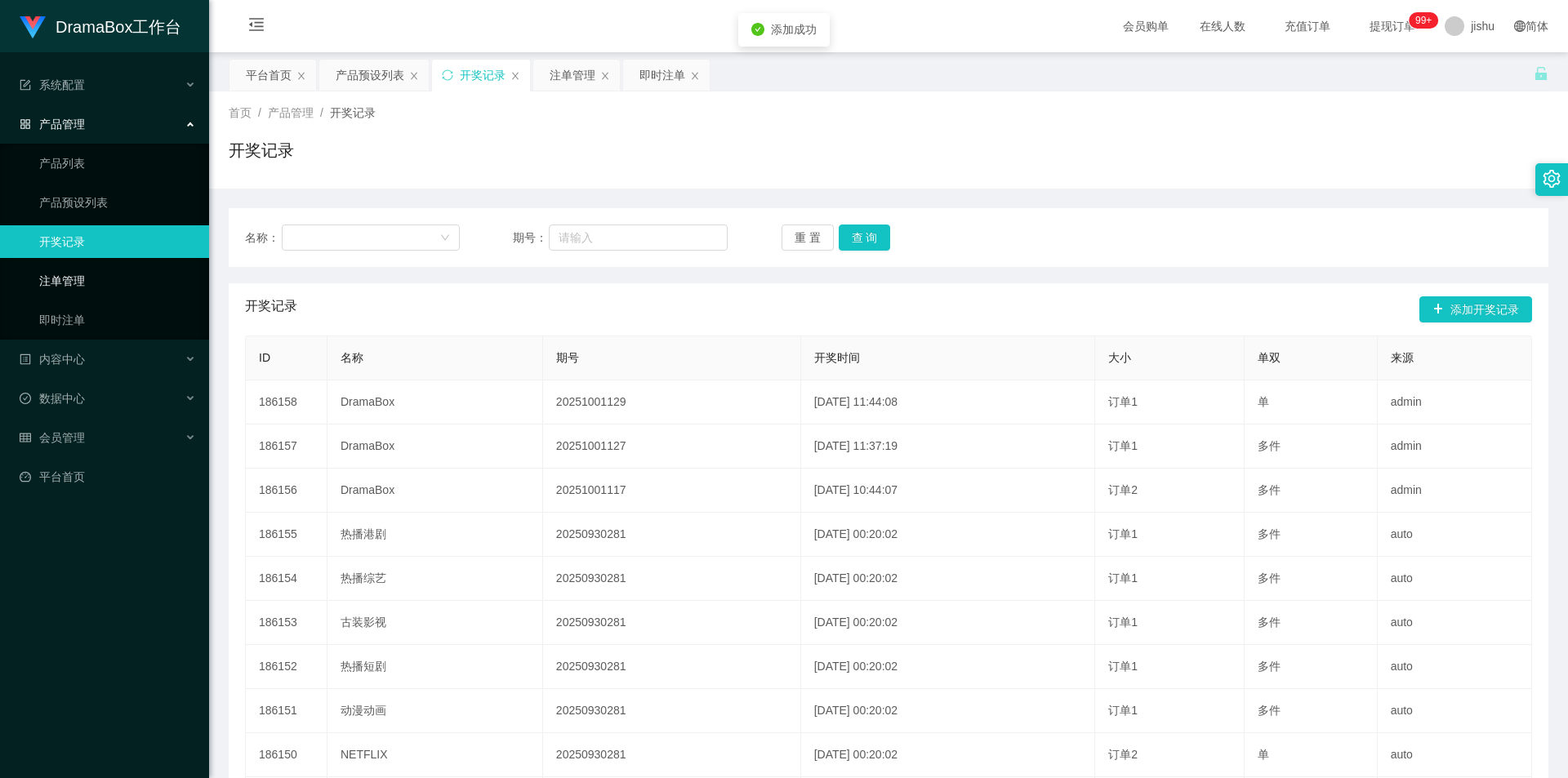
click at [69, 280] on link "注单管理" at bounding box center [118, 281] width 157 height 33
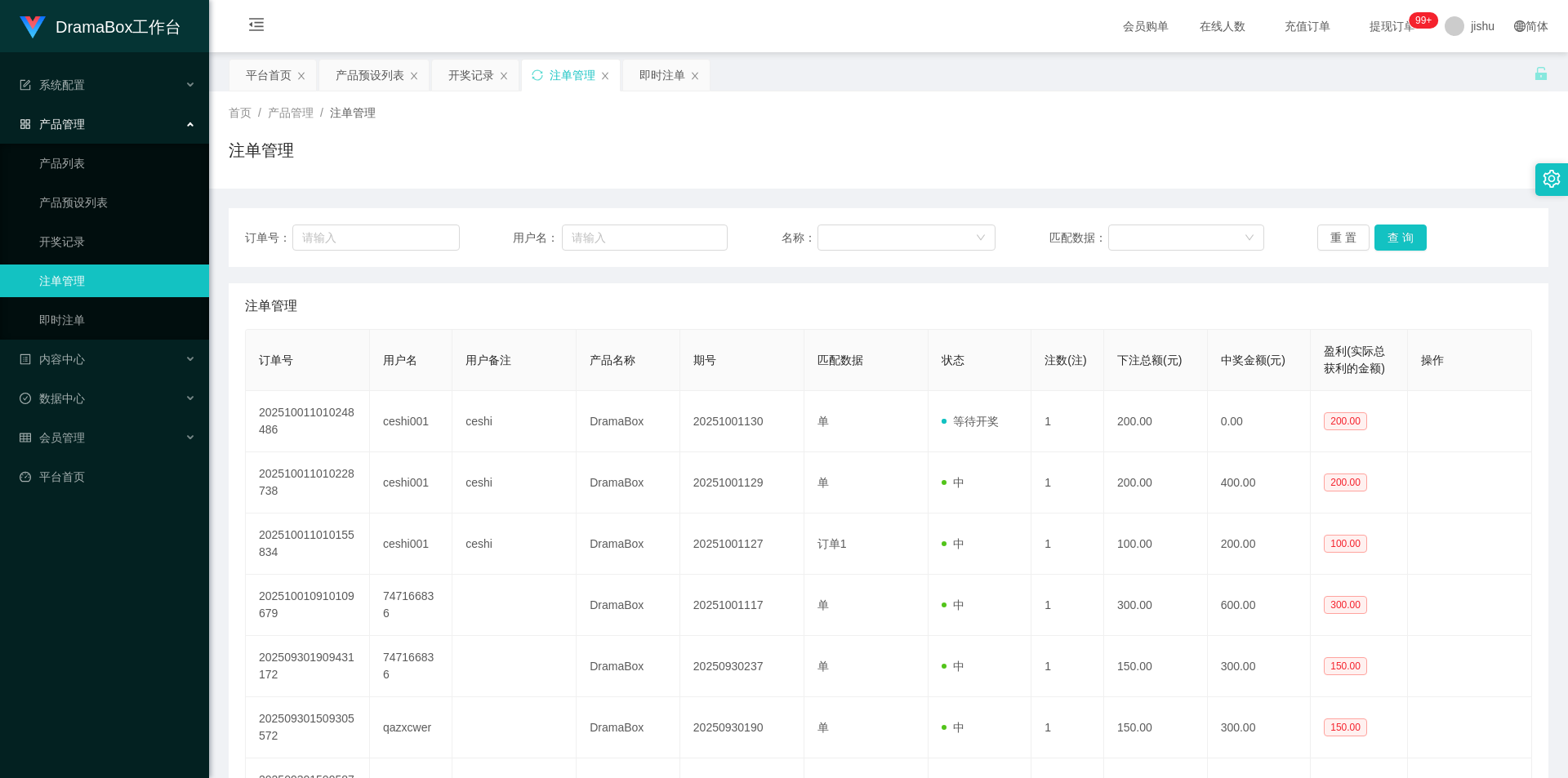
click at [707, 170] on div "注单管理" at bounding box center [888, 156] width 1320 height 38
click at [96, 202] on link "产品预设列表" at bounding box center [118, 202] width 157 height 33
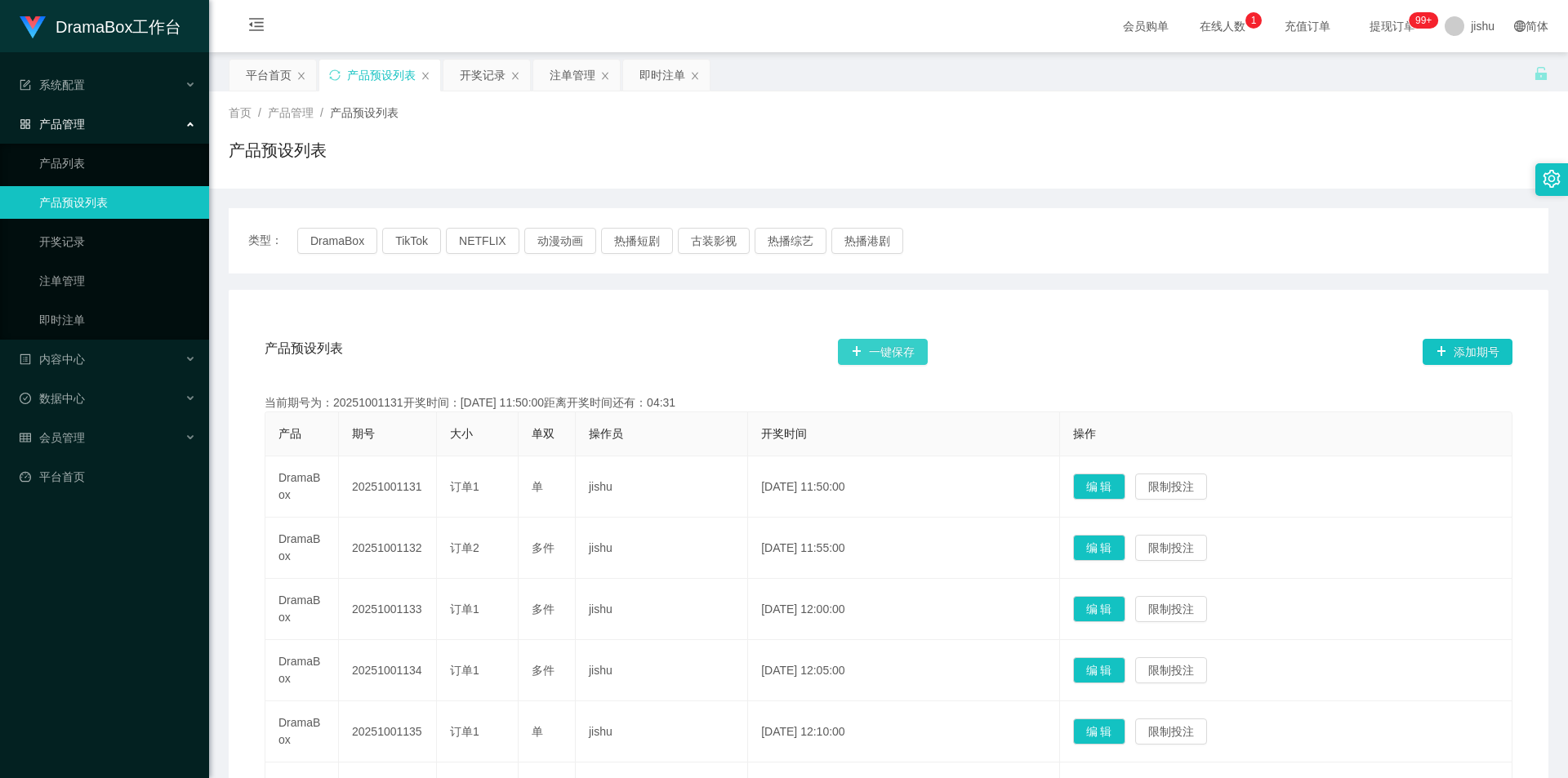
click at [897, 352] on button "一键保存" at bounding box center [882, 351] width 90 height 26
click at [340, 245] on button "DramaBox" at bounding box center [337, 240] width 80 height 26
click at [899, 349] on button "一键保存" at bounding box center [882, 351] width 90 height 26
click at [419, 233] on button "TikTok" at bounding box center [411, 240] width 59 height 26
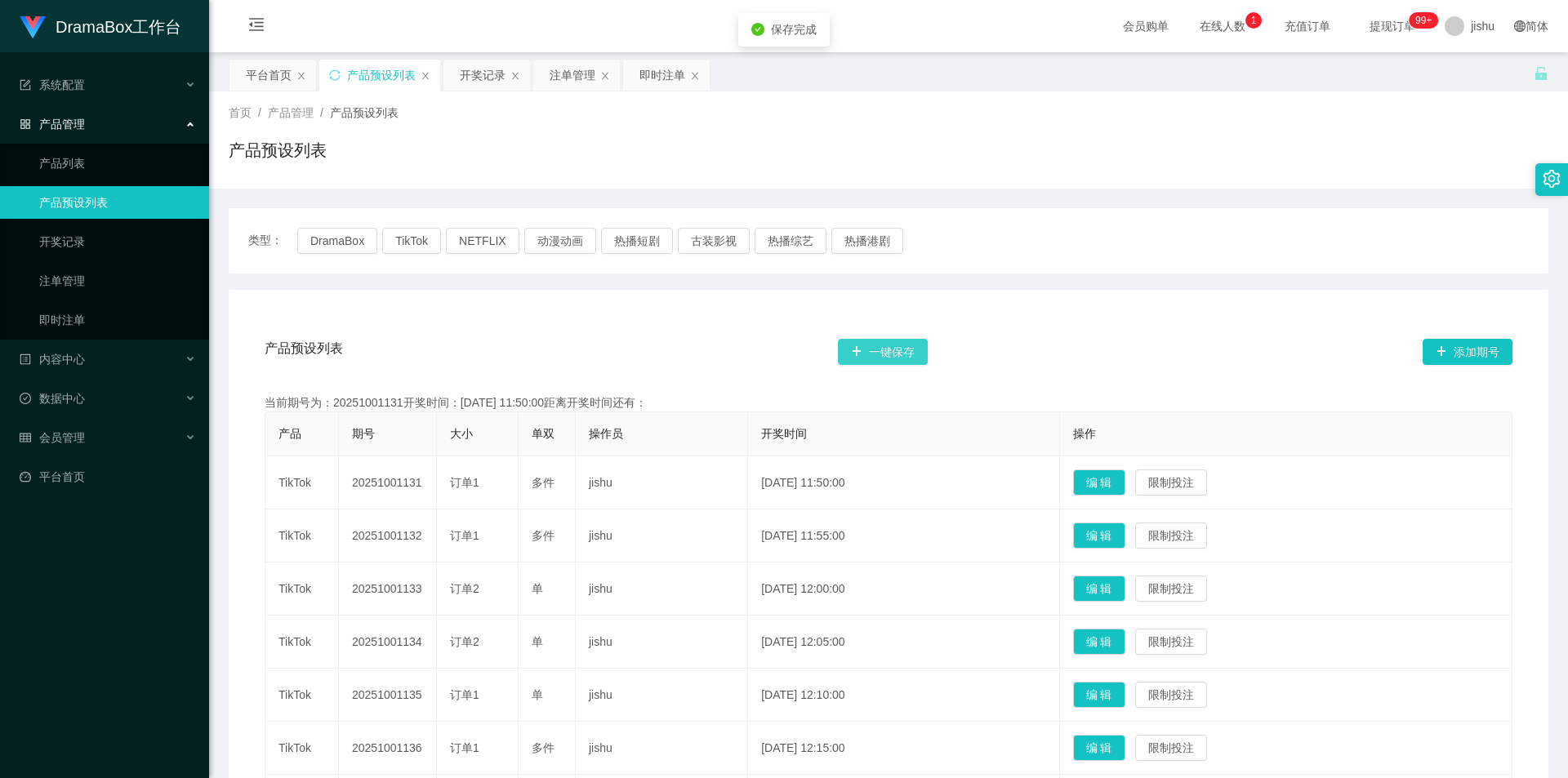
click at [872, 349] on button "一键保存" at bounding box center [882, 351] width 90 height 26
click at [488, 247] on button "NETFLIX" at bounding box center [483, 240] width 73 height 26
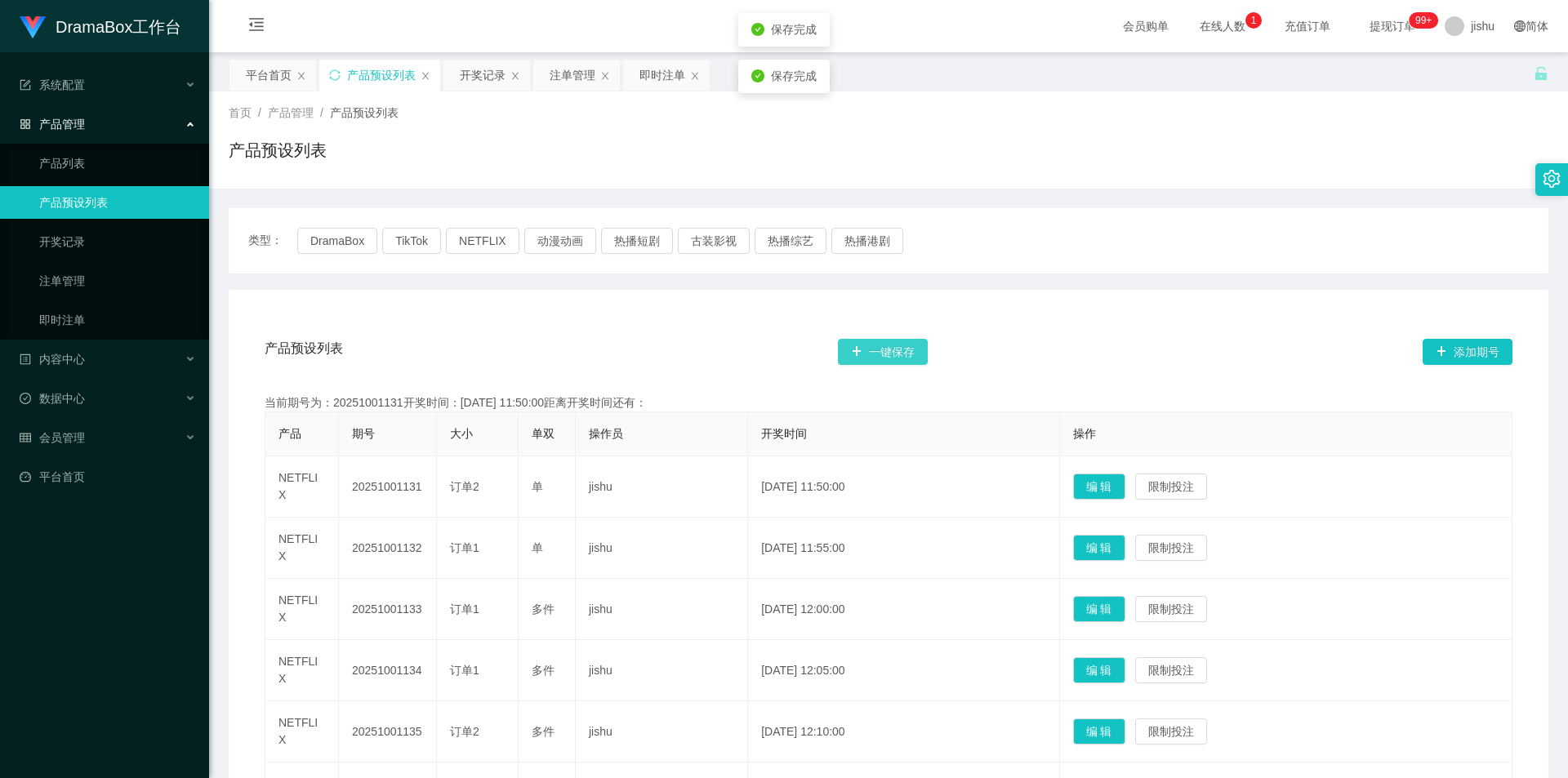
click at [898, 352] on button "一键保存" at bounding box center [882, 351] width 90 height 26
